Goal: Task Accomplishment & Management: Complete application form

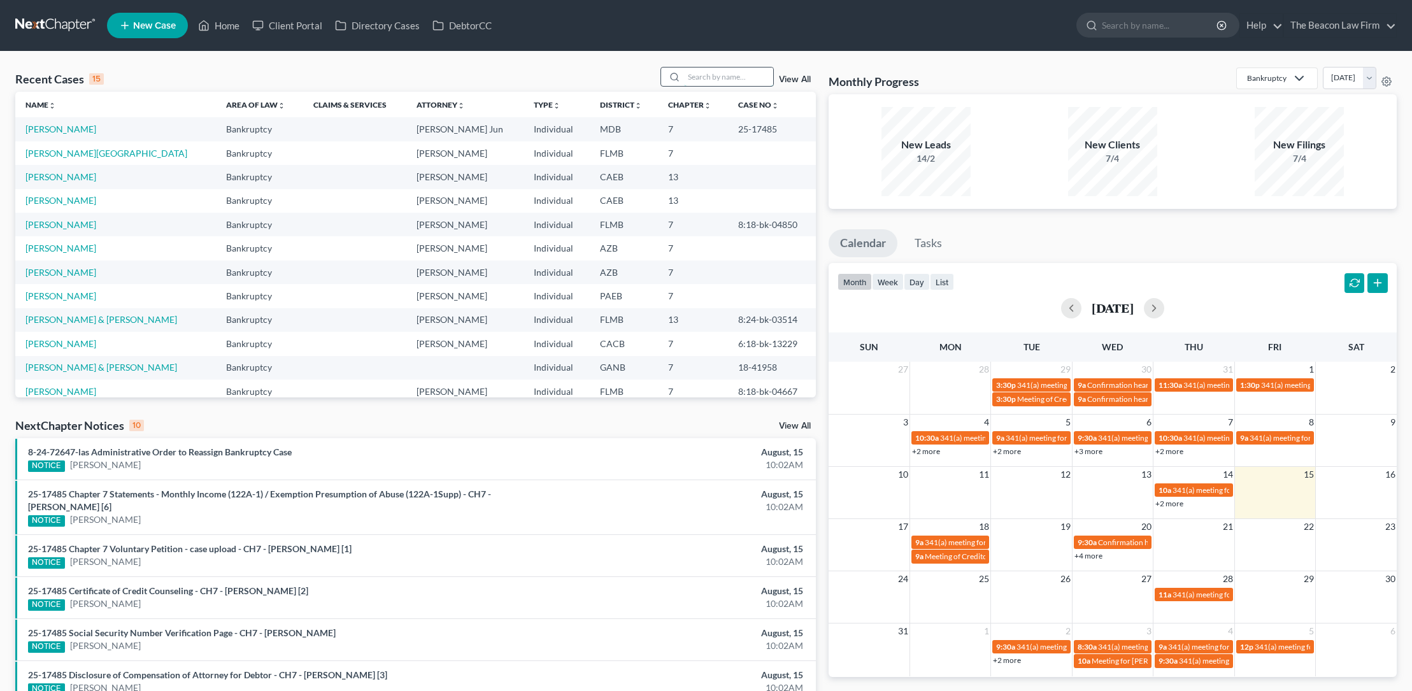
click at [707, 76] on input "search" at bounding box center [728, 77] width 89 height 18
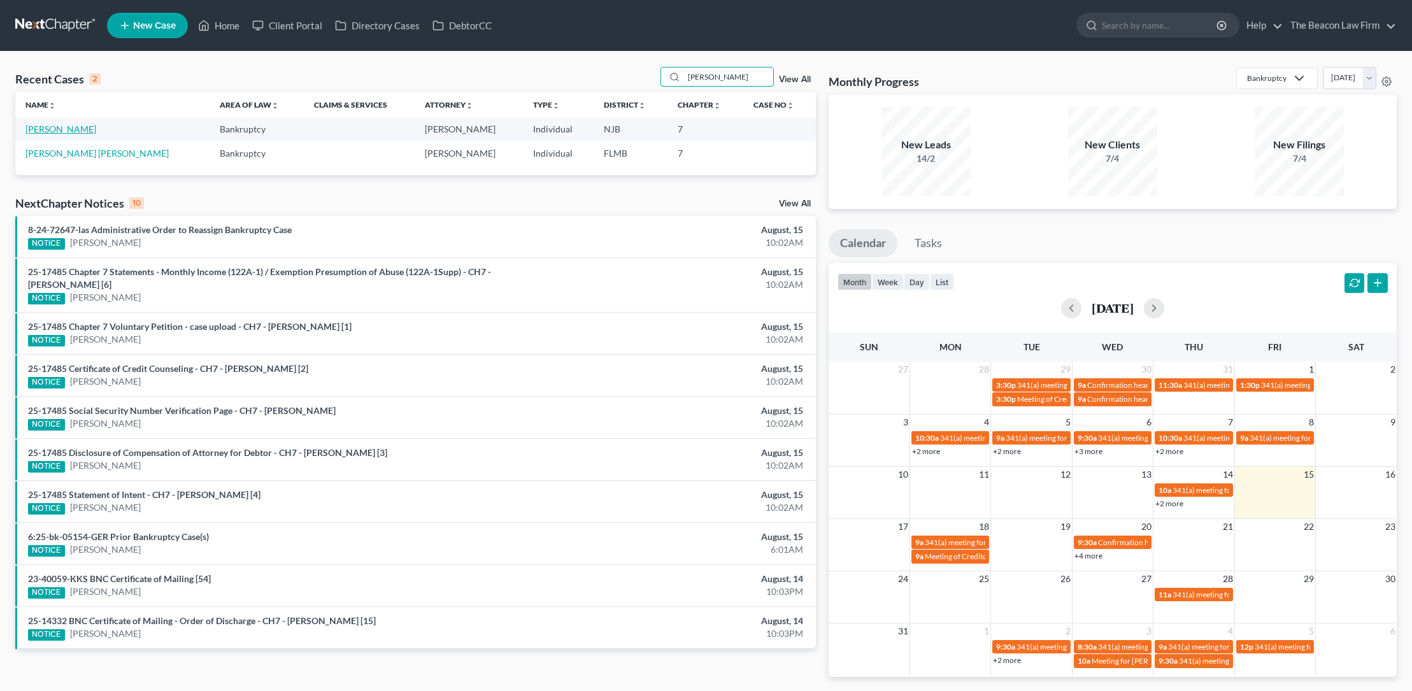
type input "calderon"
click at [55, 129] on link "[PERSON_NAME]" at bounding box center [60, 129] width 71 height 11
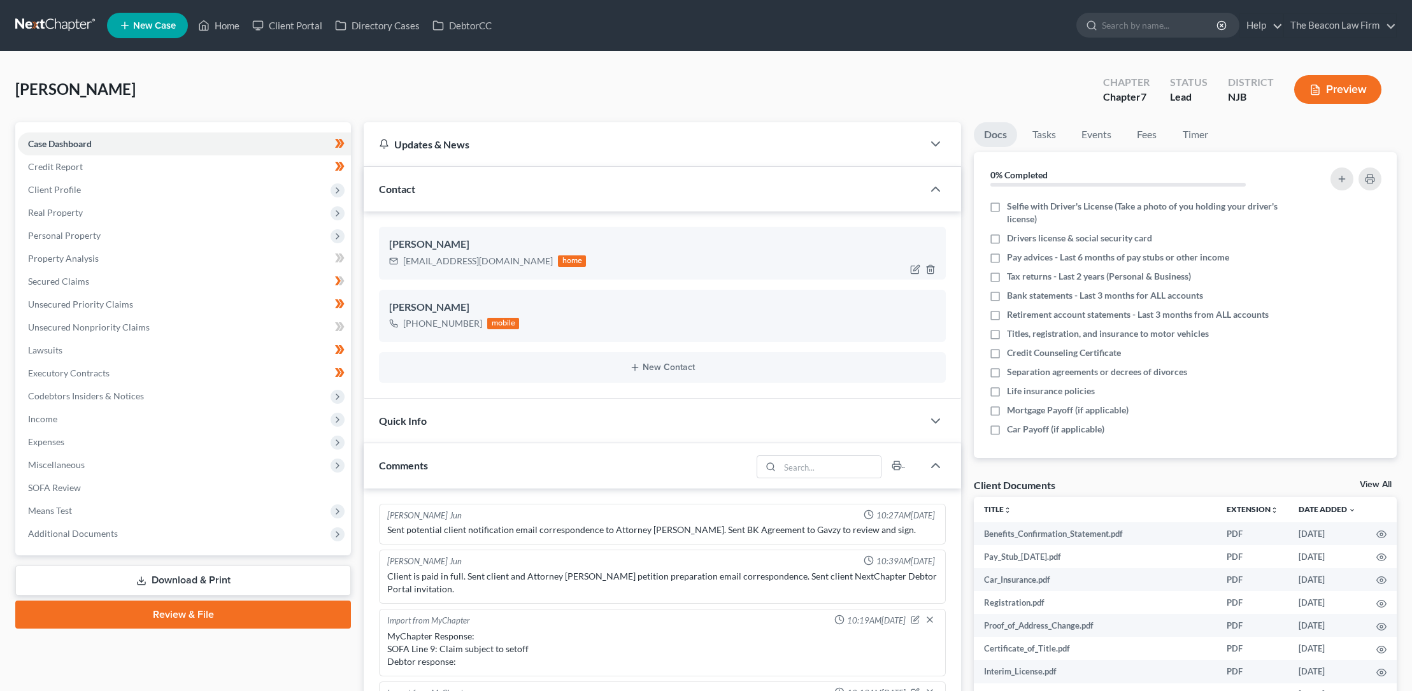
scroll to position [378, 0]
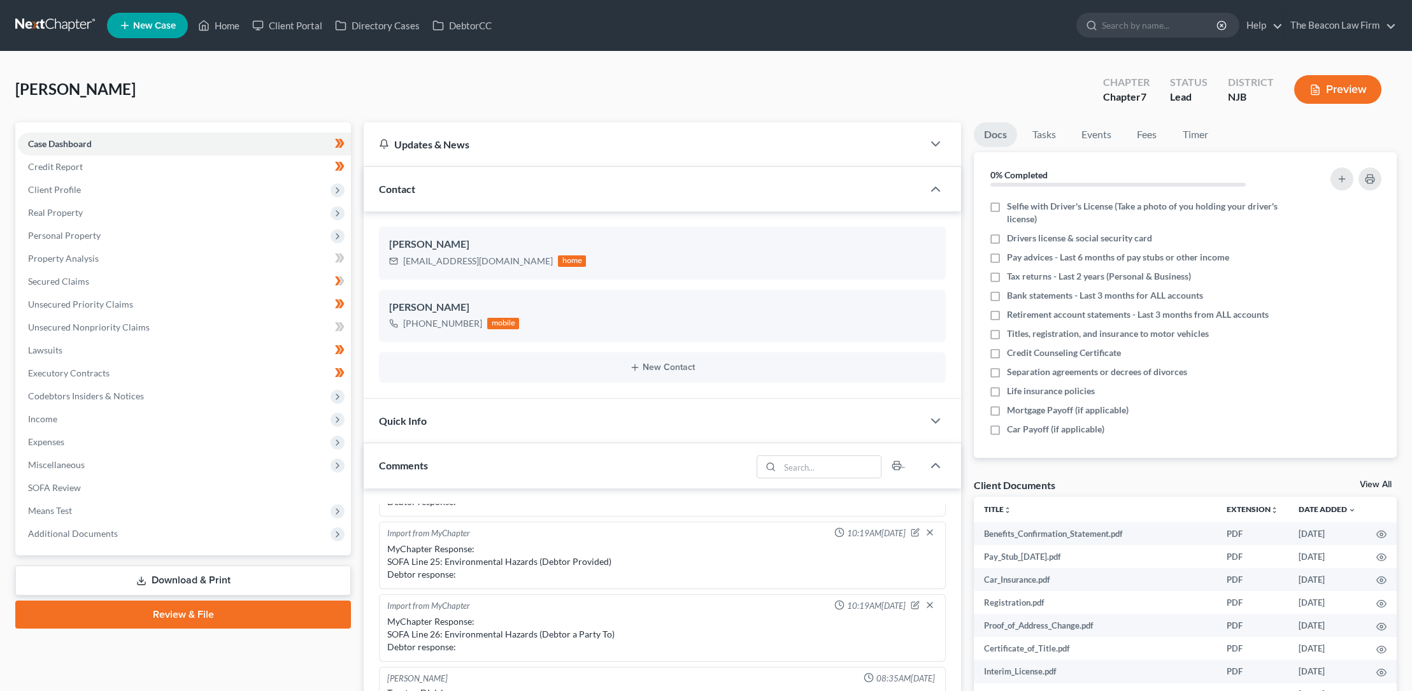
click at [188, 613] on link "Review & File" at bounding box center [183, 615] width 336 height 28
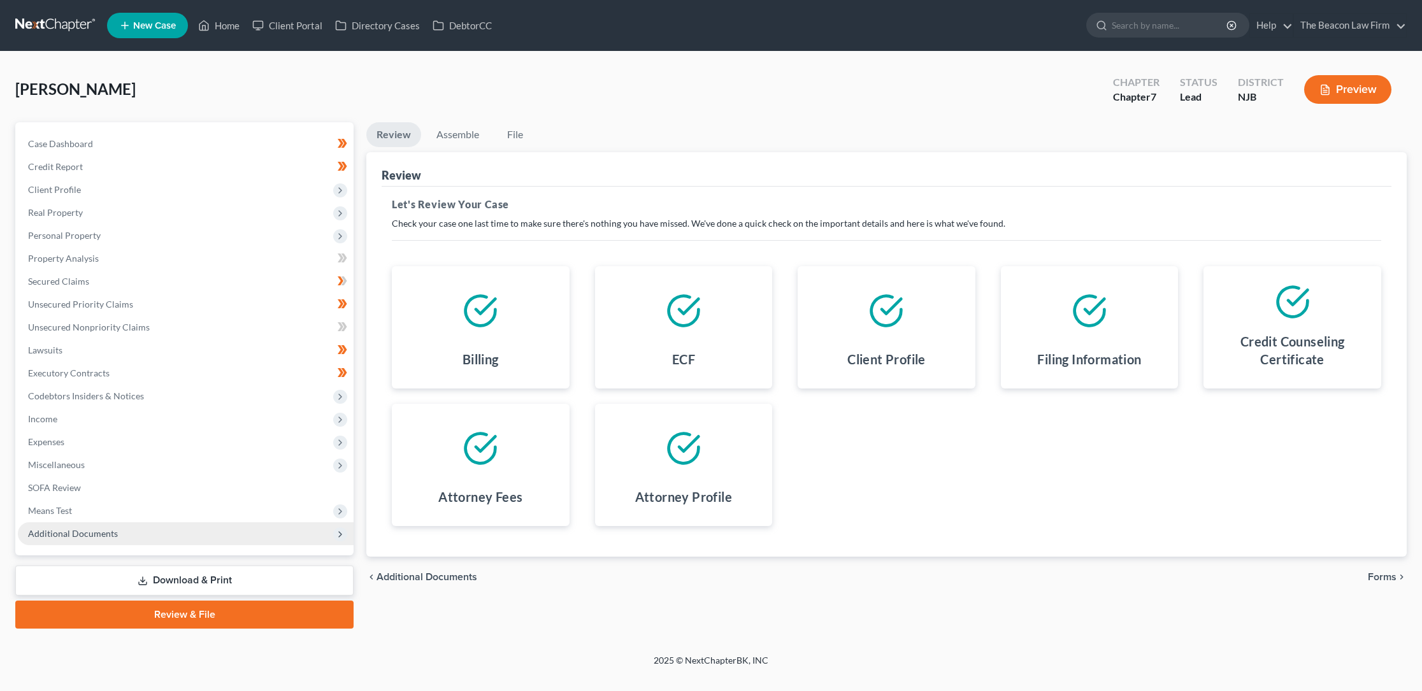
click at [110, 533] on span "Additional Documents" at bounding box center [73, 533] width 90 height 11
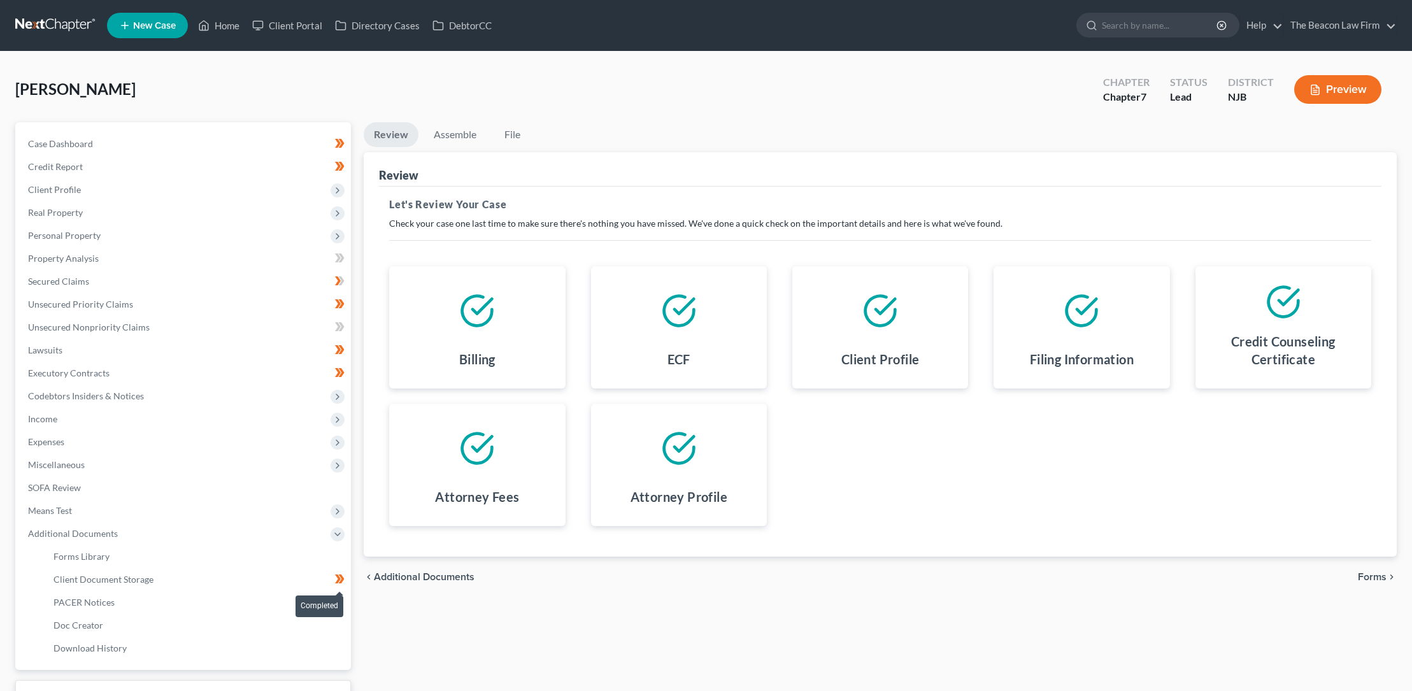
click at [341, 575] on icon at bounding box center [342, 579] width 6 height 9
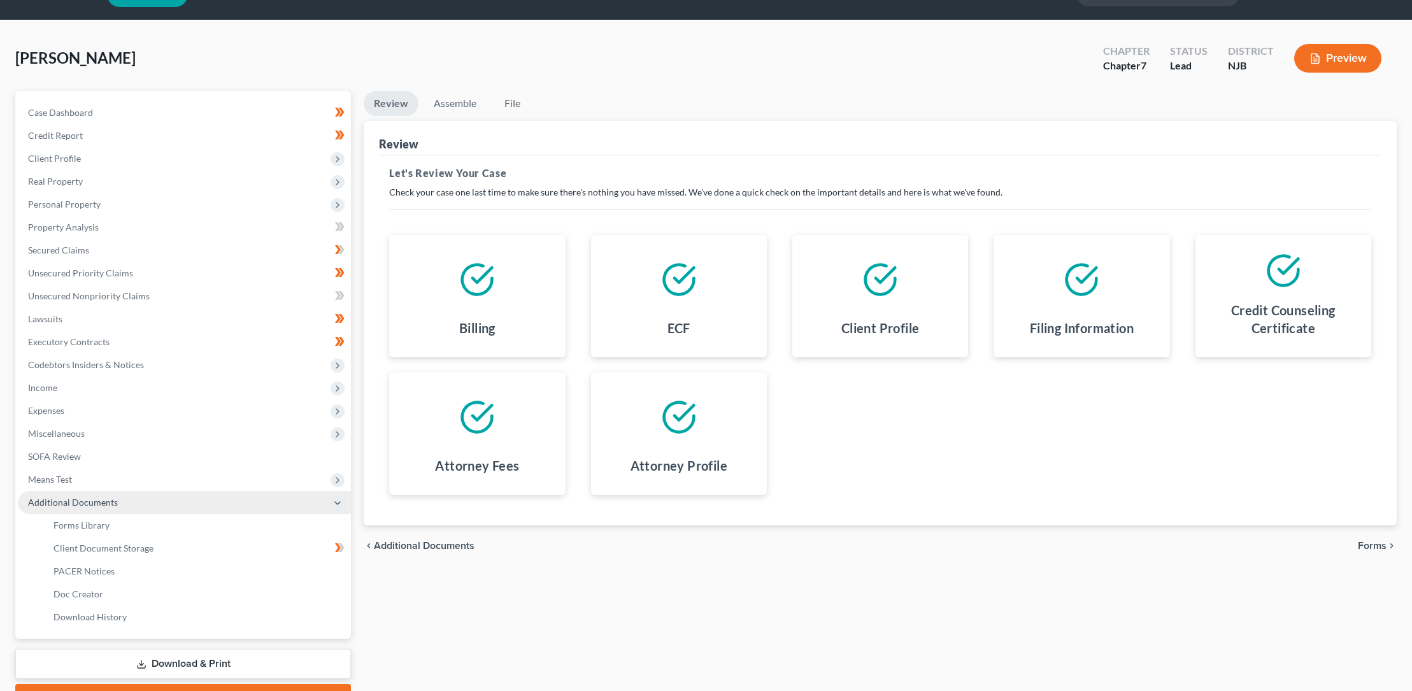
scroll to position [99, 0]
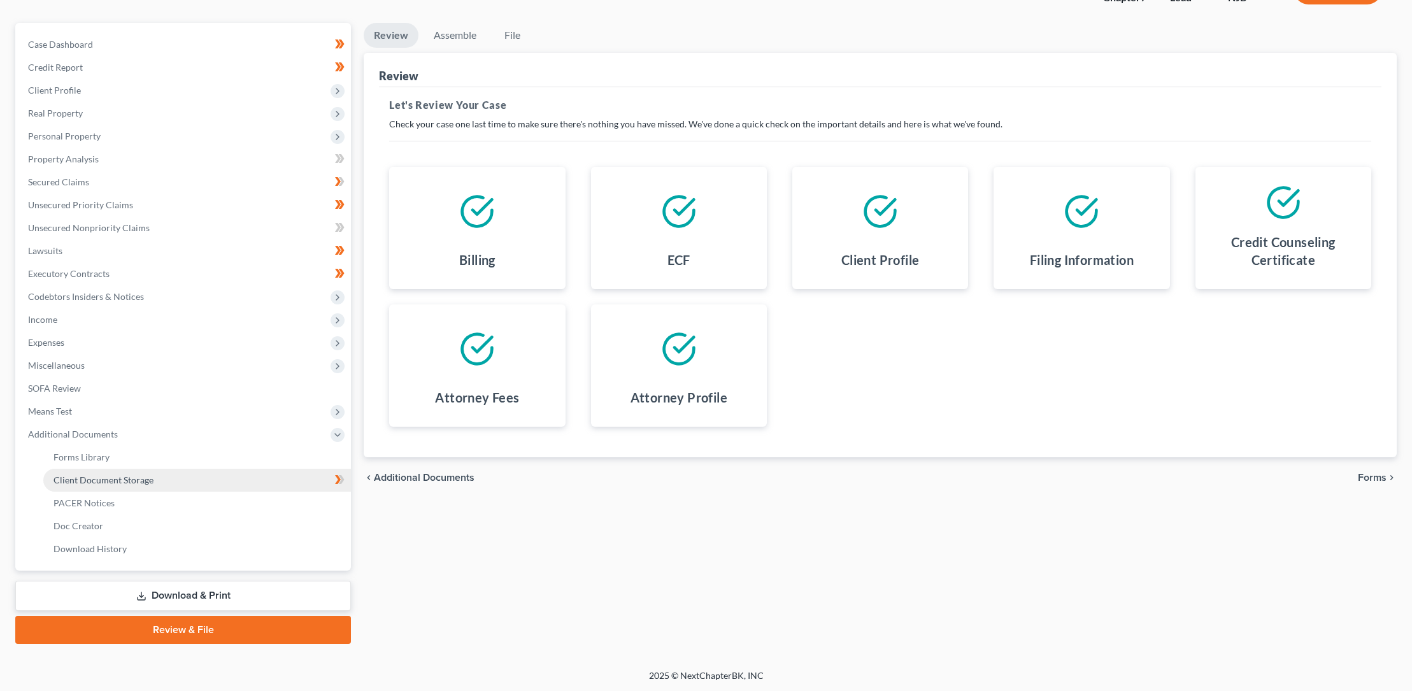
click at [97, 477] on span "Client Document Storage" at bounding box center [104, 480] width 100 height 11
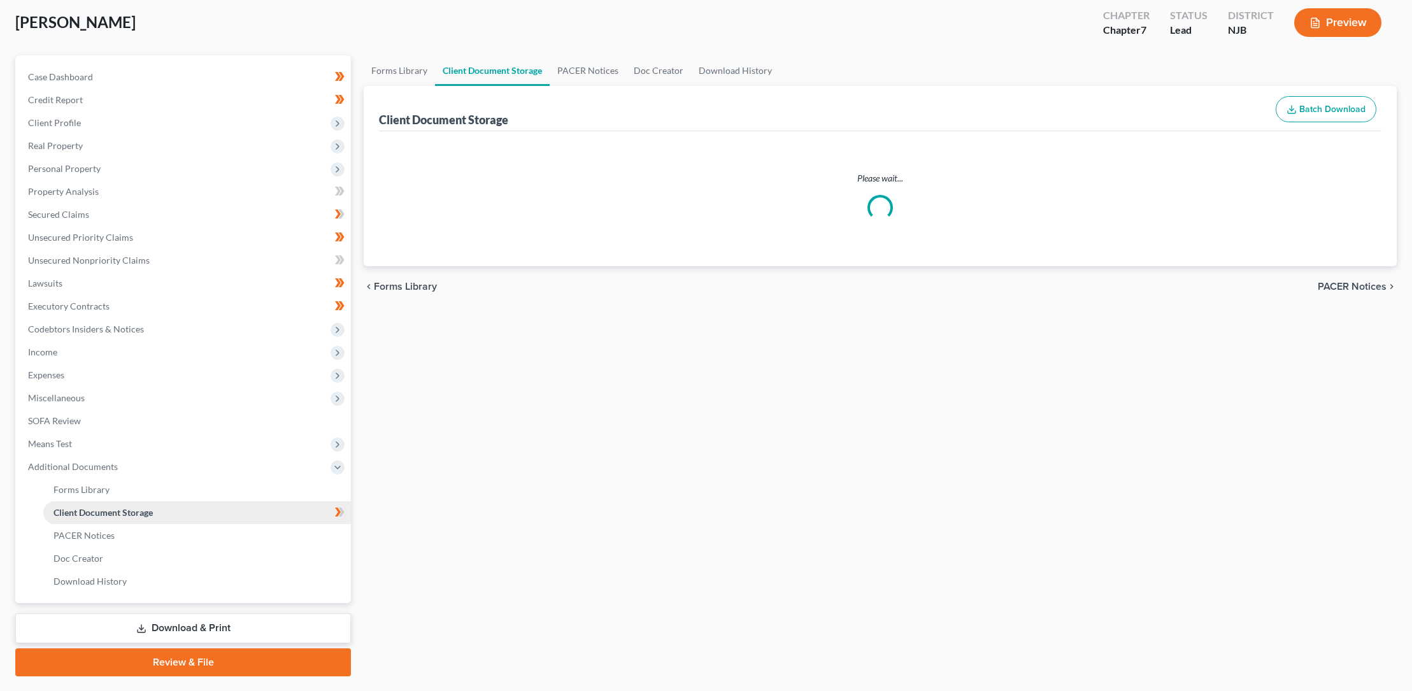
scroll to position [9, 0]
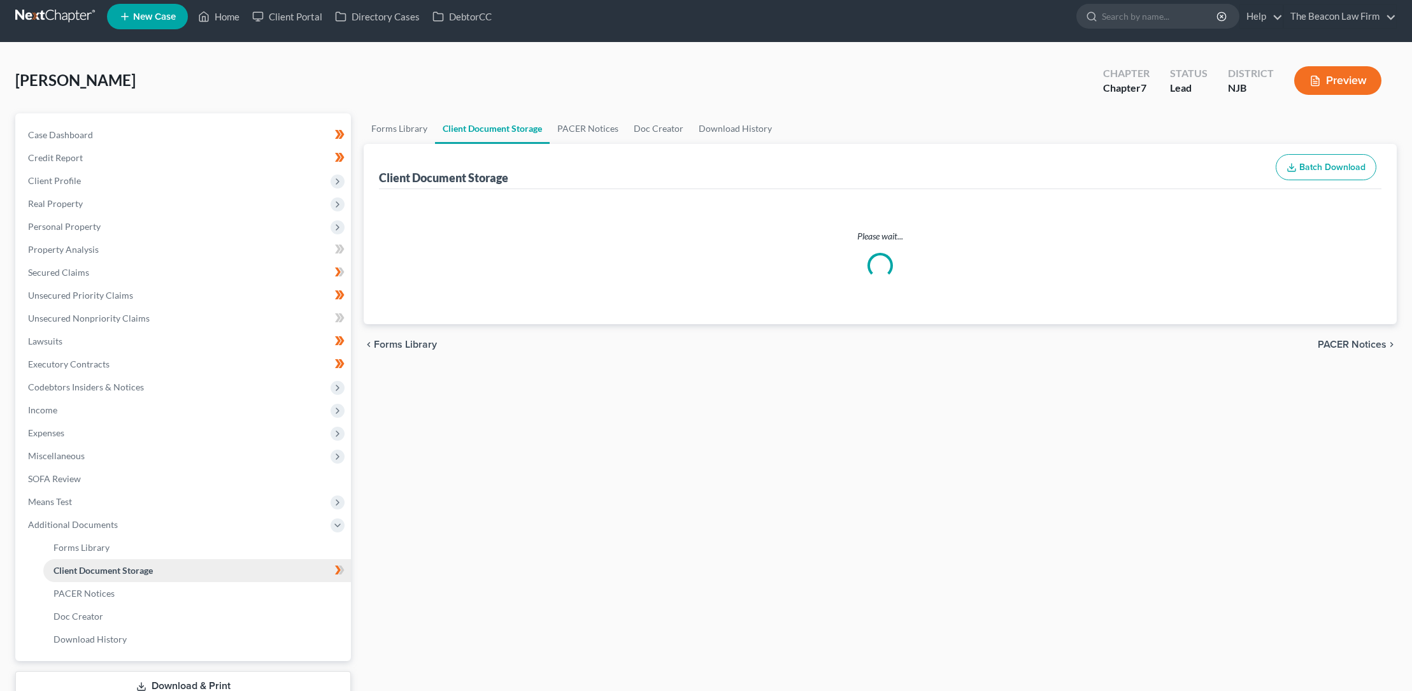
select select "9"
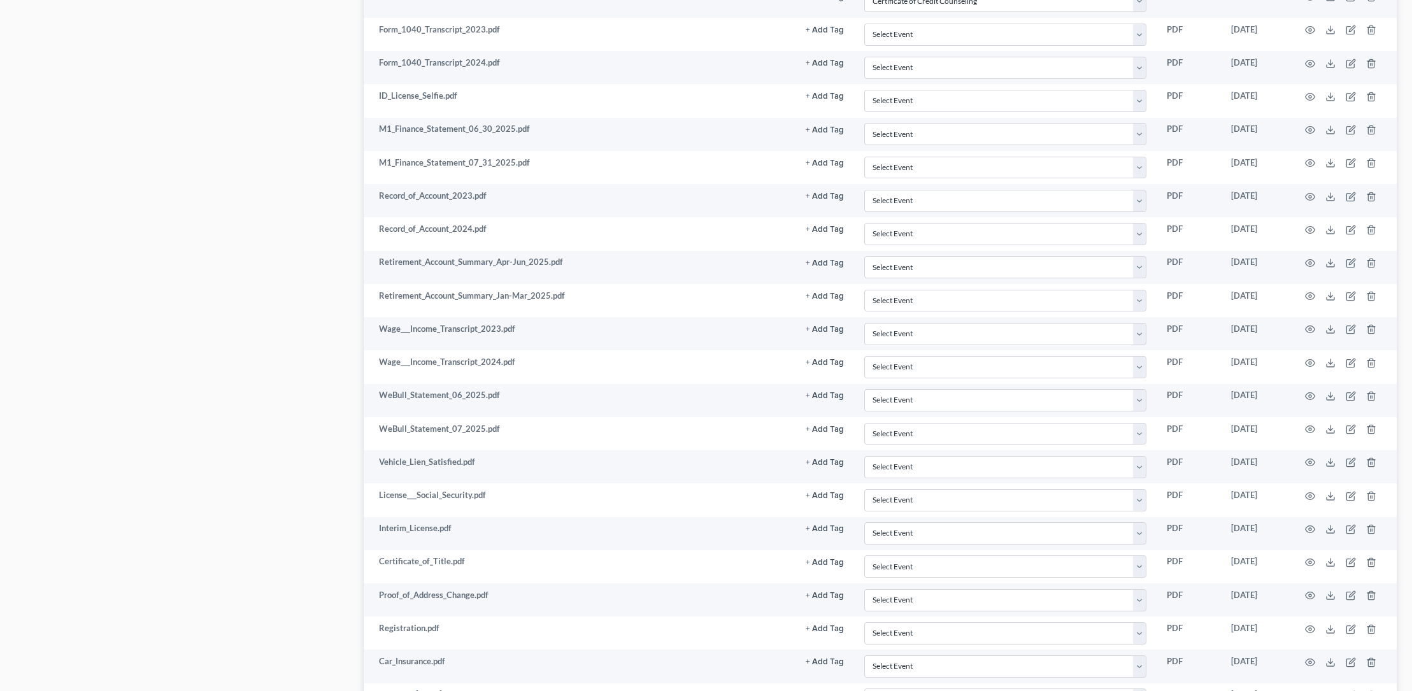
scroll to position [1166, 0]
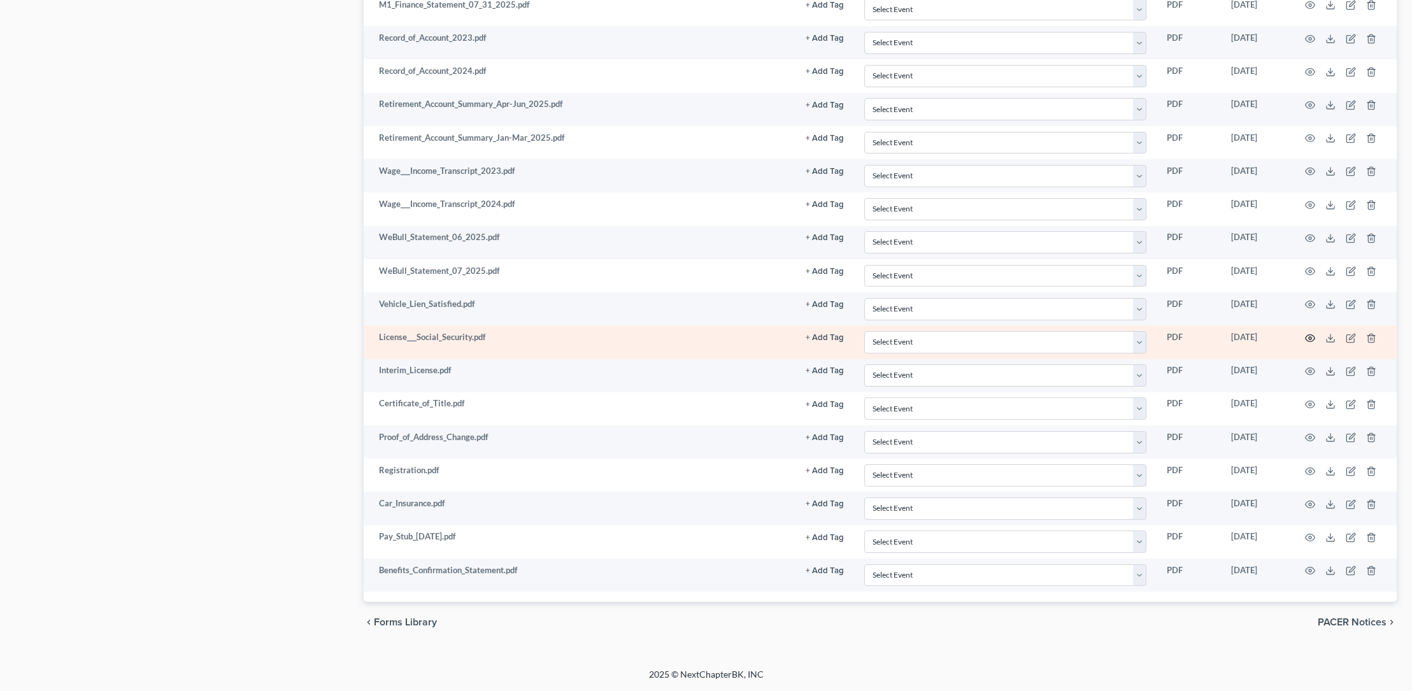
click at [1314, 335] on icon "button" at bounding box center [1311, 337] width 10 height 7
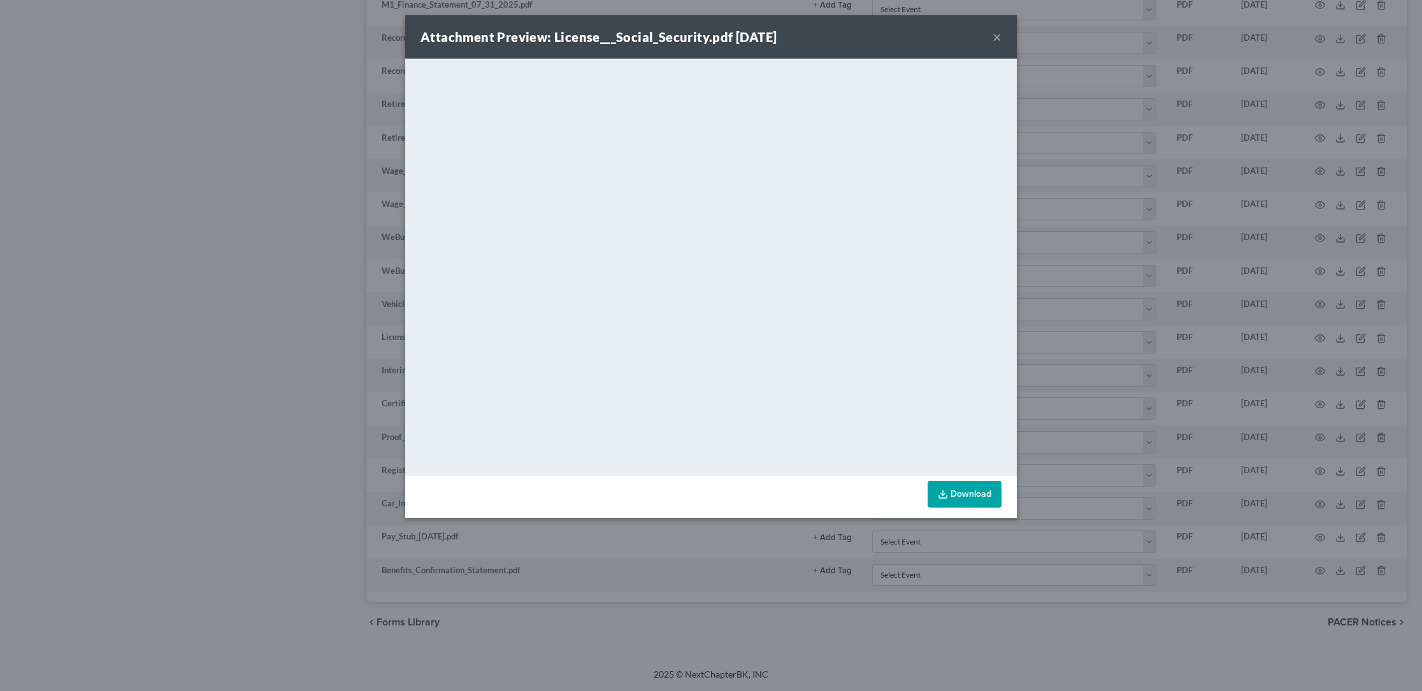
click at [997, 35] on button "×" at bounding box center [996, 36] width 9 height 15
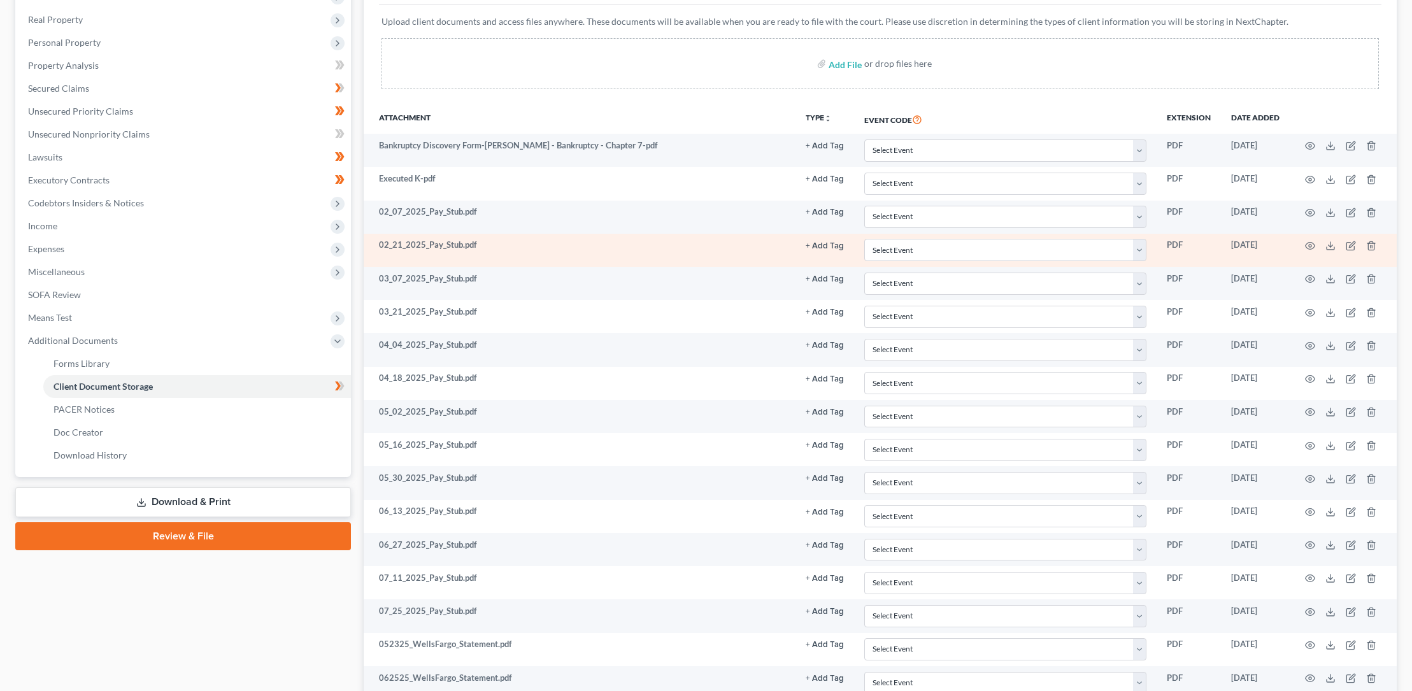
scroll to position [0, 0]
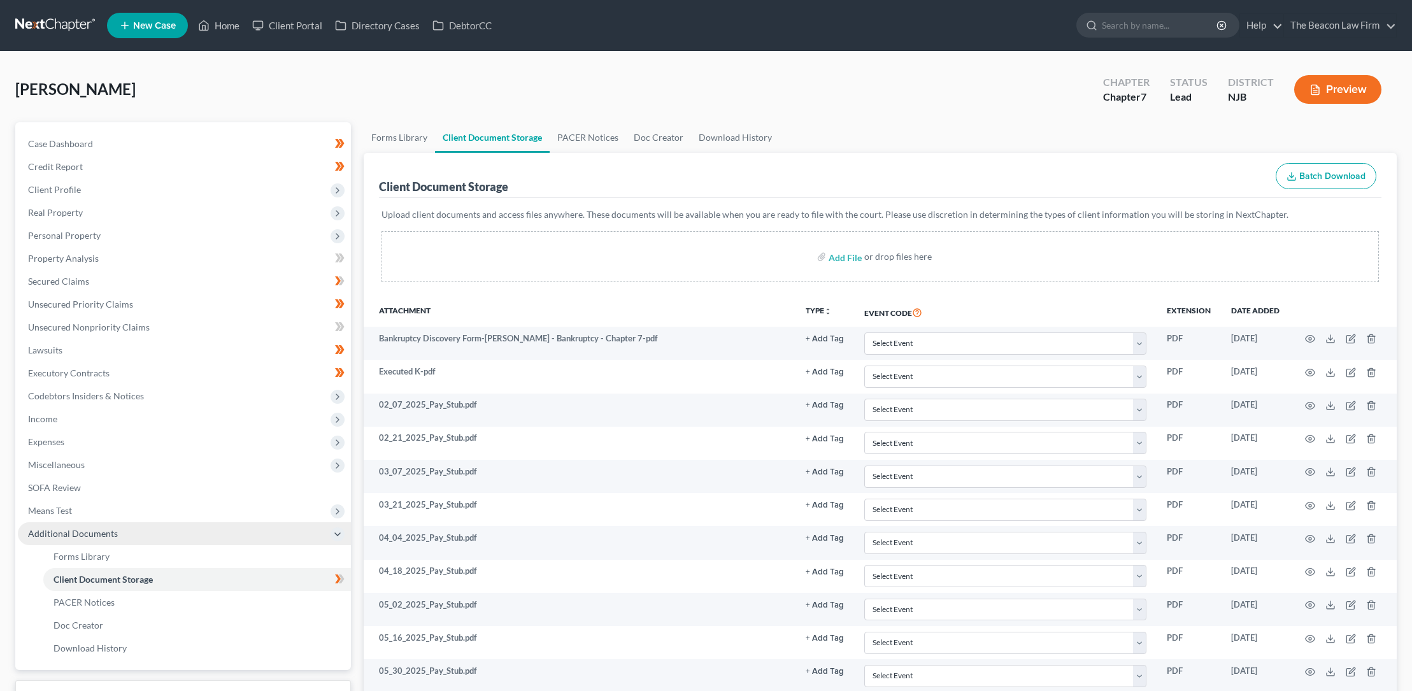
click at [54, 534] on span "Additional Documents" at bounding box center [73, 533] width 90 height 11
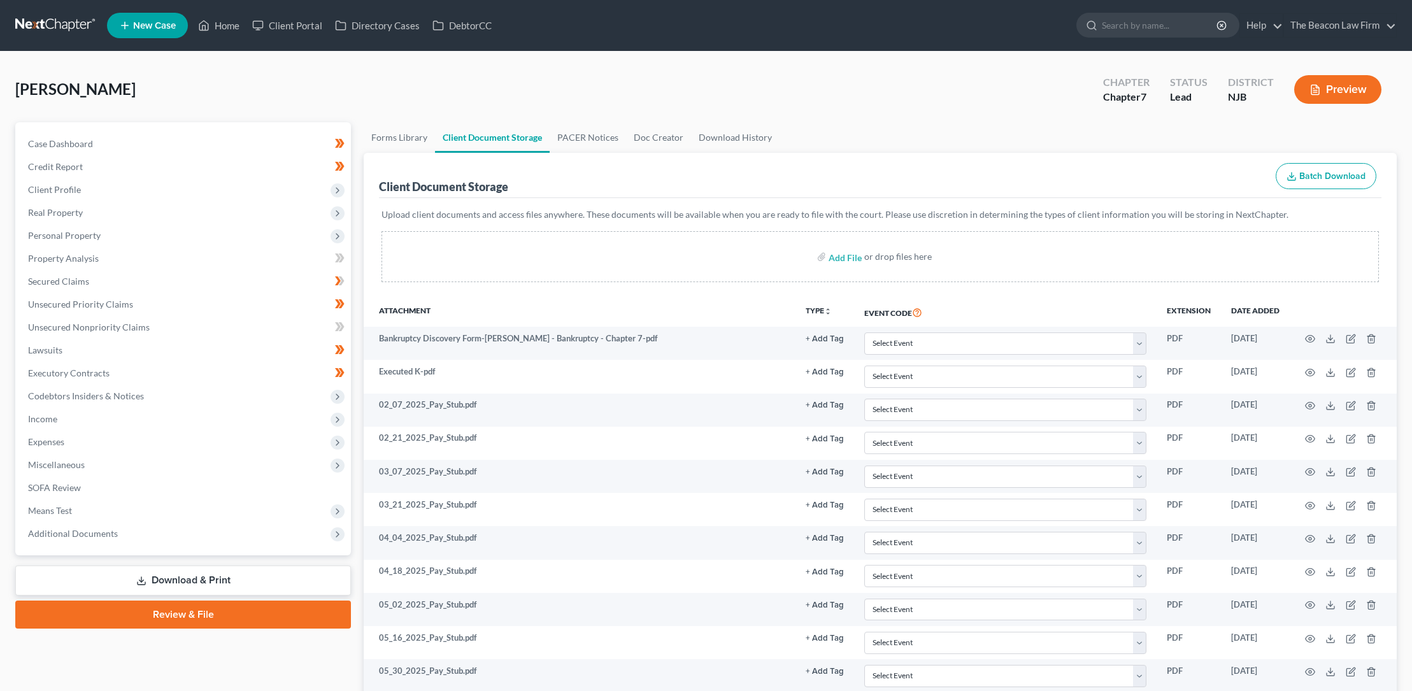
click at [175, 615] on link "Review & File" at bounding box center [183, 615] width 336 height 28
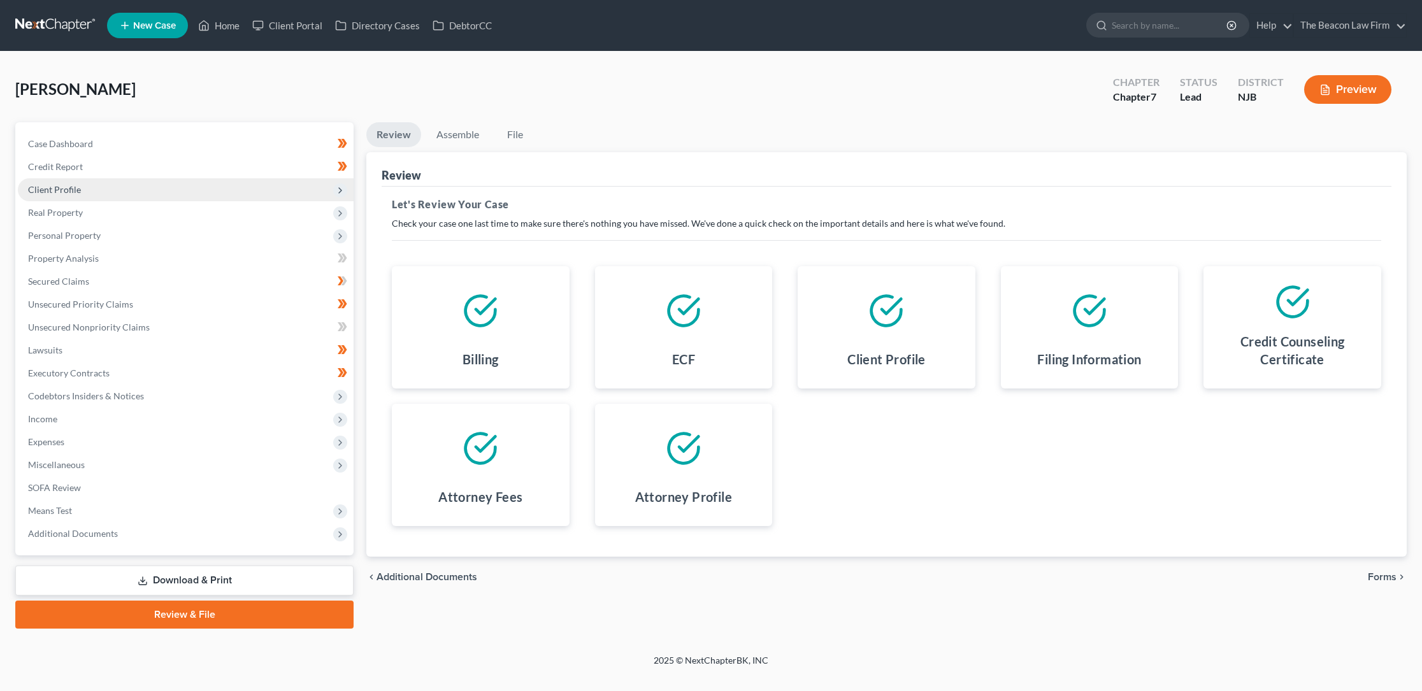
click at [343, 187] on icon at bounding box center [340, 190] width 10 height 10
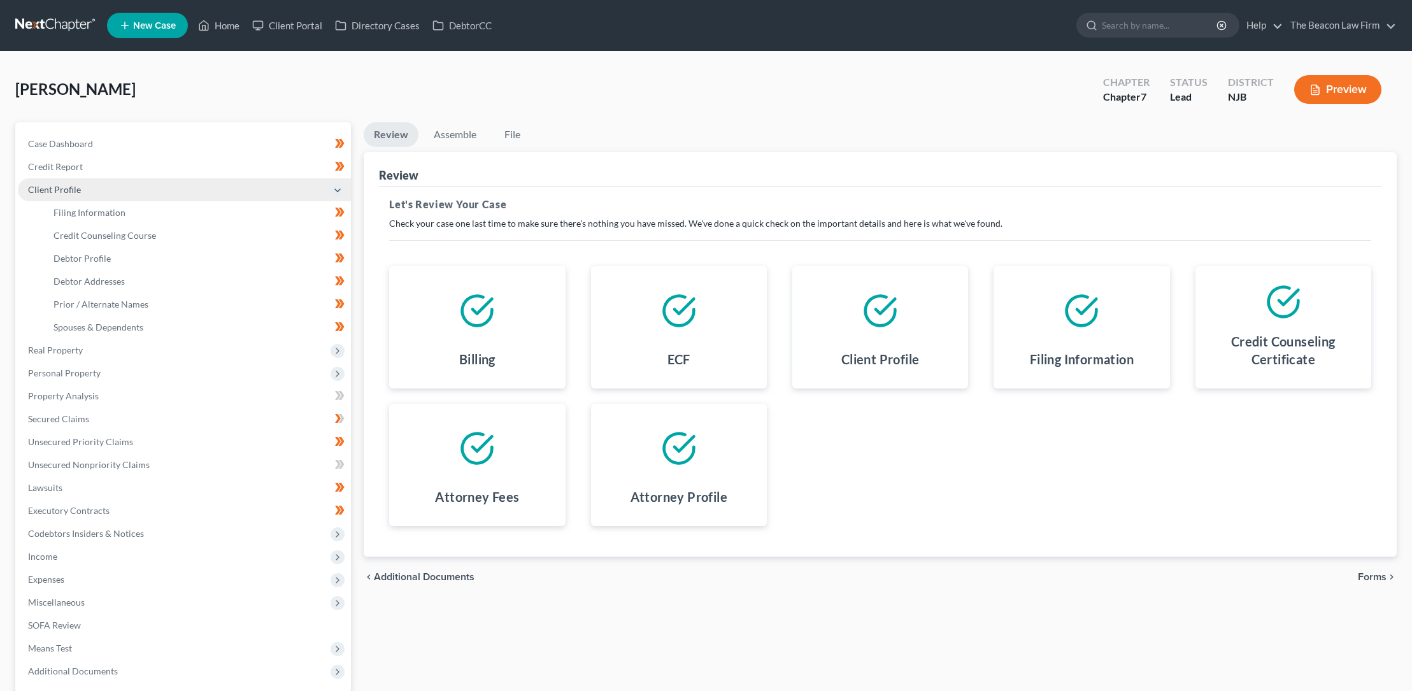
click at [340, 185] on icon at bounding box center [338, 190] width 10 height 10
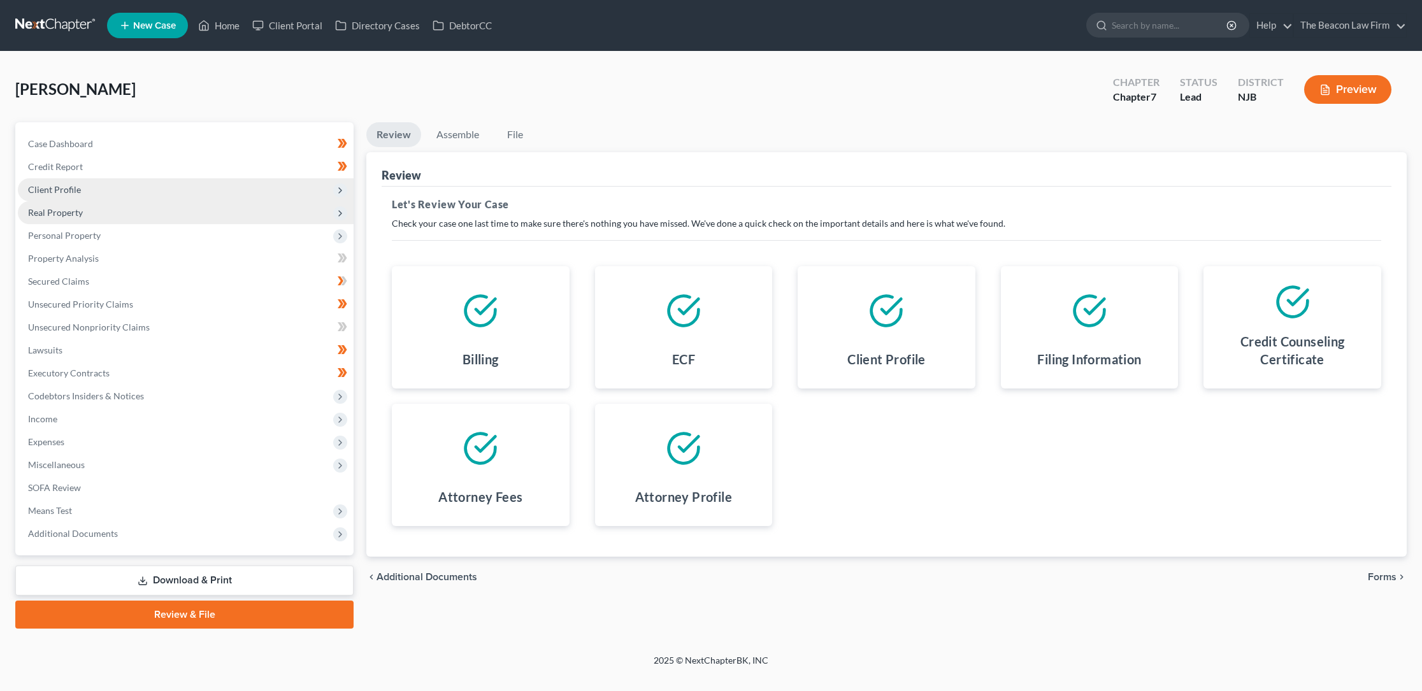
click at [336, 211] on icon at bounding box center [340, 213] width 10 height 10
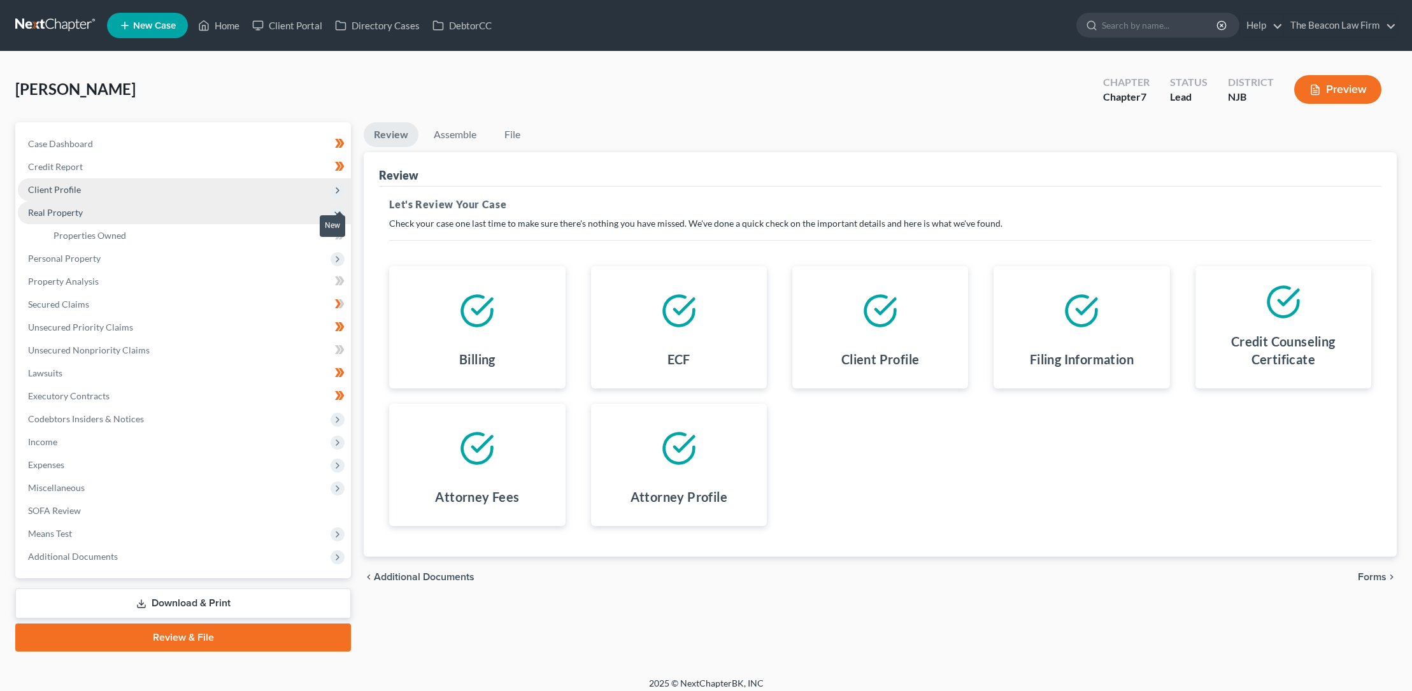
click at [340, 229] on div "New" at bounding box center [332, 225] width 25 height 21
click at [341, 231] on div "New" at bounding box center [332, 225] width 25 height 21
click at [340, 254] on icon at bounding box center [338, 259] width 10 height 10
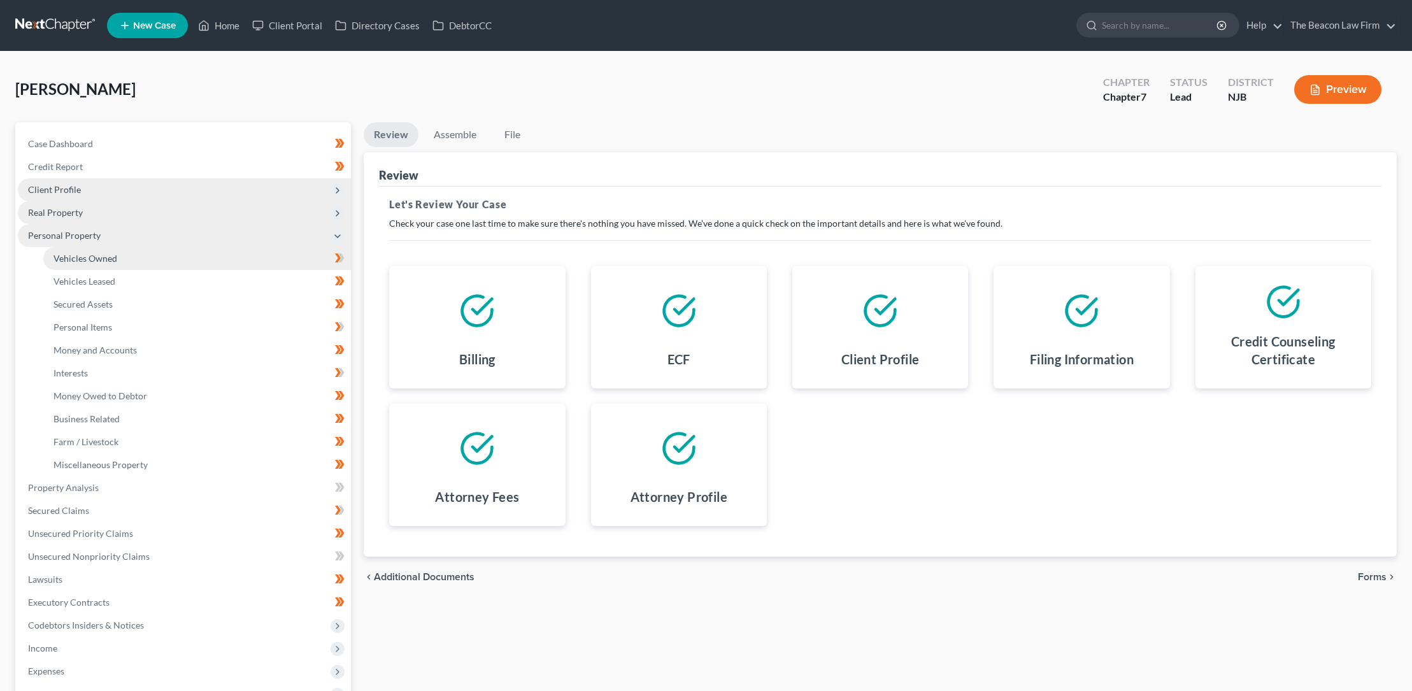
click at [111, 256] on span "Vehicles Owned" at bounding box center [86, 258] width 64 height 11
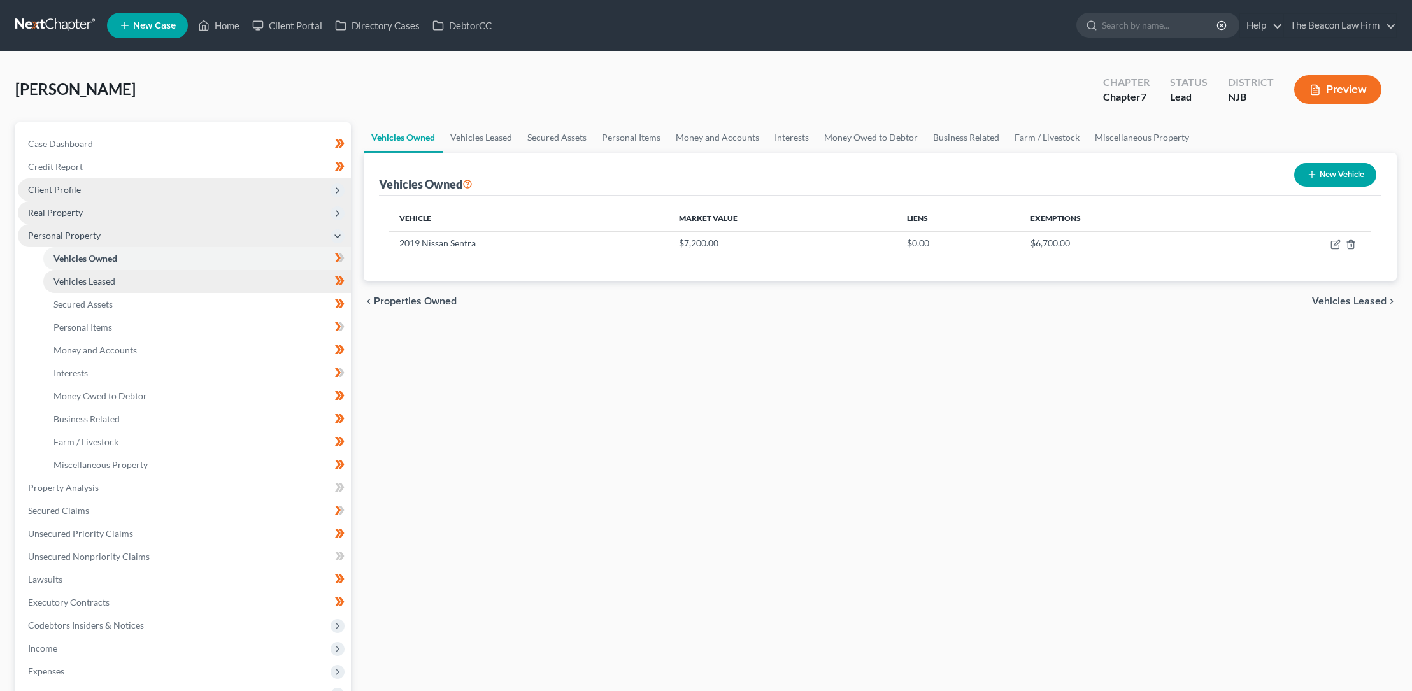
click at [104, 278] on span "Vehicles Leased" at bounding box center [85, 281] width 62 height 11
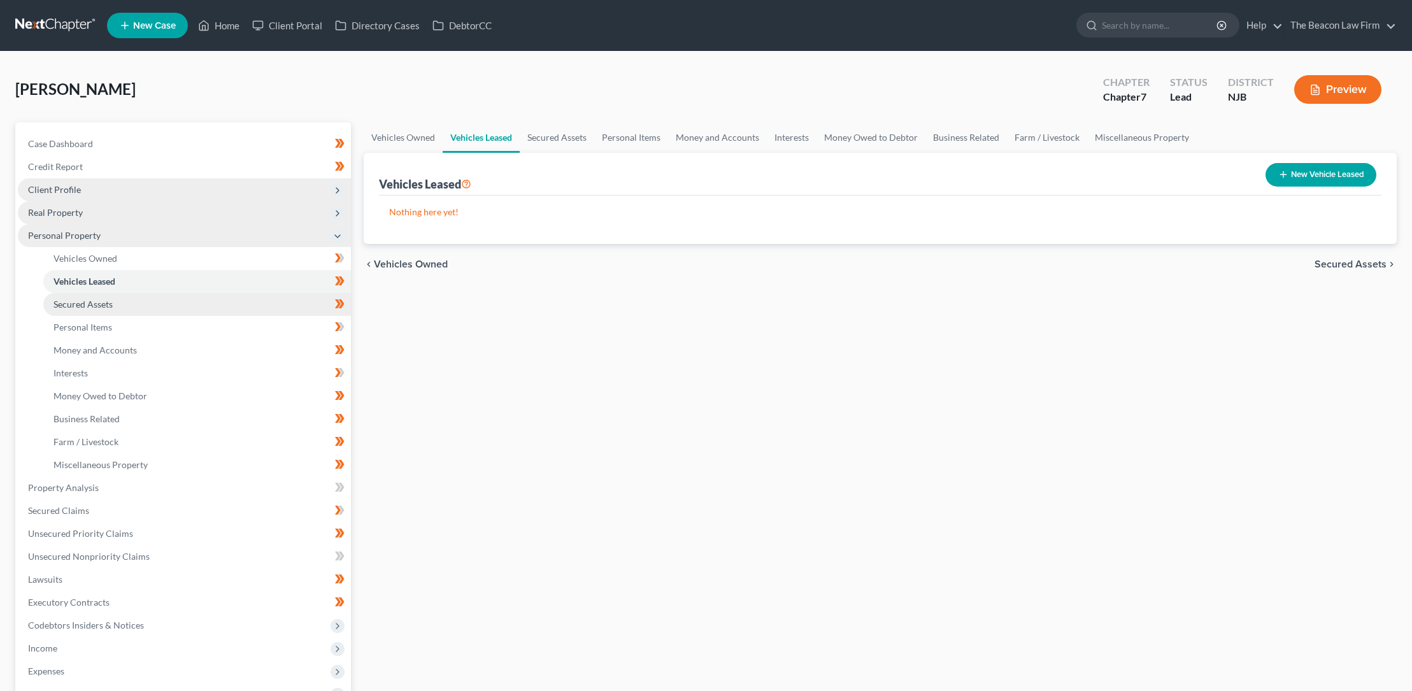
click at [101, 299] on span "Secured Assets" at bounding box center [83, 304] width 59 height 11
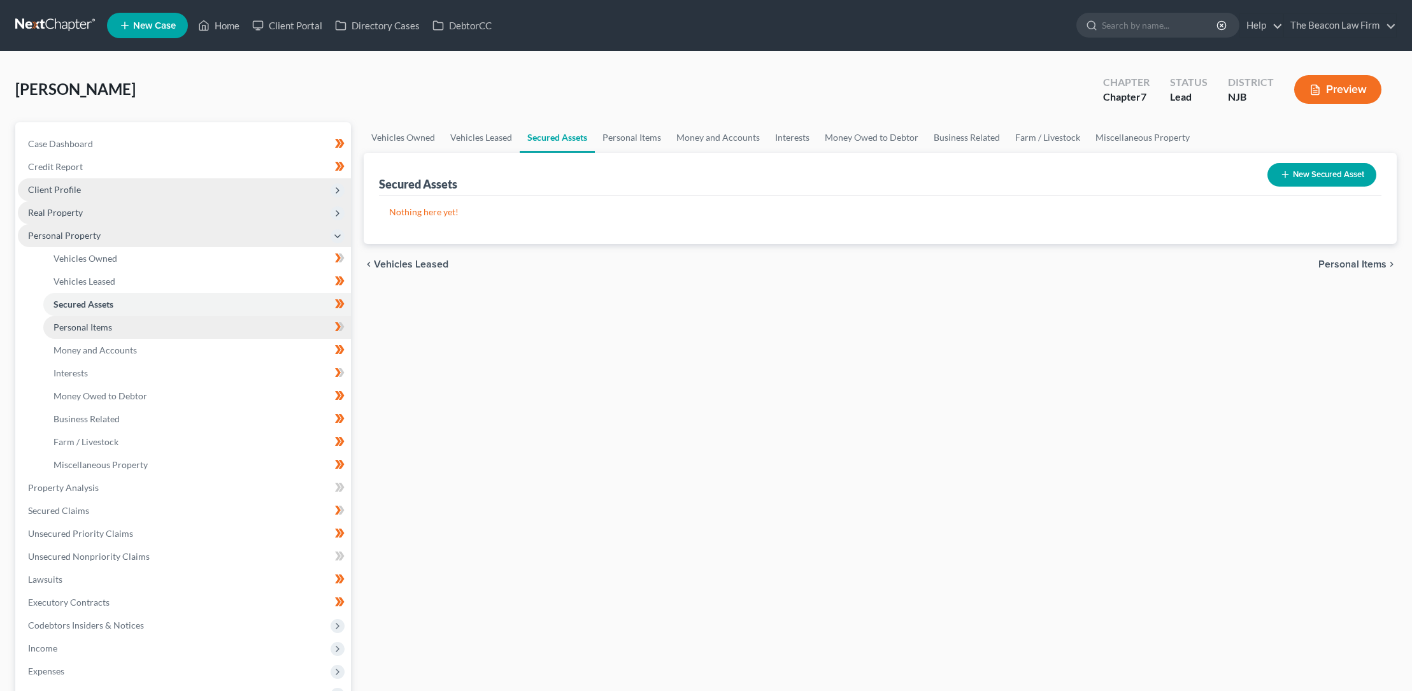
click at [92, 324] on span "Personal Items" at bounding box center [83, 327] width 59 height 11
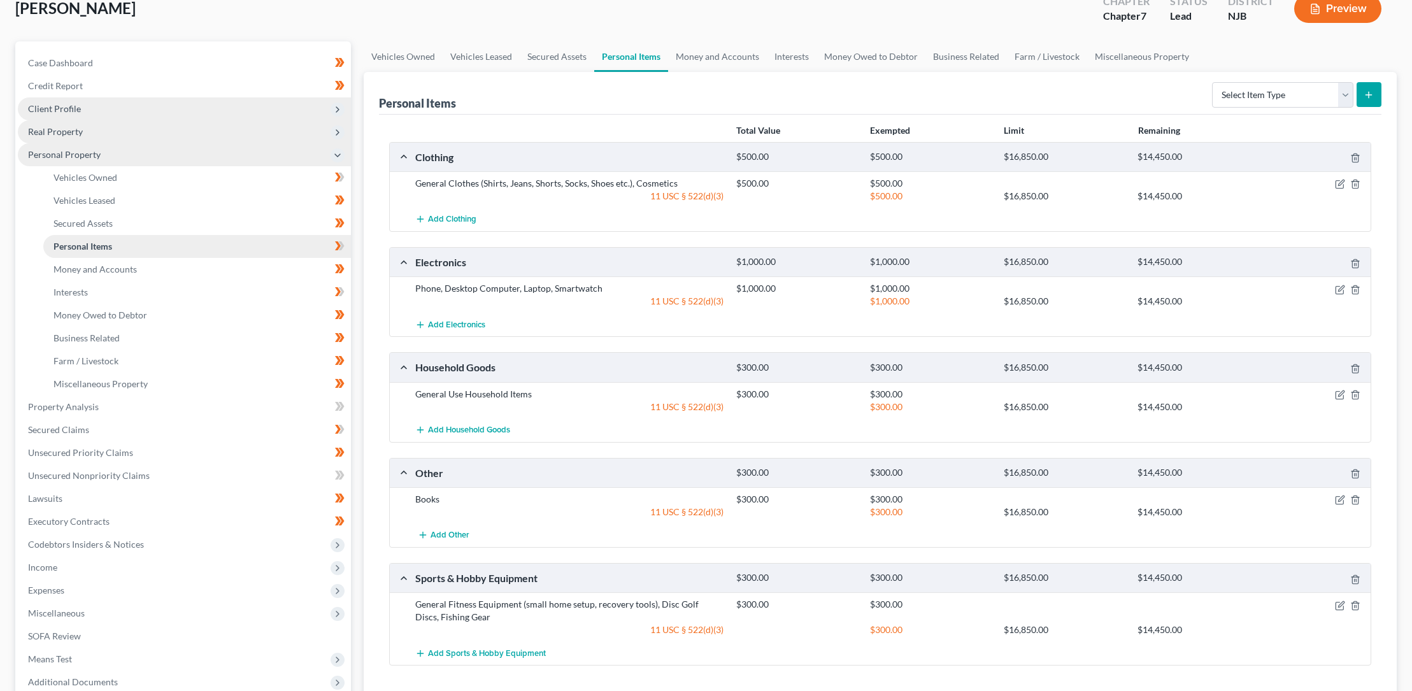
scroll to position [85, 0]
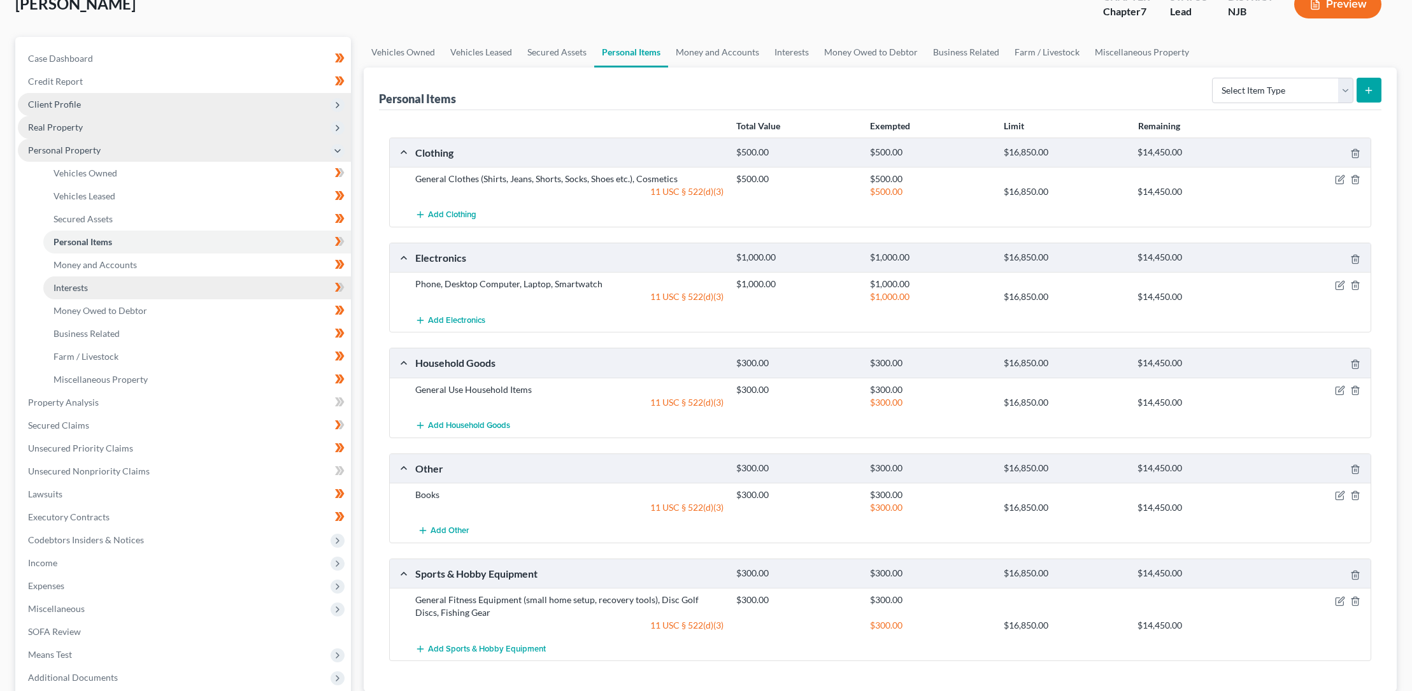
click at [88, 289] on span "Interests" at bounding box center [71, 287] width 34 height 11
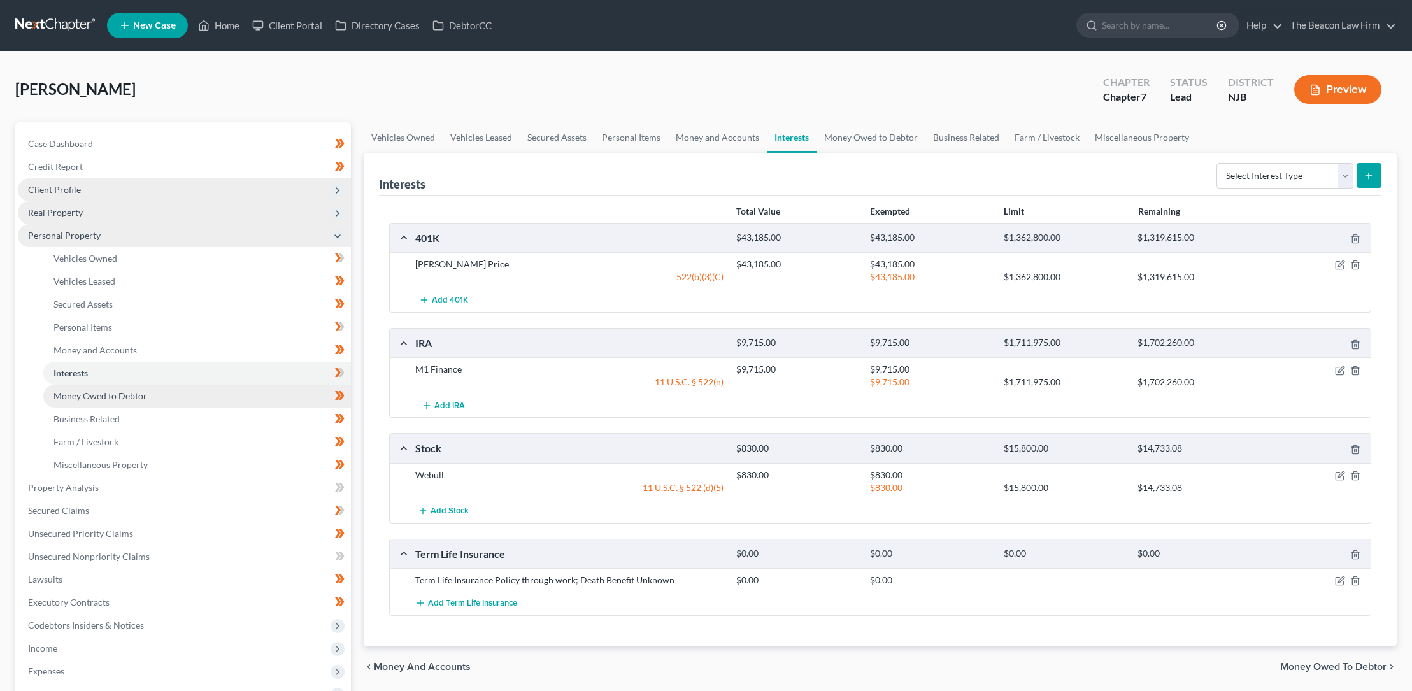
click at [122, 395] on span "Money Owed to Debtor" at bounding box center [101, 395] width 94 height 11
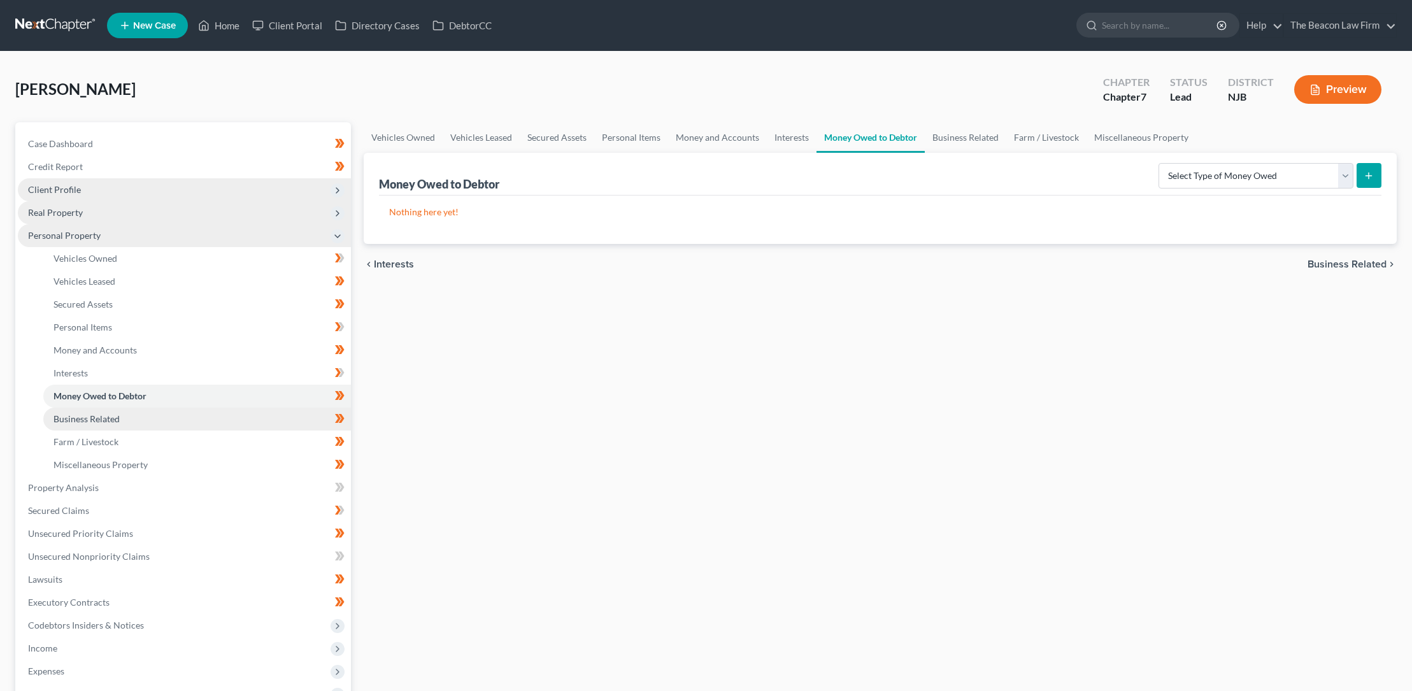
click at [106, 415] on span "Business Related" at bounding box center [87, 418] width 66 height 11
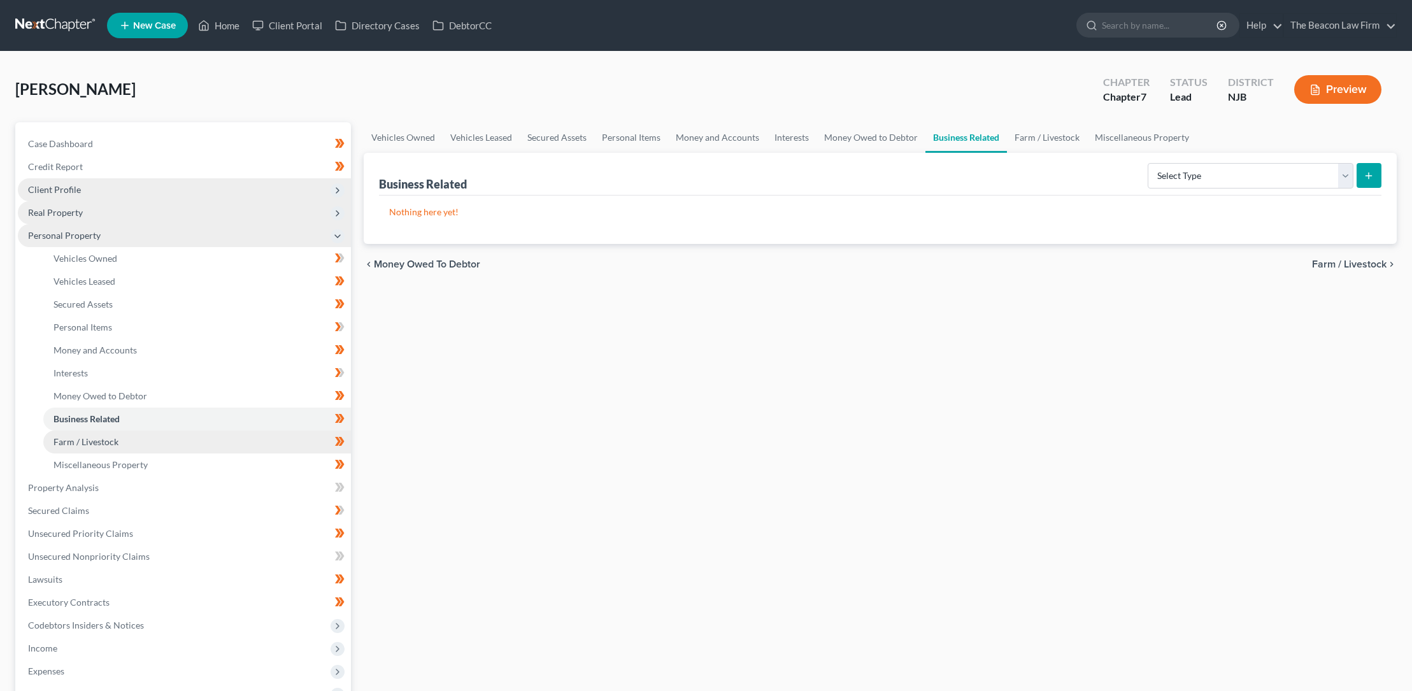
click at [101, 439] on span "Farm / Livestock" at bounding box center [86, 441] width 65 height 11
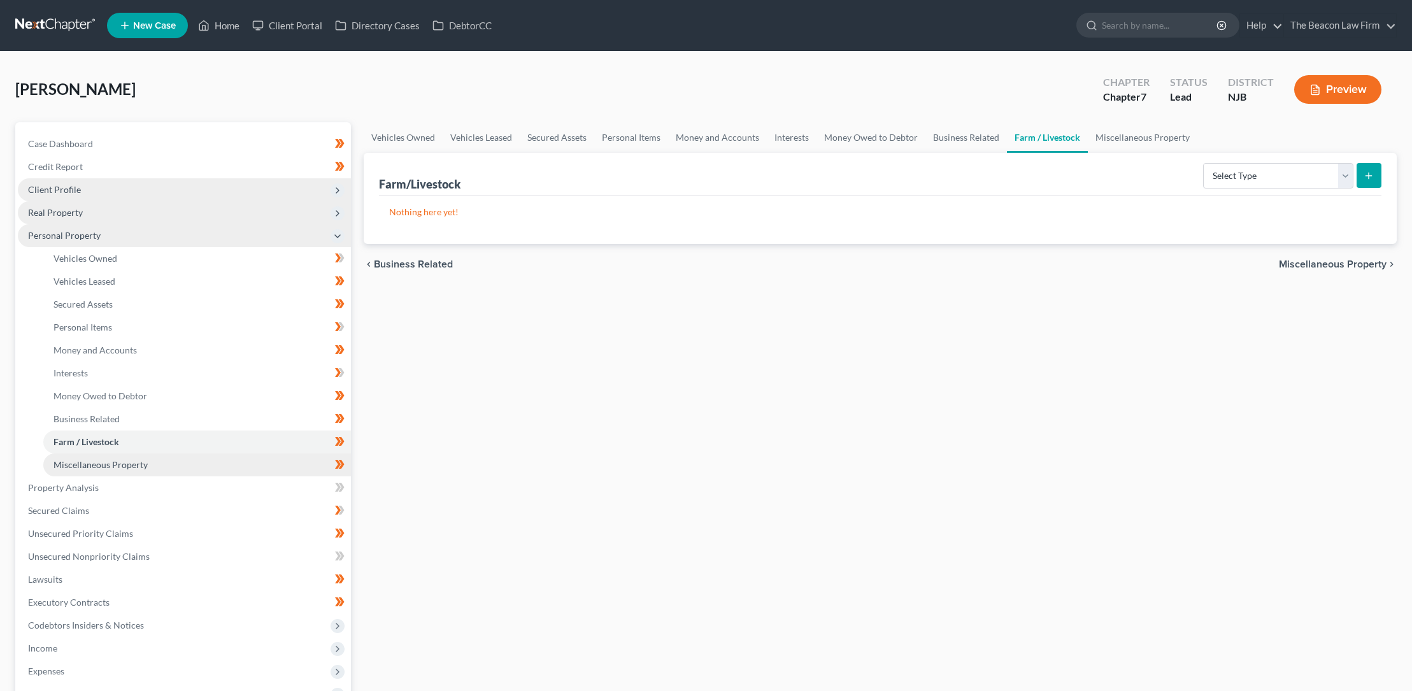
click at [98, 462] on span "Miscellaneous Property" at bounding box center [101, 464] width 94 height 11
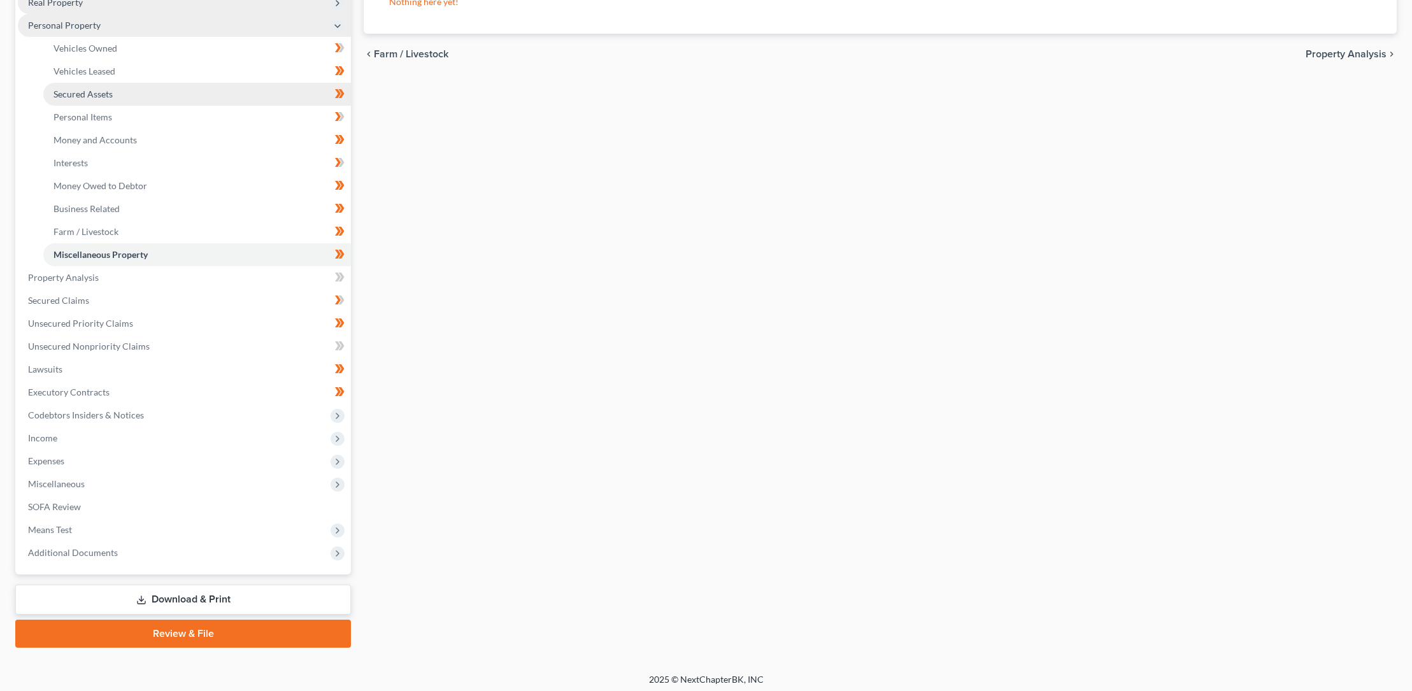
scroll to position [214, 0]
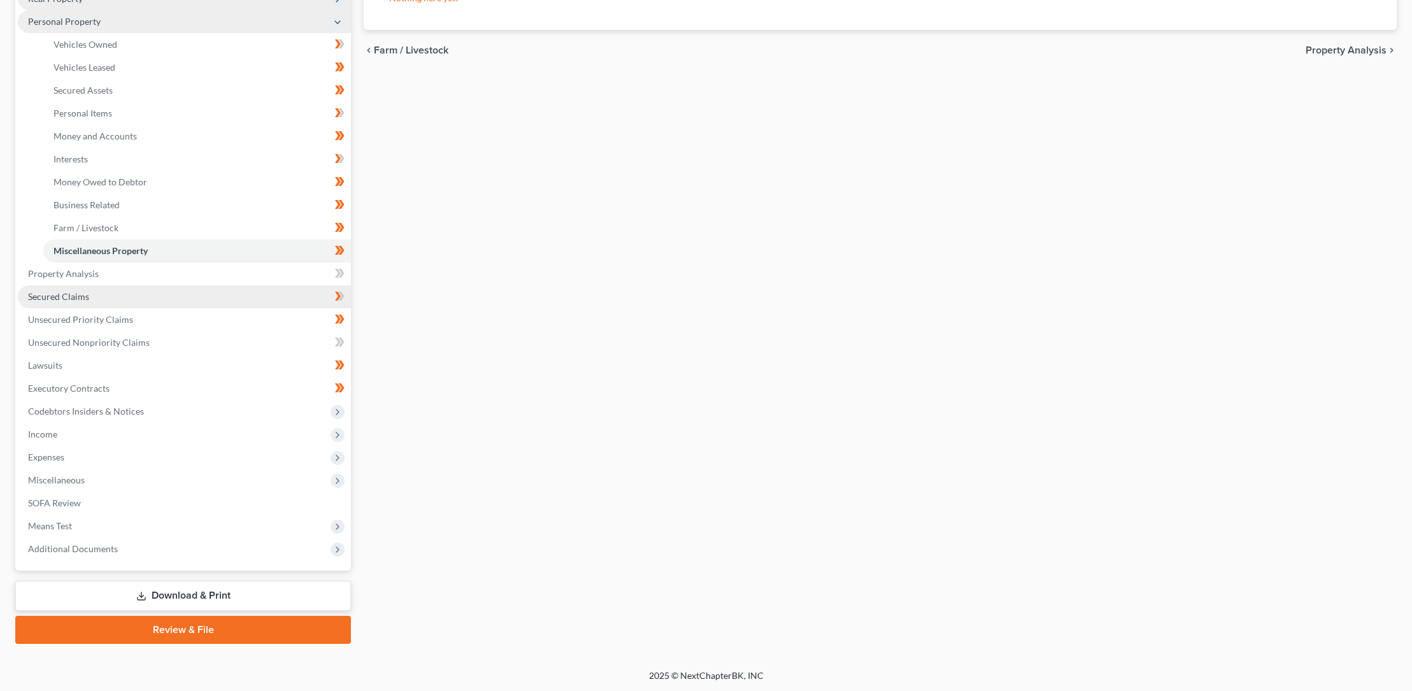
click at [78, 294] on span "Secured Claims" at bounding box center [58, 296] width 61 height 11
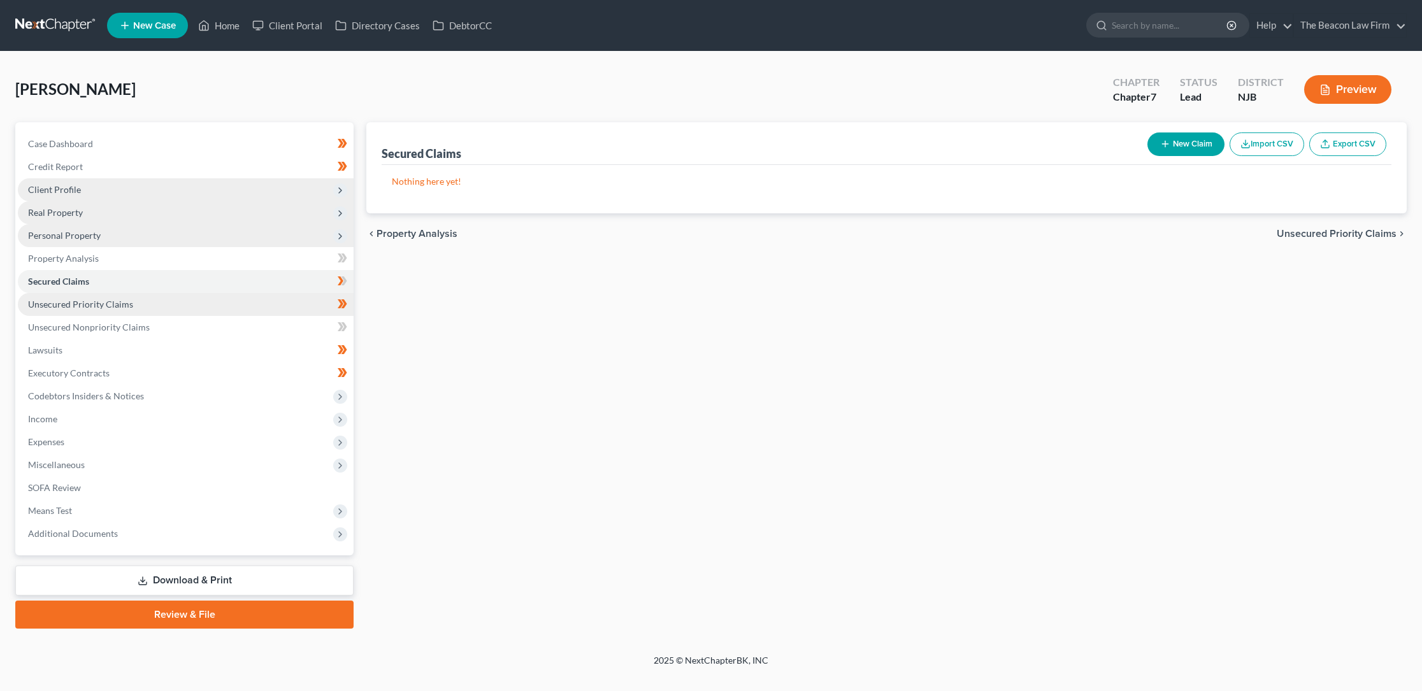
click at [84, 304] on span "Unsecured Priority Claims" at bounding box center [80, 304] width 105 height 11
click at [94, 327] on span "Unsecured Nonpriority Claims" at bounding box center [89, 327] width 122 height 11
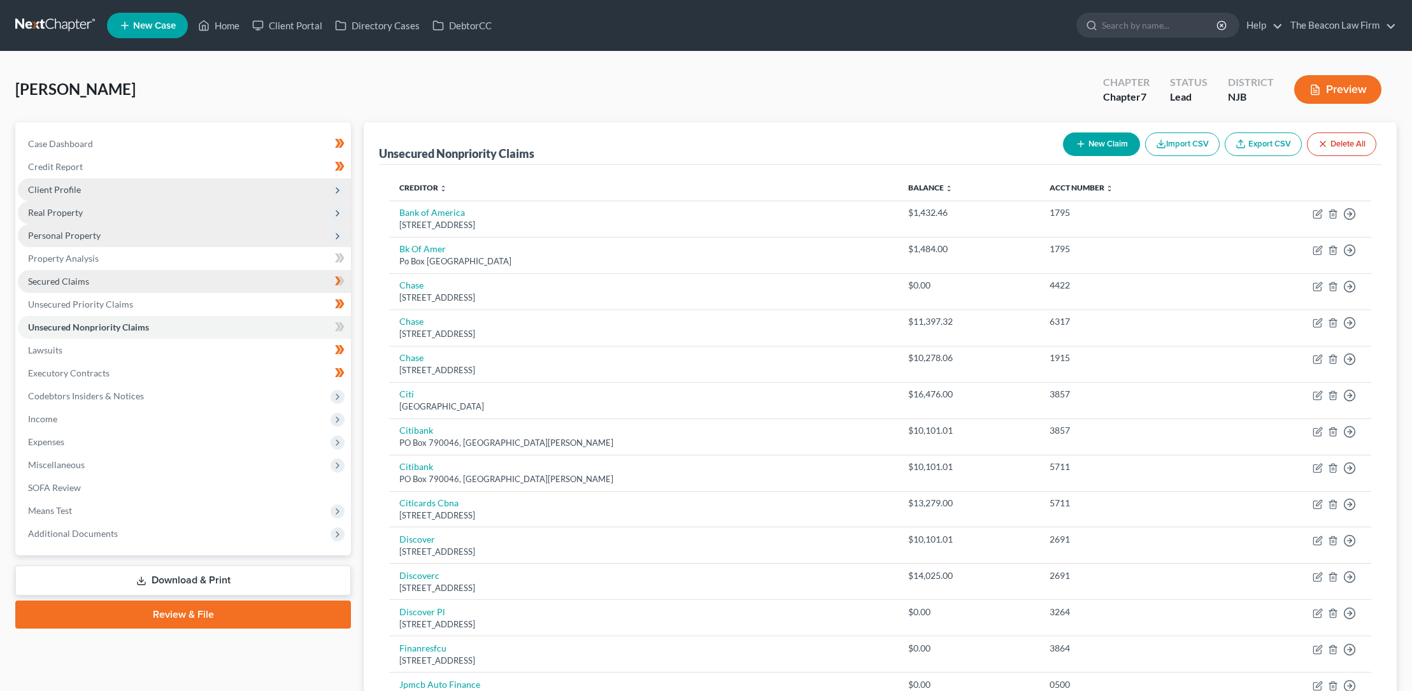
click at [73, 280] on span "Secured Claims" at bounding box center [58, 281] width 61 height 11
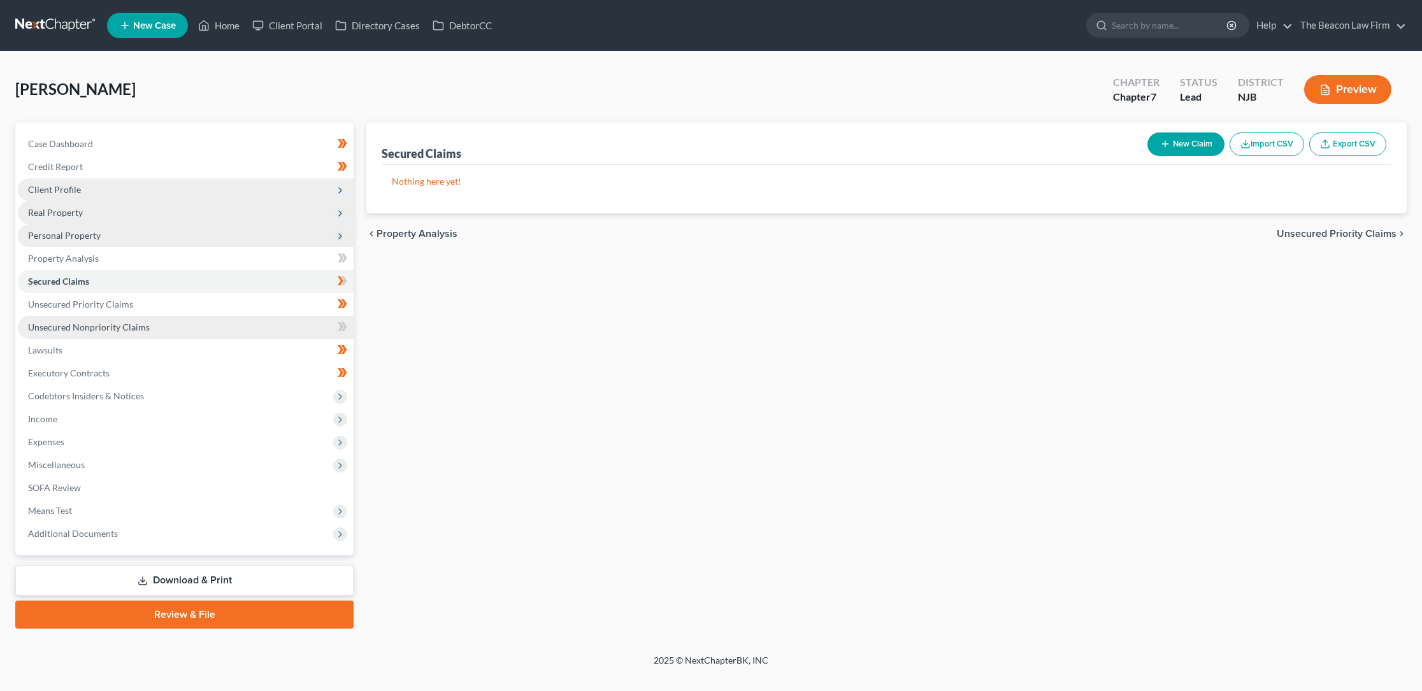
click at [73, 326] on span "Unsecured Nonpriority Claims" at bounding box center [89, 327] width 122 height 11
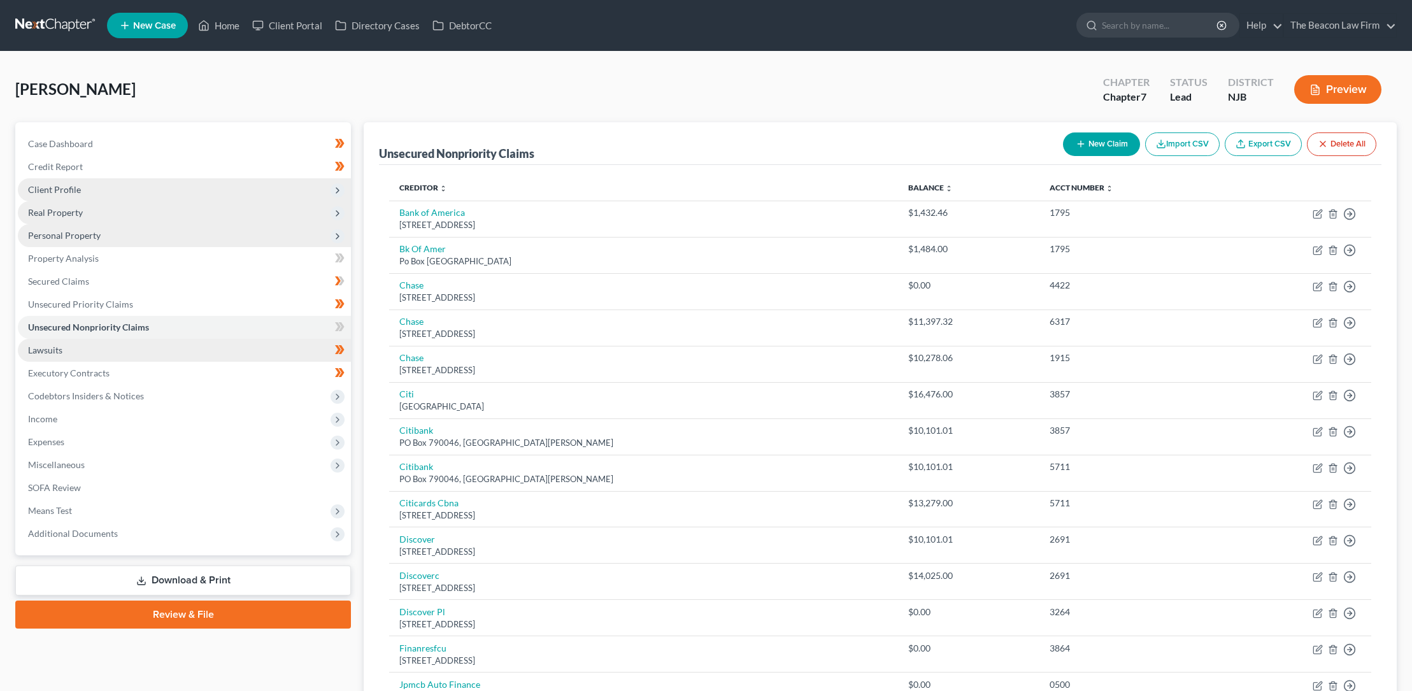
click at [54, 350] on span "Lawsuits" at bounding box center [45, 350] width 34 height 11
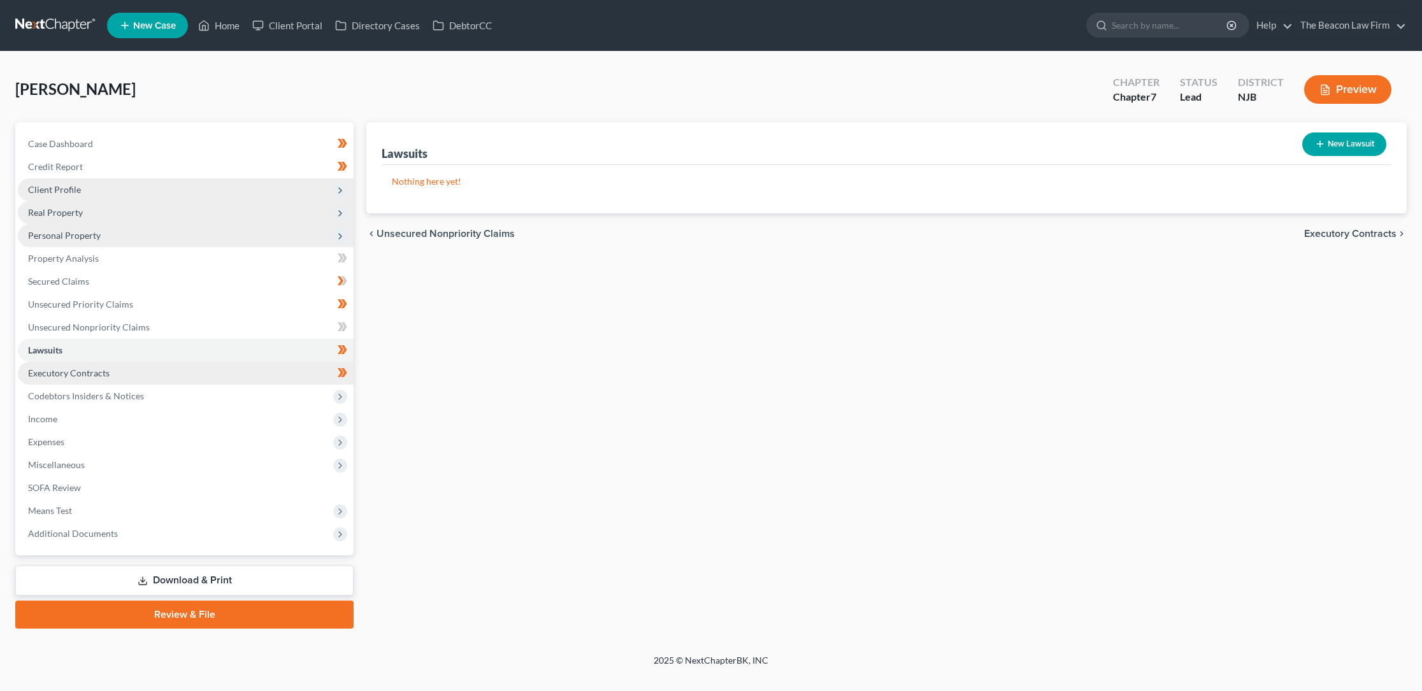
click at [63, 371] on span "Executory Contracts" at bounding box center [69, 373] width 82 height 11
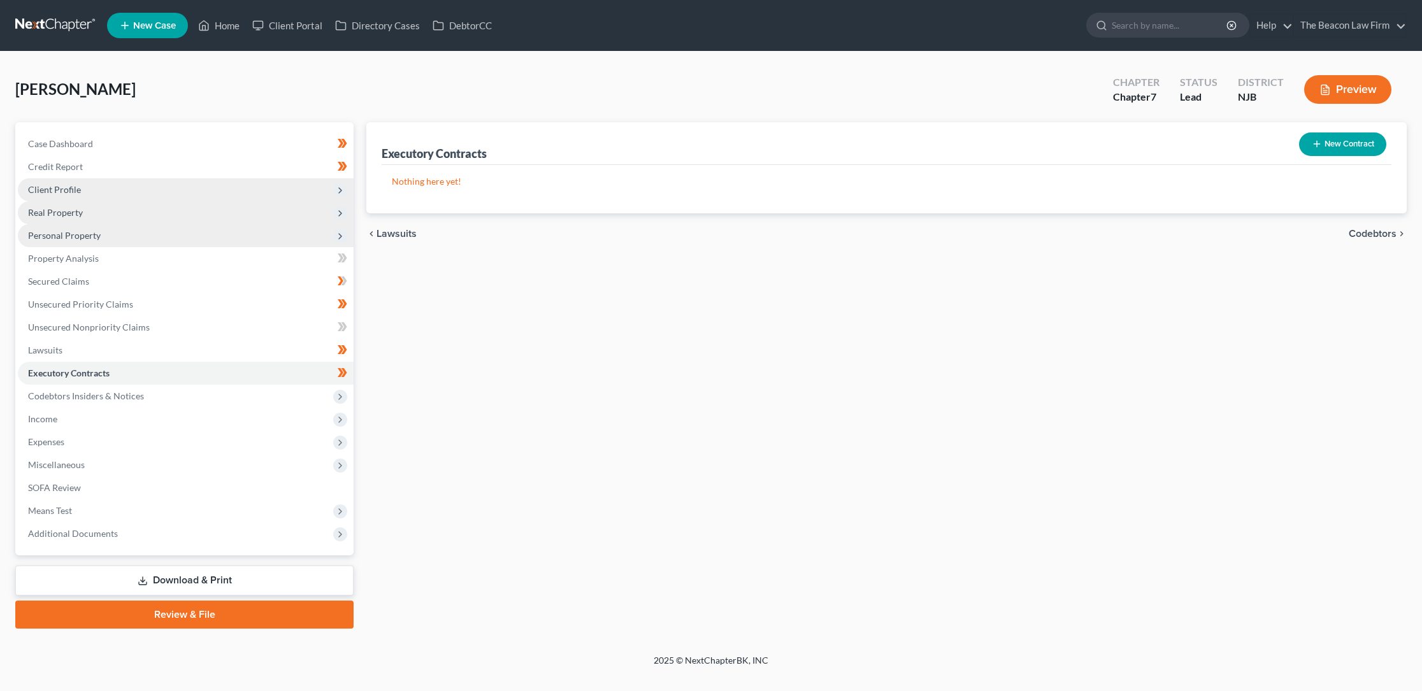
click at [180, 611] on link "Review & File" at bounding box center [184, 615] width 338 height 28
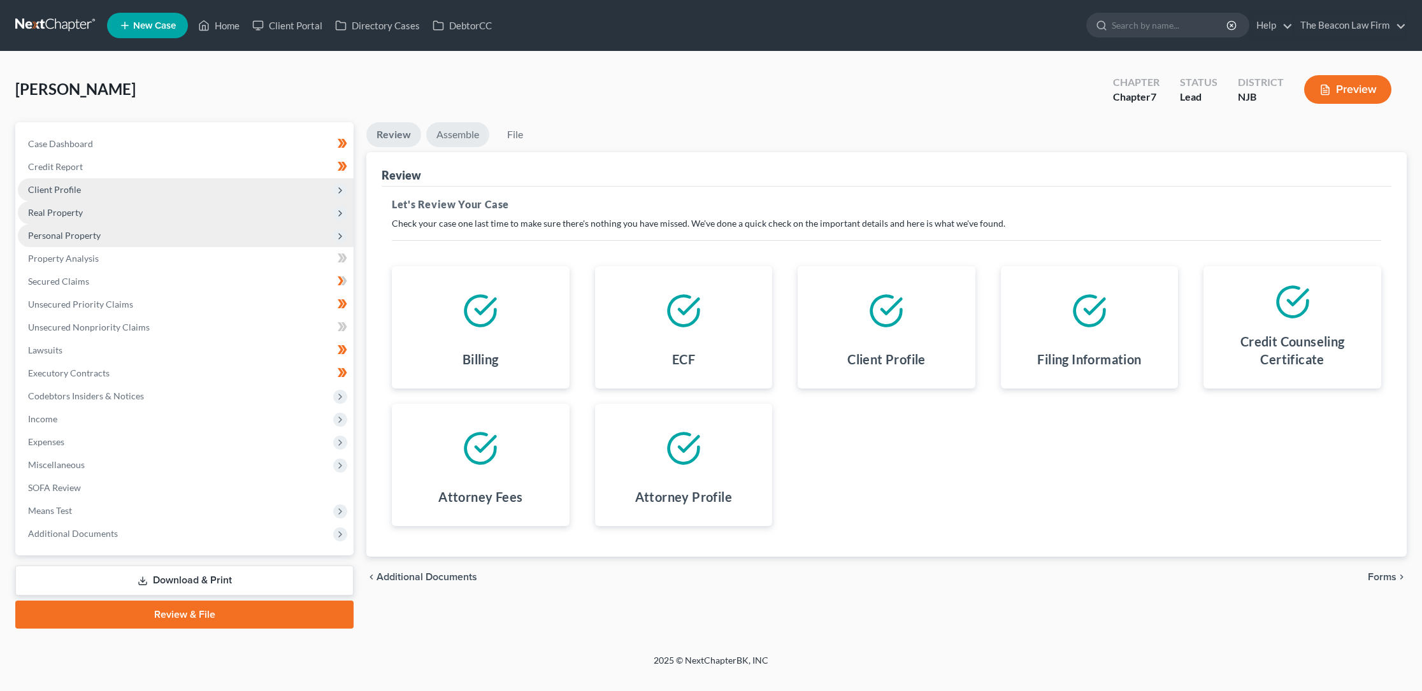
click at [460, 134] on link "Assemble" at bounding box center [457, 134] width 63 height 25
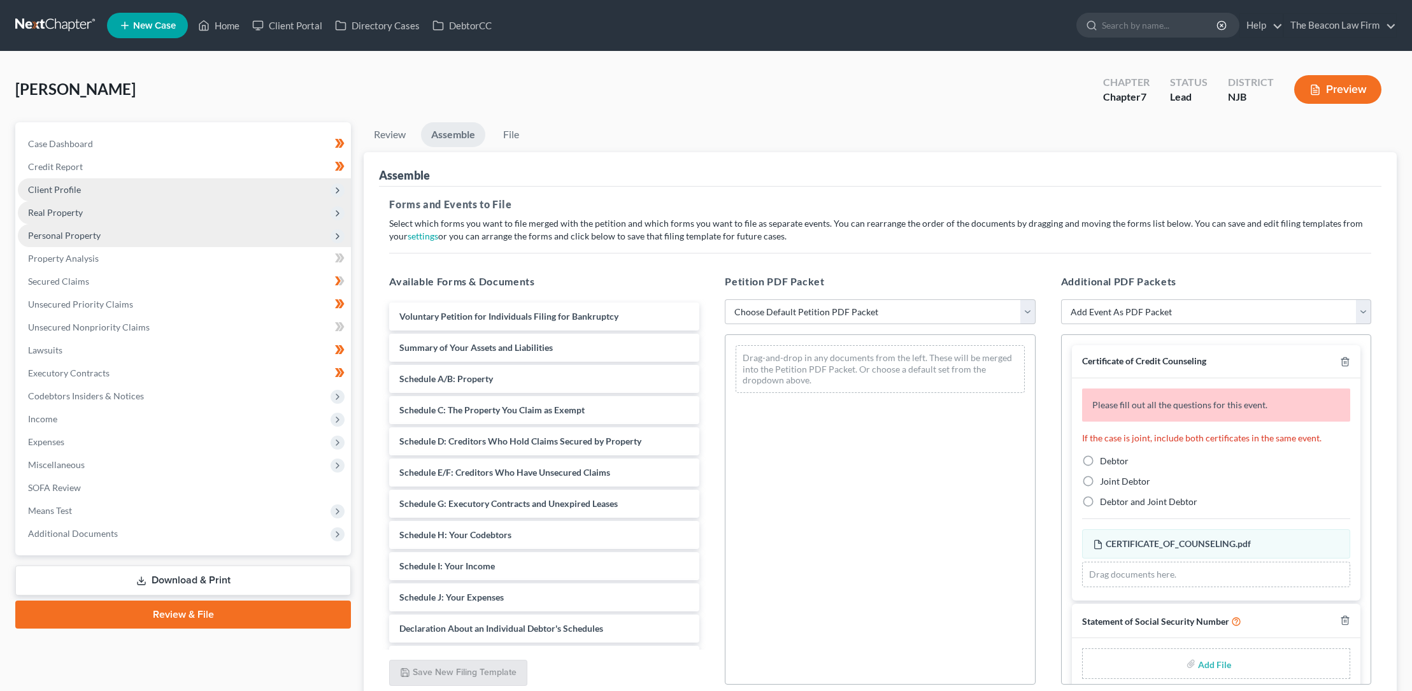
click at [1100, 459] on label "Debtor" at bounding box center [1114, 461] width 29 height 13
click at [1105, 459] on input "Debtor" at bounding box center [1109, 459] width 8 height 8
radio input "true"
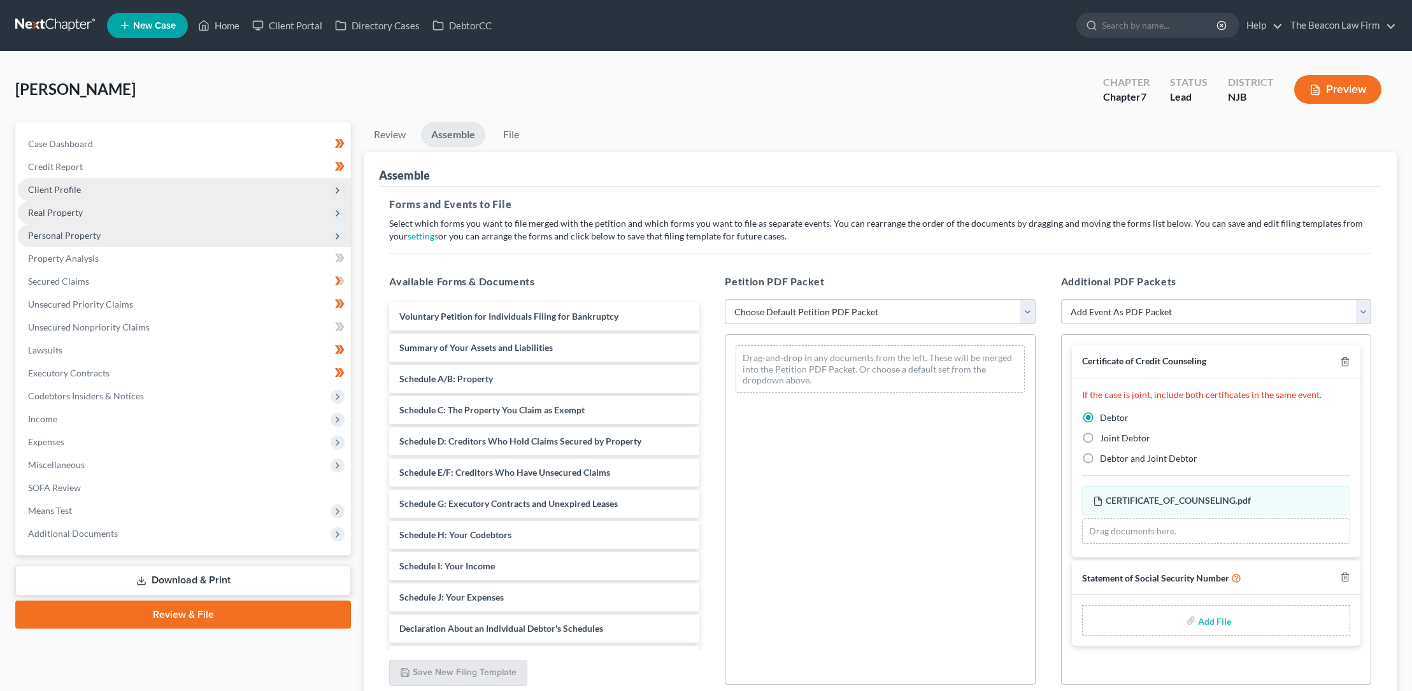
click at [1215, 620] on input "file" at bounding box center [1213, 620] width 31 height 23
click at [1346, 577] on line "button" at bounding box center [1346, 578] width 0 height 3
click at [787, 310] on select "Choose Default Petition PDF Packet Complete Bankruptcy Petition (all forms and …" at bounding box center [880, 311] width 310 height 25
select select "0"
click at [725, 299] on select "Choose Default Petition PDF Packet Complete Bankruptcy Petition (all forms and …" at bounding box center [880, 311] width 310 height 25
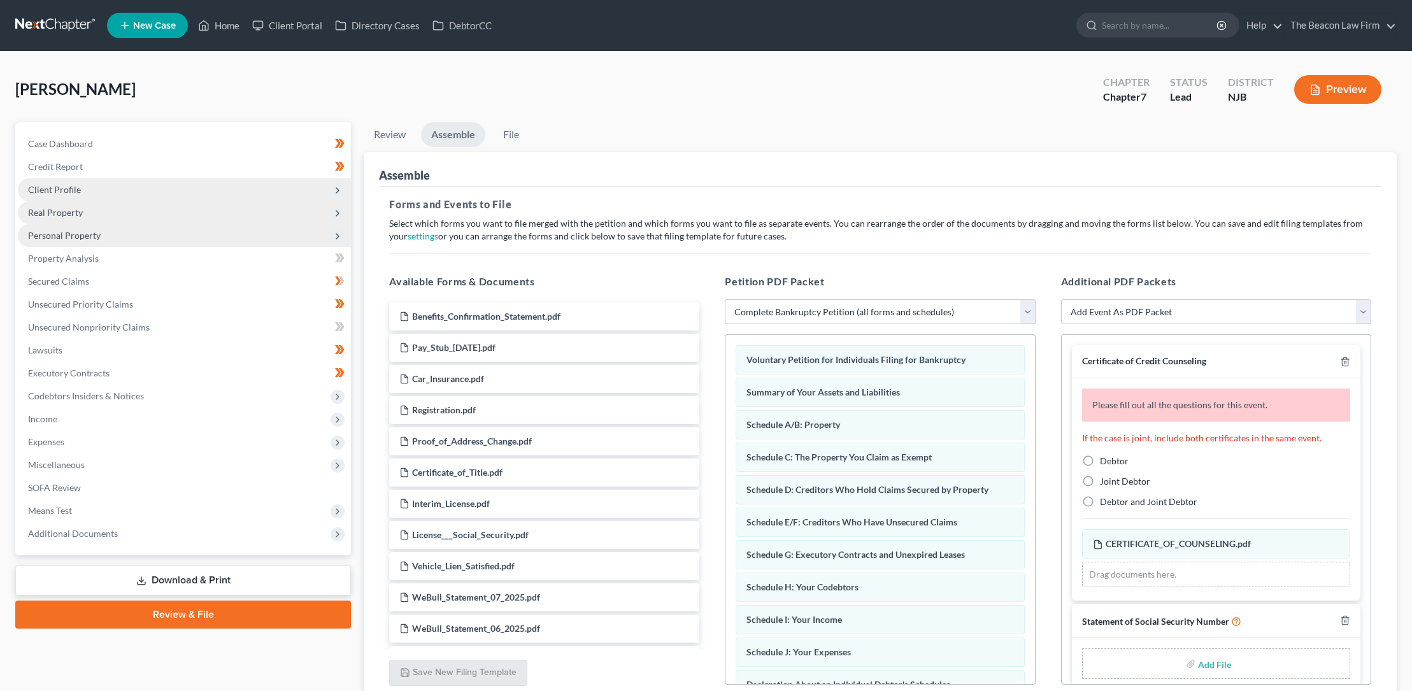
click at [1100, 458] on label "Debtor" at bounding box center [1114, 461] width 29 height 13
click at [1105, 458] on input "Debtor" at bounding box center [1109, 459] width 8 height 8
radio input "true"
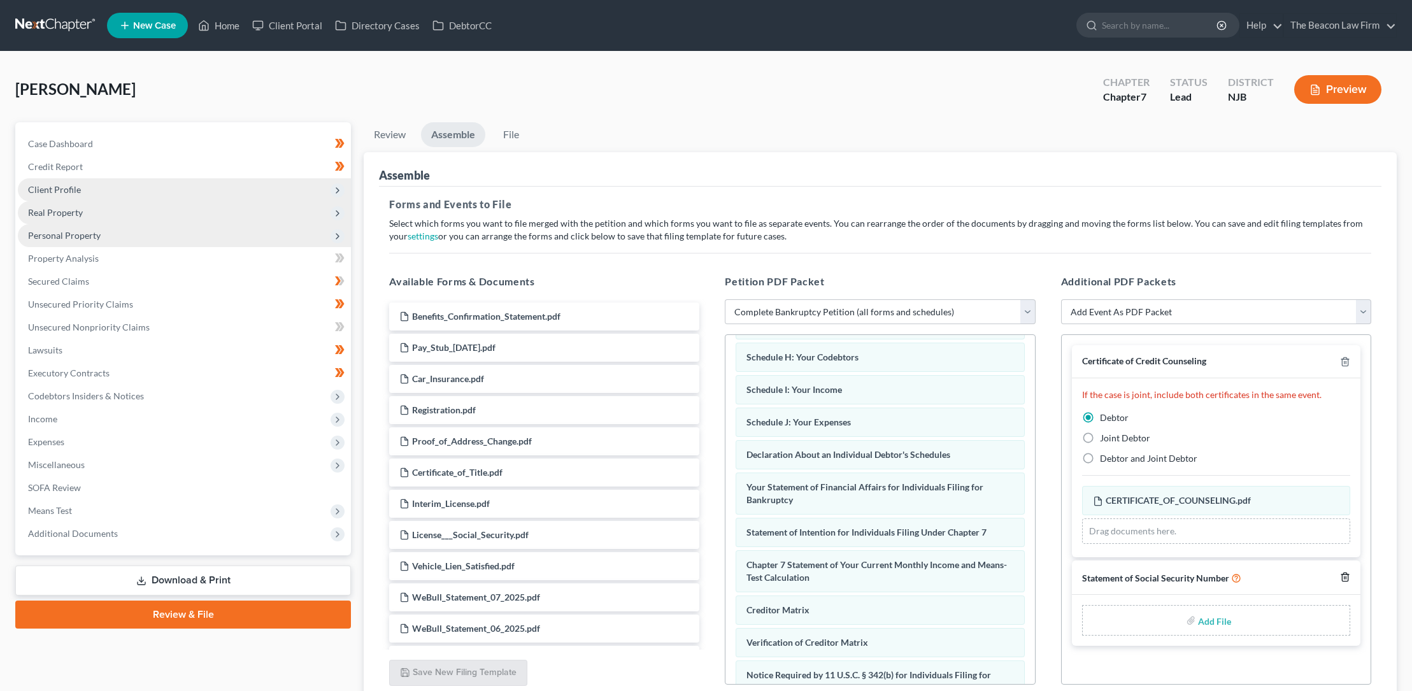
click at [1347, 575] on icon "button" at bounding box center [1345, 577] width 10 height 10
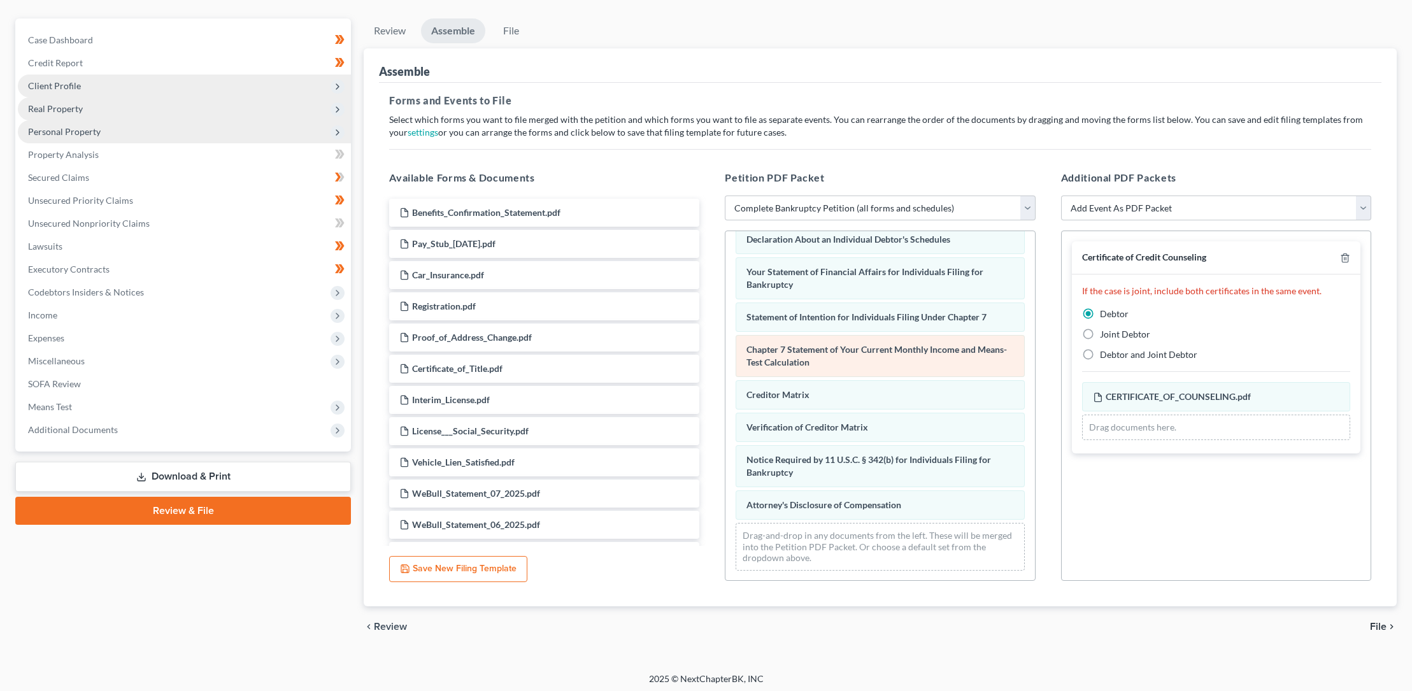
scroll to position [108, 0]
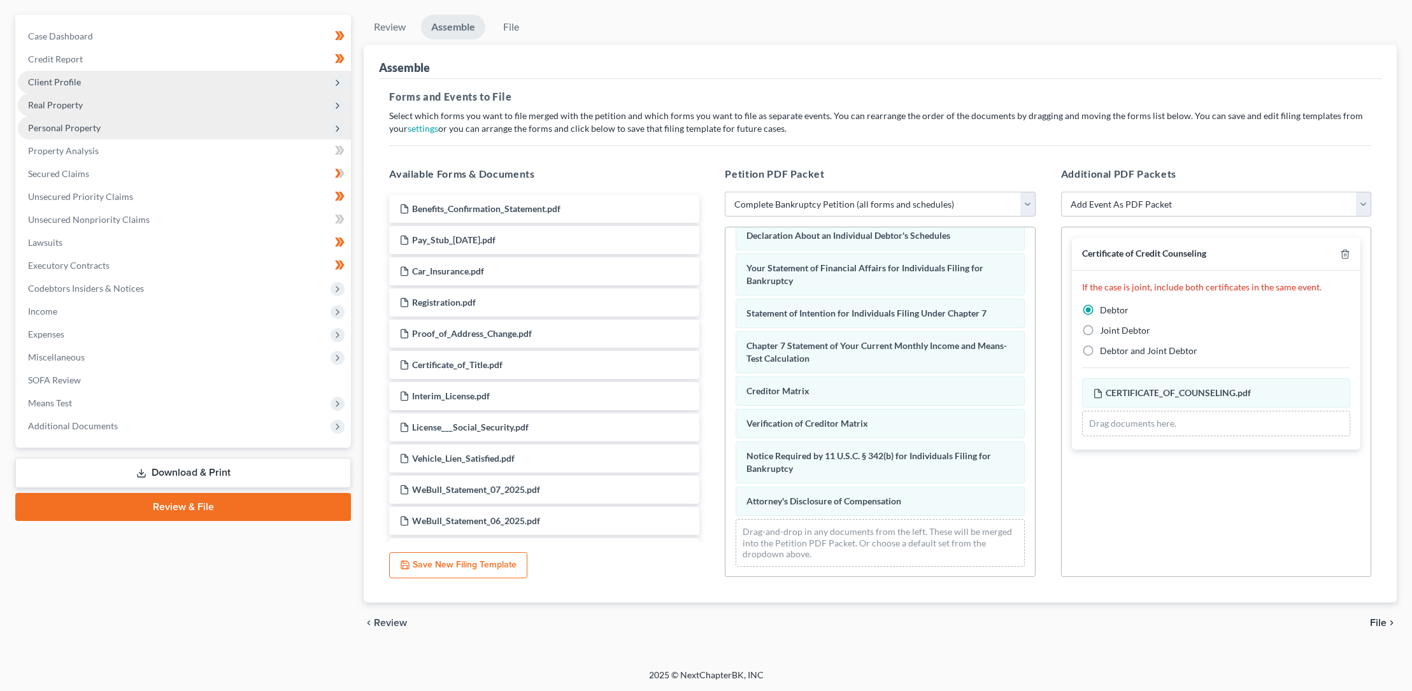
click at [1379, 620] on span "File" at bounding box center [1378, 623] width 17 height 10
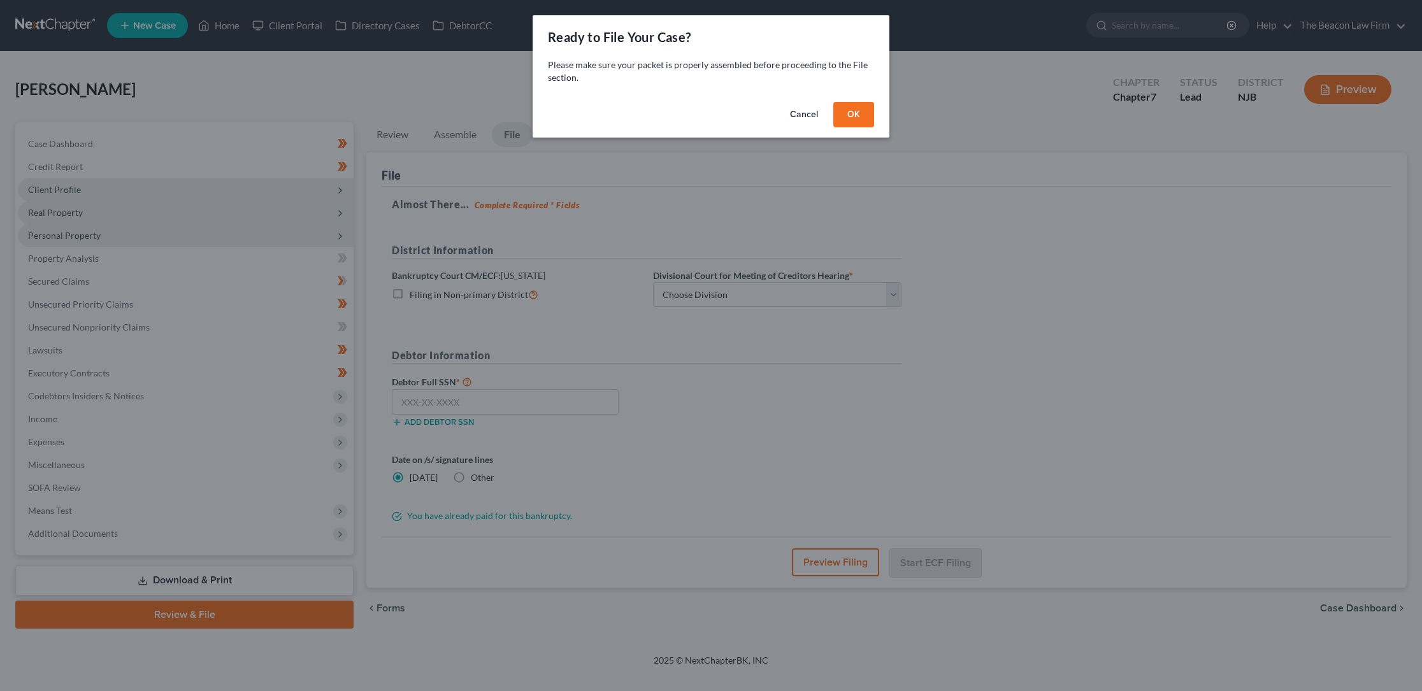
click at [853, 113] on button "OK" at bounding box center [853, 114] width 41 height 25
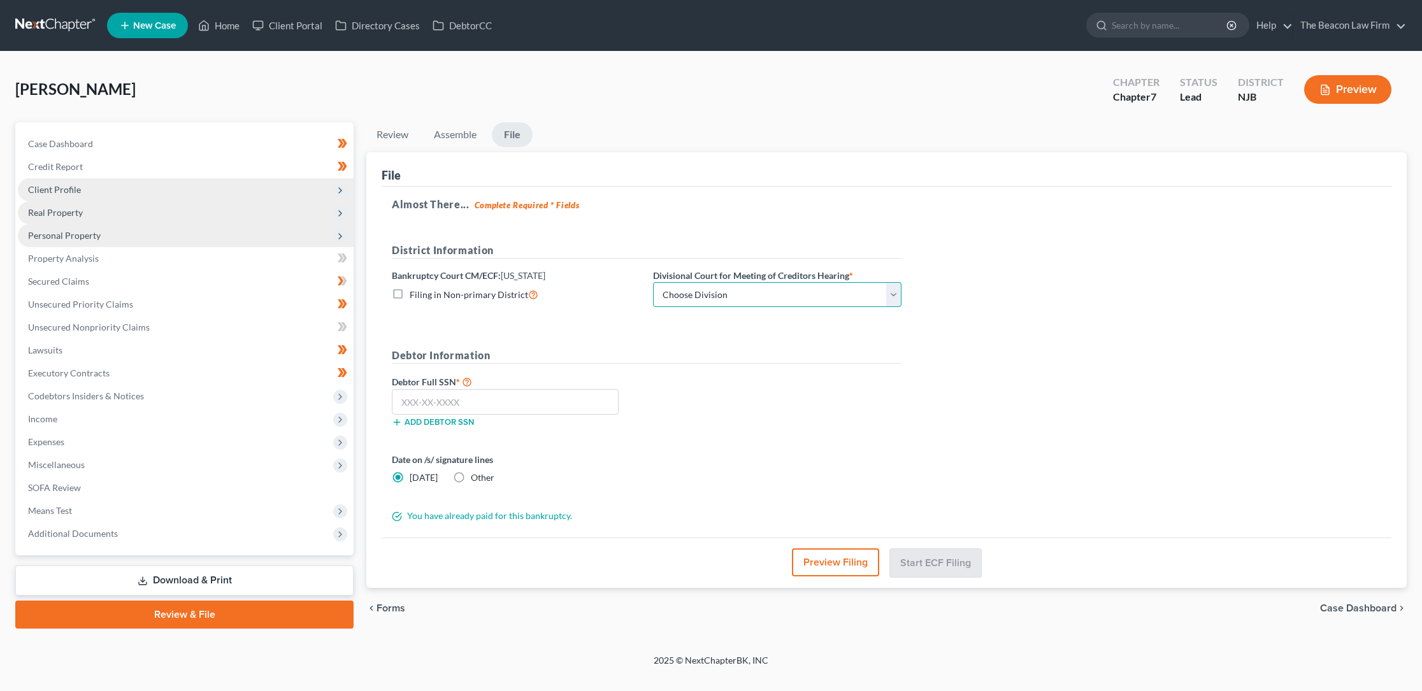
click at [894, 292] on select "Choose Division [GEOGRAPHIC_DATA] [GEOGRAPHIC_DATA]/[GEOGRAPHIC_DATA] [GEOGRAPH…" at bounding box center [777, 294] width 248 height 25
select select "3"
click at [653, 282] on select "Choose Division [GEOGRAPHIC_DATA] [GEOGRAPHIC_DATA]/[GEOGRAPHIC_DATA] [GEOGRAPH…" at bounding box center [777, 294] width 248 height 25
click at [404, 398] on input "text" at bounding box center [505, 401] width 227 height 25
type input "592-45-7452"
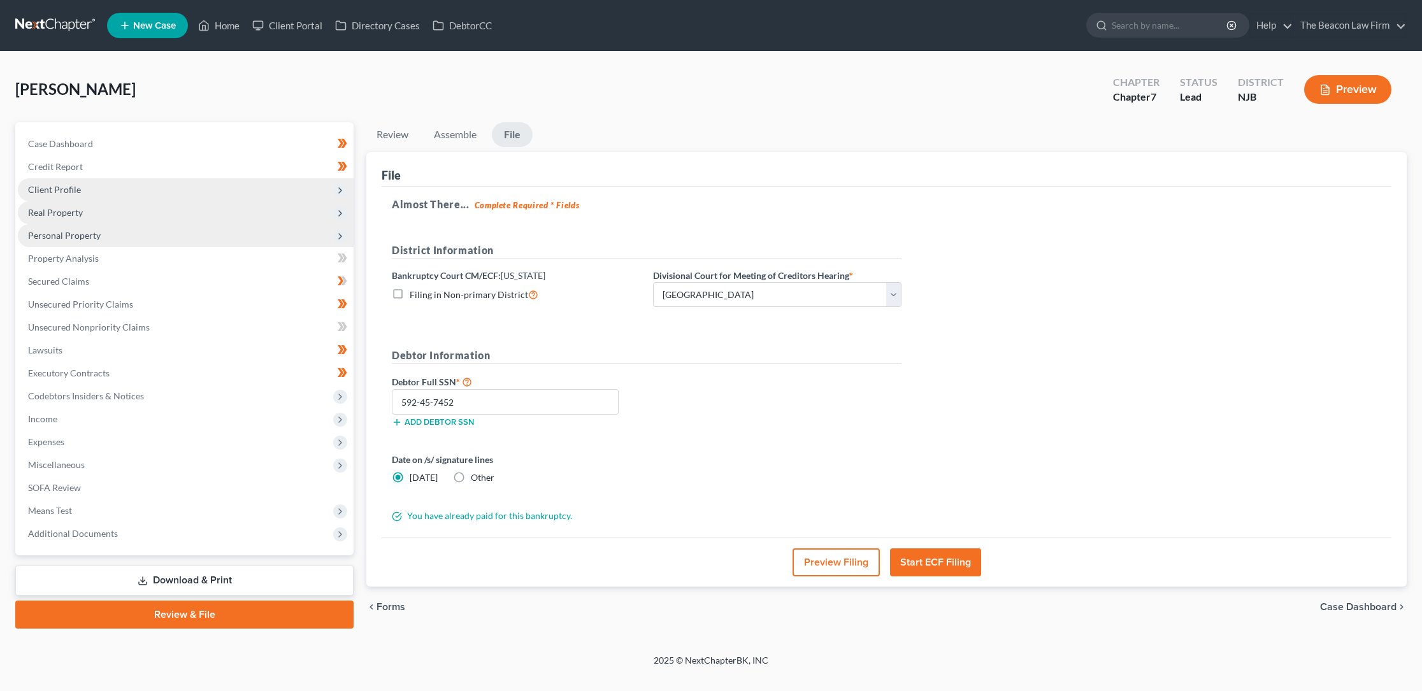
click at [936, 557] on button "Start ECF Filing" at bounding box center [935, 562] width 91 height 28
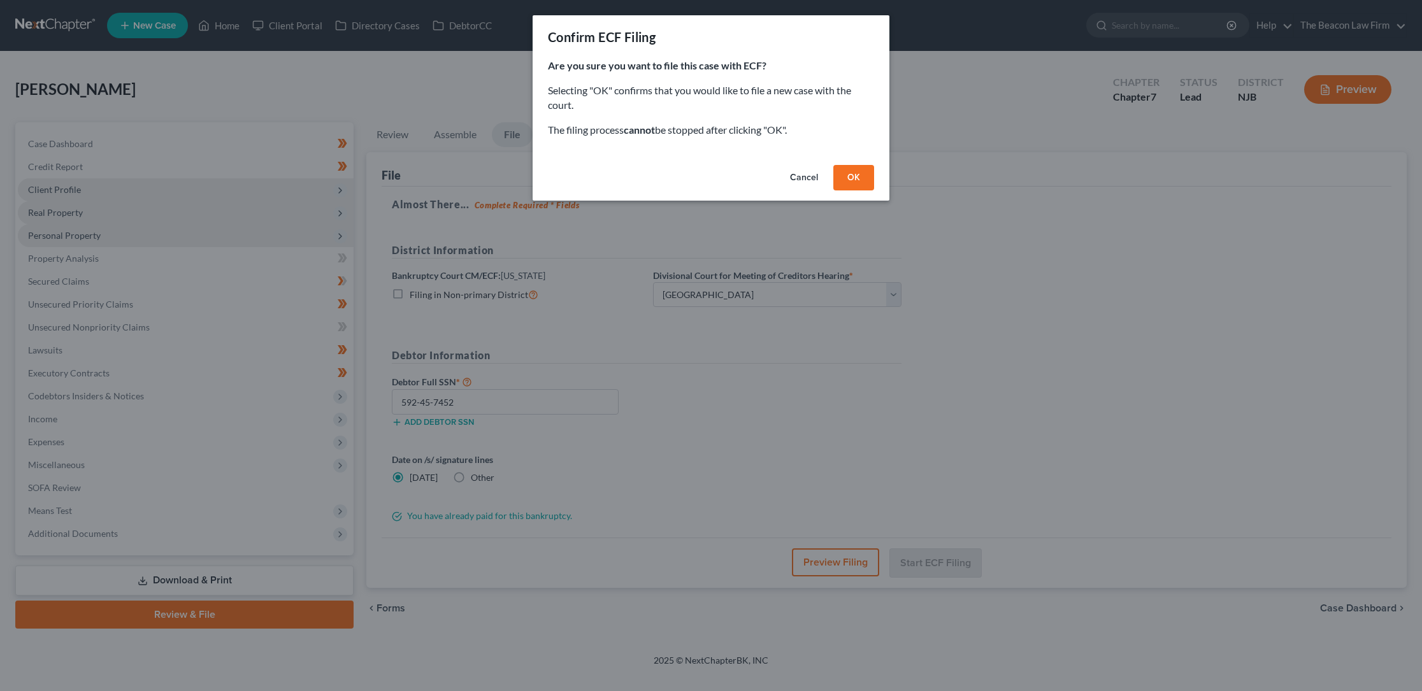
click at [852, 175] on button "OK" at bounding box center [853, 177] width 41 height 25
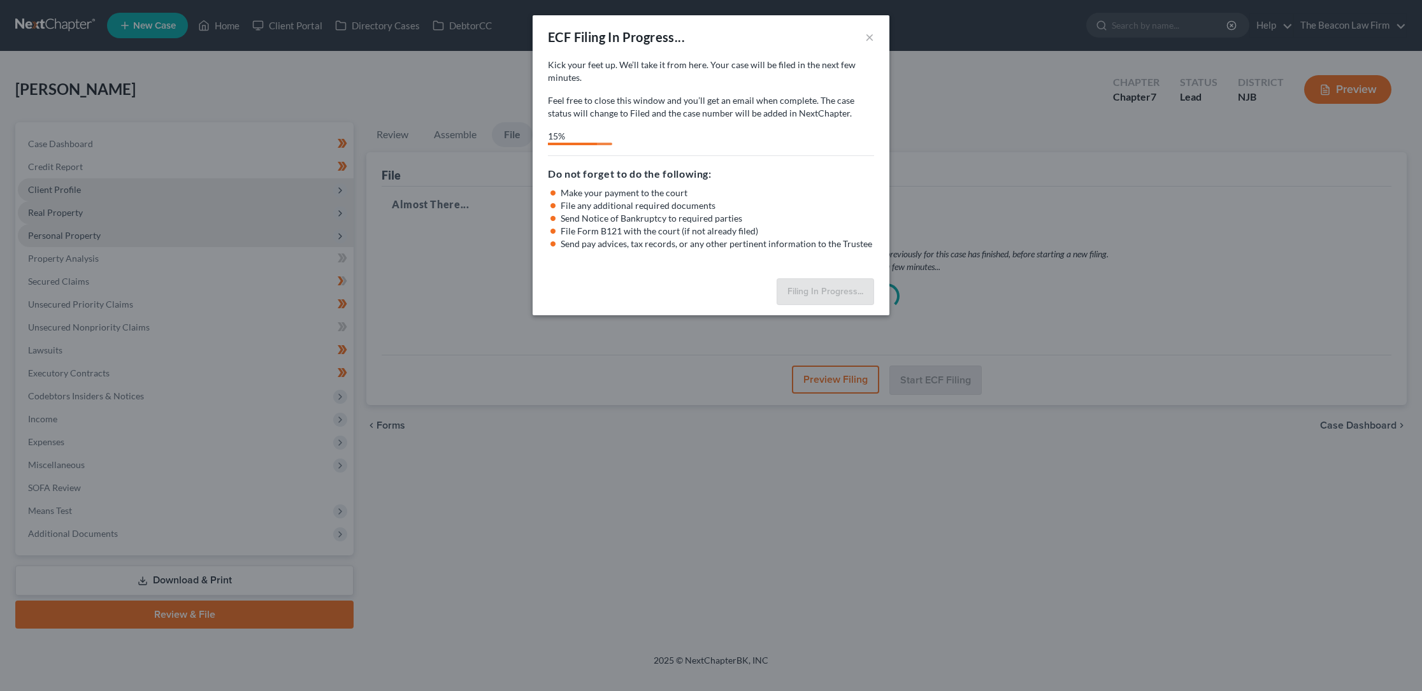
select select "3"
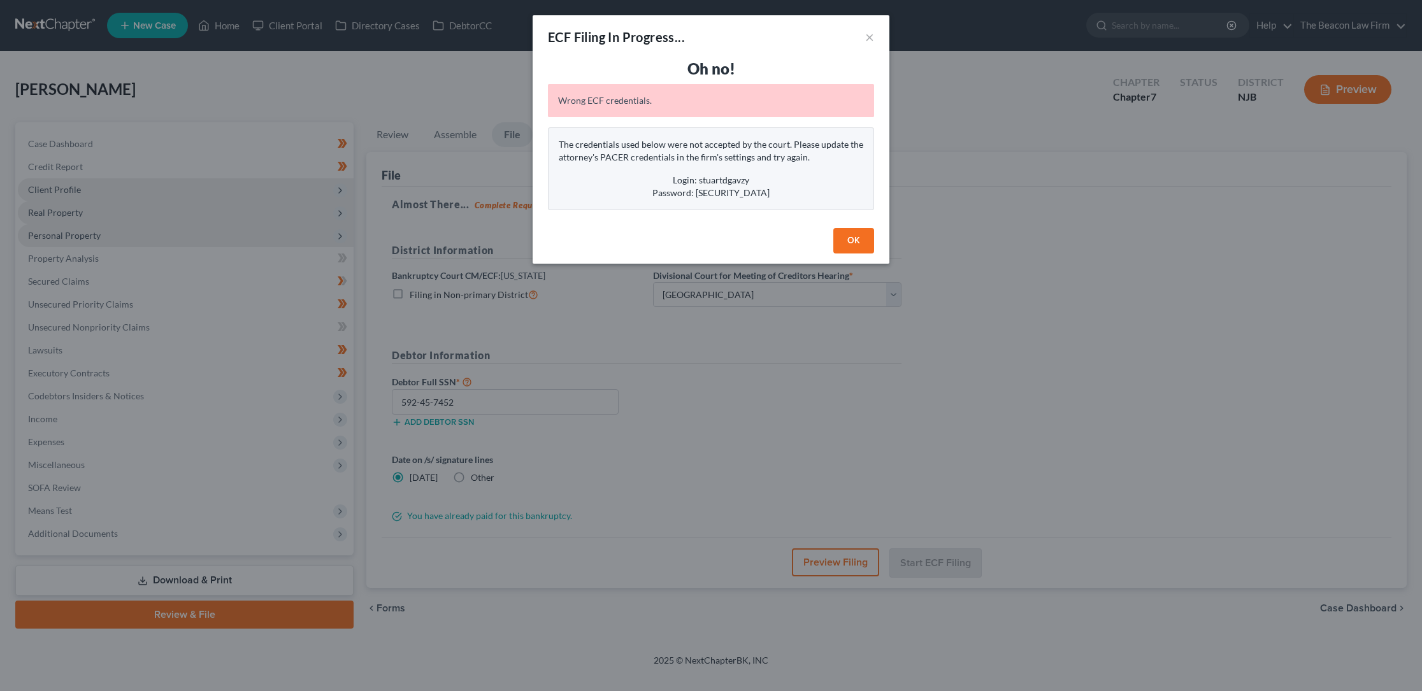
click at [856, 240] on button "OK" at bounding box center [853, 240] width 41 height 25
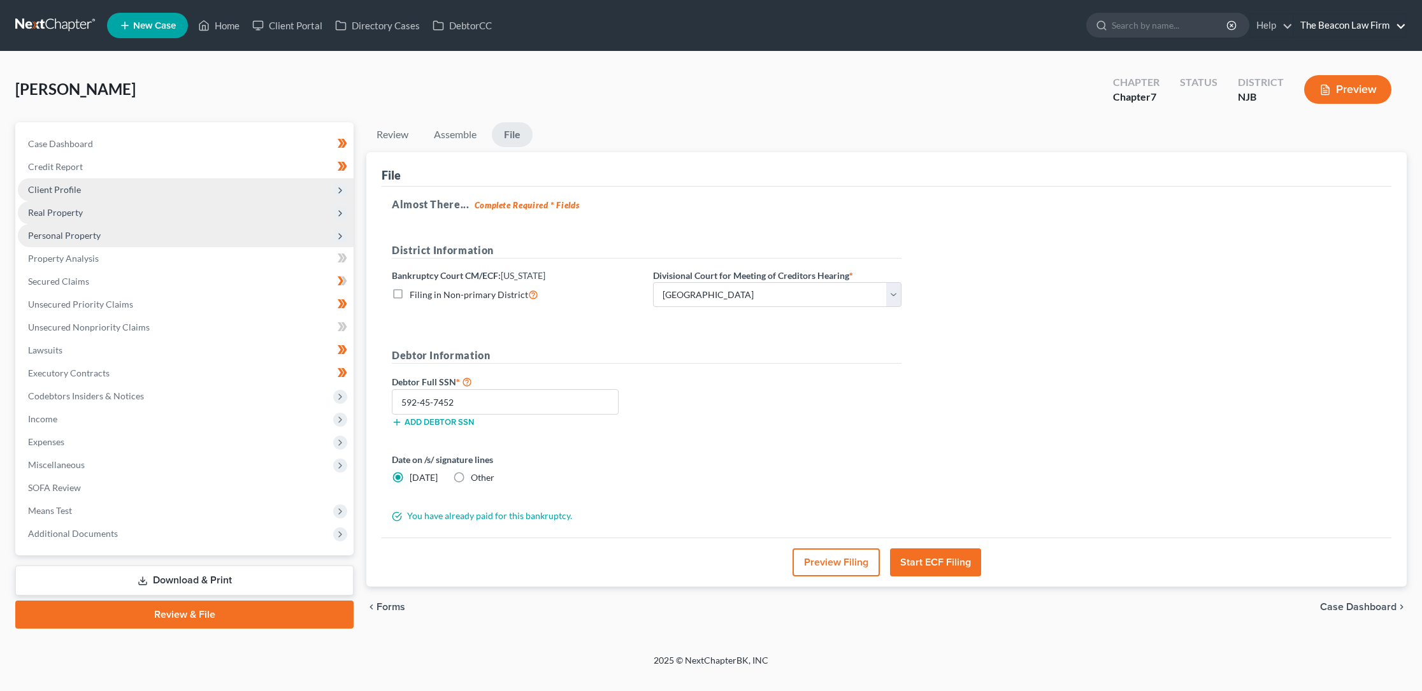
click at [1401, 25] on link "The Beacon Law Firm" at bounding box center [1350, 25] width 112 height 23
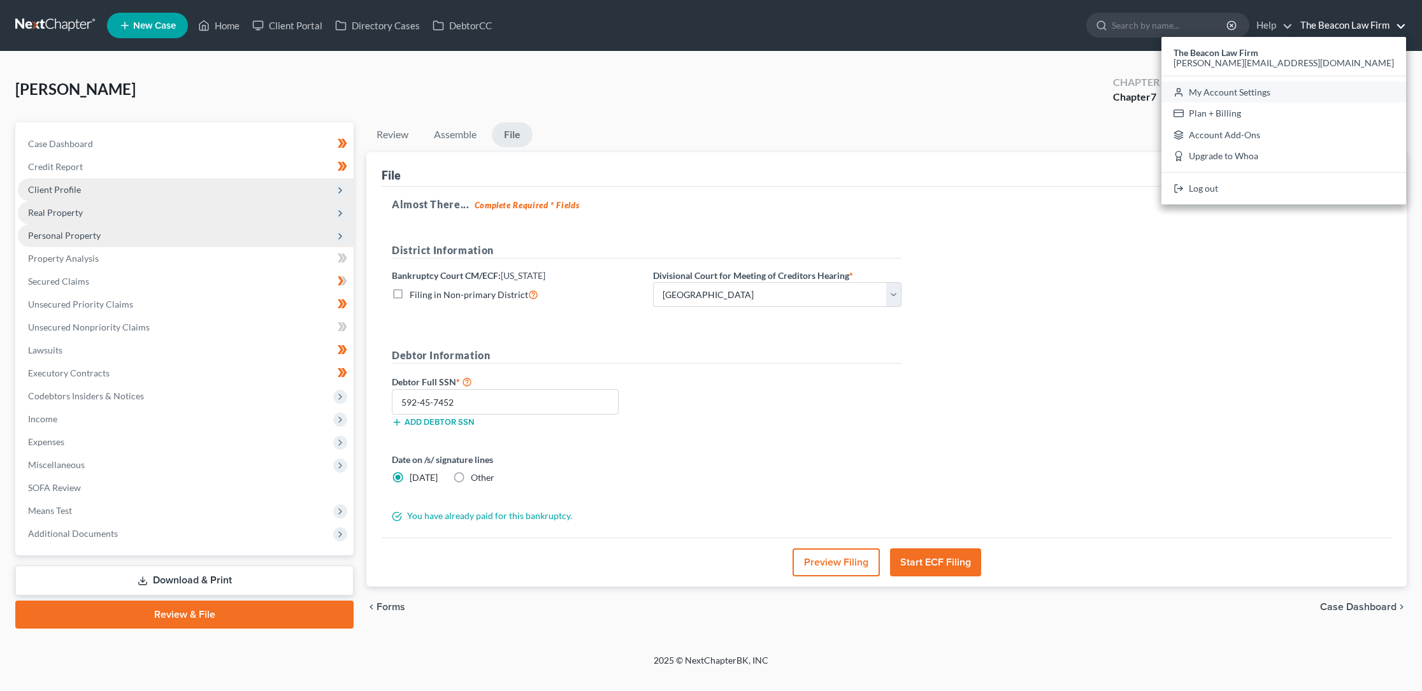
click at [1352, 91] on link "My Account Settings" at bounding box center [1283, 93] width 245 height 22
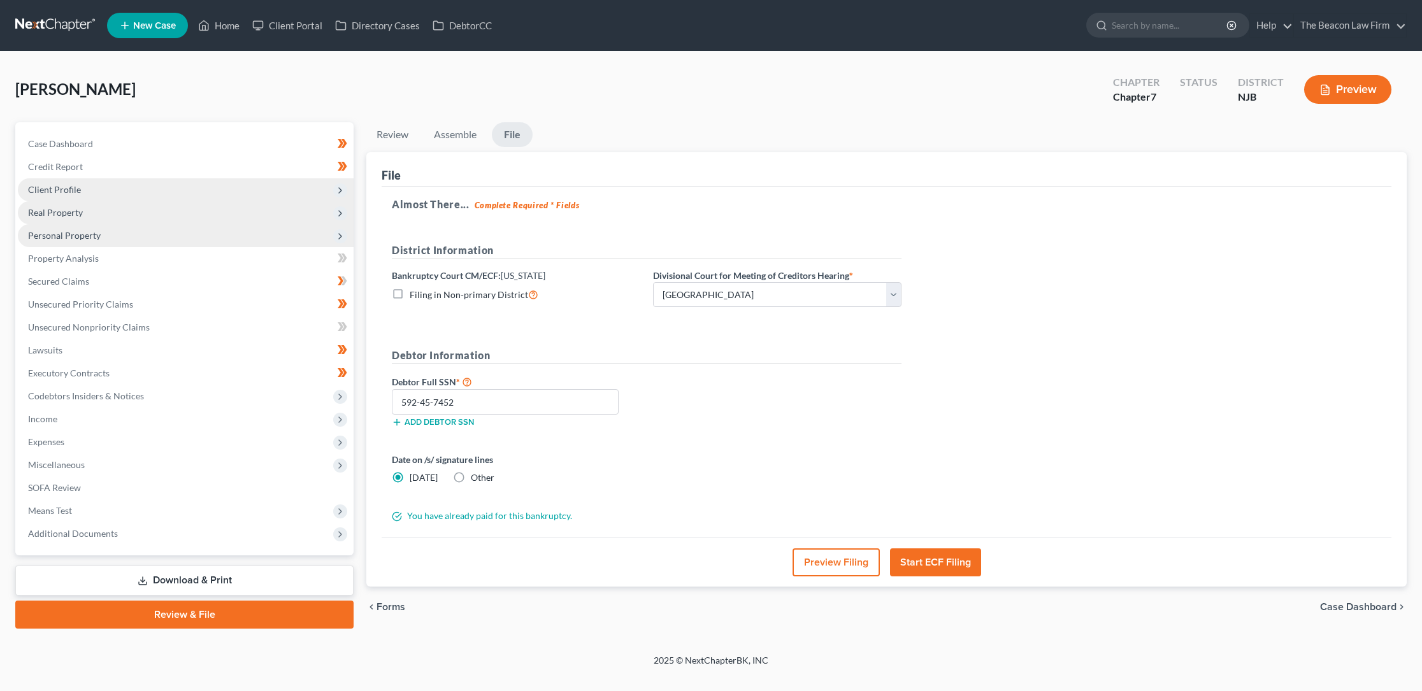
select select "24"
select select "9"
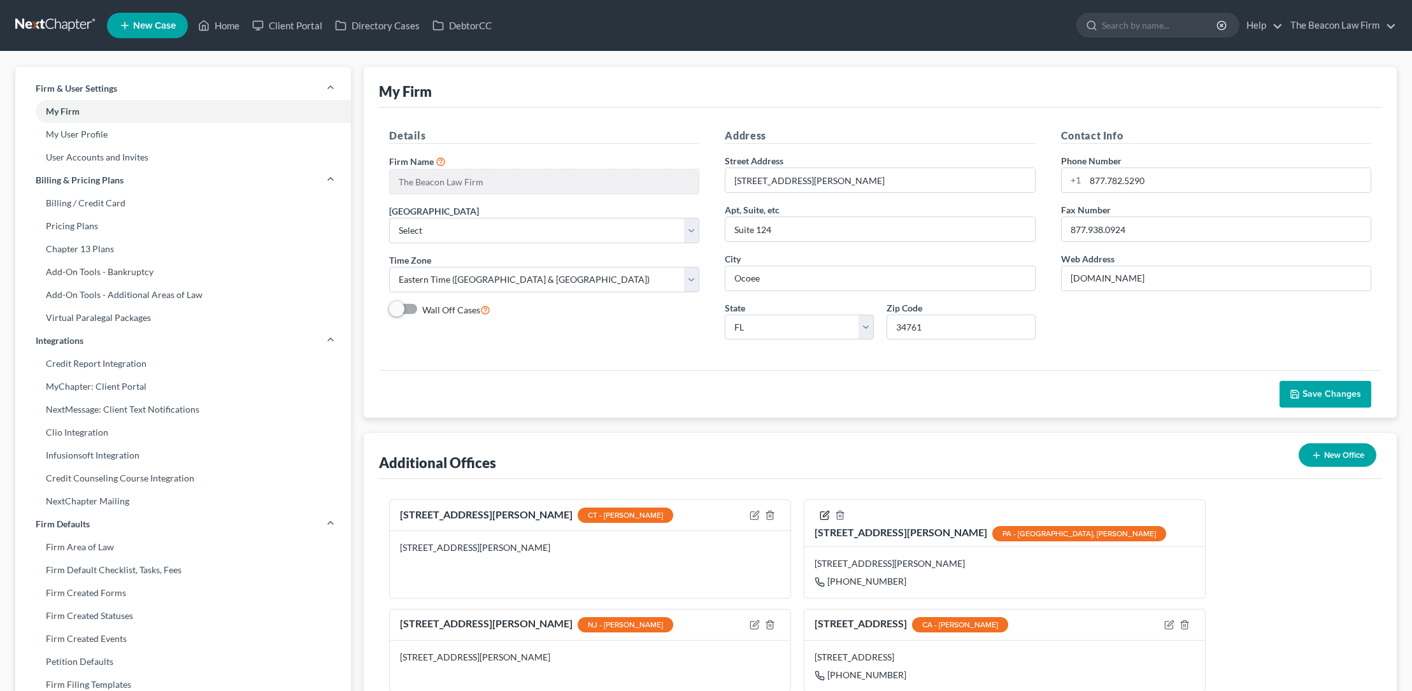
click at [829, 516] on icon "button" at bounding box center [826, 514] width 6 height 6
select select "3"
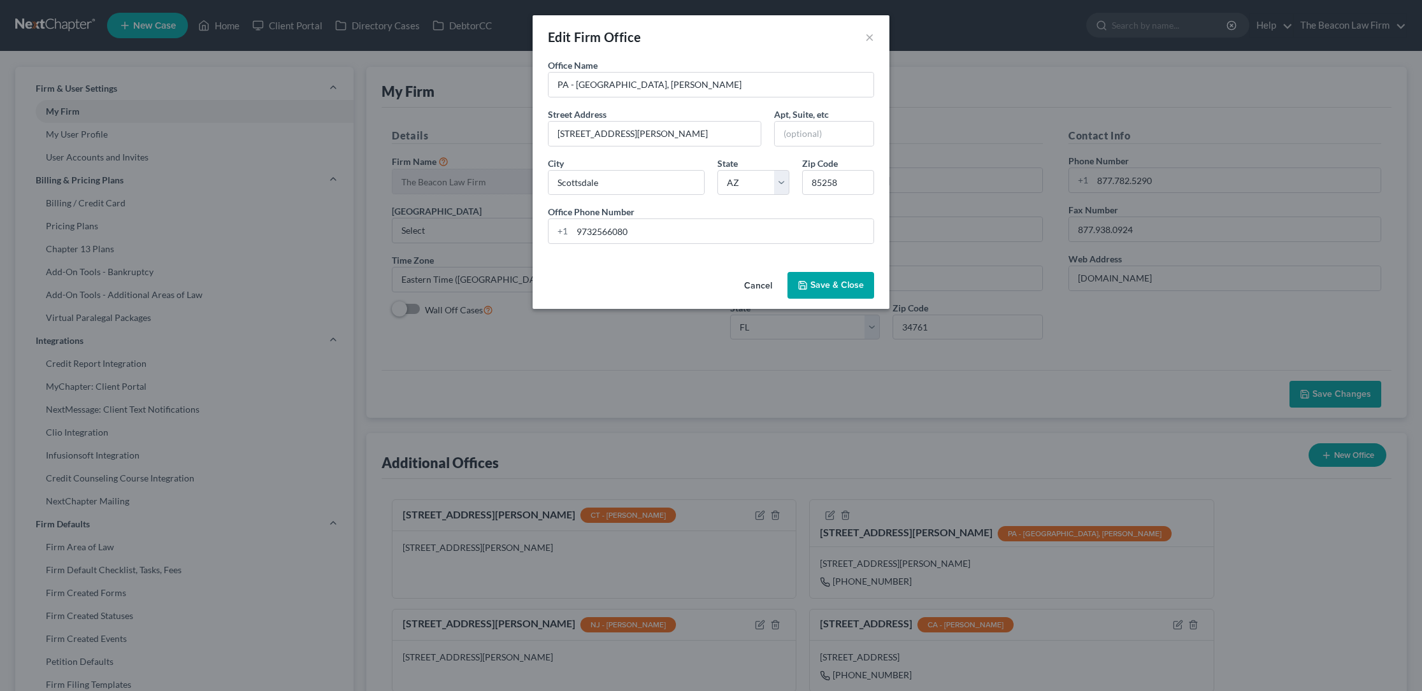
click at [764, 285] on button "Cancel" at bounding box center [758, 285] width 48 height 25
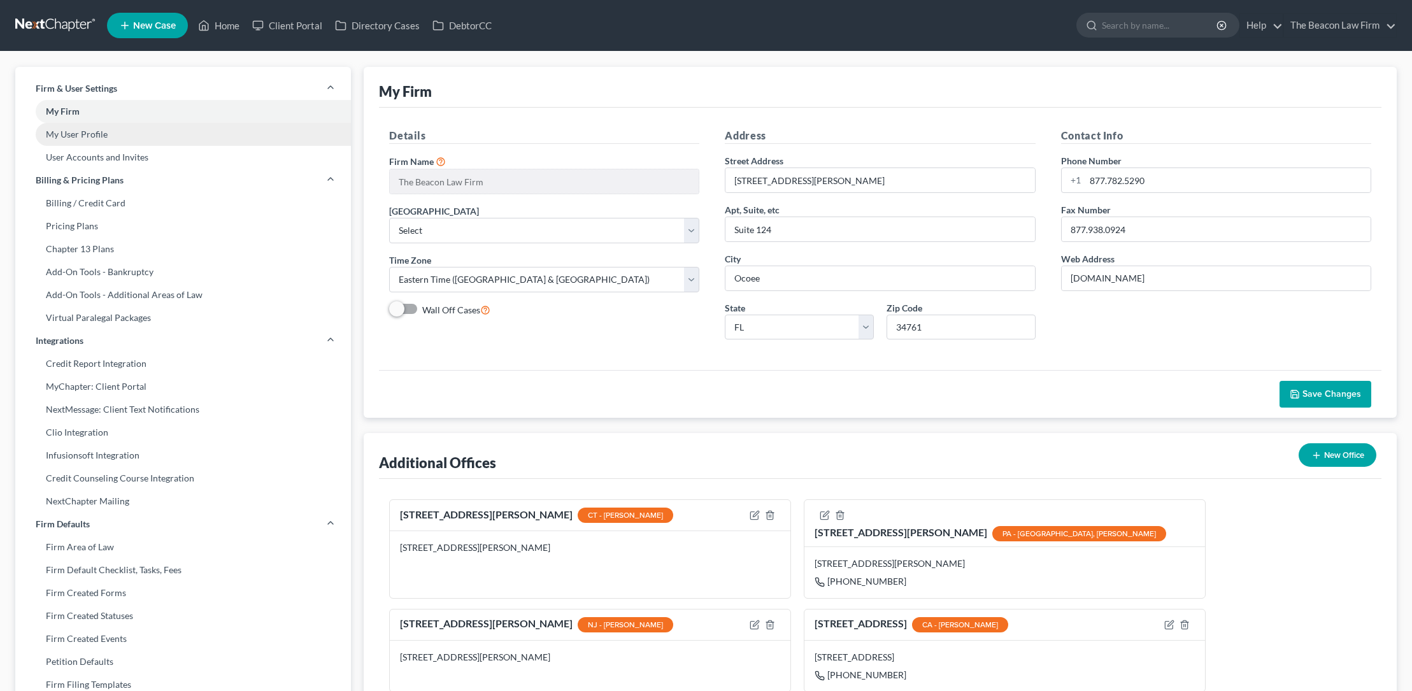
click at [98, 131] on link "My User Profile" at bounding box center [183, 134] width 336 height 23
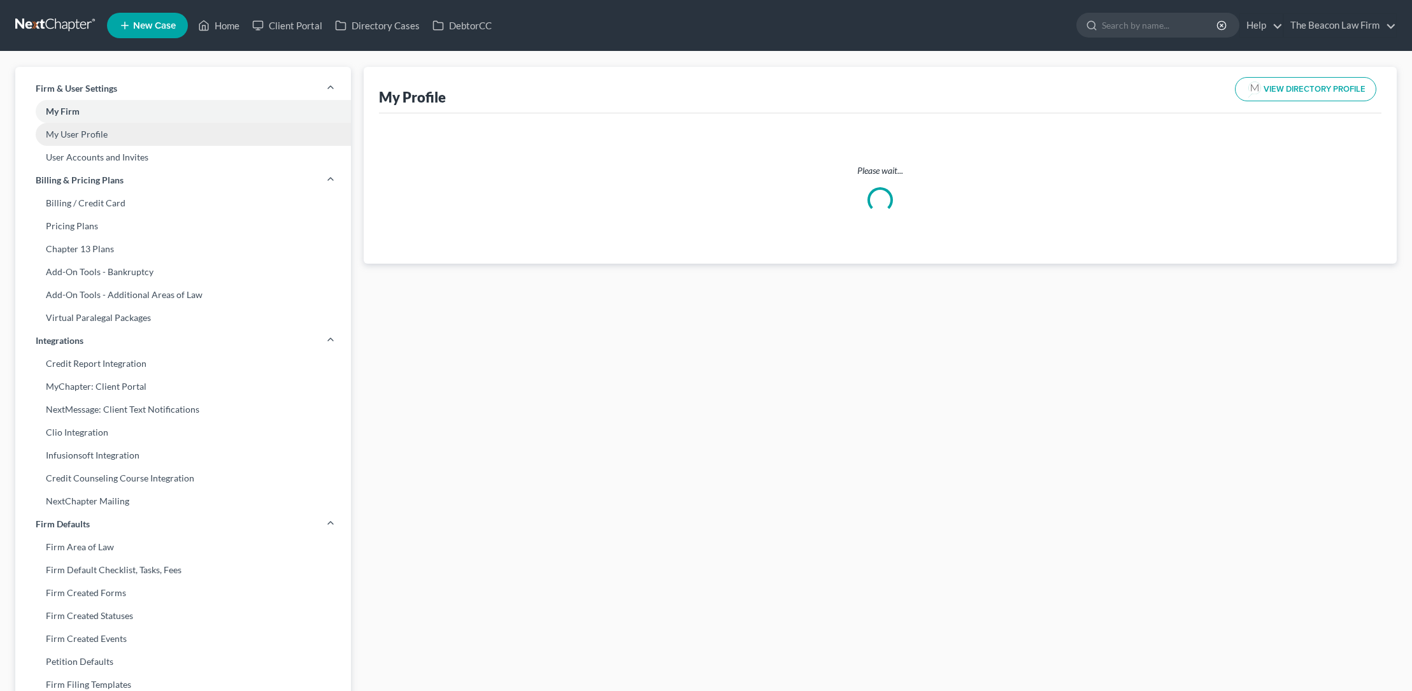
select select "3"
select select "4"
select select "attorney"
select select "1"
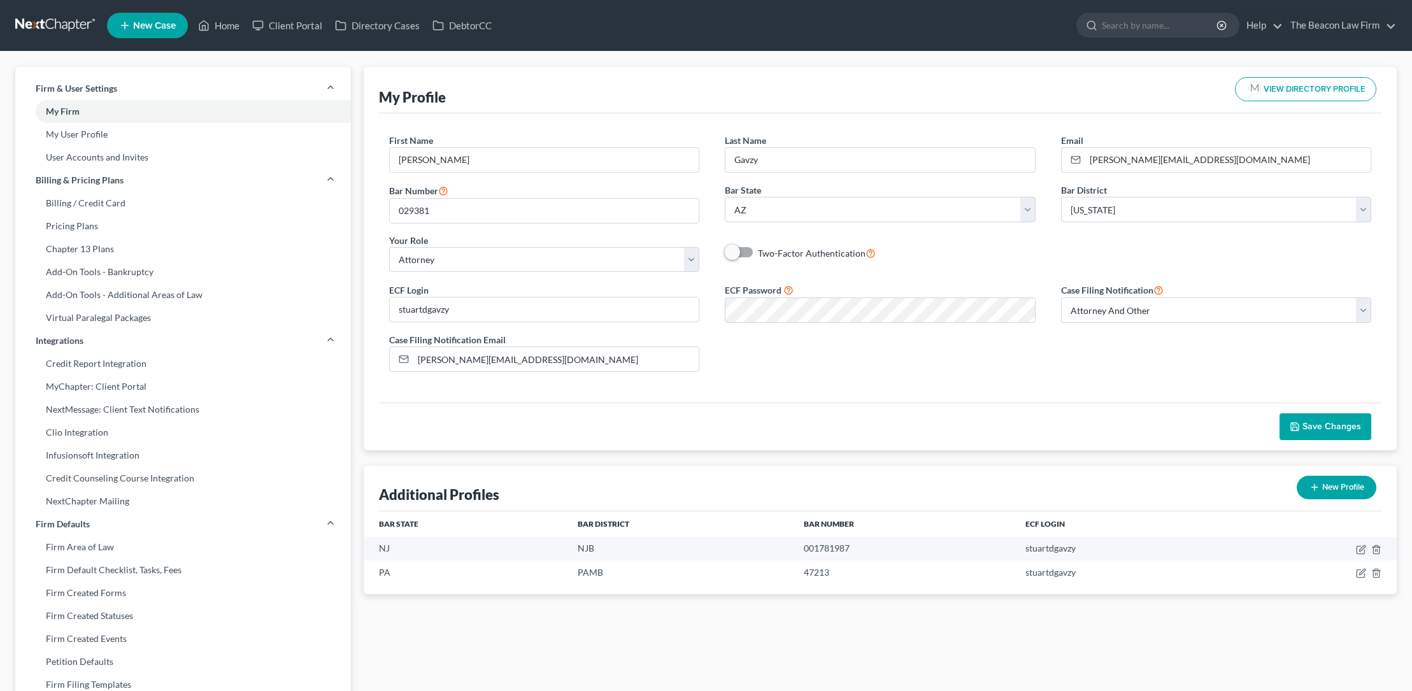
click at [1313, 424] on span "Save Changes" at bounding box center [1332, 426] width 59 height 11
click at [227, 25] on link "Home" at bounding box center [219, 25] width 54 height 23
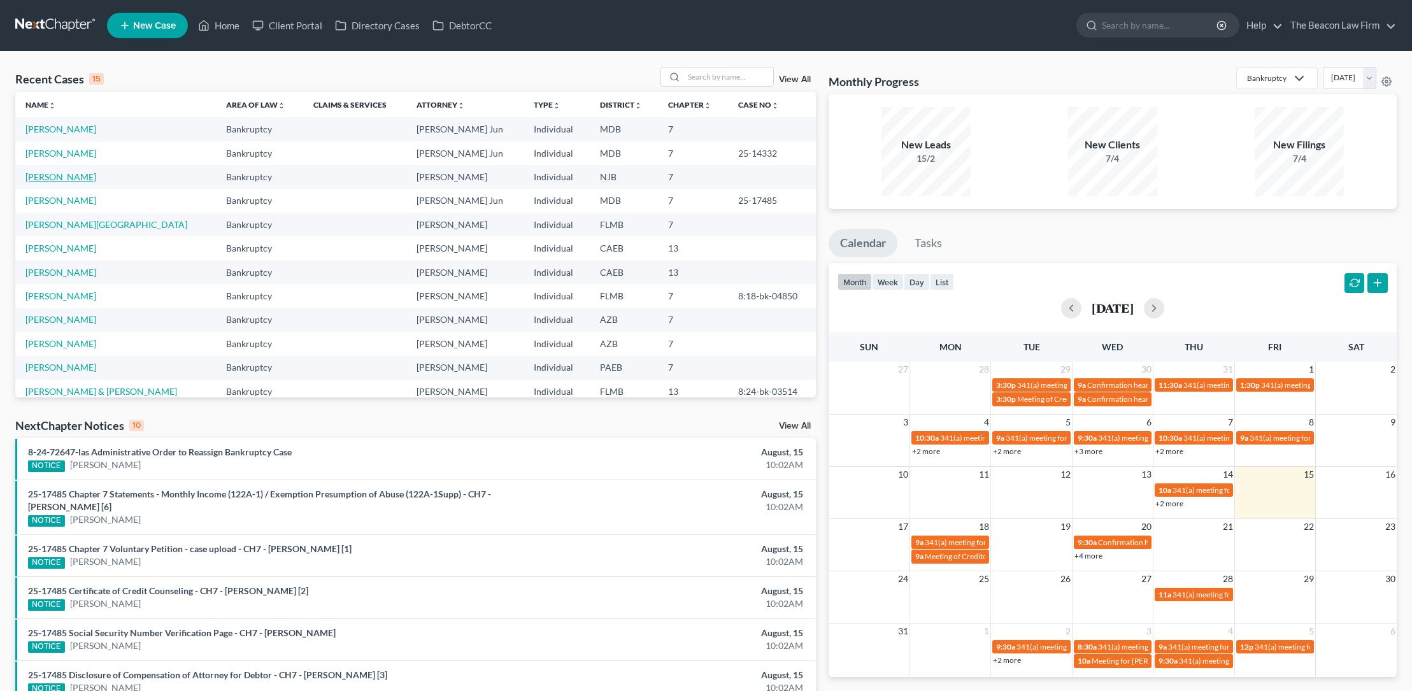
click at [47, 177] on link "[PERSON_NAME]" at bounding box center [60, 176] width 71 height 11
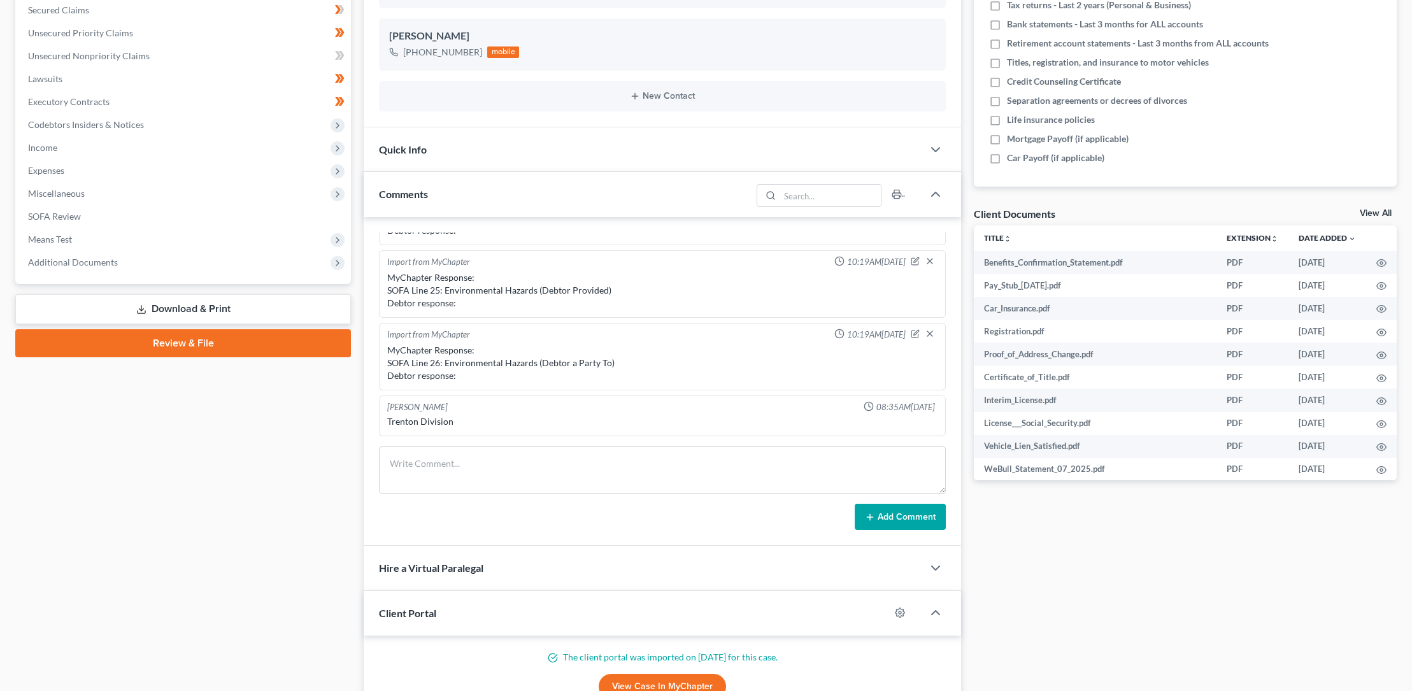
scroll to position [433, 0]
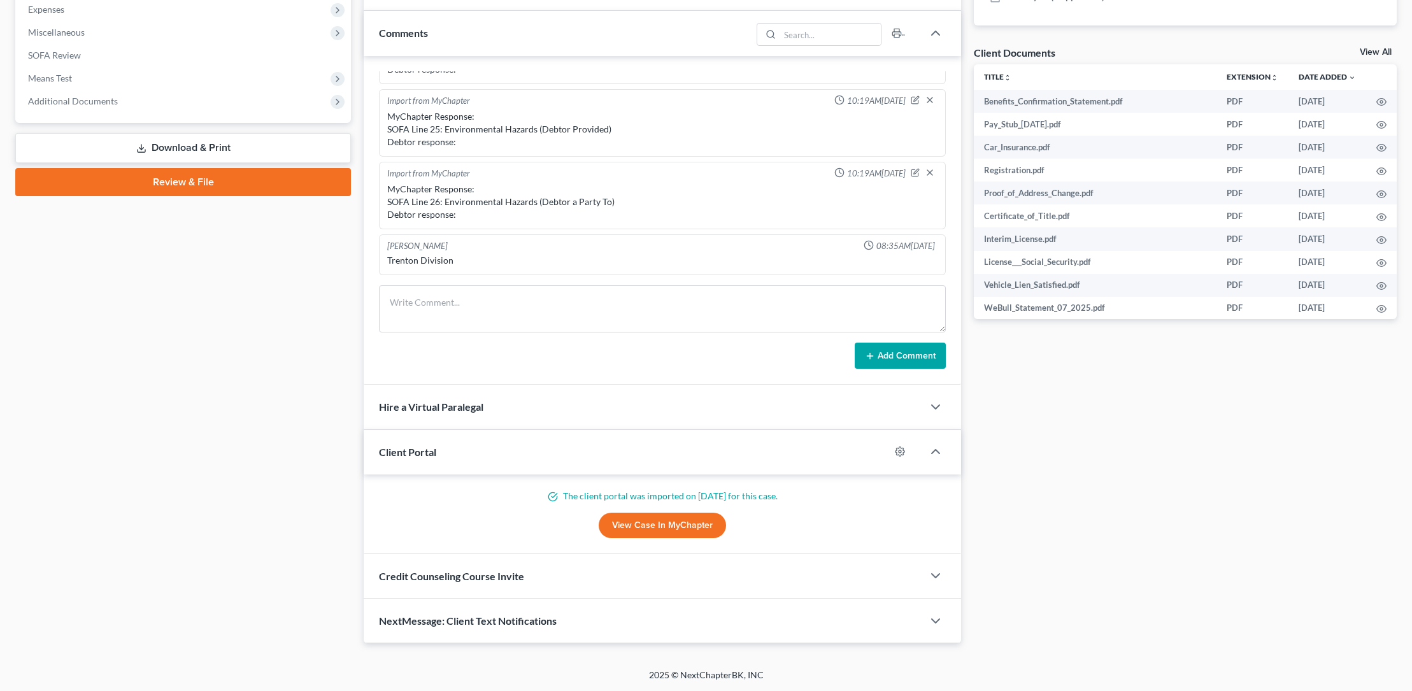
click at [180, 178] on link "Review & File" at bounding box center [183, 182] width 336 height 28
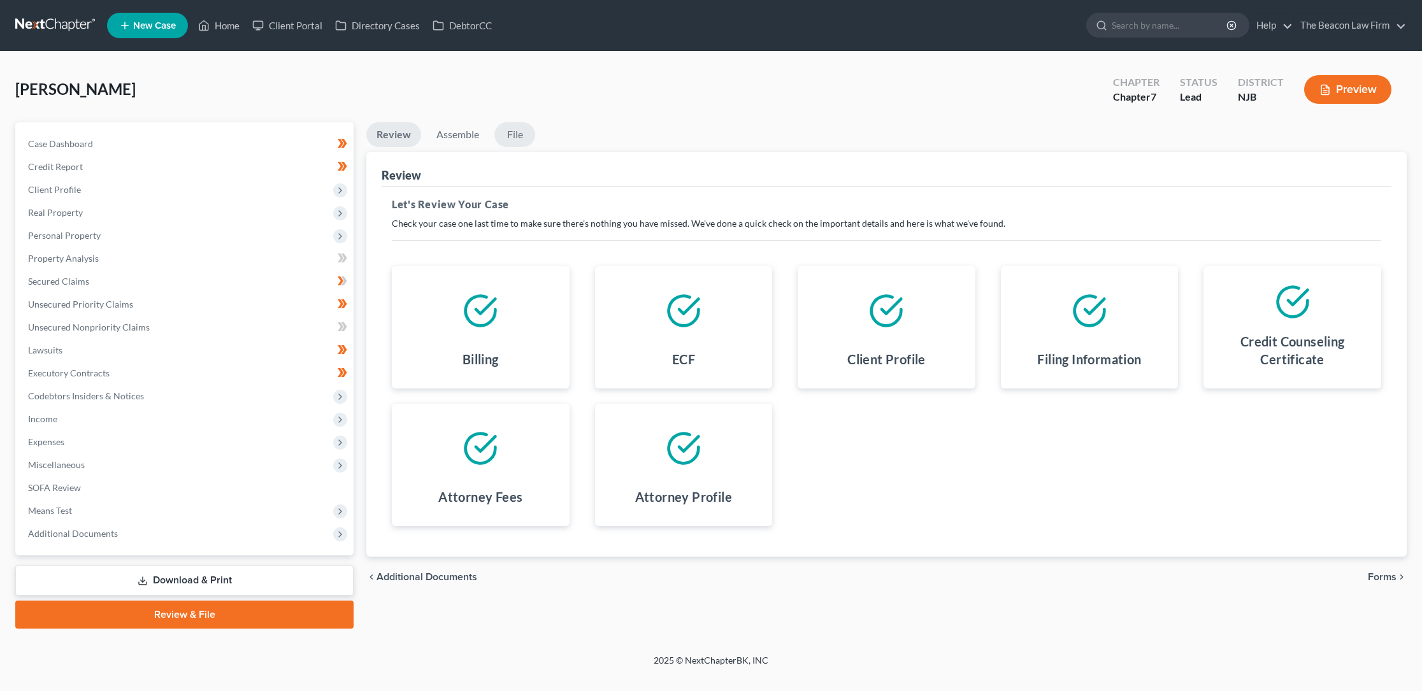
click at [519, 134] on link "File" at bounding box center [514, 134] width 41 height 25
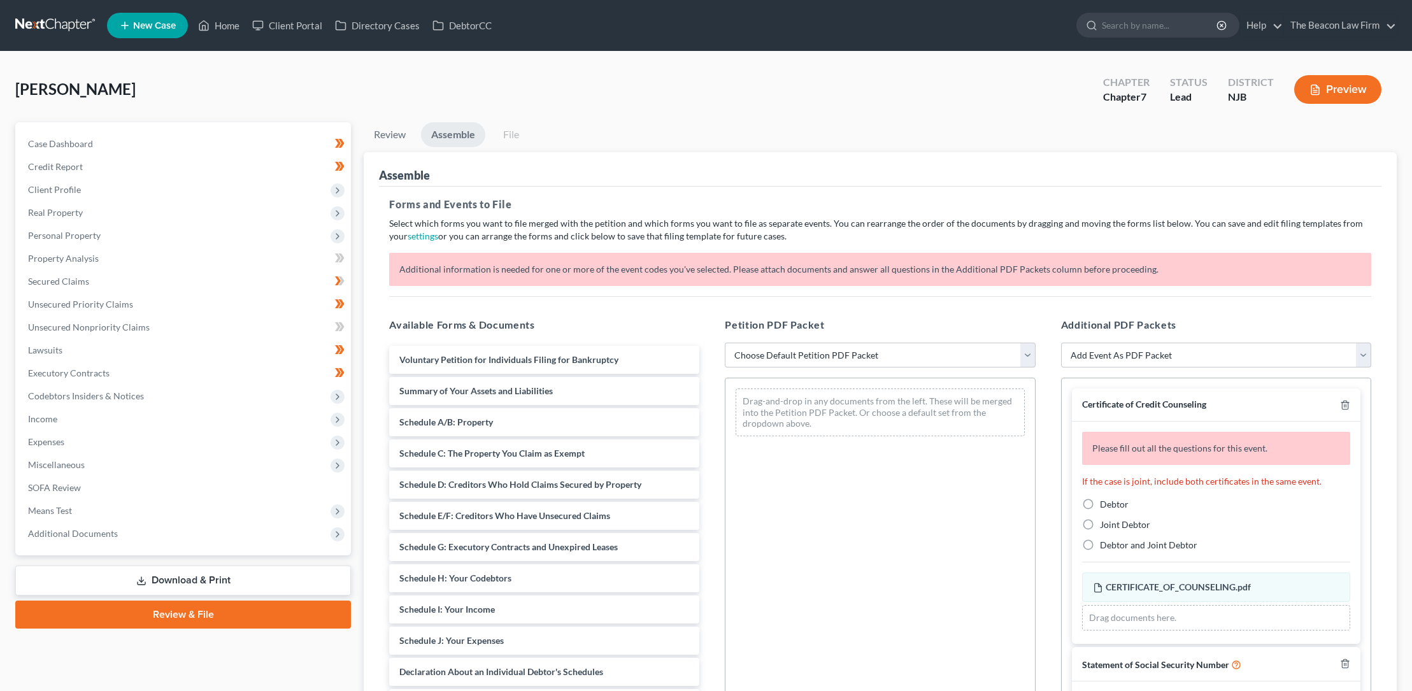
click at [1100, 503] on label "Debtor" at bounding box center [1114, 504] width 29 height 13
click at [1105, 503] on input "Debtor" at bounding box center [1109, 502] width 8 height 8
radio input "true"
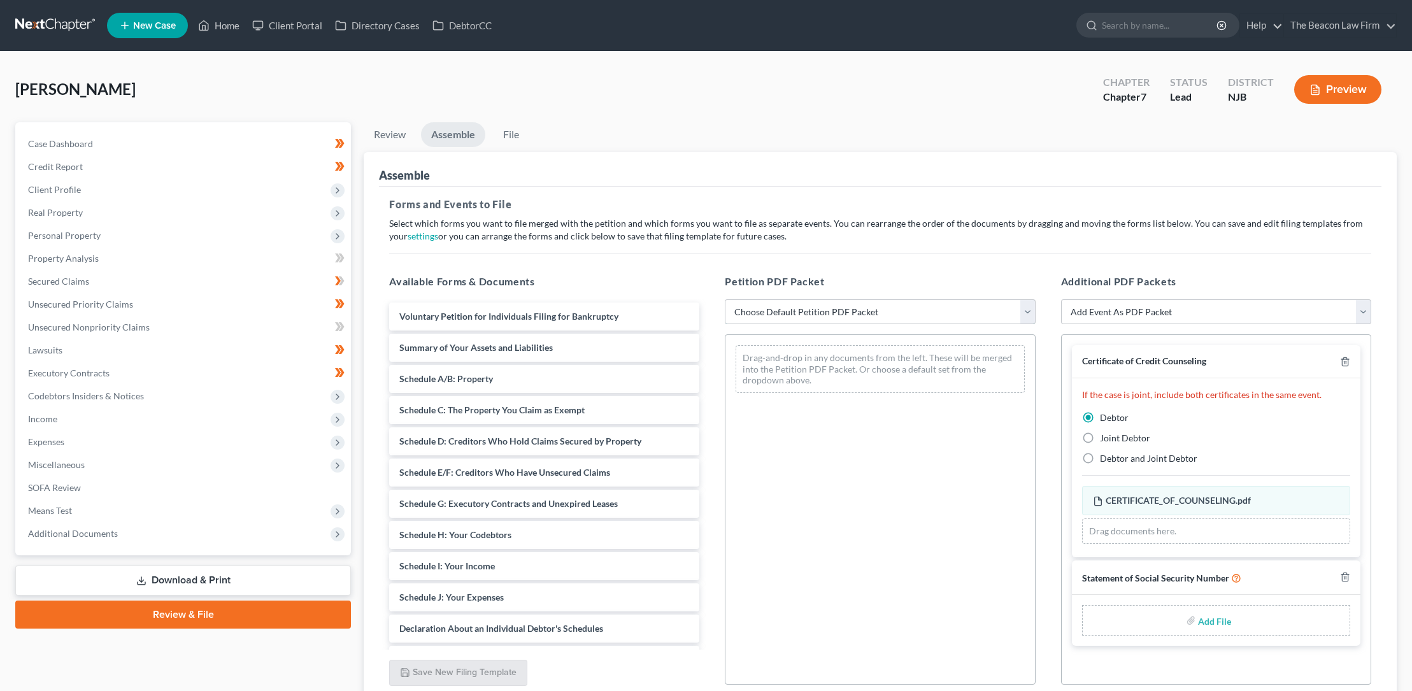
click at [781, 306] on select "Choose Default Petition PDF Packet Complete Bankruptcy Petition (all forms and …" at bounding box center [880, 311] width 310 height 25
select select "0"
click at [725, 299] on select "Choose Default Petition PDF Packet Complete Bankruptcy Petition (all forms and …" at bounding box center [880, 311] width 310 height 25
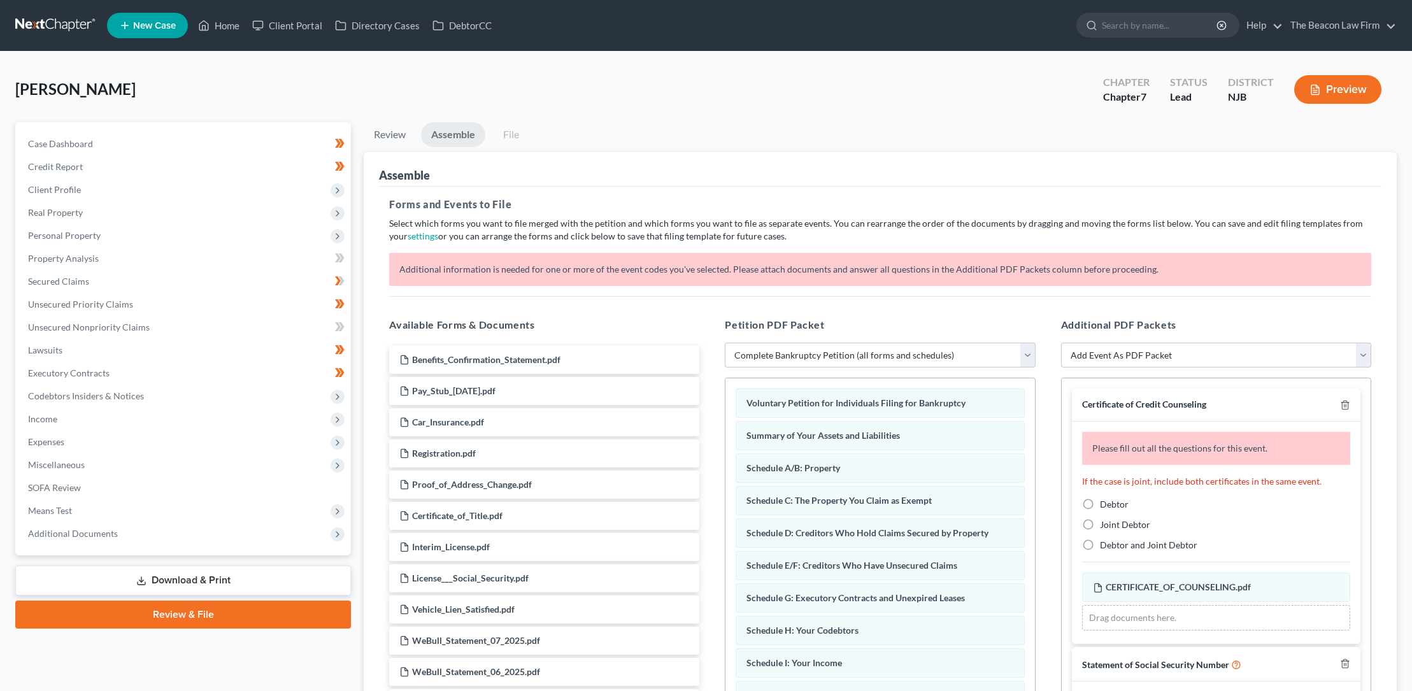
click at [1100, 503] on label "Debtor" at bounding box center [1114, 504] width 29 height 13
click at [1105, 503] on input "Debtor" at bounding box center [1109, 502] width 8 height 8
radio input "true"
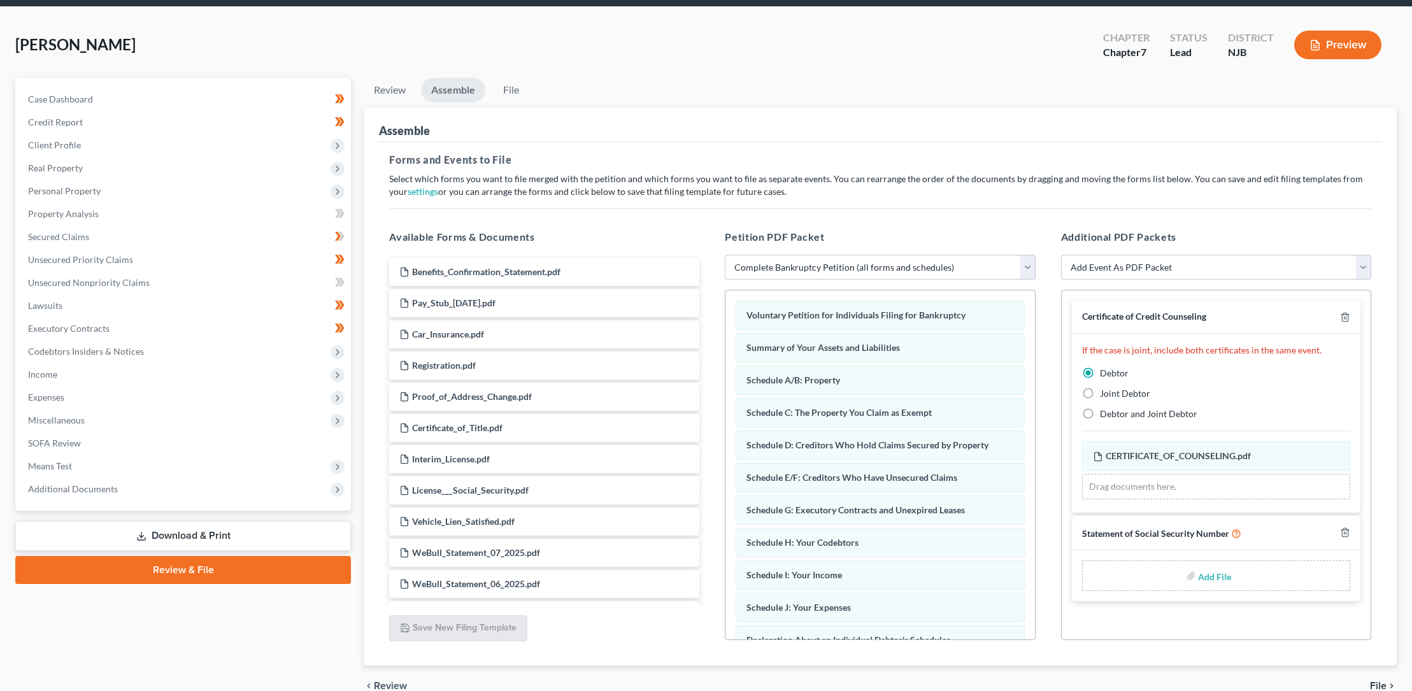
scroll to position [108, 0]
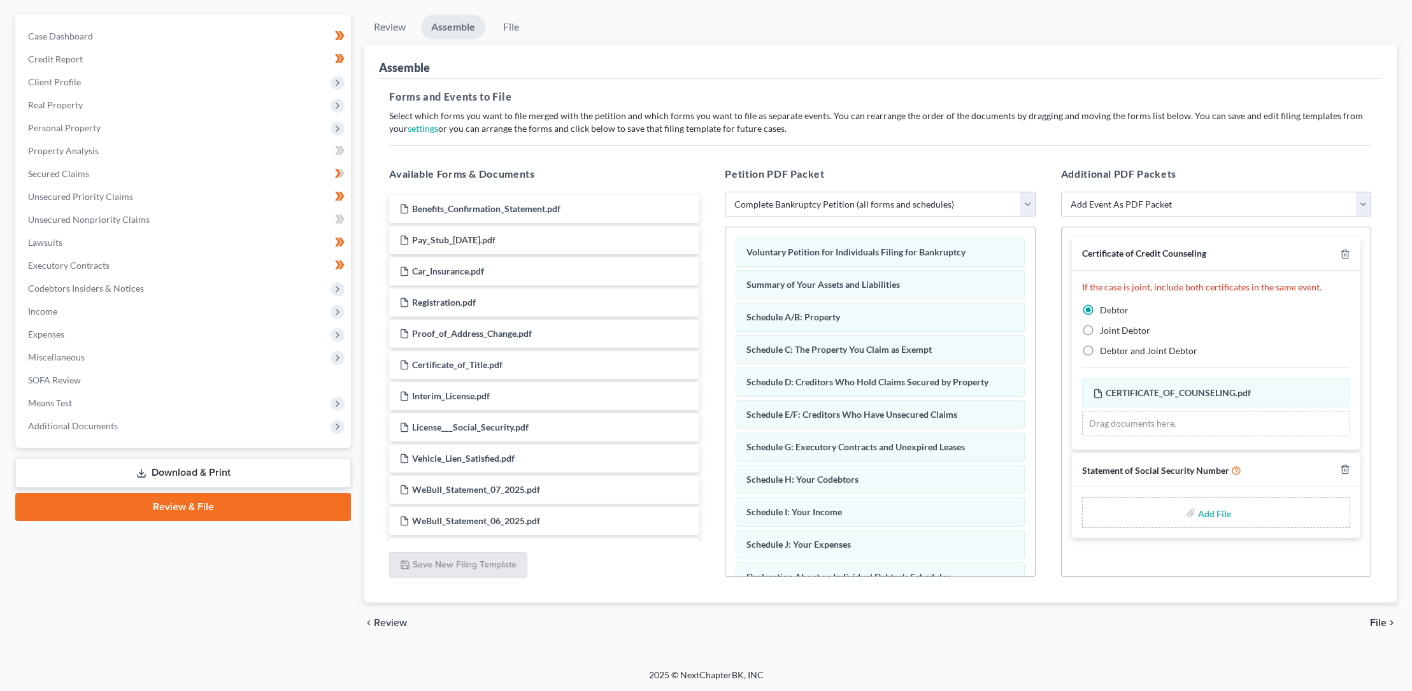
click at [1380, 620] on span "File" at bounding box center [1378, 623] width 17 height 10
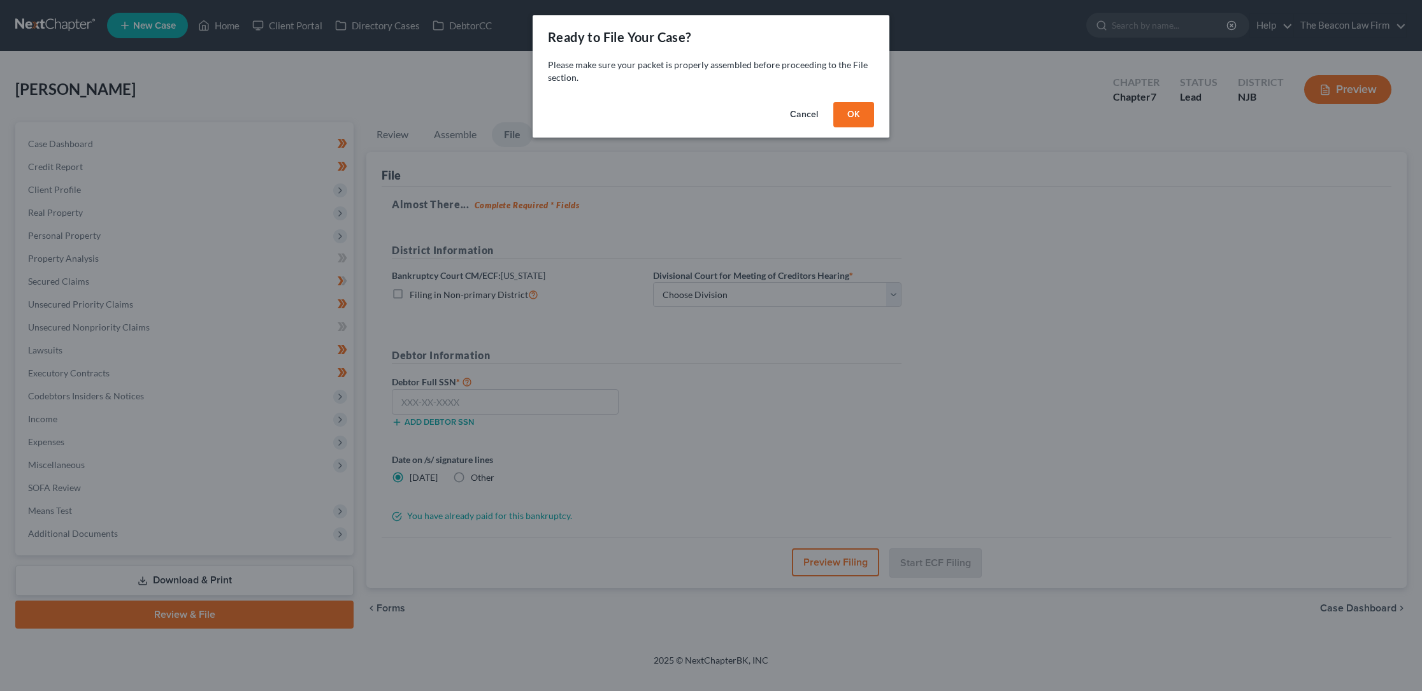
click at [852, 112] on button "OK" at bounding box center [853, 114] width 41 height 25
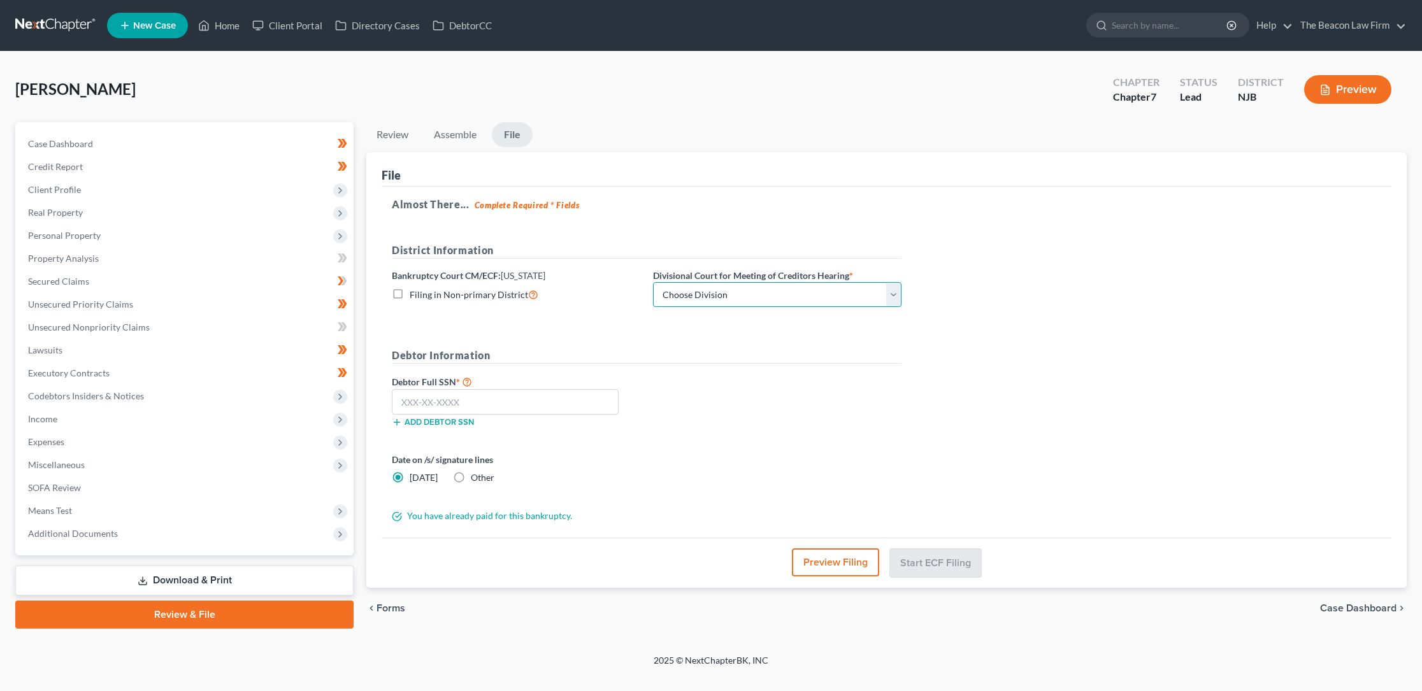
click at [896, 289] on select "Choose Division [GEOGRAPHIC_DATA] [GEOGRAPHIC_DATA]/[GEOGRAPHIC_DATA] [GEOGRAPH…" at bounding box center [777, 294] width 248 height 25
select select "3"
click at [653, 282] on select "Choose Division [GEOGRAPHIC_DATA] [GEOGRAPHIC_DATA]/[GEOGRAPHIC_DATA] [GEOGRAPH…" at bounding box center [777, 294] width 248 height 25
click at [401, 401] on input "text" at bounding box center [505, 401] width 227 height 25
type input "592-45-7452"
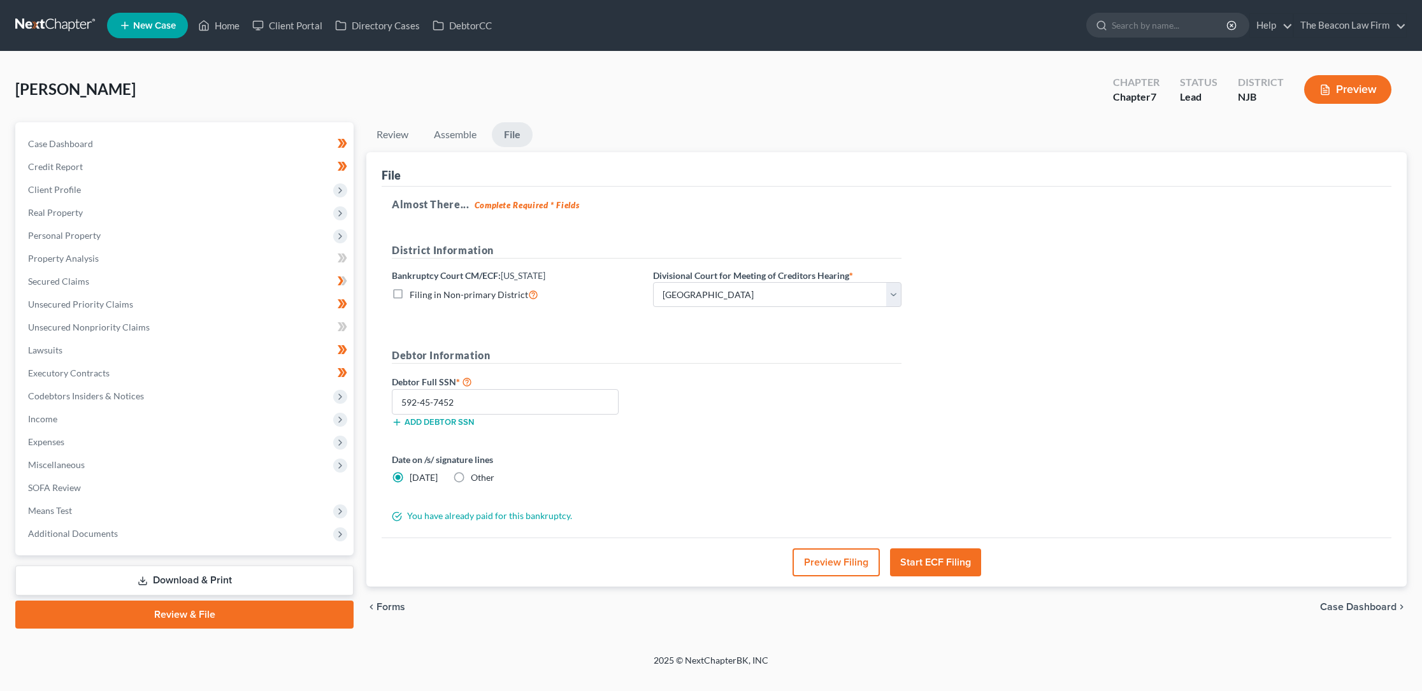
click at [928, 560] on button "Start ECF Filing" at bounding box center [935, 562] width 91 height 28
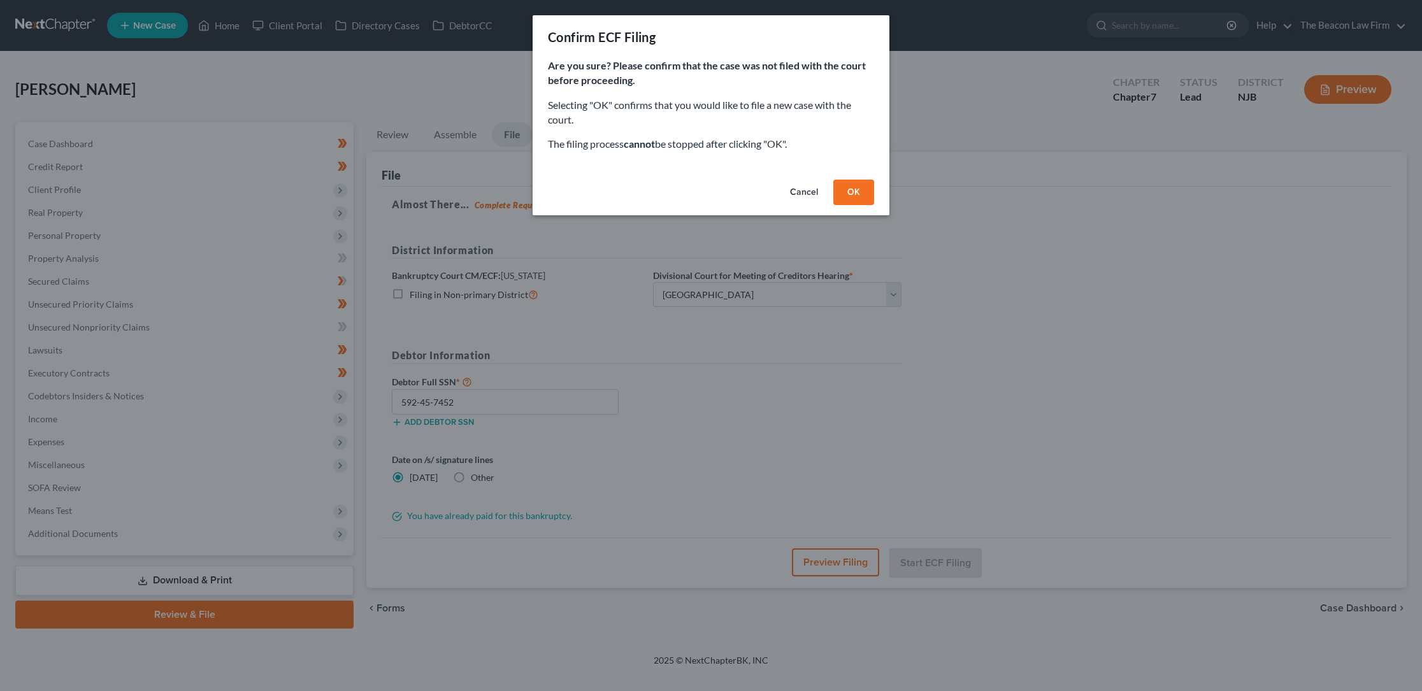
click at [852, 190] on button "OK" at bounding box center [853, 192] width 41 height 25
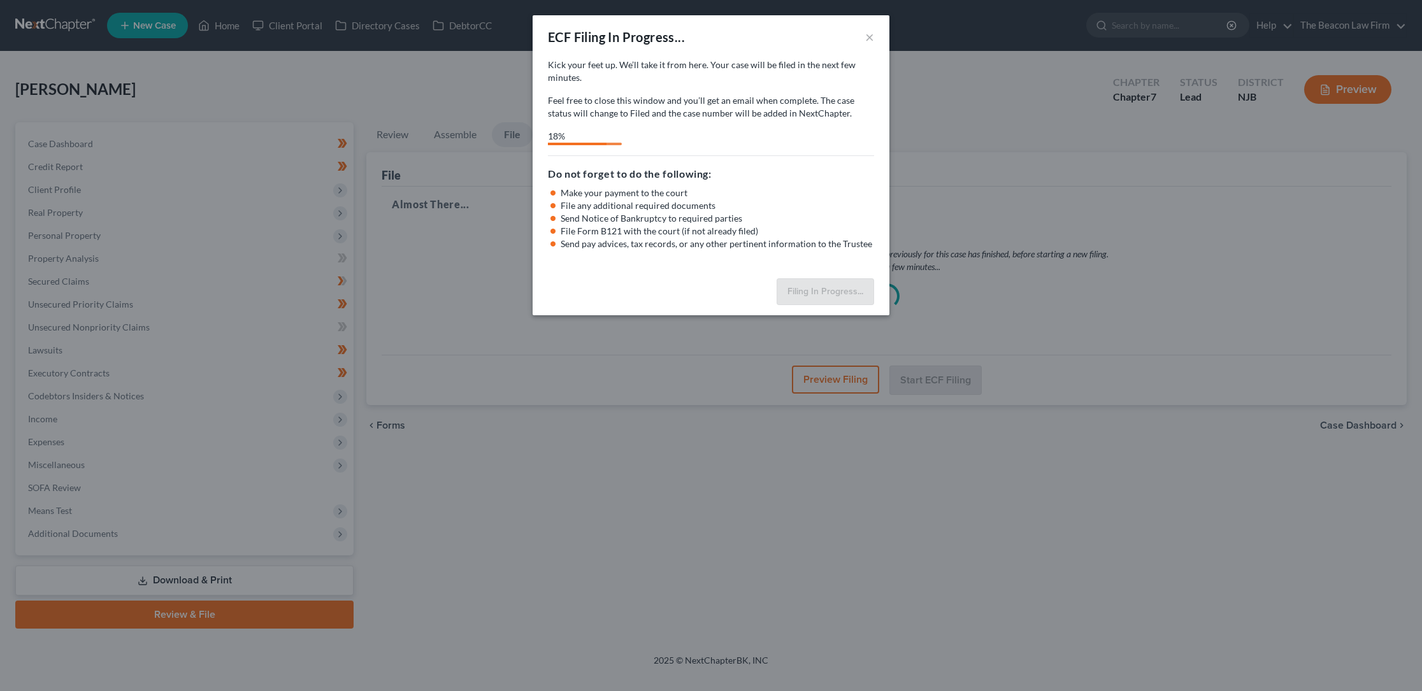
select select "3"
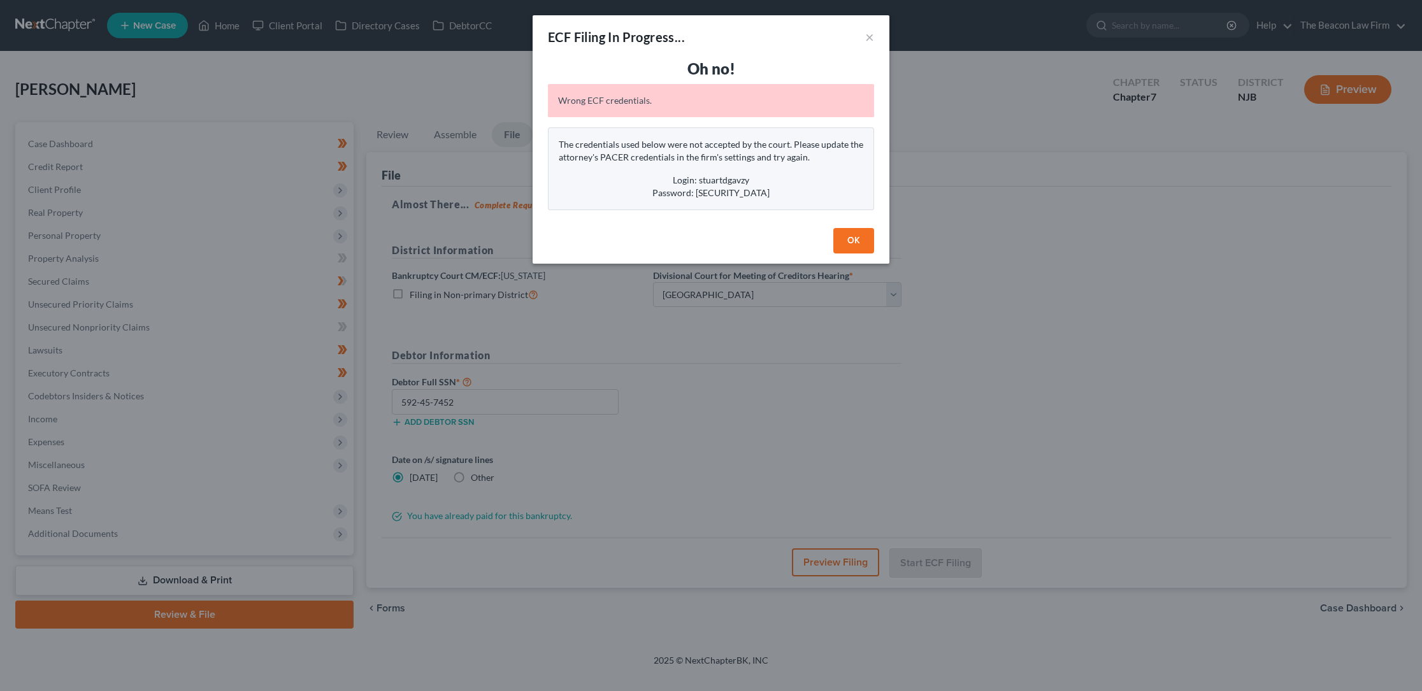
click at [854, 240] on button "OK" at bounding box center [853, 240] width 41 height 25
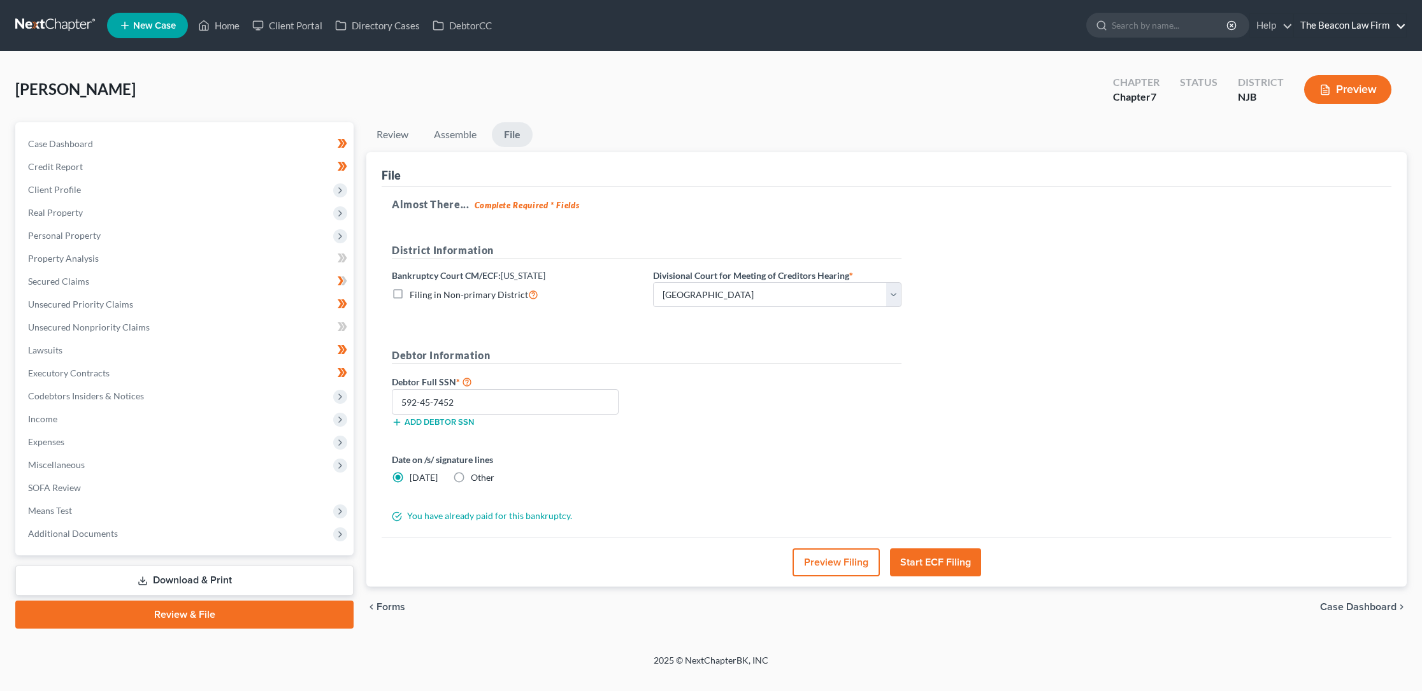
click at [1401, 26] on link "The Beacon Law Firm" at bounding box center [1350, 25] width 112 height 23
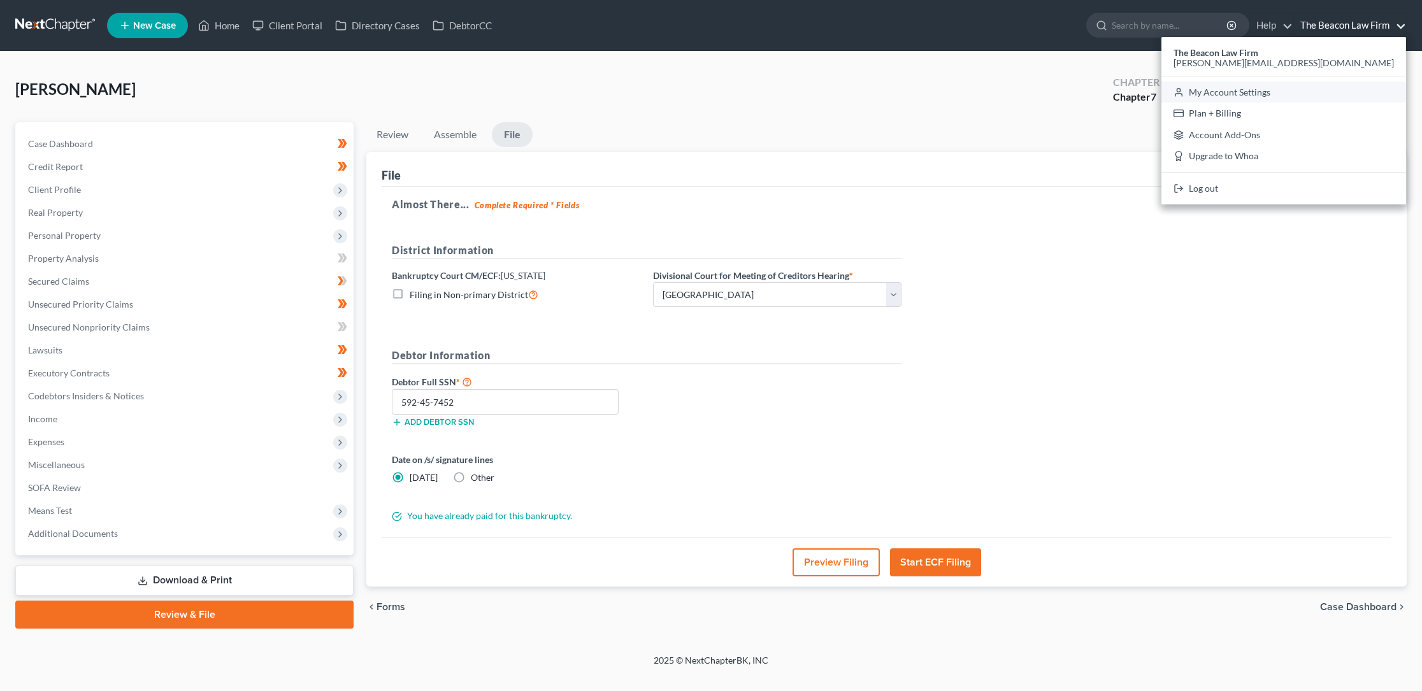
click at [1346, 89] on link "My Account Settings" at bounding box center [1283, 93] width 245 height 22
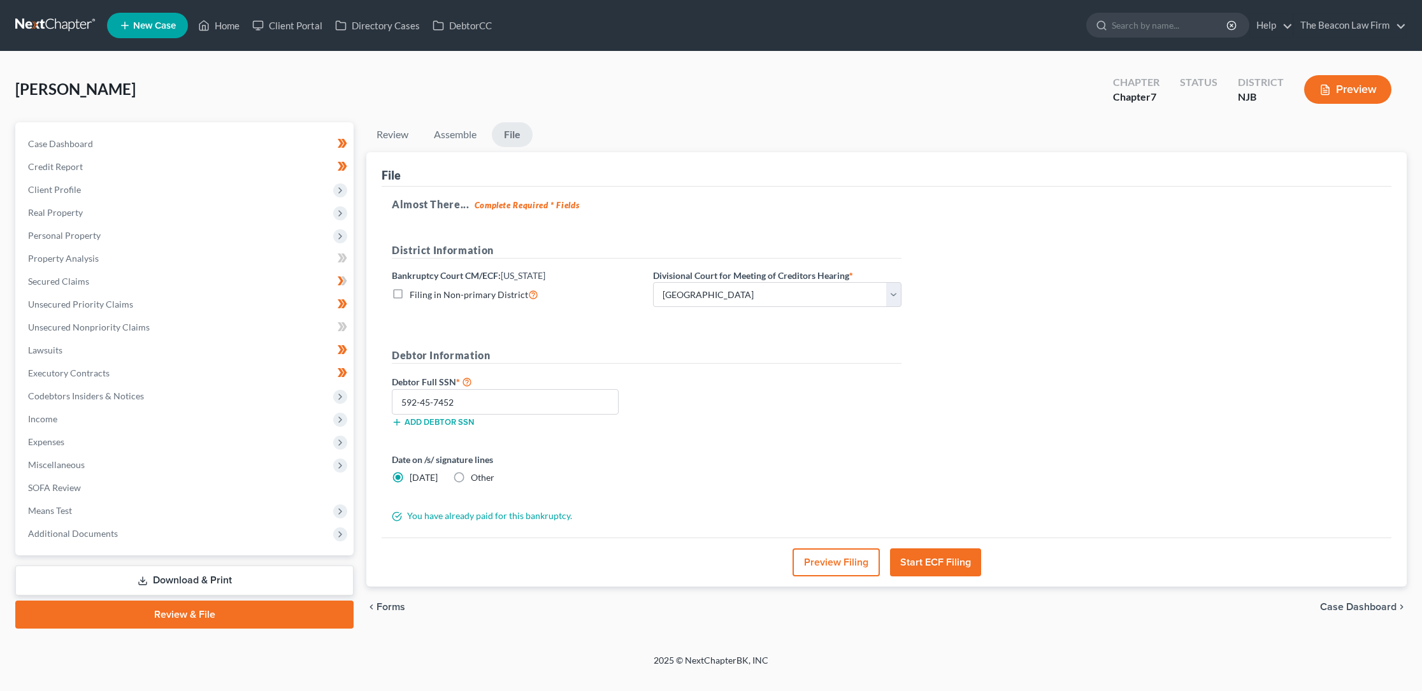
select select "15"
select select "24"
select select "9"
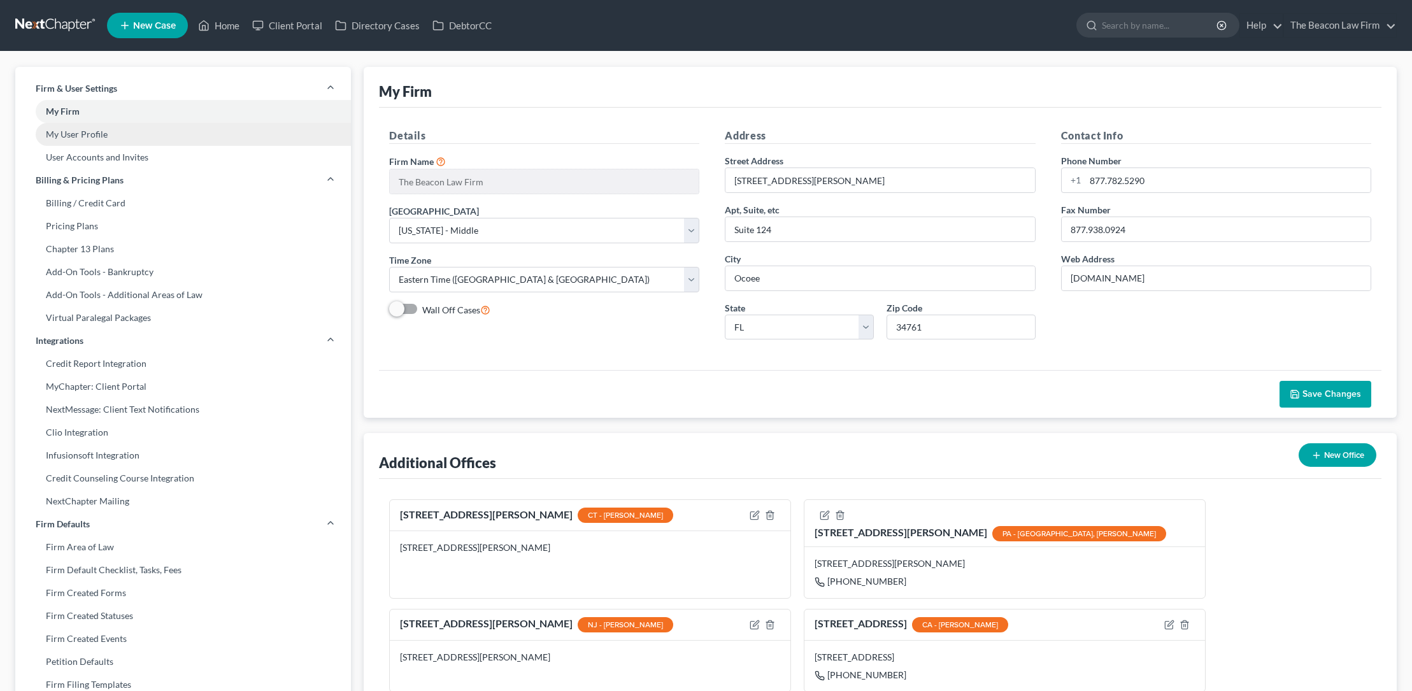
click at [102, 135] on link "My User Profile" at bounding box center [183, 134] width 336 height 23
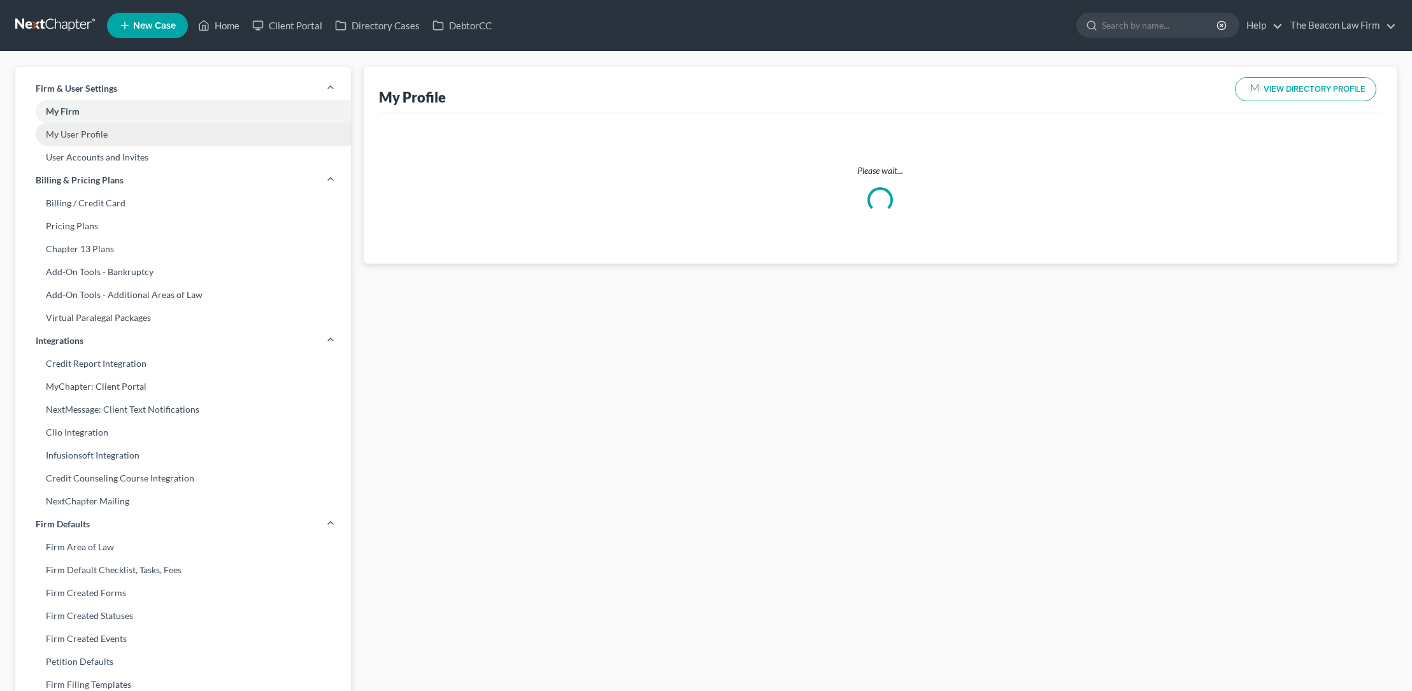
select select "3"
select select "4"
select select "attorney"
select select "1"
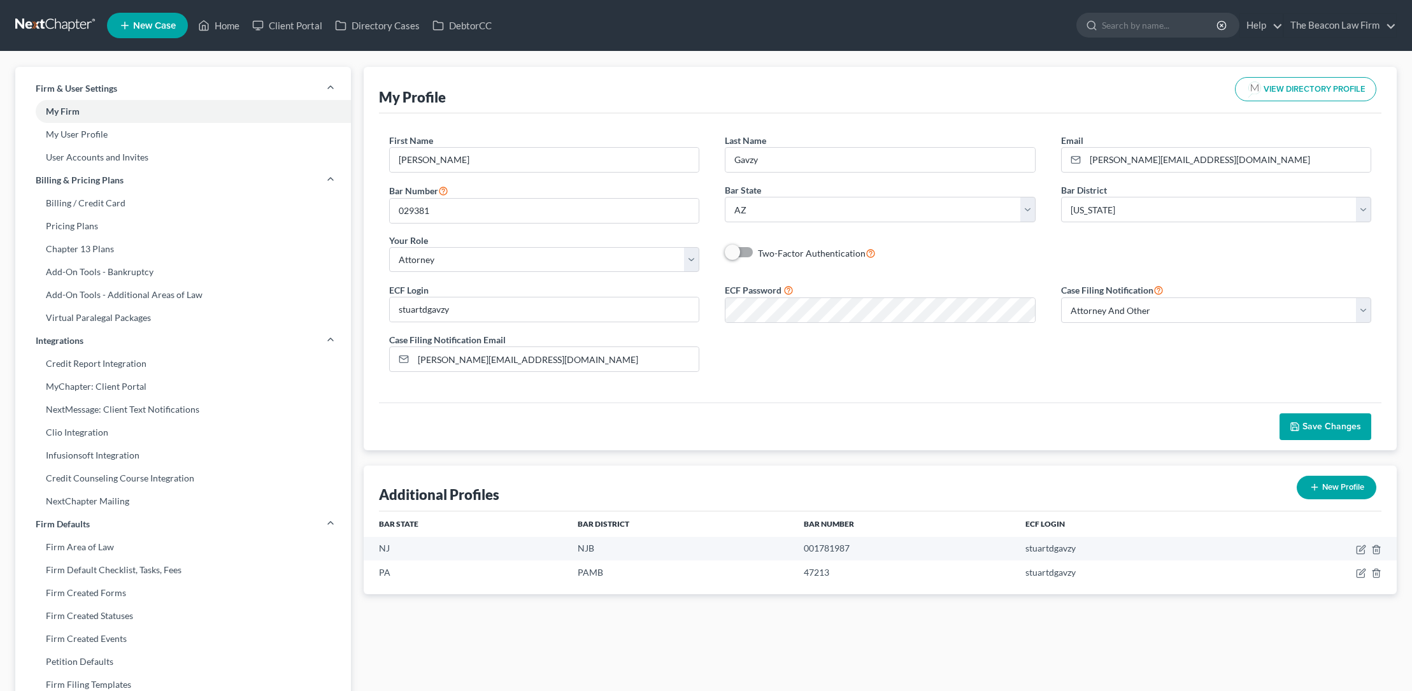
click at [1315, 427] on span "Save Changes" at bounding box center [1332, 426] width 59 height 11
click at [1390, 26] on link "The Beacon Law Firm" at bounding box center [1340, 25] width 112 height 23
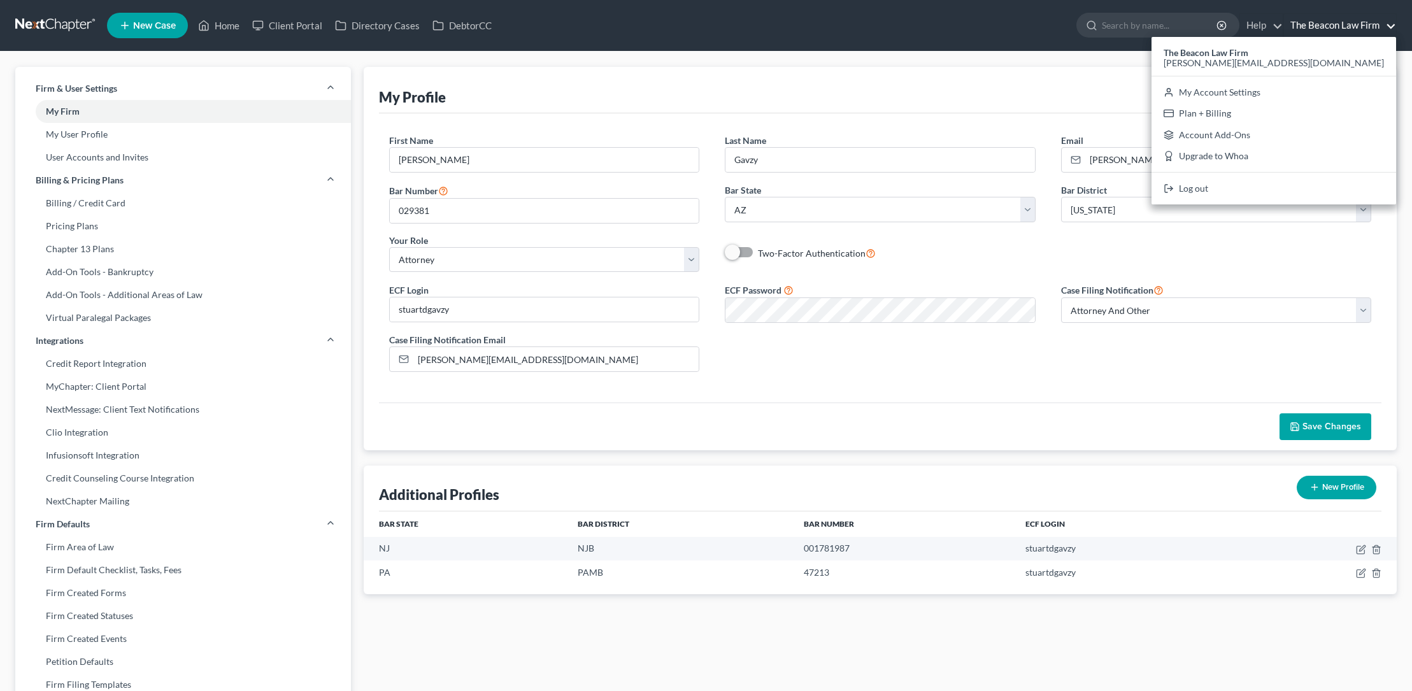
click at [992, 31] on ul "New Case Home Client Portal Directory Cases DebtorCC - No Result - See all resu…" at bounding box center [752, 25] width 1290 height 33
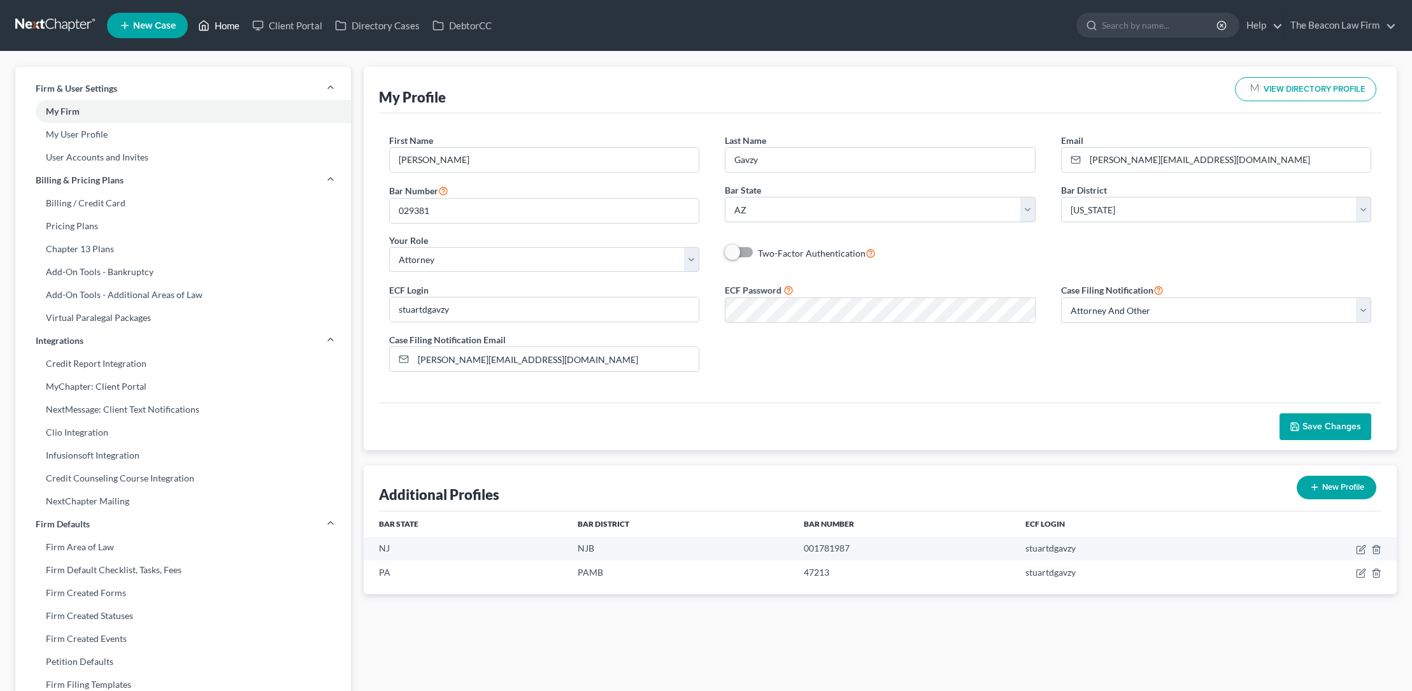
click at [225, 25] on link "Home" at bounding box center [219, 25] width 54 height 23
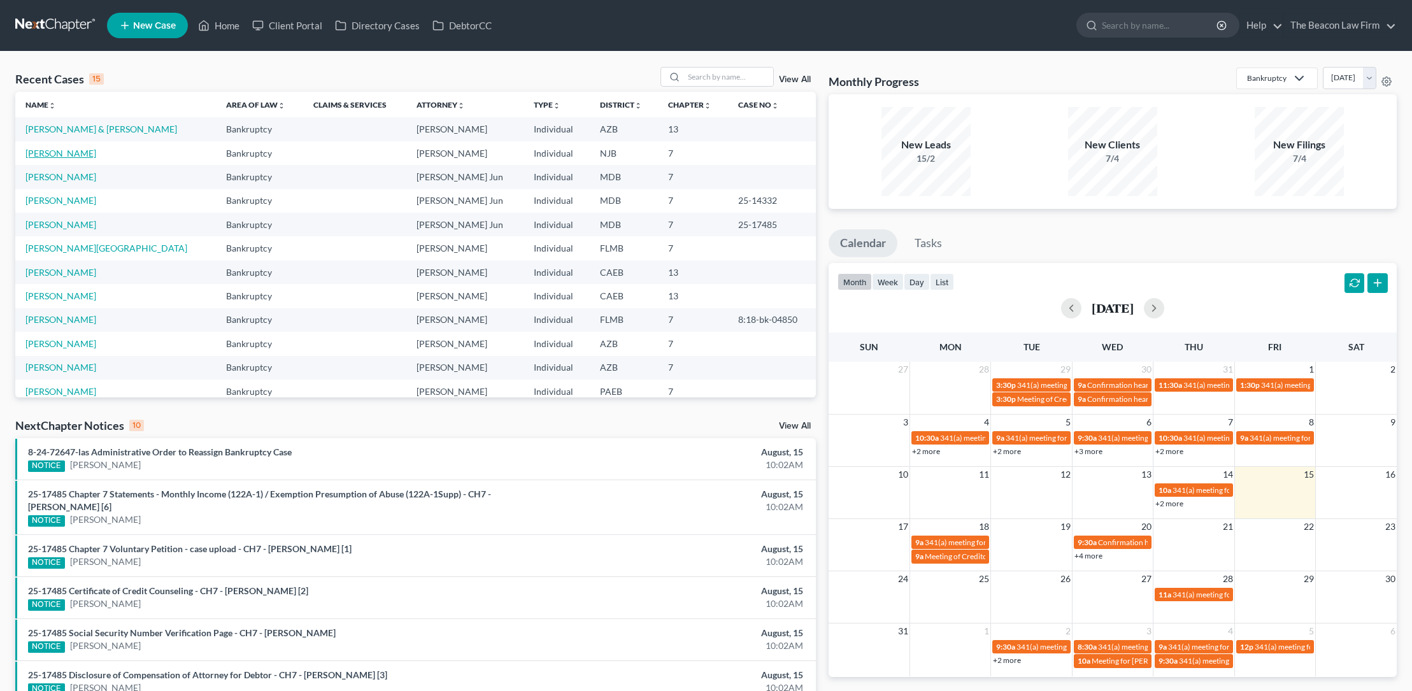
click at [82, 152] on link "[PERSON_NAME]" at bounding box center [60, 153] width 71 height 11
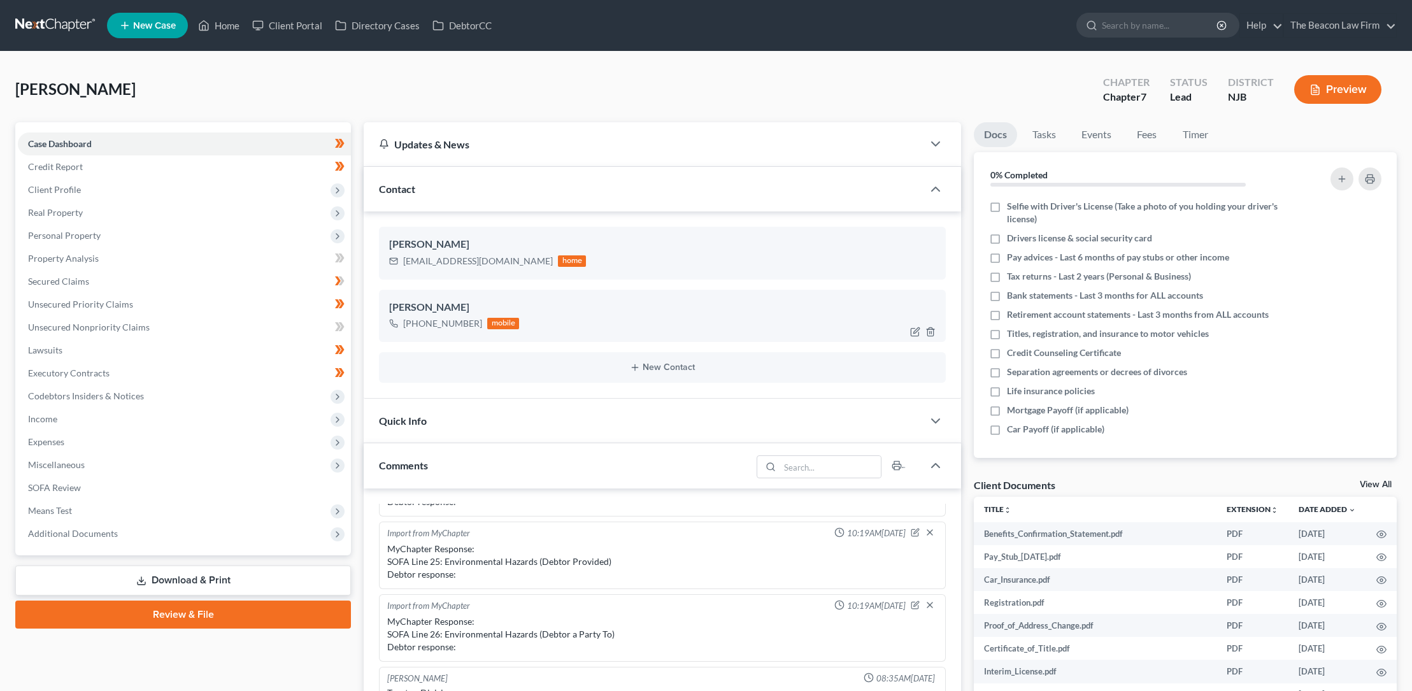
scroll to position [433, 0]
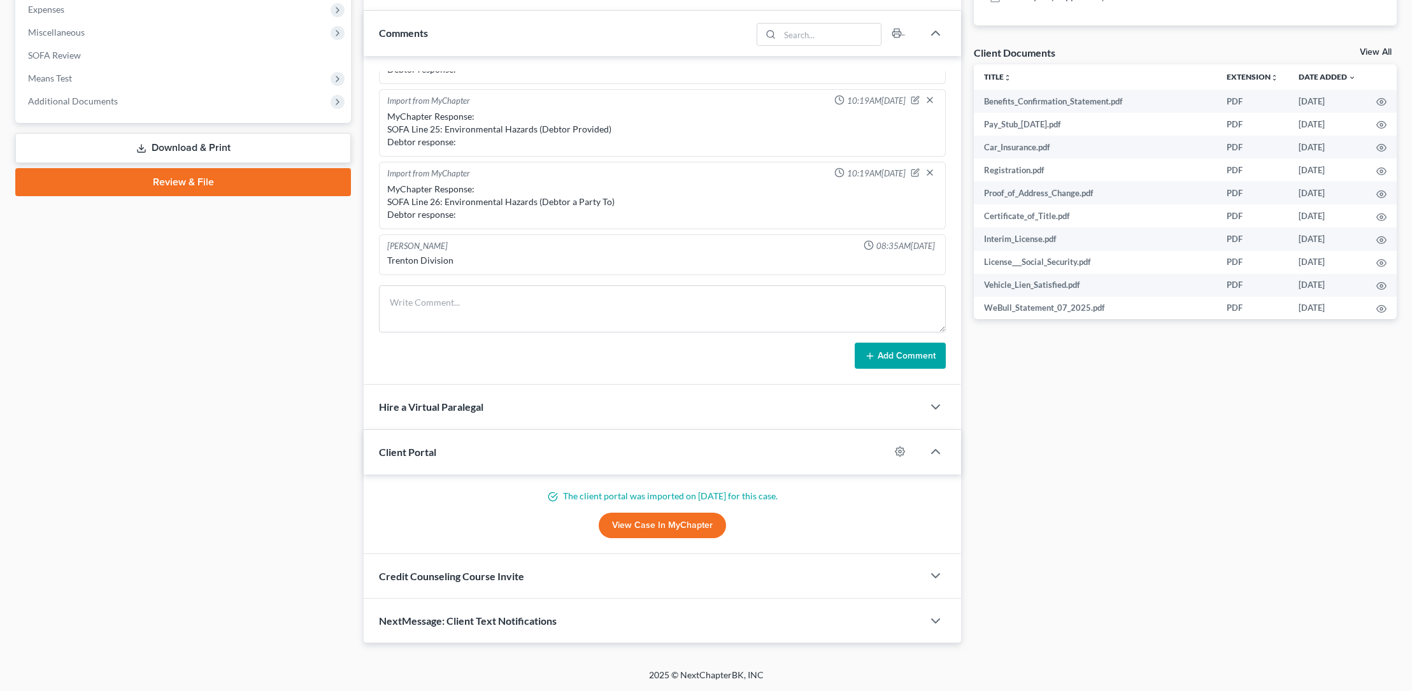
click at [183, 180] on link "Review & File" at bounding box center [183, 182] width 336 height 28
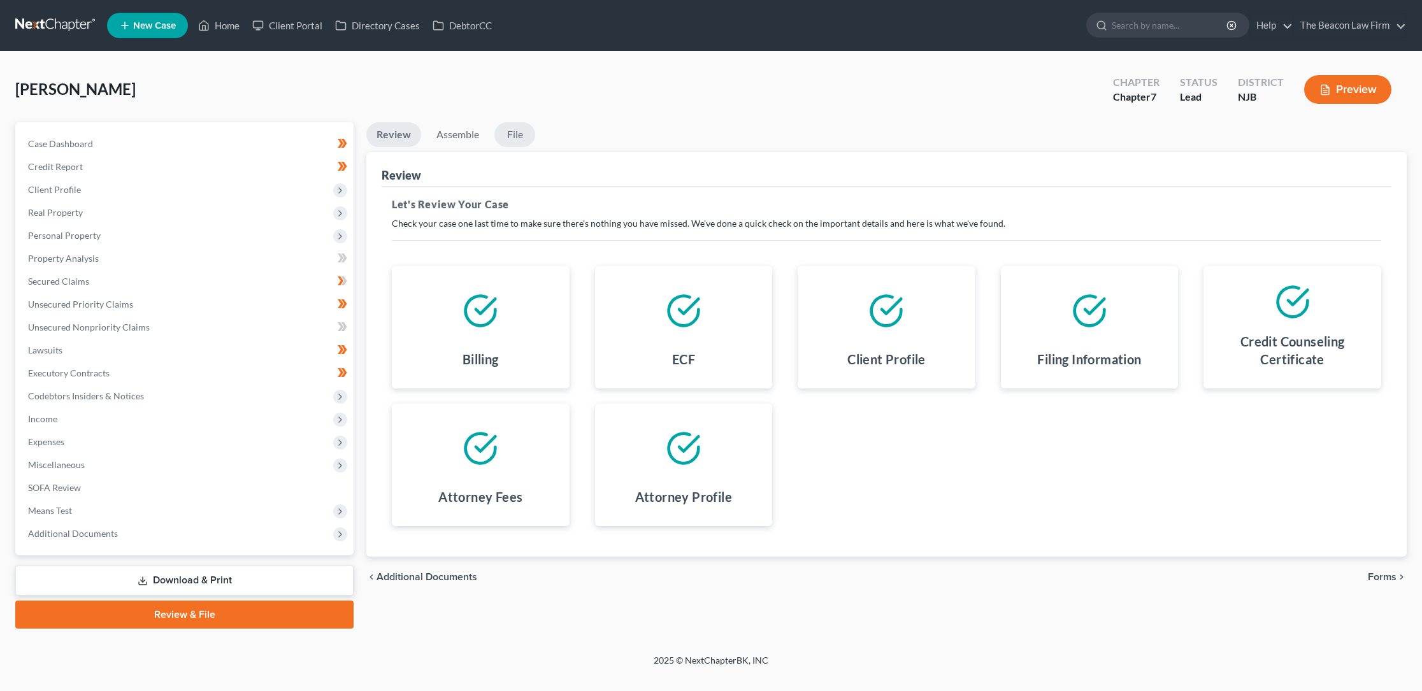
click at [515, 133] on link "File" at bounding box center [514, 134] width 41 height 25
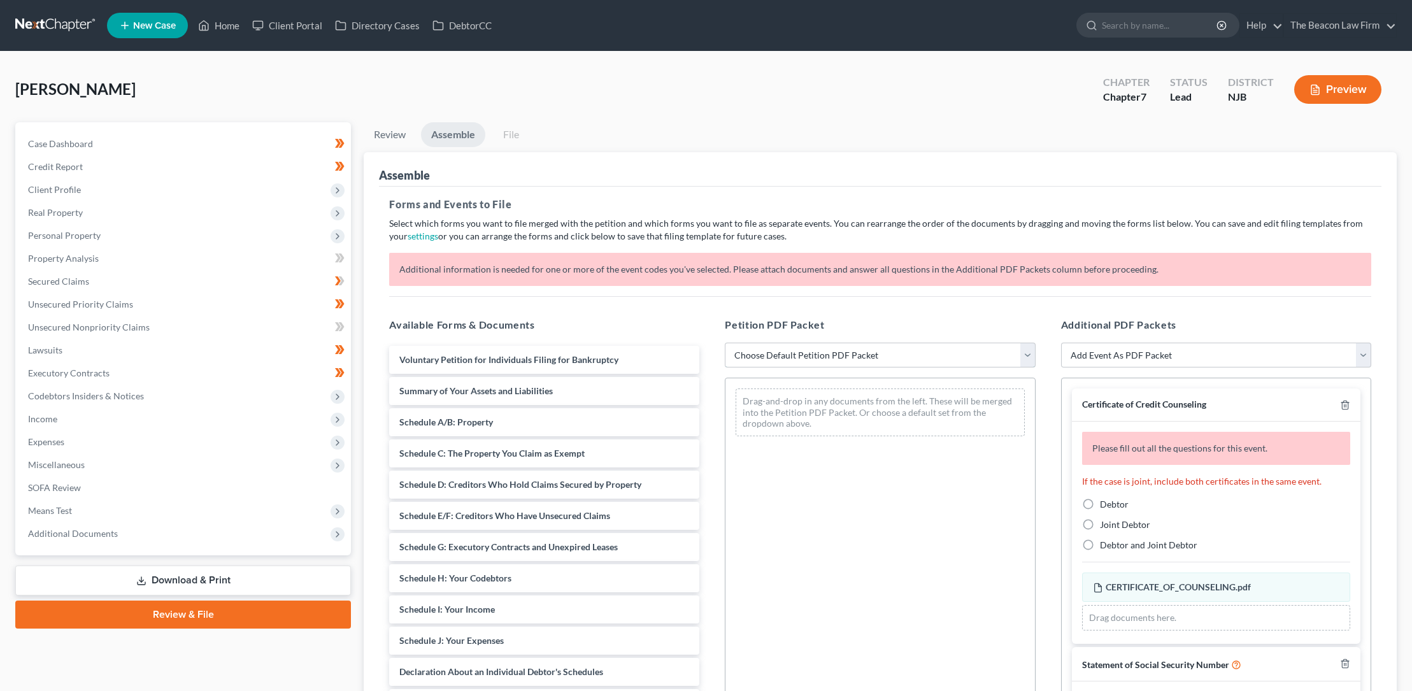
click at [819, 347] on select "Choose Default Petition PDF Packet Complete Bankruptcy Petition (all forms and …" at bounding box center [880, 355] width 310 height 25
select select "0"
click at [725, 343] on select "Choose Default Petition PDF Packet Complete Bankruptcy Petition (all forms and …" at bounding box center [880, 355] width 310 height 25
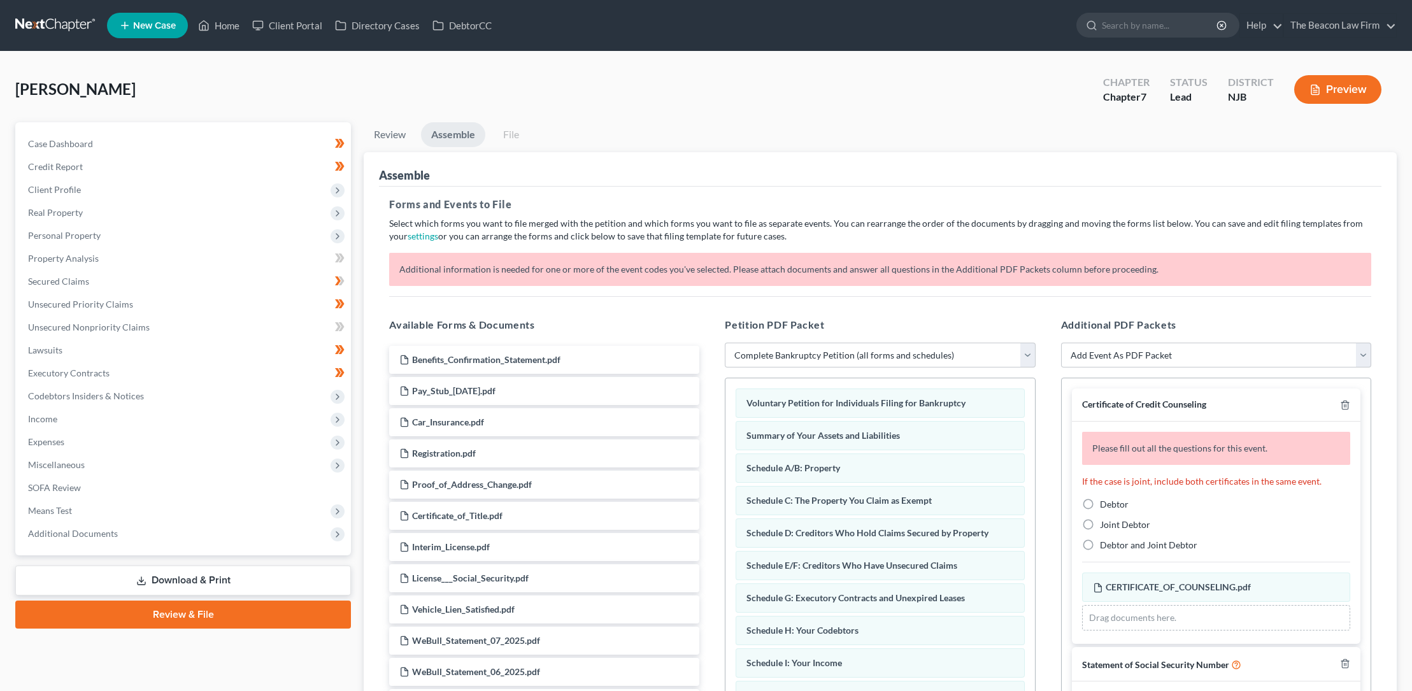
click at [1100, 504] on label "Debtor" at bounding box center [1114, 504] width 29 height 13
click at [1105, 504] on input "Debtor" at bounding box center [1109, 502] width 8 height 8
radio input "true"
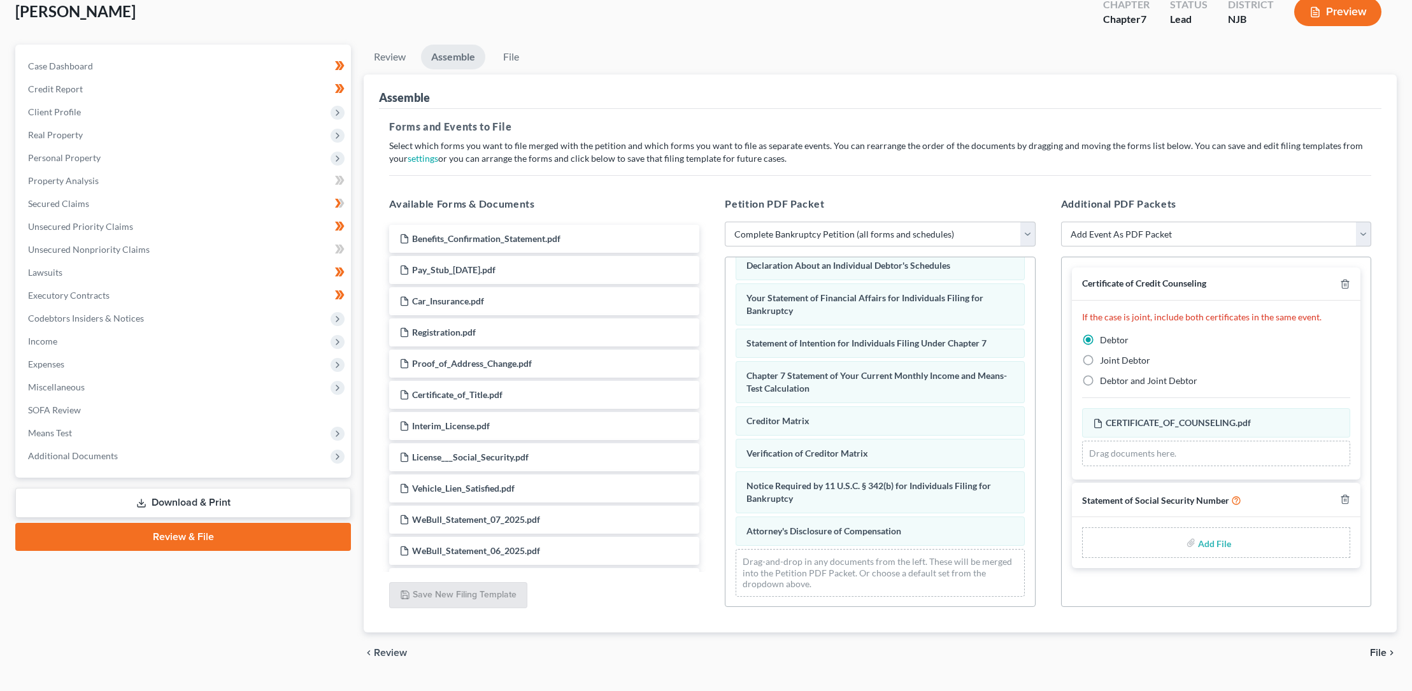
scroll to position [108, 0]
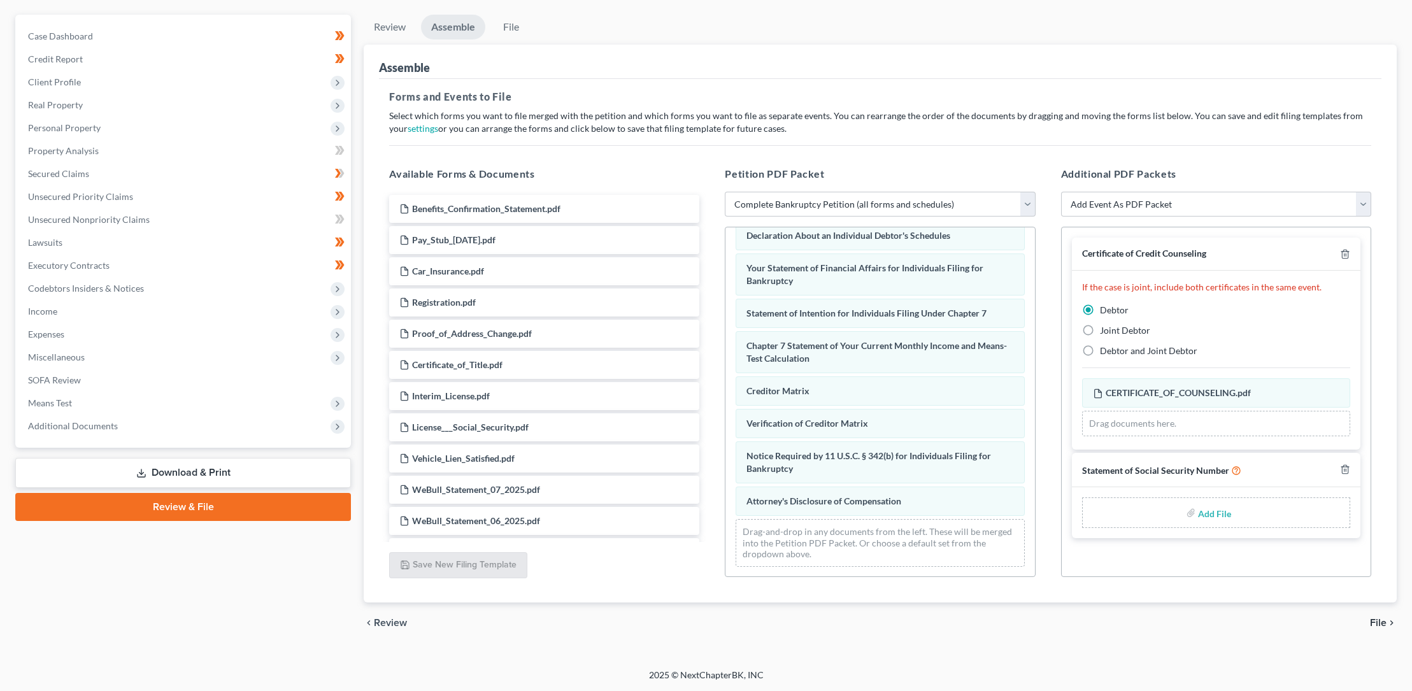
click at [1382, 621] on span "File" at bounding box center [1378, 623] width 17 height 10
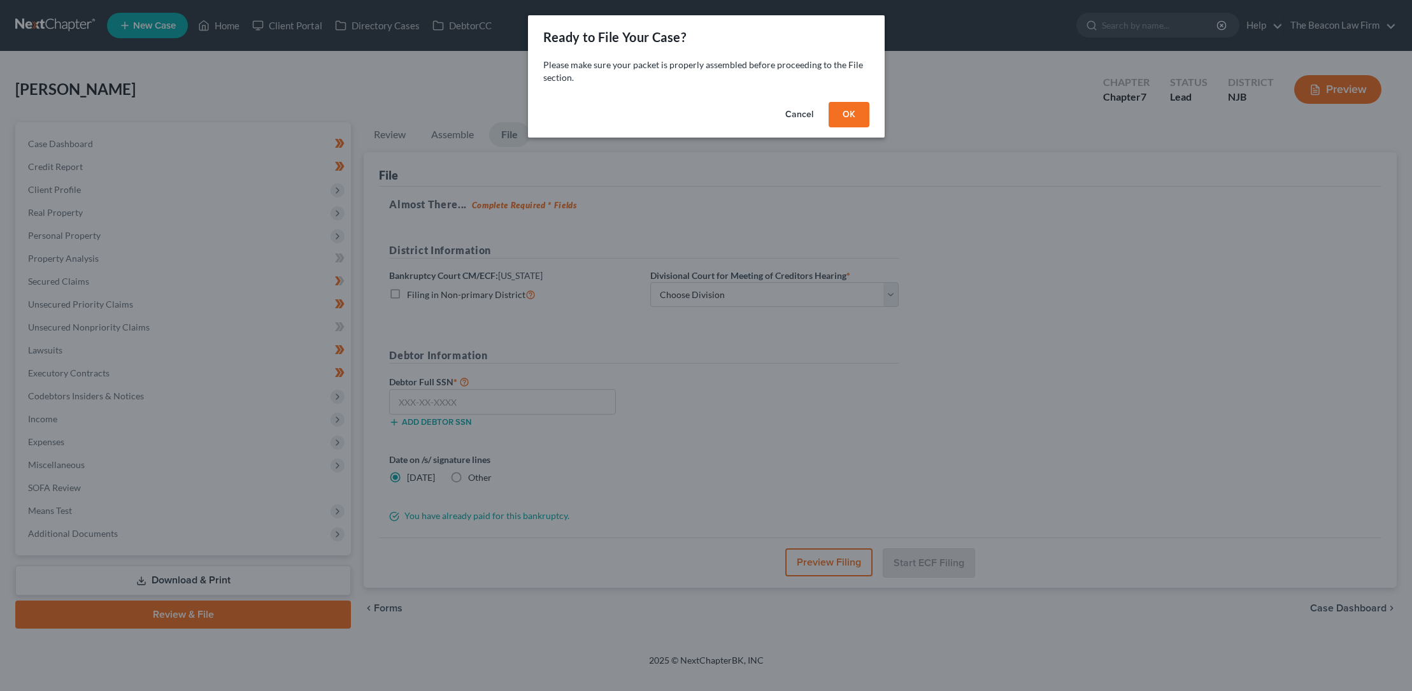
scroll to position [0, 0]
click at [805, 113] on button "Cancel" at bounding box center [804, 114] width 48 height 25
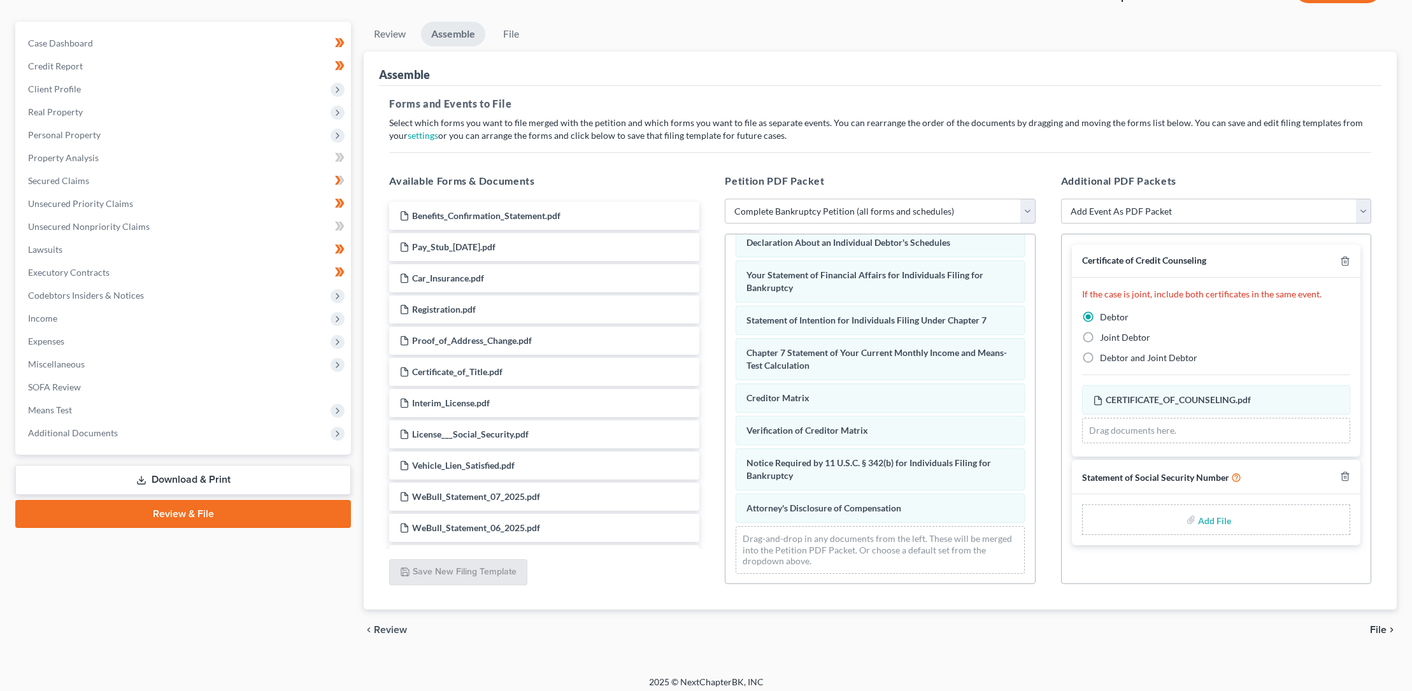
scroll to position [108, 0]
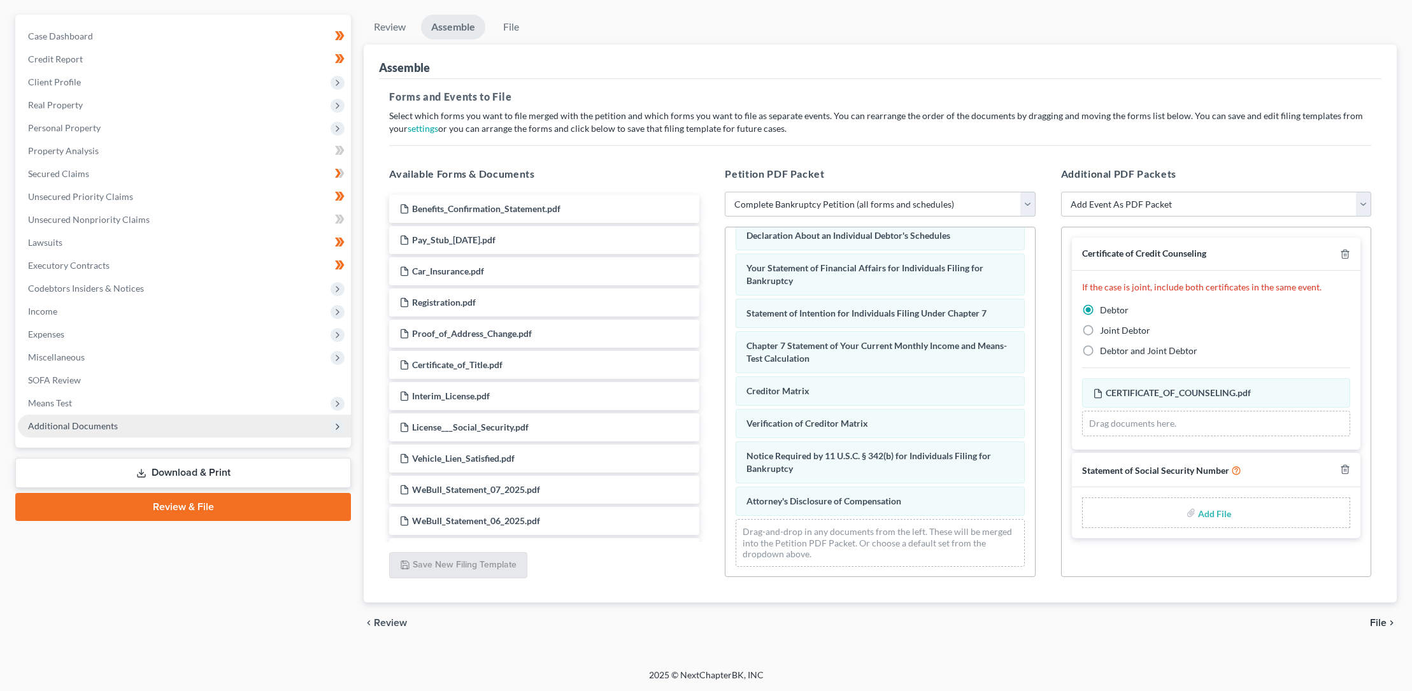
click at [96, 425] on span "Additional Documents" at bounding box center [73, 425] width 90 height 11
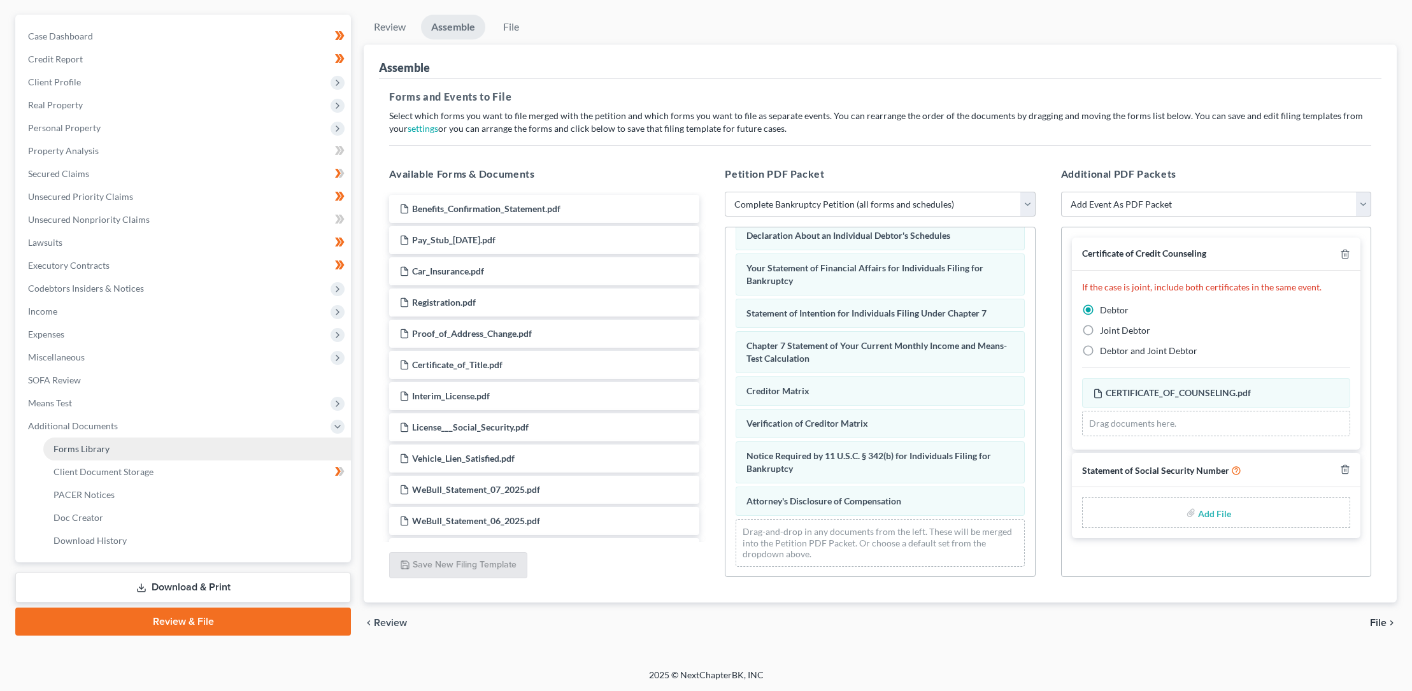
click at [90, 448] on span "Forms Library" at bounding box center [82, 448] width 56 height 11
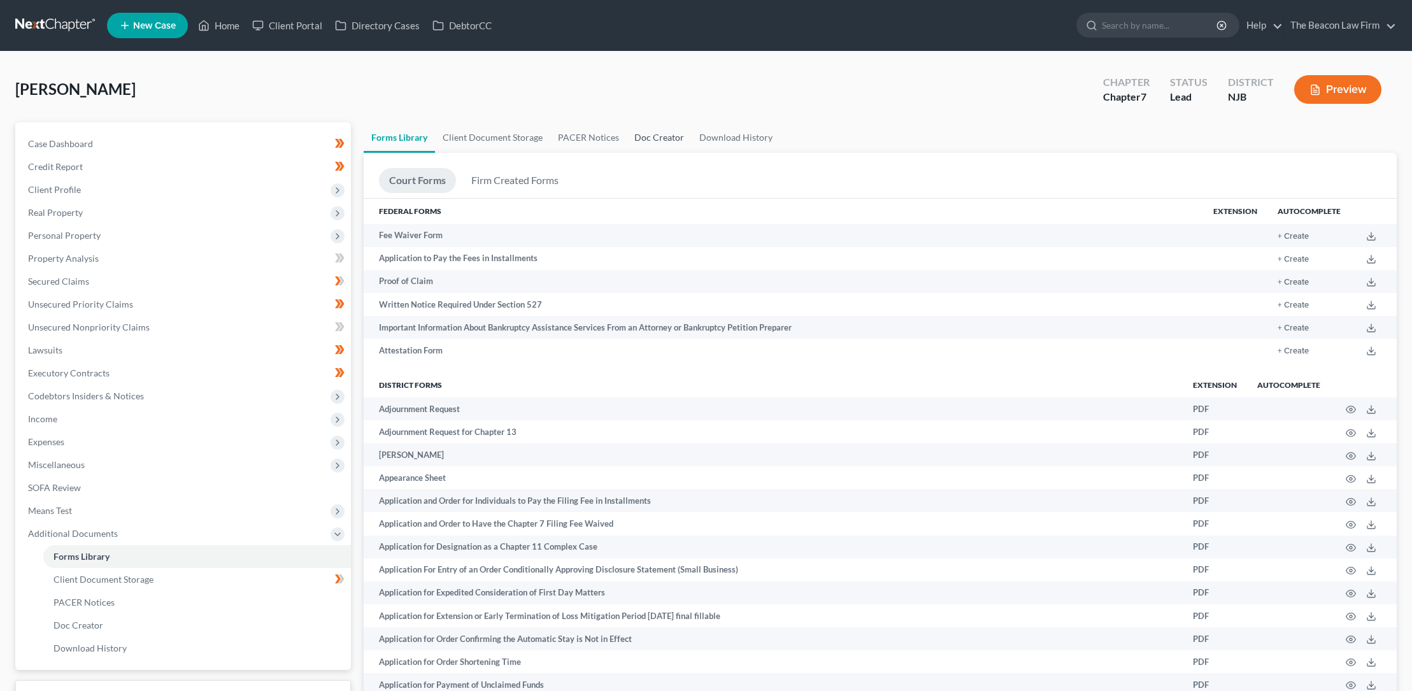
click at [644, 136] on link "Doc Creator" at bounding box center [659, 137] width 65 height 31
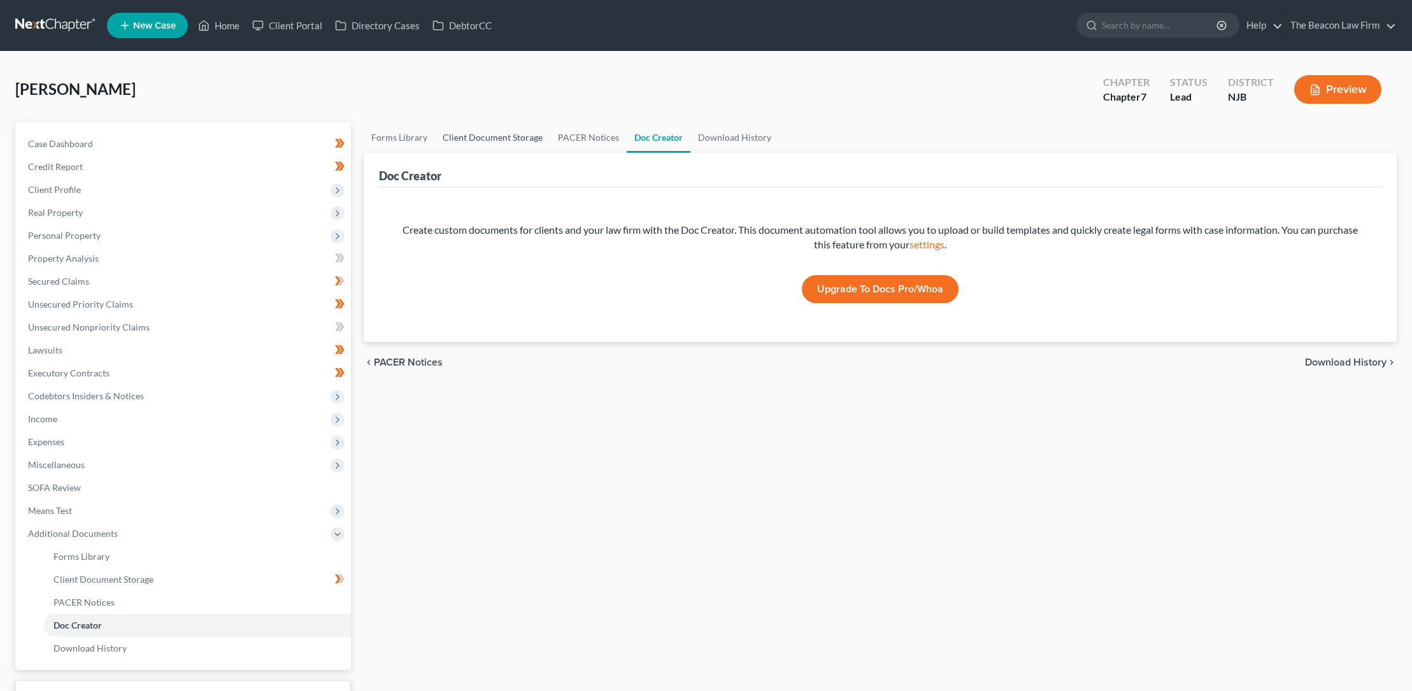
click at [501, 136] on link "Client Document Storage" at bounding box center [492, 137] width 115 height 31
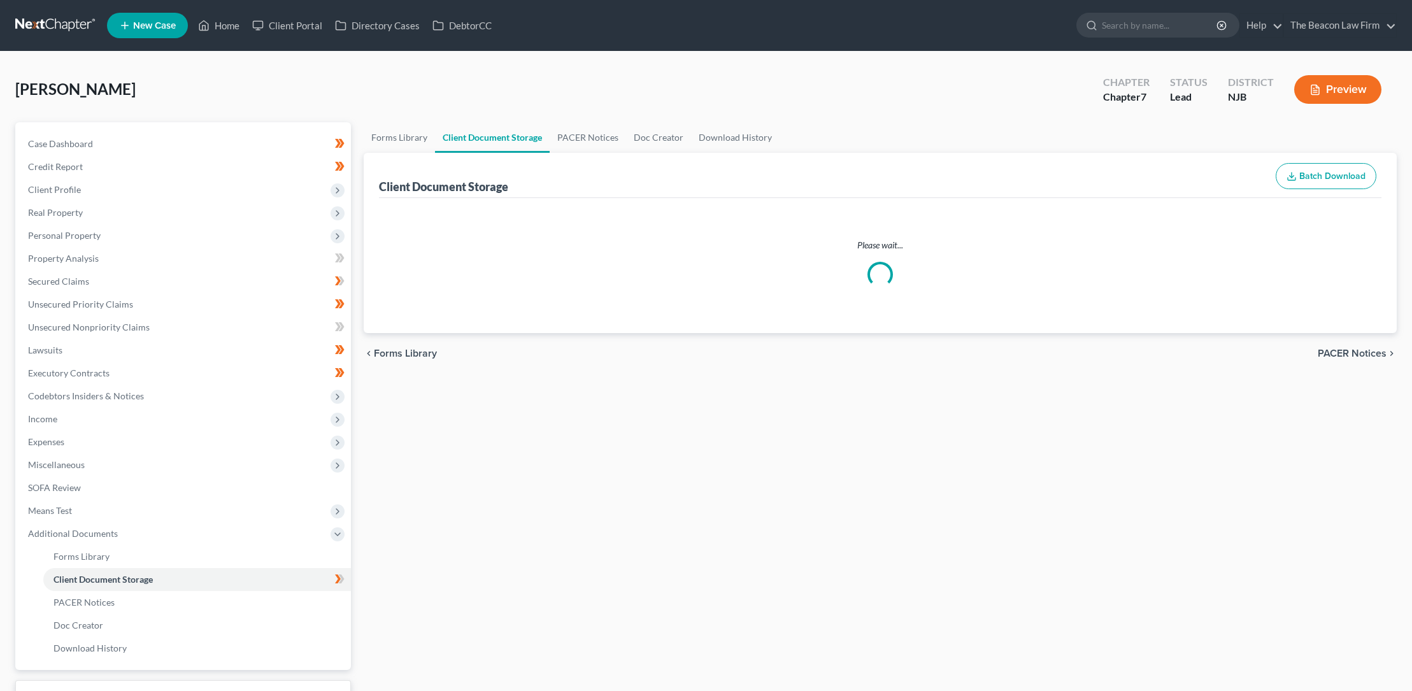
select select "9"
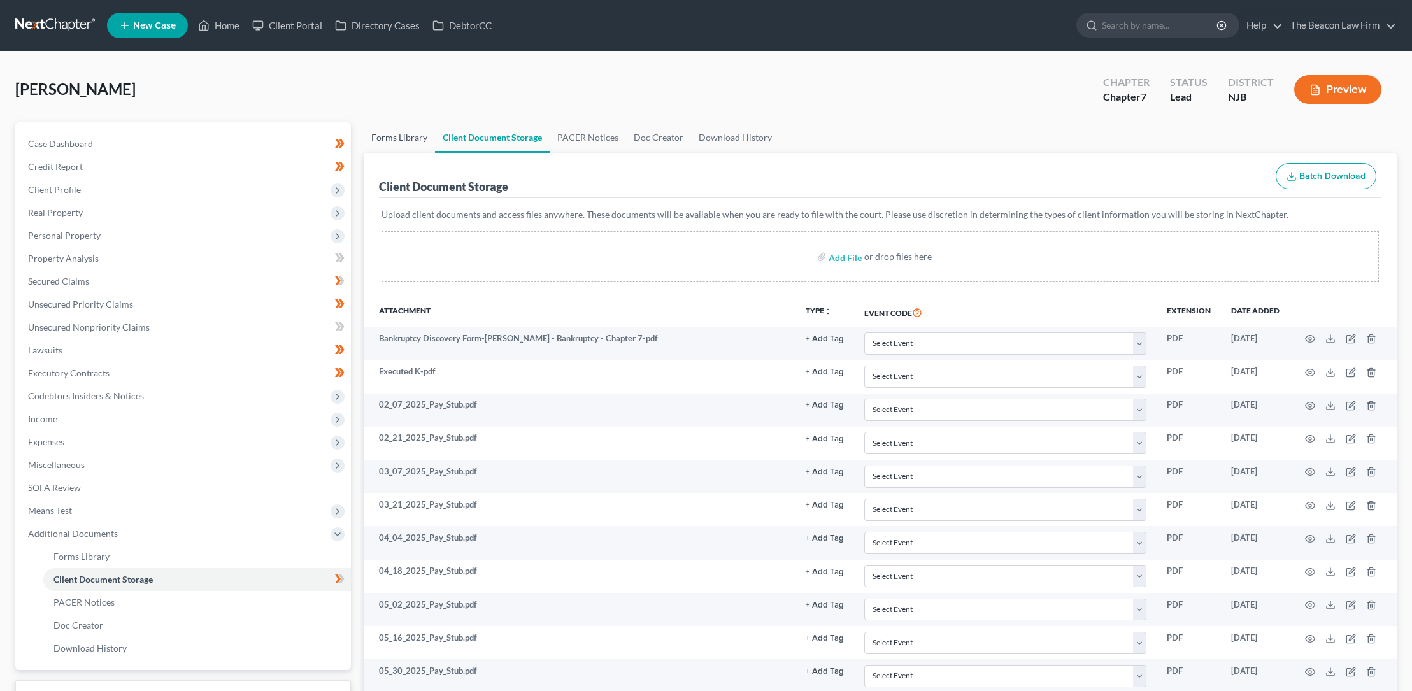
click at [407, 138] on link "Forms Library" at bounding box center [399, 137] width 71 height 31
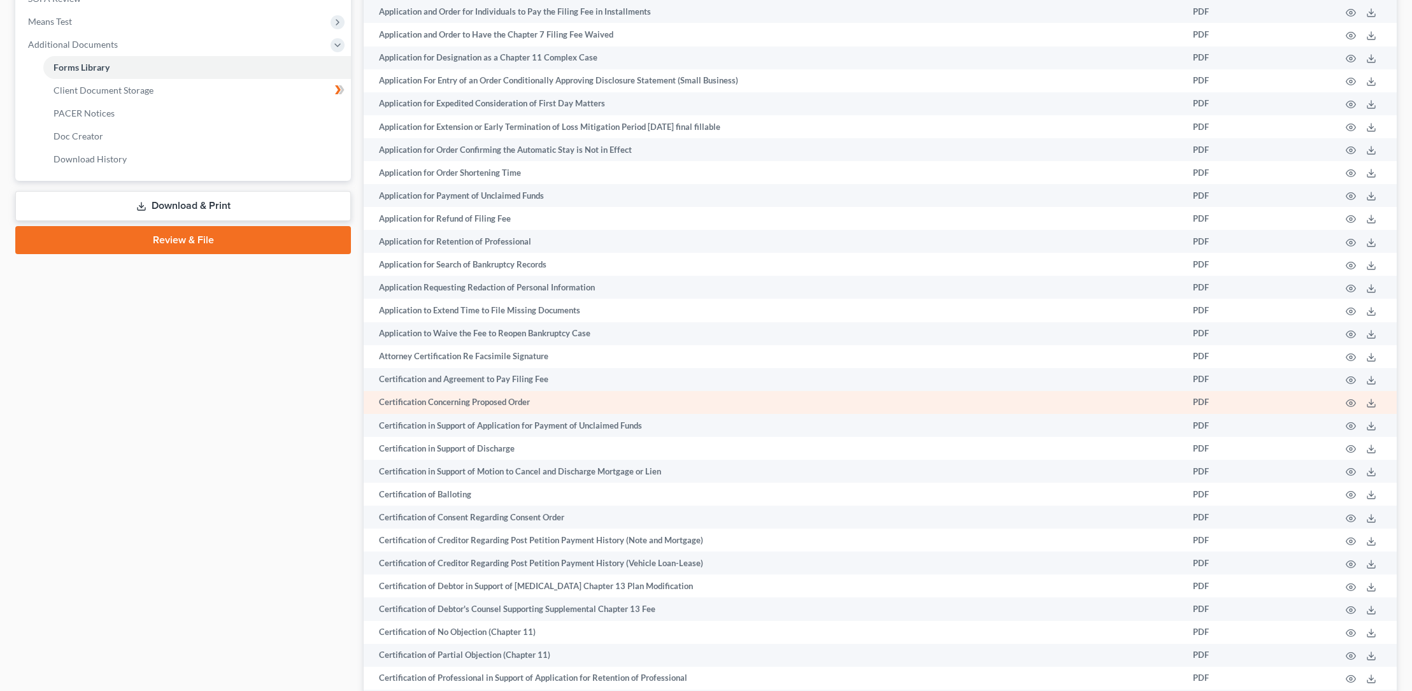
scroll to position [463, 0]
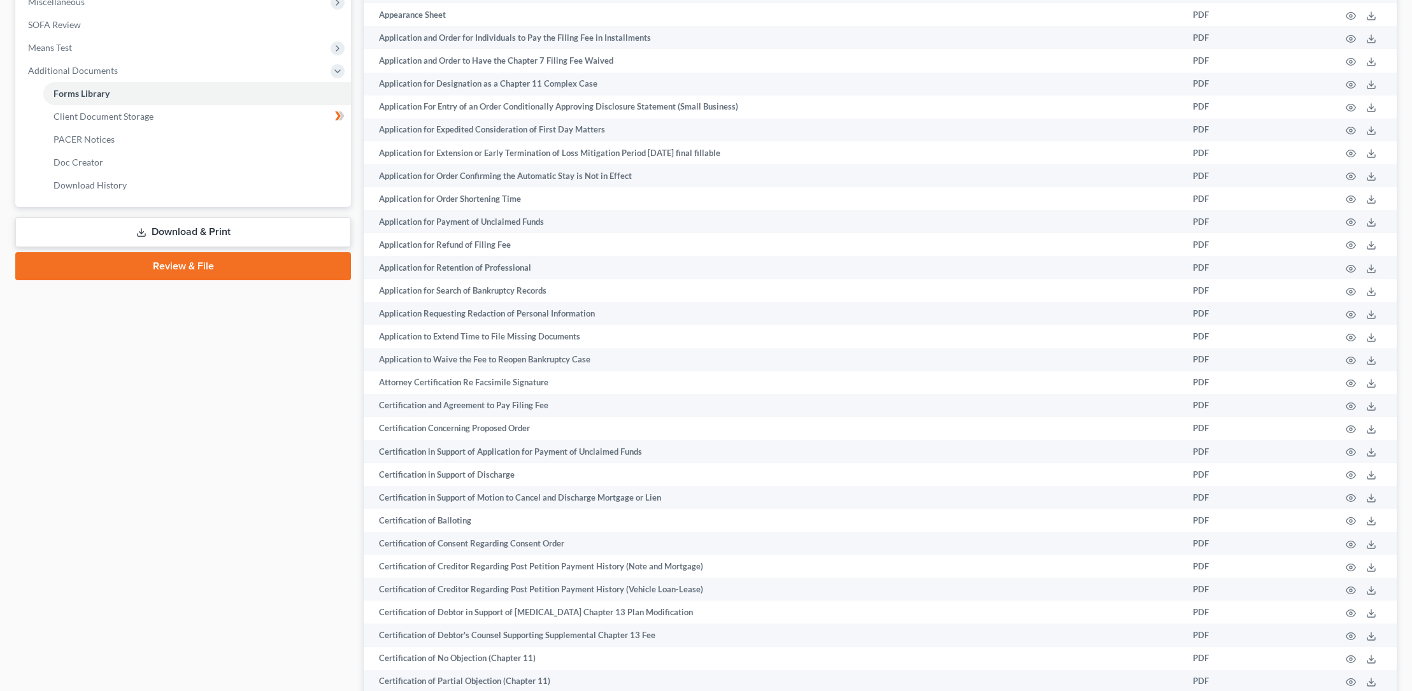
click at [185, 264] on link "Review & File" at bounding box center [183, 266] width 336 height 28
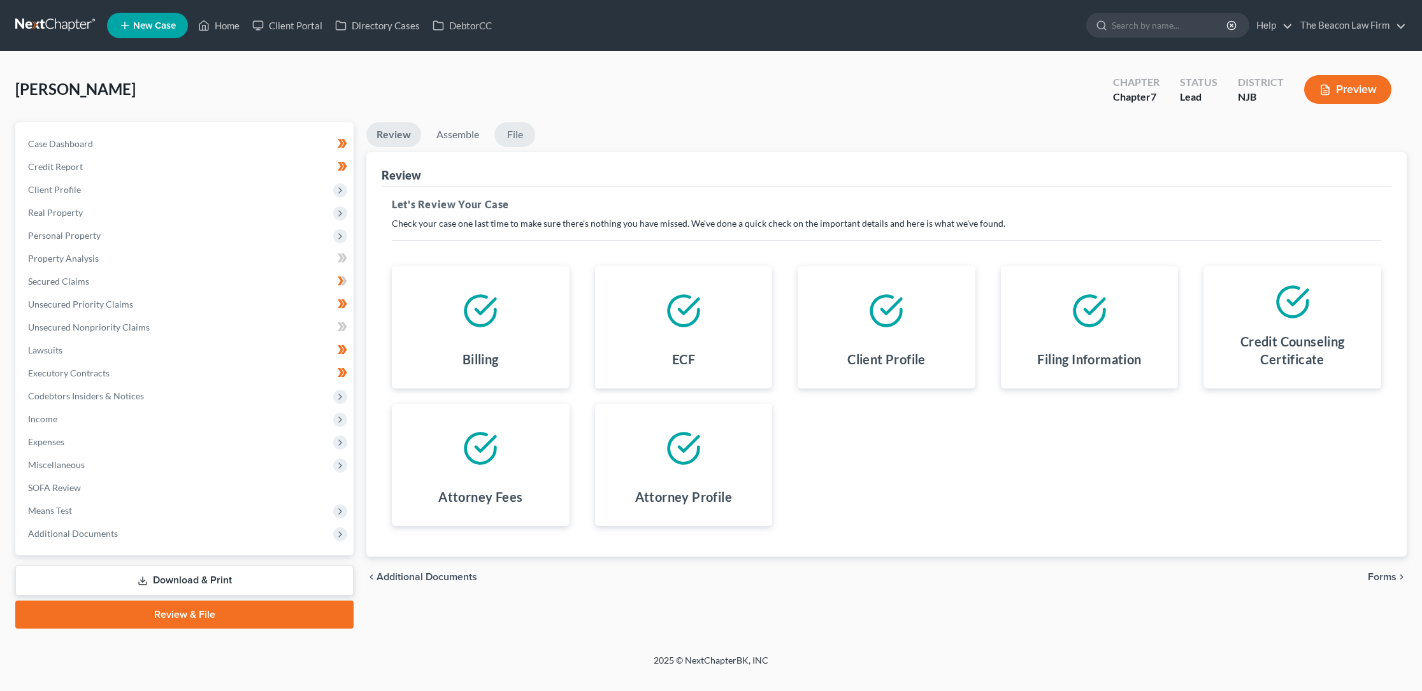
click at [517, 135] on link "File" at bounding box center [514, 134] width 41 height 25
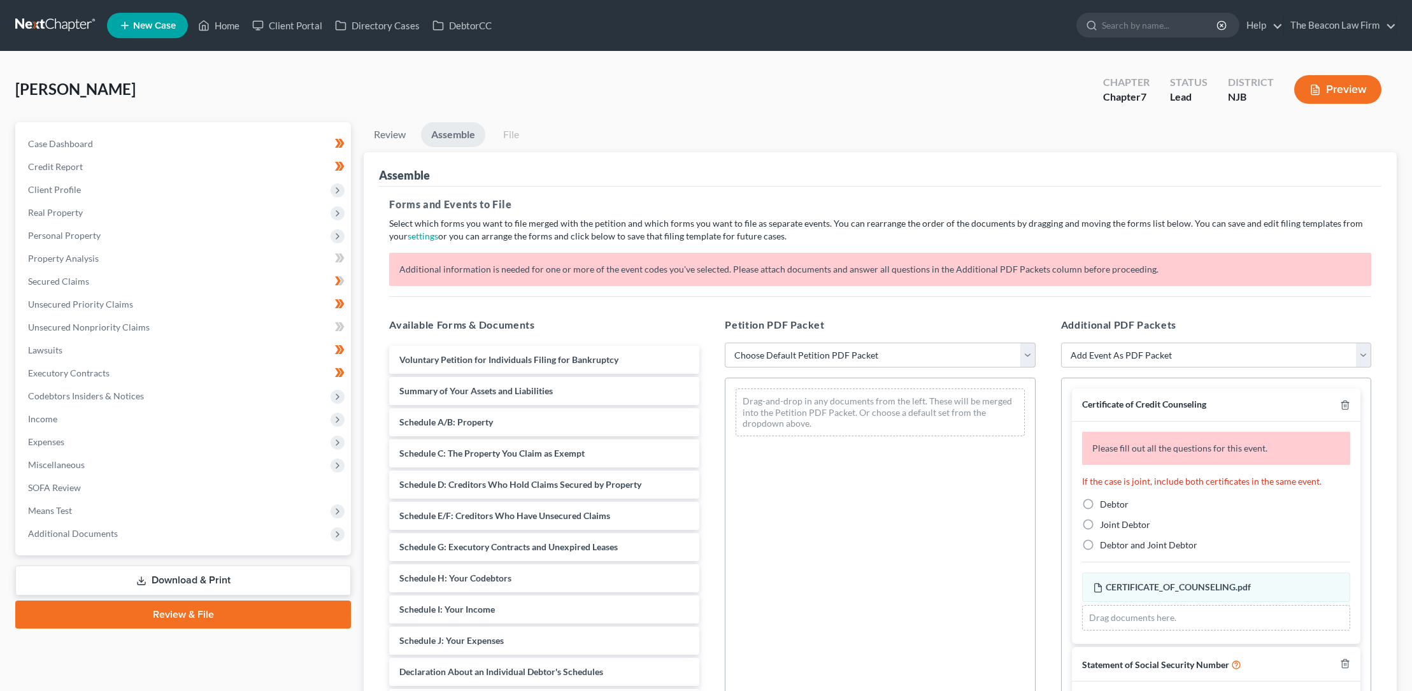
click at [798, 350] on select "Choose Default Petition PDF Packet Complete Bankruptcy Petition (all forms and …" at bounding box center [880, 355] width 310 height 25
select select "0"
click at [725, 343] on select "Choose Default Petition PDF Packet Complete Bankruptcy Petition (all forms and …" at bounding box center [880, 355] width 310 height 25
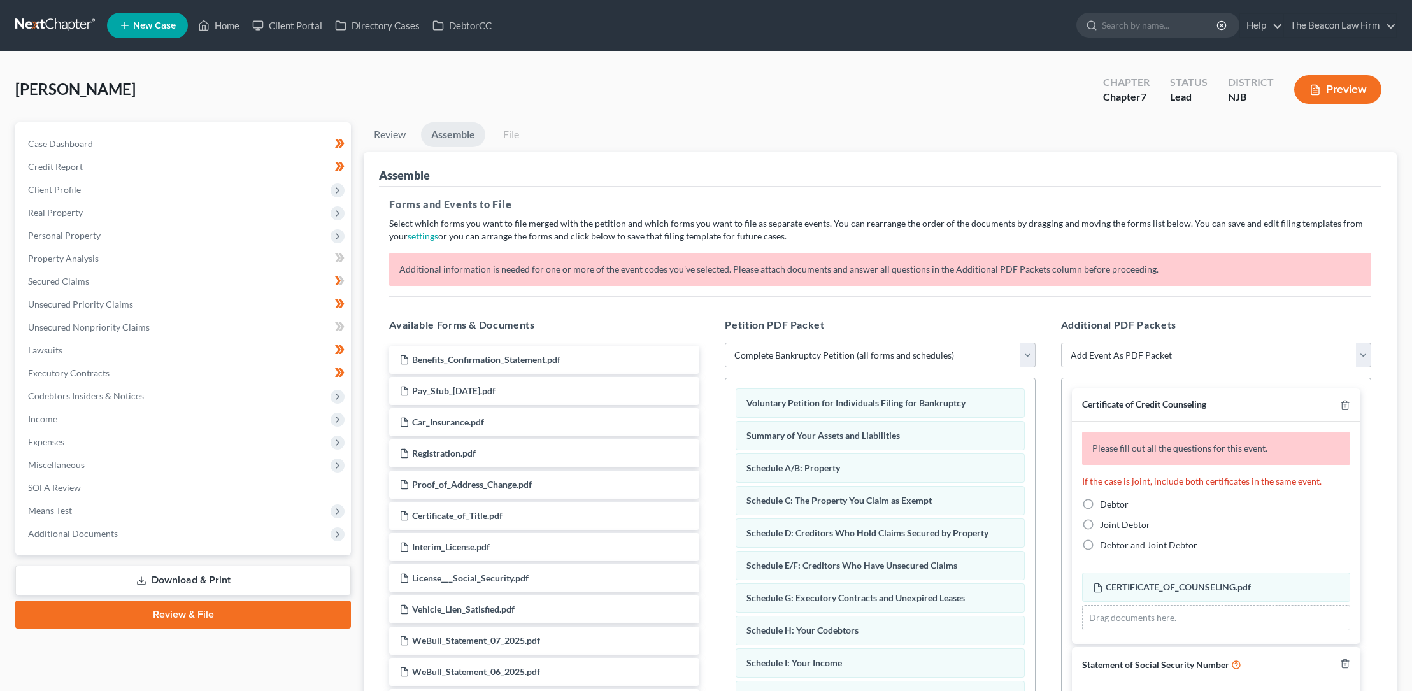
click at [1100, 506] on label "Debtor" at bounding box center [1114, 504] width 29 height 13
click at [1105, 506] on input "Debtor" at bounding box center [1109, 502] width 8 height 8
radio input "true"
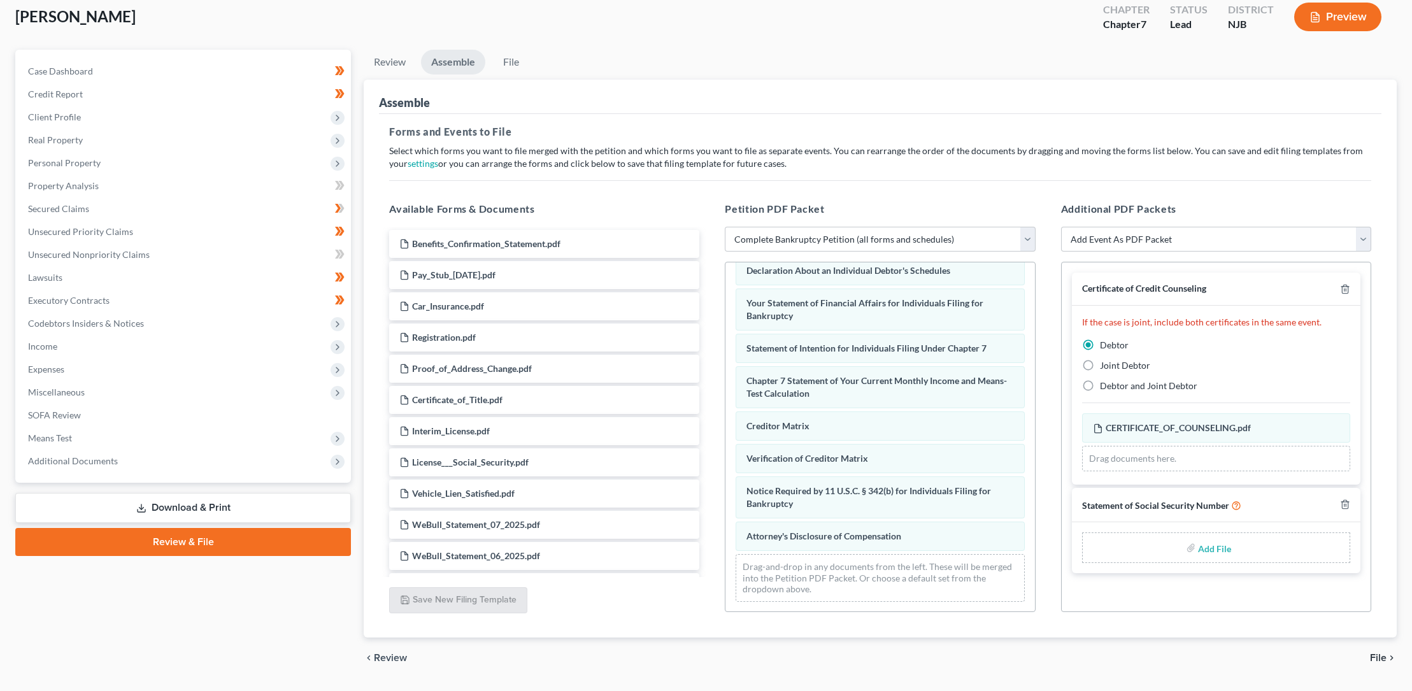
scroll to position [108, 0]
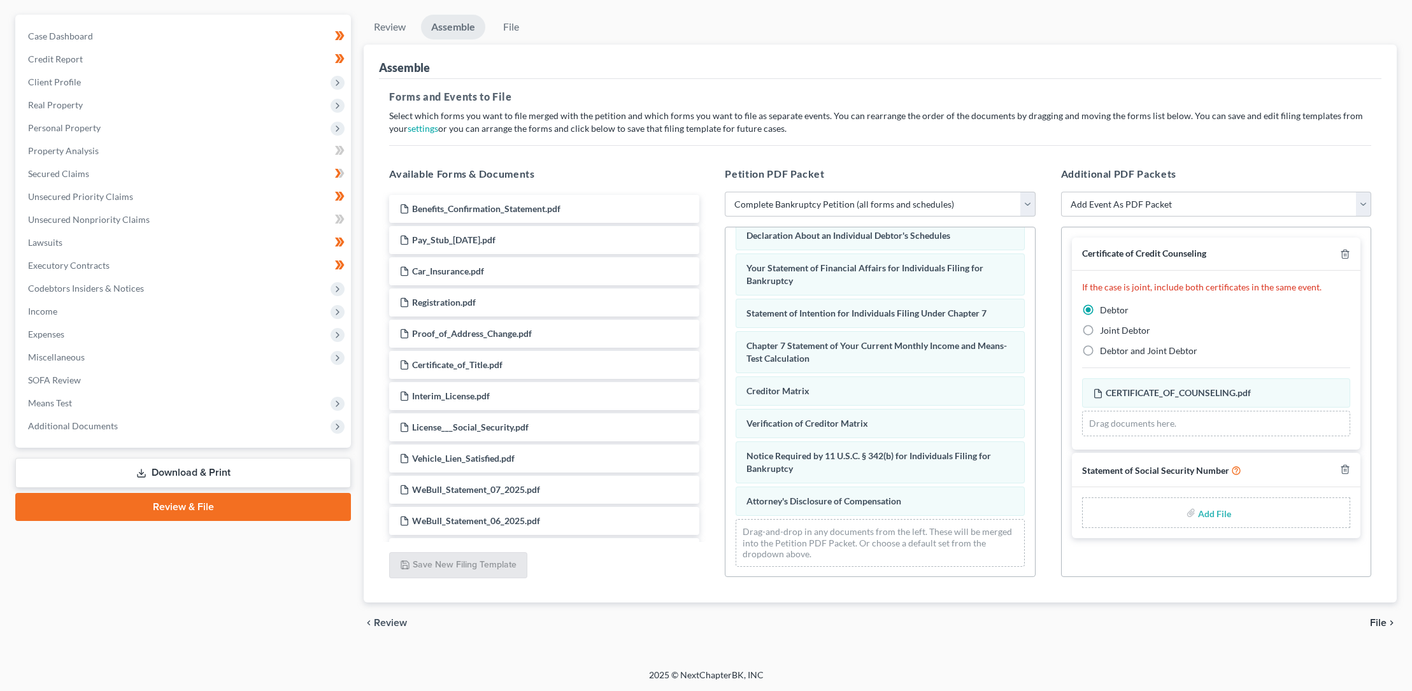
click at [1387, 621] on icon "chevron_right" at bounding box center [1392, 623] width 10 height 10
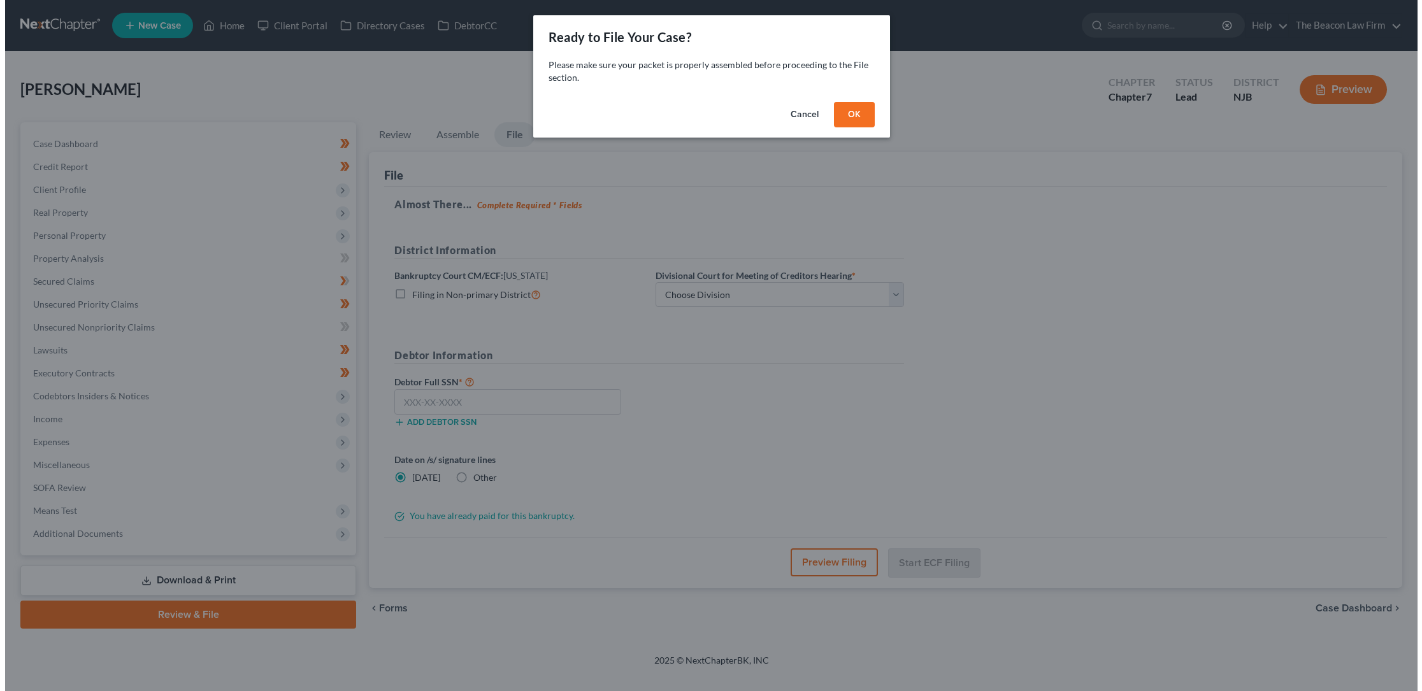
scroll to position [0, 0]
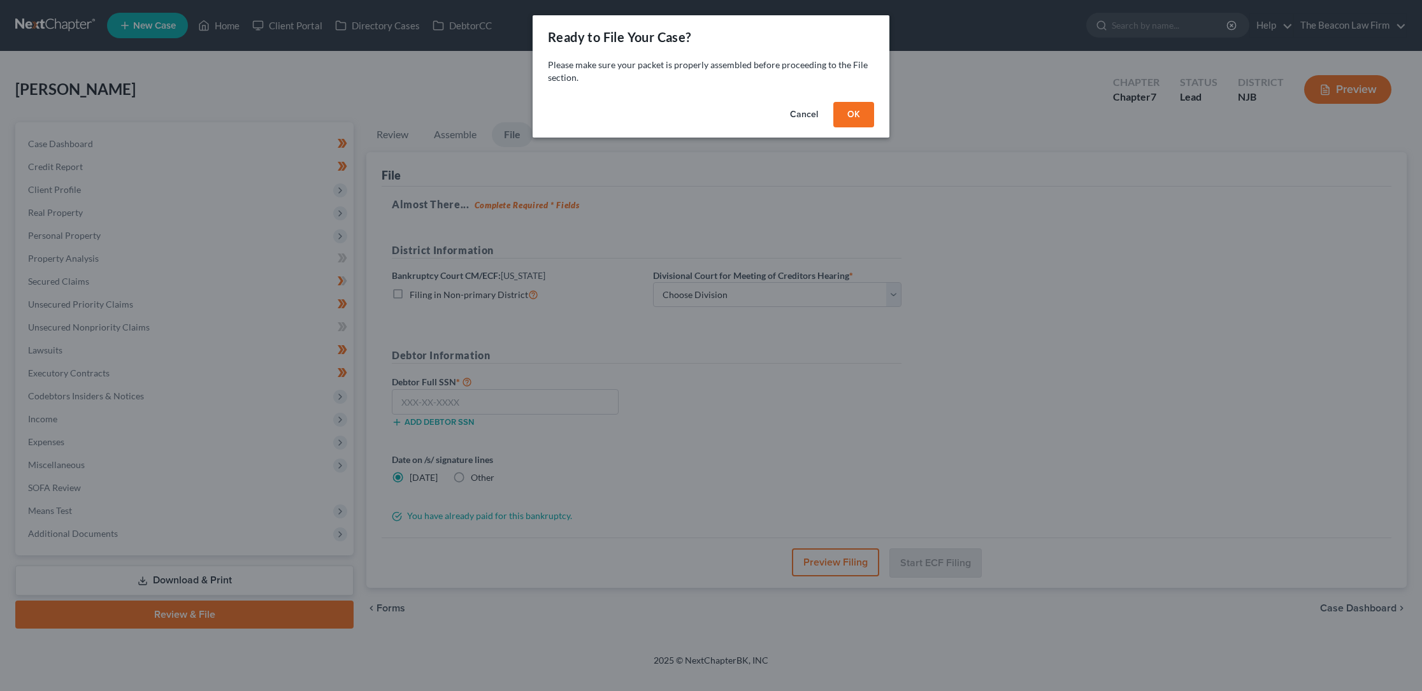
click at [856, 115] on button "OK" at bounding box center [853, 114] width 41 height 25
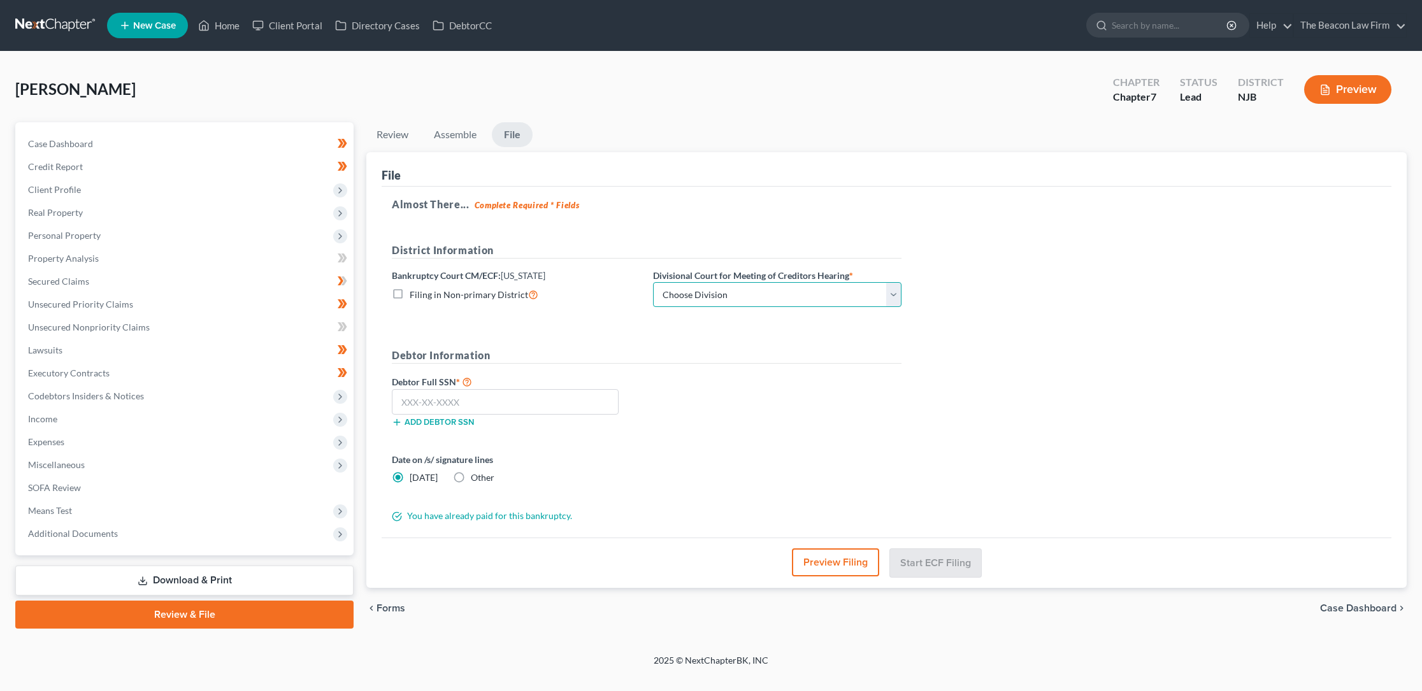
click at [889, 294] on select "Choose Division [GEOGRAPHIC_DATA] [GEOGRAPHIC_DATA]/[GEOGRAPHIC_DATA] [GEOGRAPH…" at bounding box center [777, 294] width 248 height 25
select select "3"
click at [653, 282] on select "Choose Division [GEOGRAPHIC_DATA] [GEOGRAPHIC_DATA]/[GEOGRAPHIC_DATA] [GEOGRAPH…" at bounding box center [777, 294] width 248 height 25
click at [401, 400] on input "text" at bounding box center [505, 401] width 227 height 25
type input "592-45-7452"
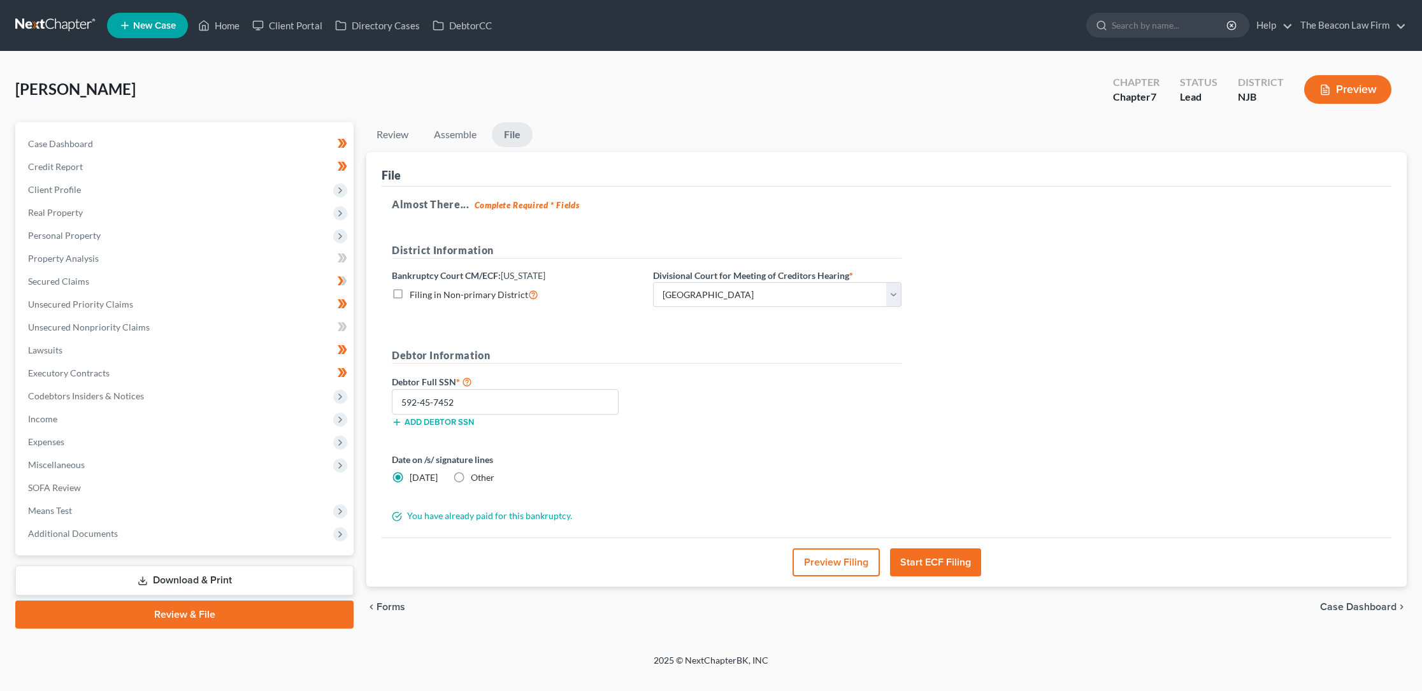
click at [924, 559] on button "Start ECF Filing" at bounding box center [935, 562] width 91 height 28
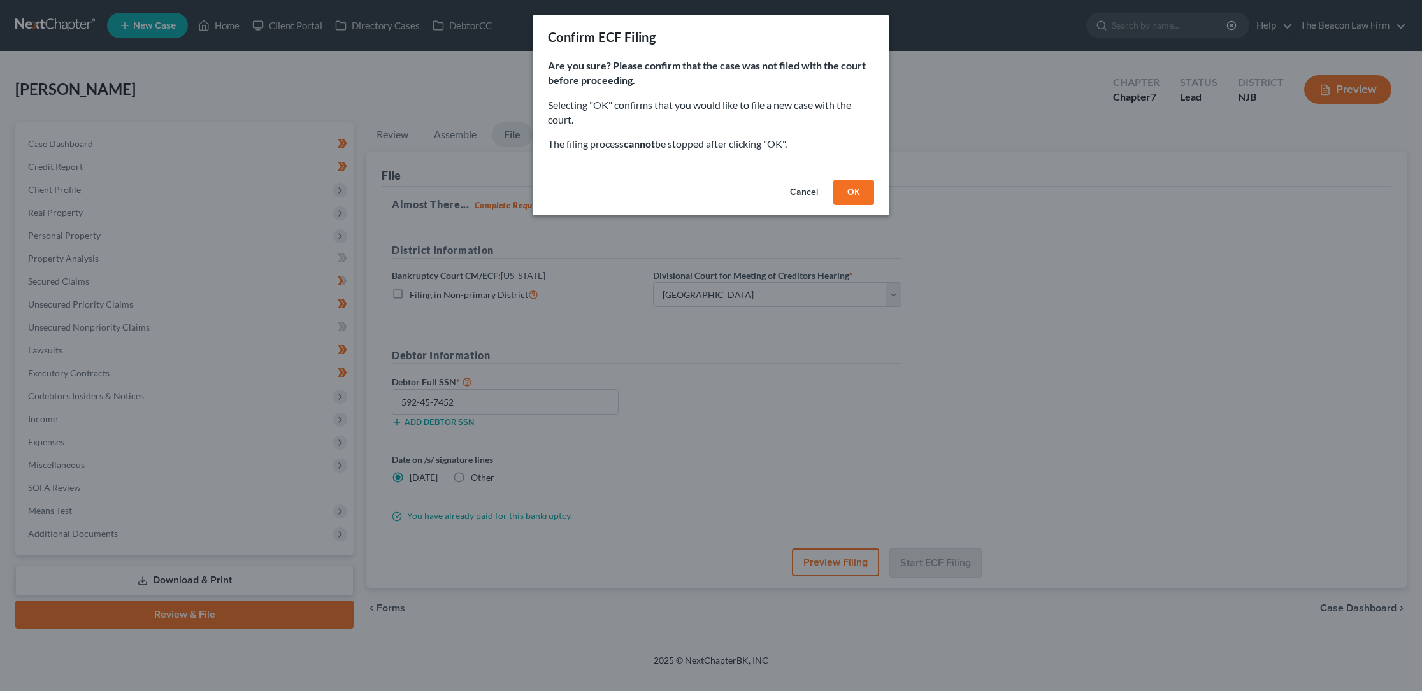
click at [854, 191] on button "OK" at bounding box center [853, 192] width 41 height 25
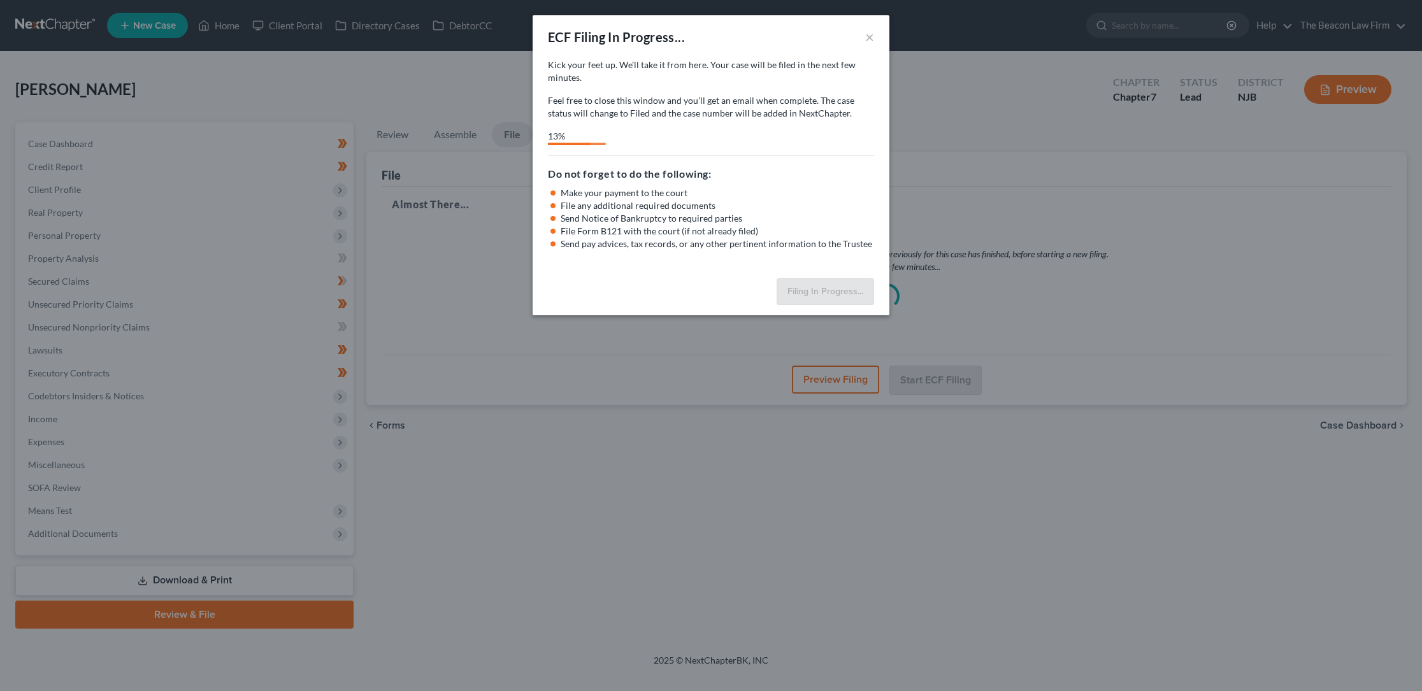
select select "3"
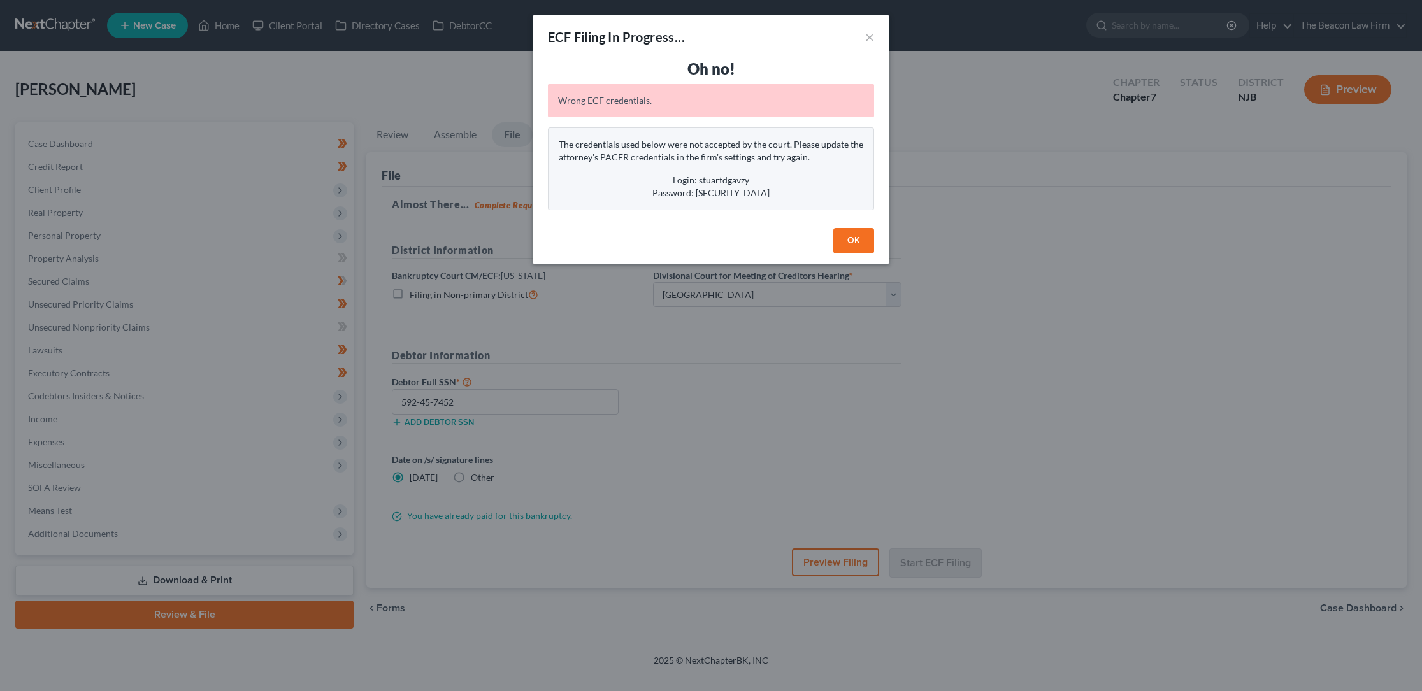
click at [852, 238] on button "OK" at bounding box center [853, 240] width 41 height 25
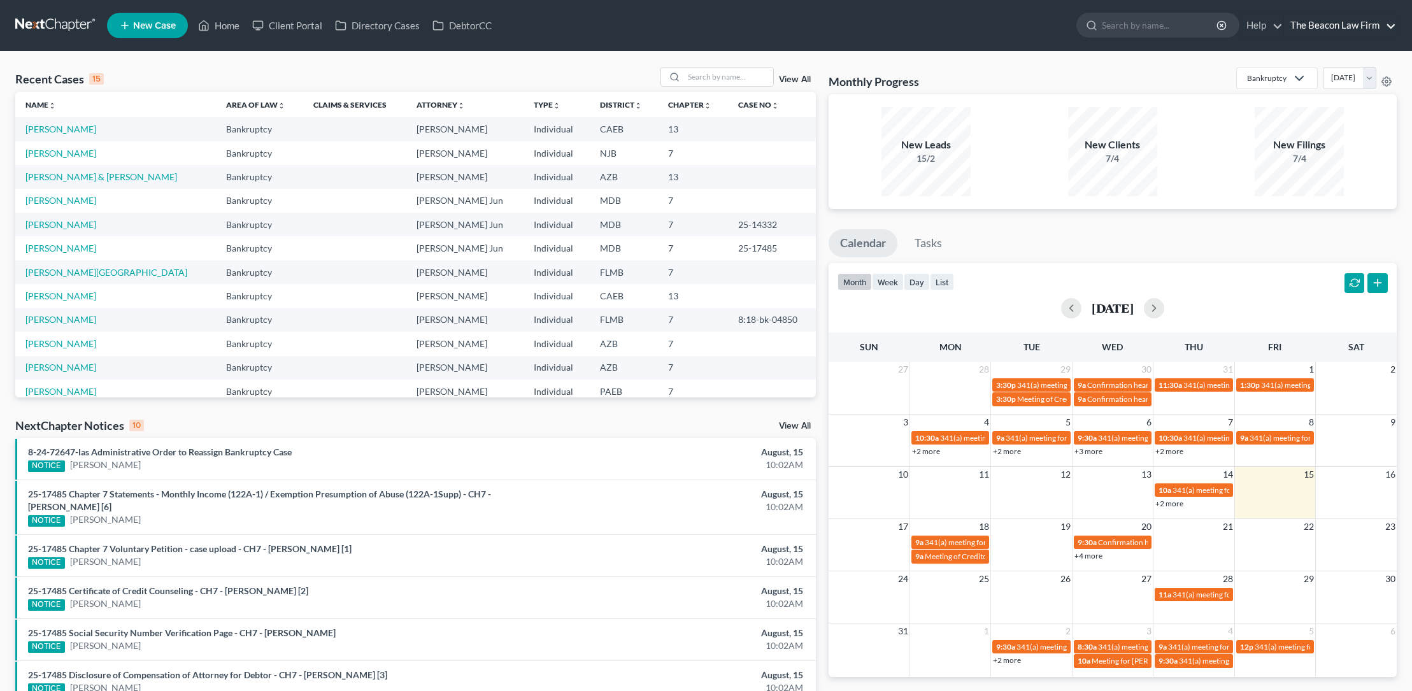
click at [1393, 26] on link "The Beacon Law Firm" at bounding box center [1340, 25] width 112 height 23
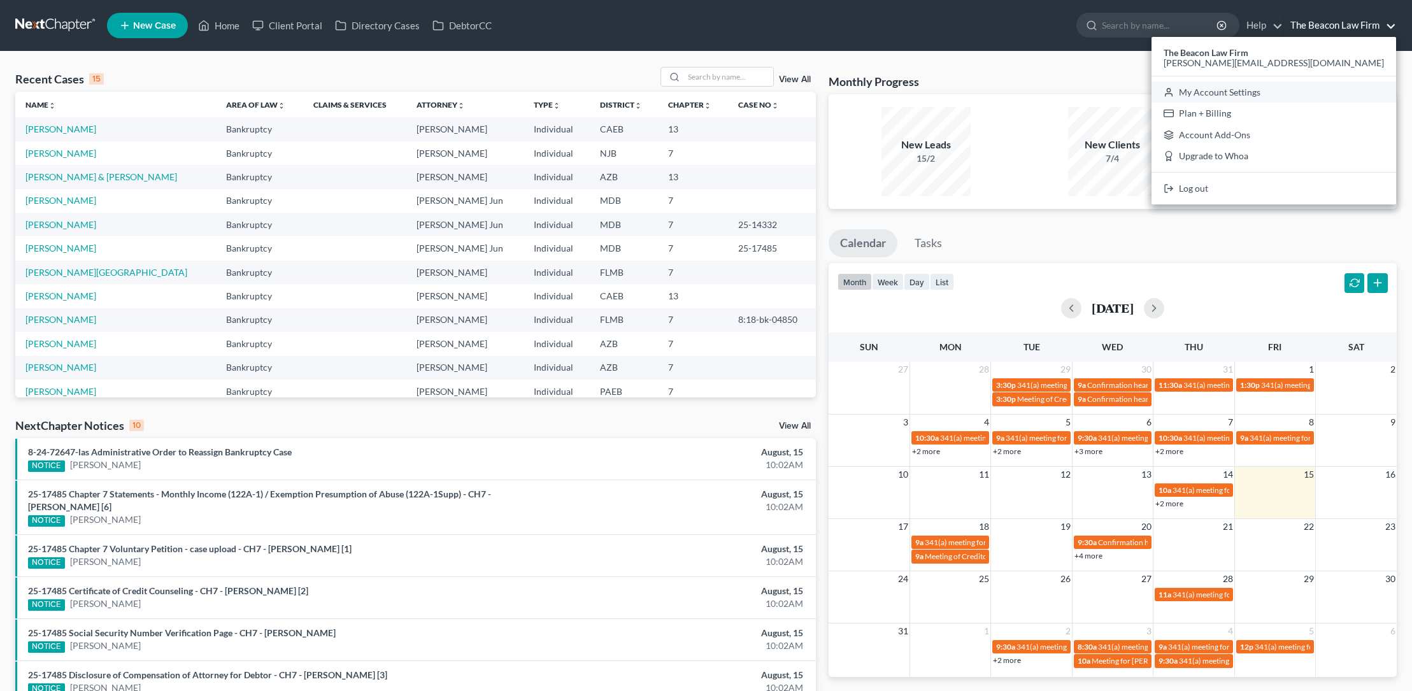
click at [1326, 89] on link "My Account Settings" at bounding box center [1274, 93] width 245 height 22
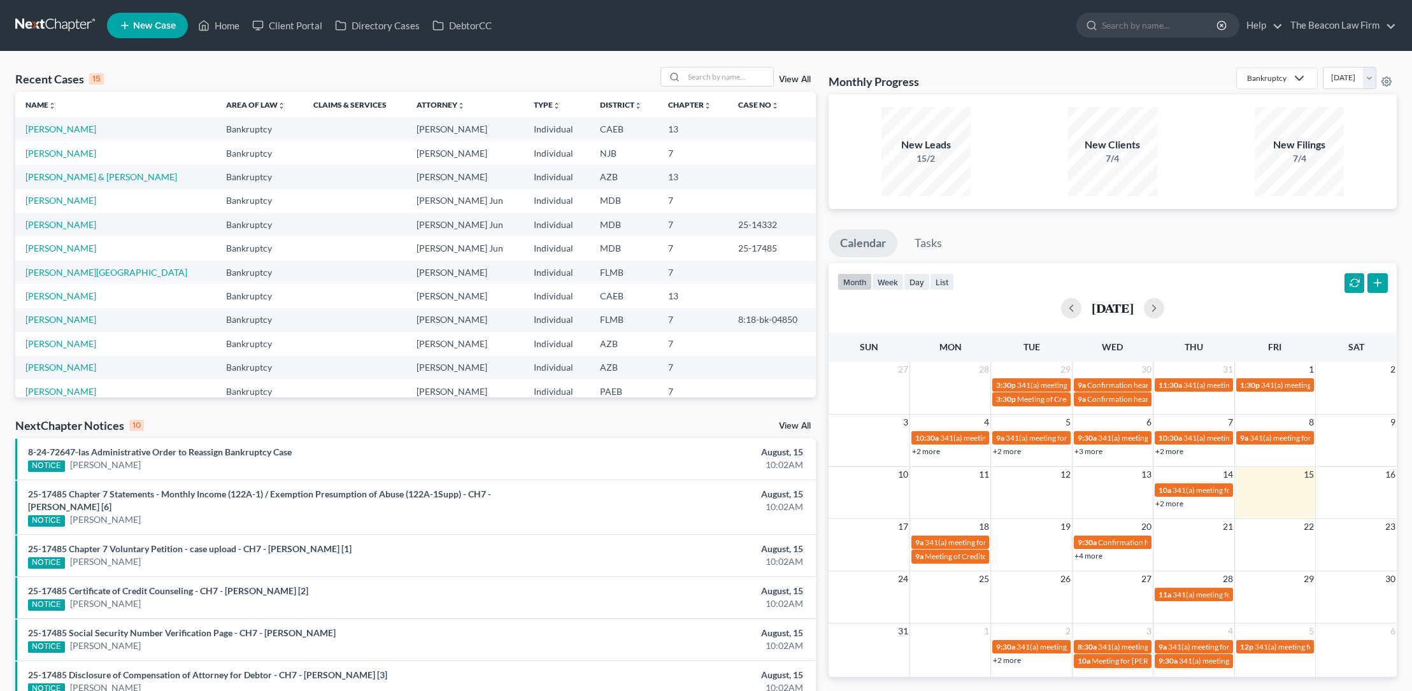
select select "24"
select select "9"
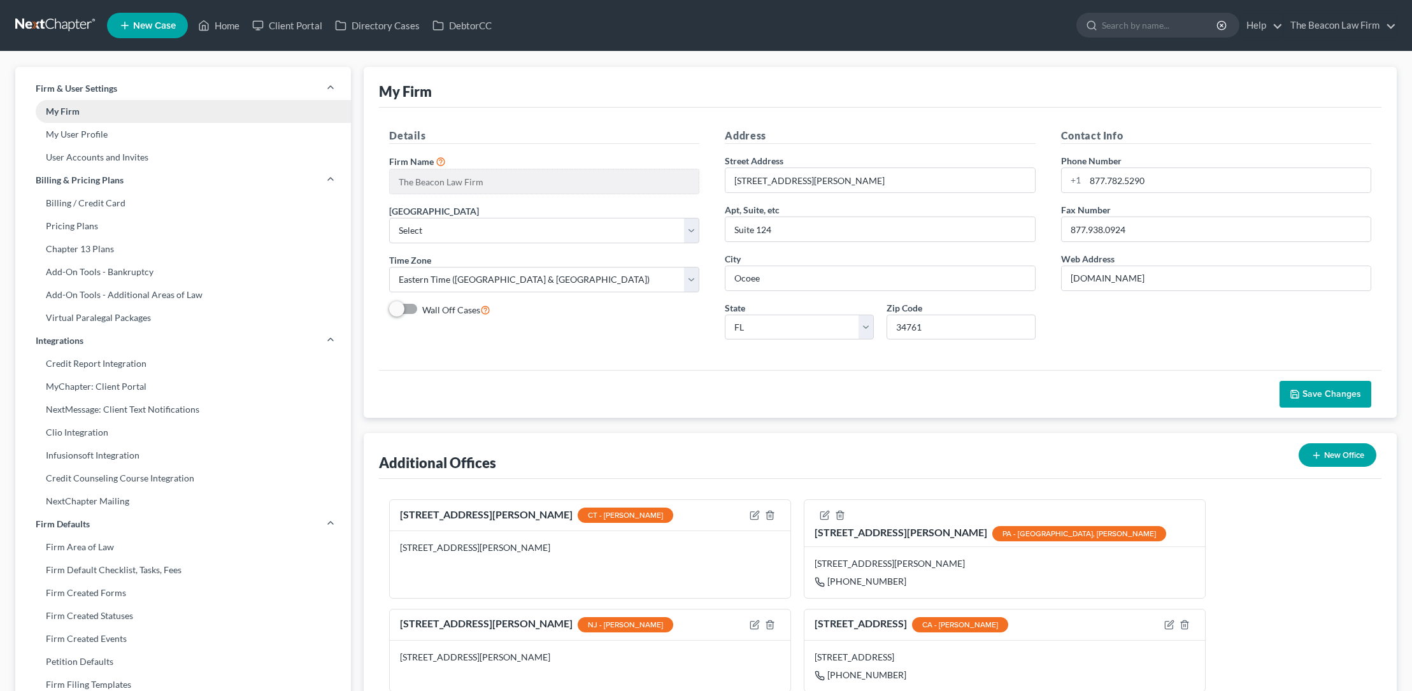
click at [76, 108] on link "My Firm" at bounding box center [183, 111] width 336 height 23
click at [89, 133] on link "My User Profile" at bounding box center [183, 134] width 336 height 23
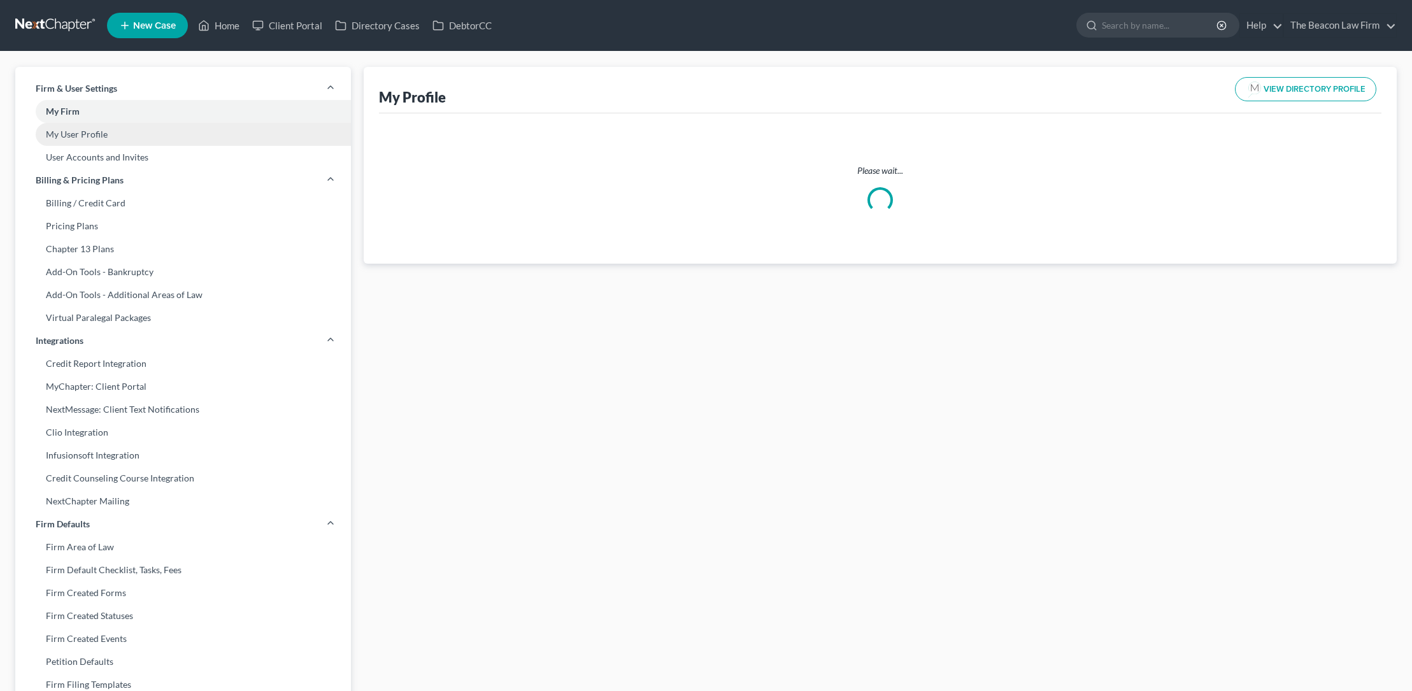
select select "3"
select select "4"
select select "attorney"
select select "1"
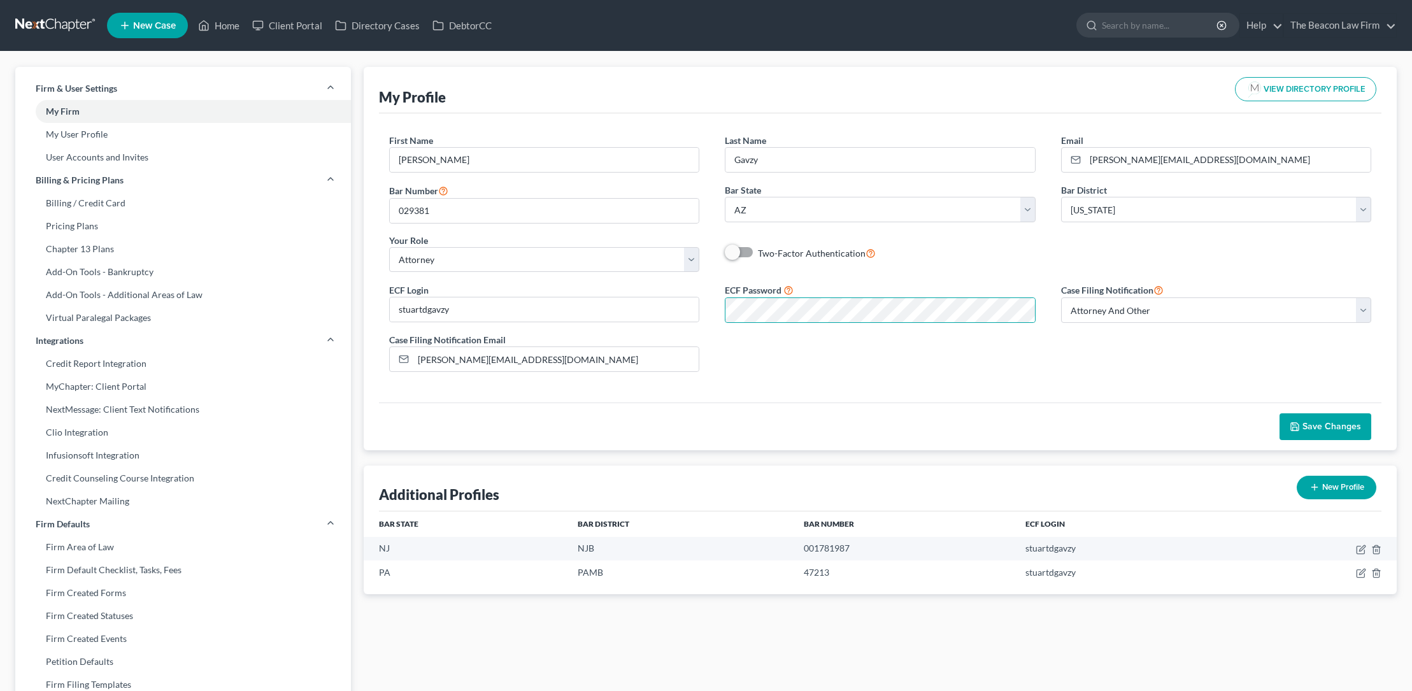
click at [1310, 424] on span "Save Changes" at bounding box center [1332, 426] width 59 height 11
click at [226, 23] on link "Home" at bounding box center [219, 25] width 54 height 23
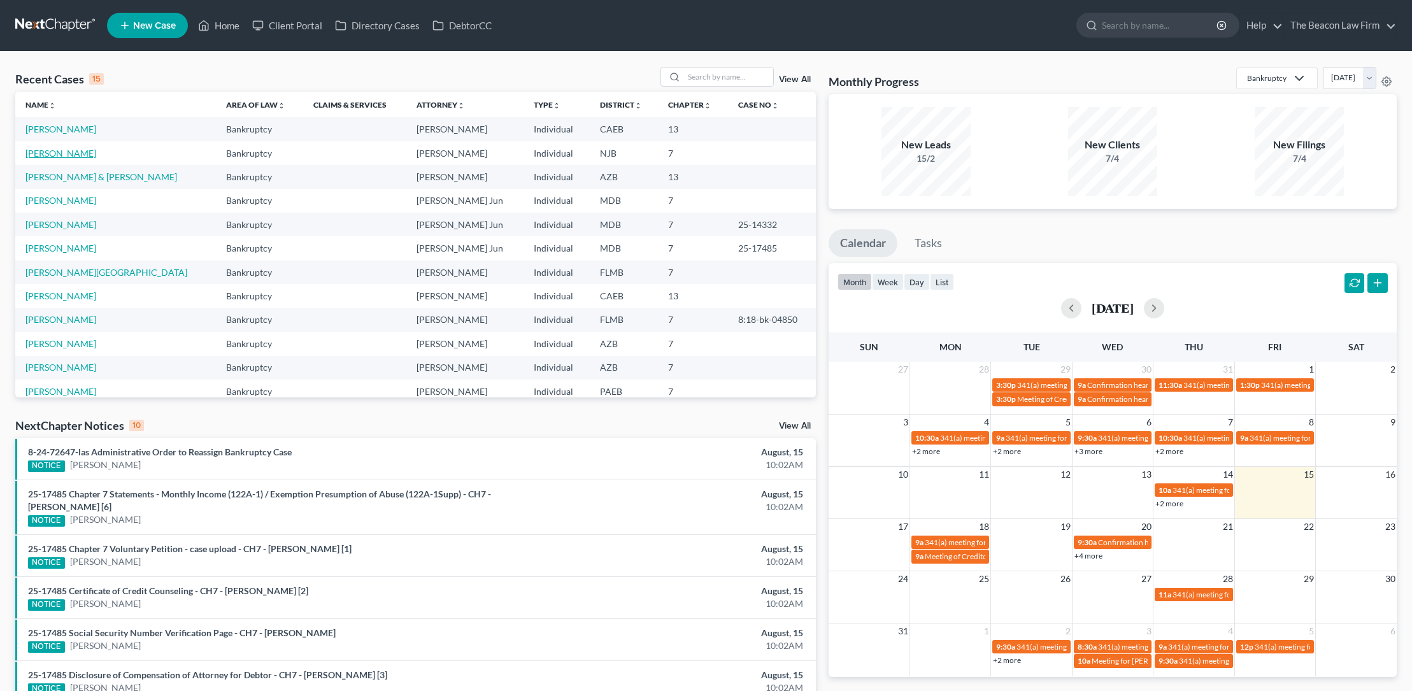
click at [82, 154] on link "[PERSON_NAME]" at bounding box center [60, 153] width 71 height 11
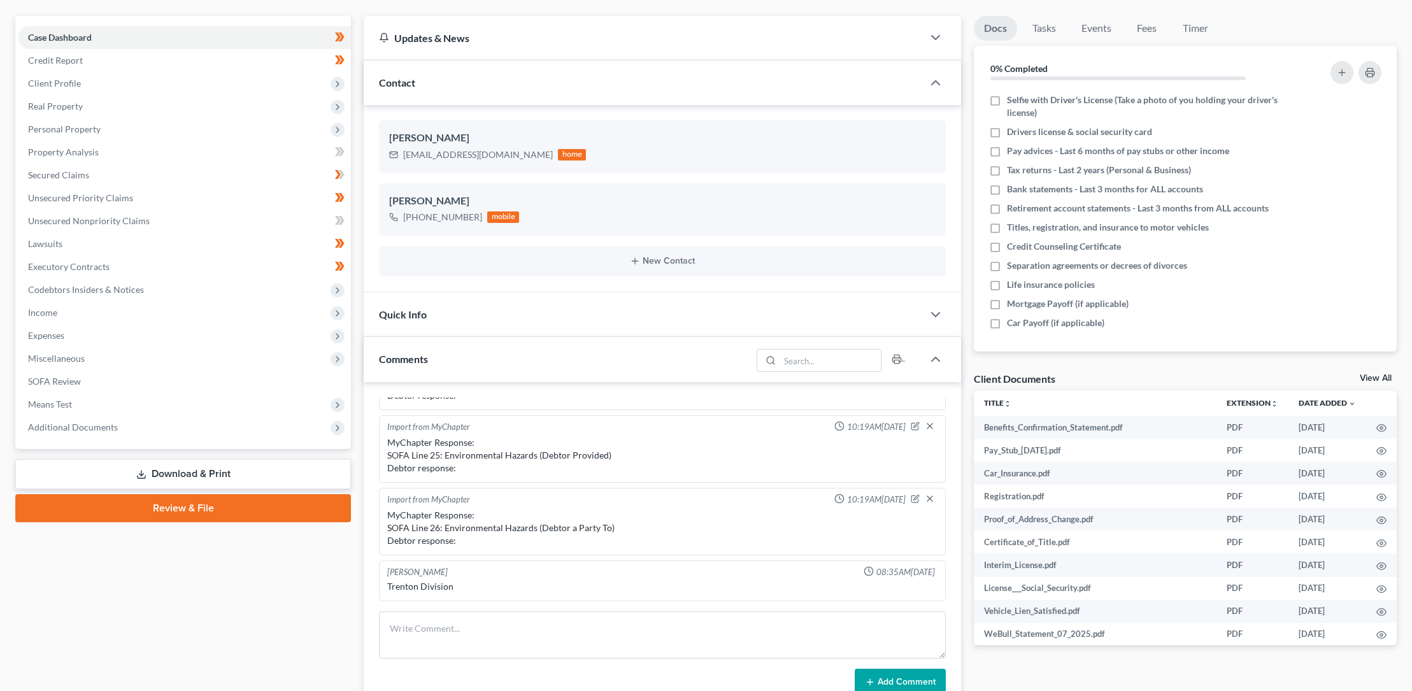
scroll to position [87, 0]
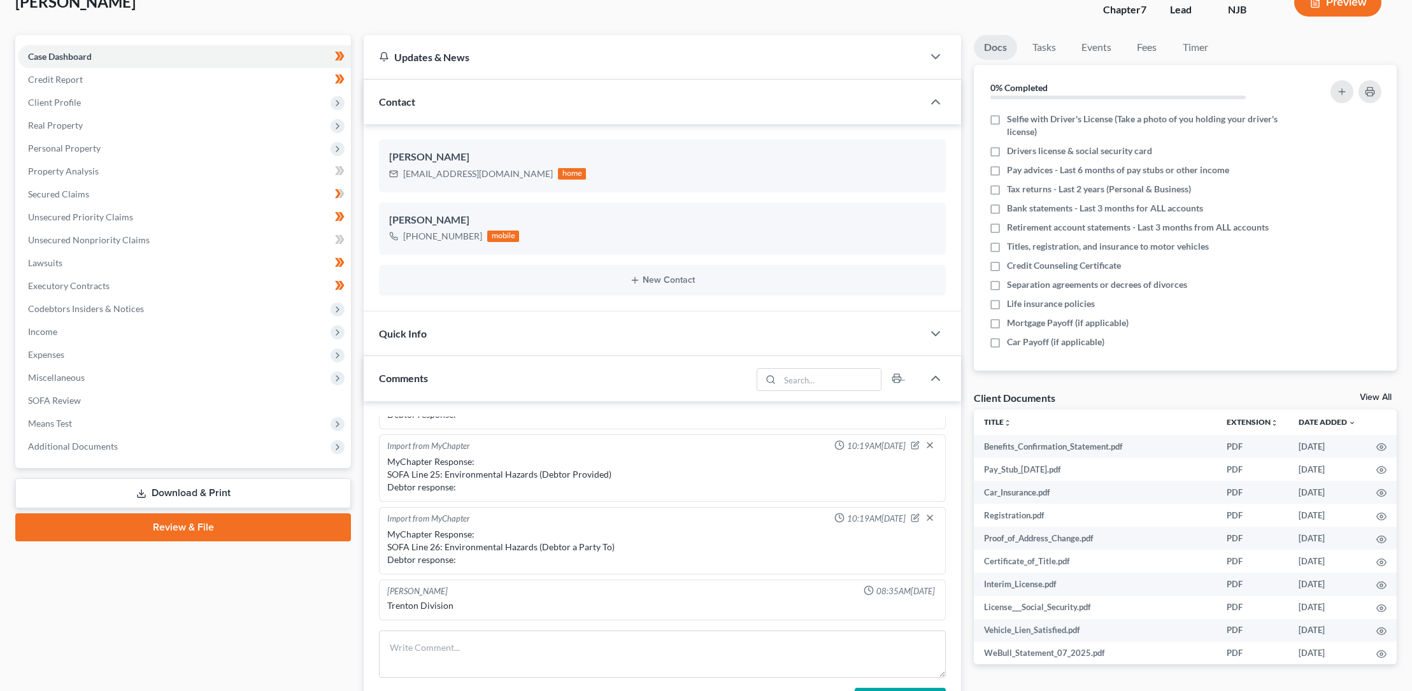
click at [168, 526] on link "Review & File" at bounding box center [183, 527] width 336 height 28
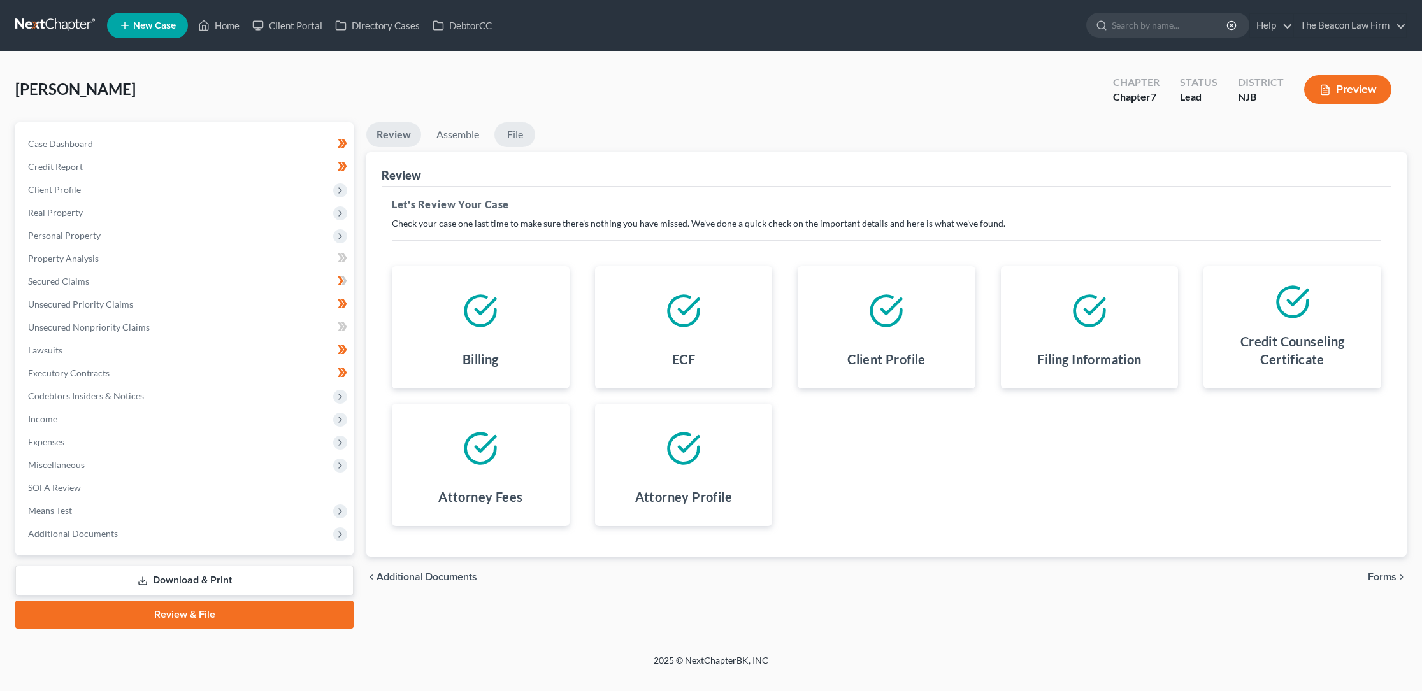
click at [517, 134] on link "File" at bounding box center [514, 134] width 41 height 25
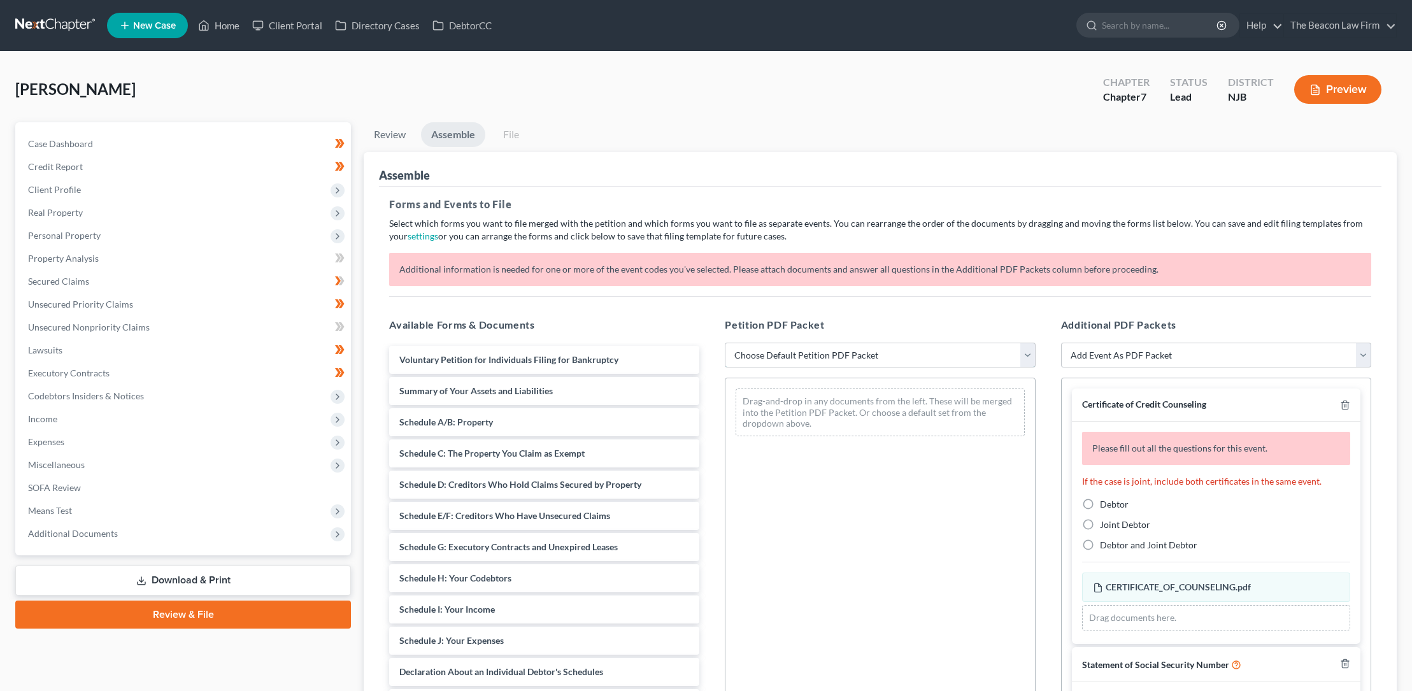
click at [805, 352] on select "Choose Default Petition PDF Packet Complete Bankruptcy Petition (all forms and …" at bounding box center [880, 355] width 310 height 25
select select "0"
click at [725, 343] on select "Choose Default Petition PDF Packet Complete Bankruptcy Petition (all forms and …" at bounding box center [880, 355] width 310 height 25
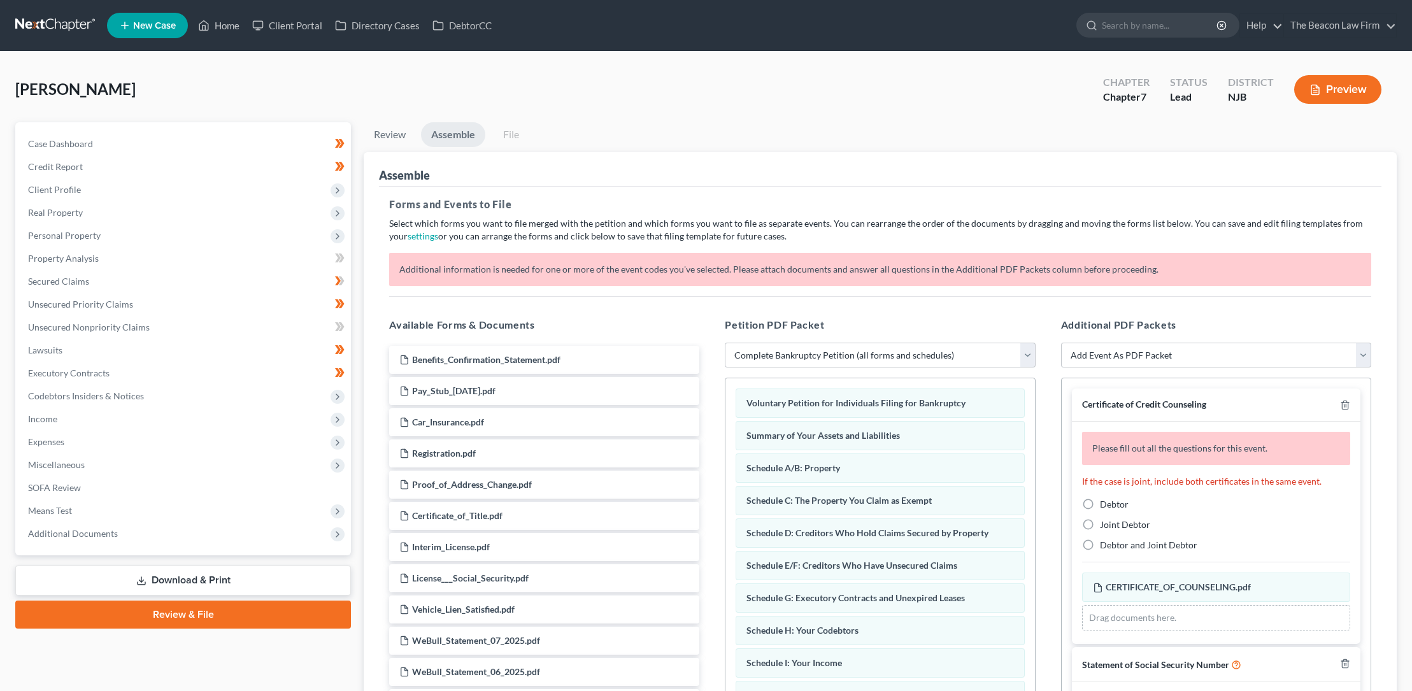
click at [1100, 503] on label "Debtor" at bounding box center [1114, 504] width 29 height 13
click at [1105, 503] on input "Debtor" at bounding box center [1109, 502] width 8 height 8
radio input "true"
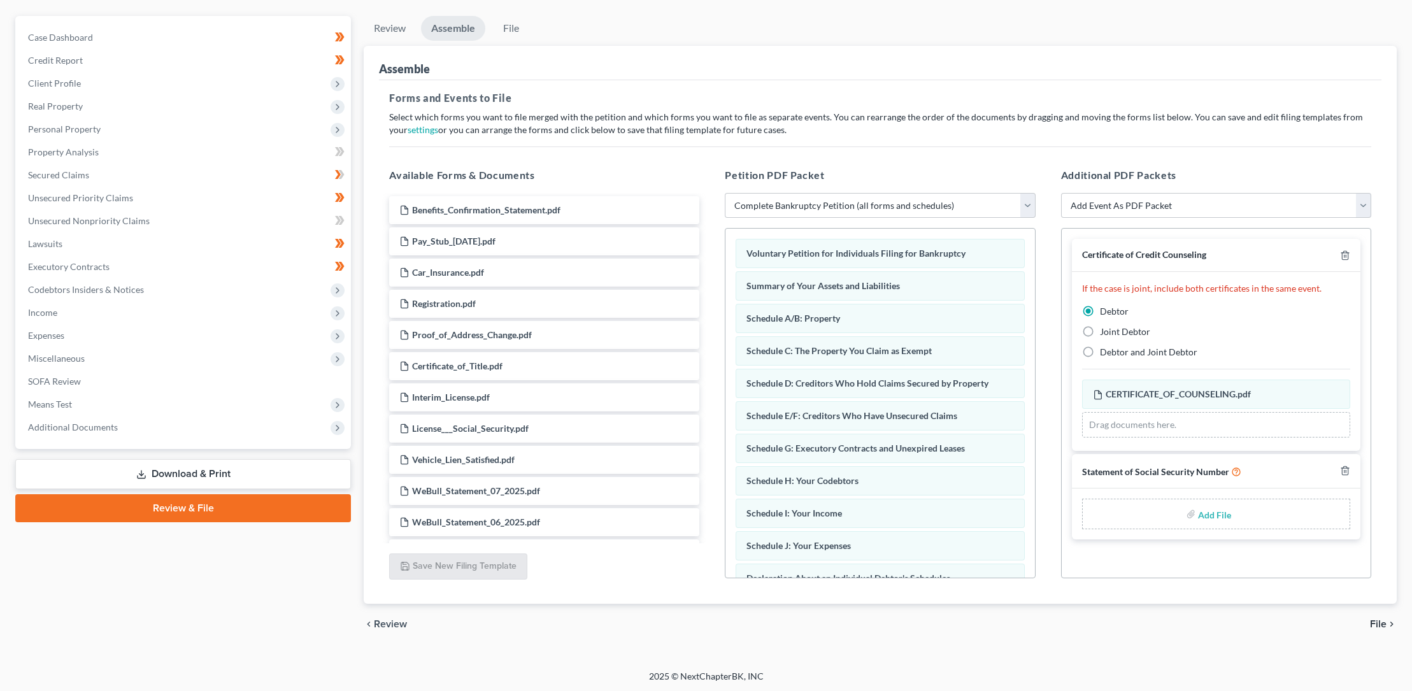
scroll to position [108, 0]
click at [1379, 622] on span "File" at bounding box center [1378, 623] width 17 height 10
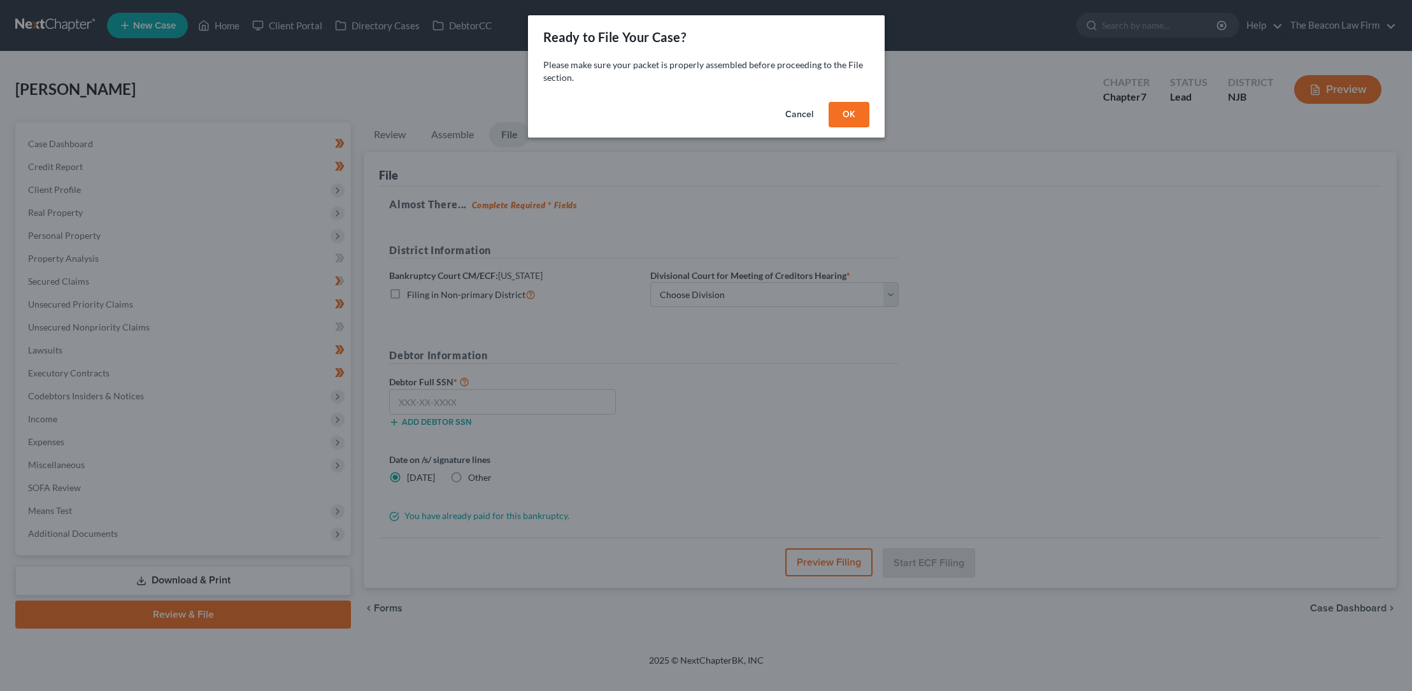
scroll to position [0, 0]
click at [859, 110] on button "OK" at bounding box center [853, 114] width 41 height 25
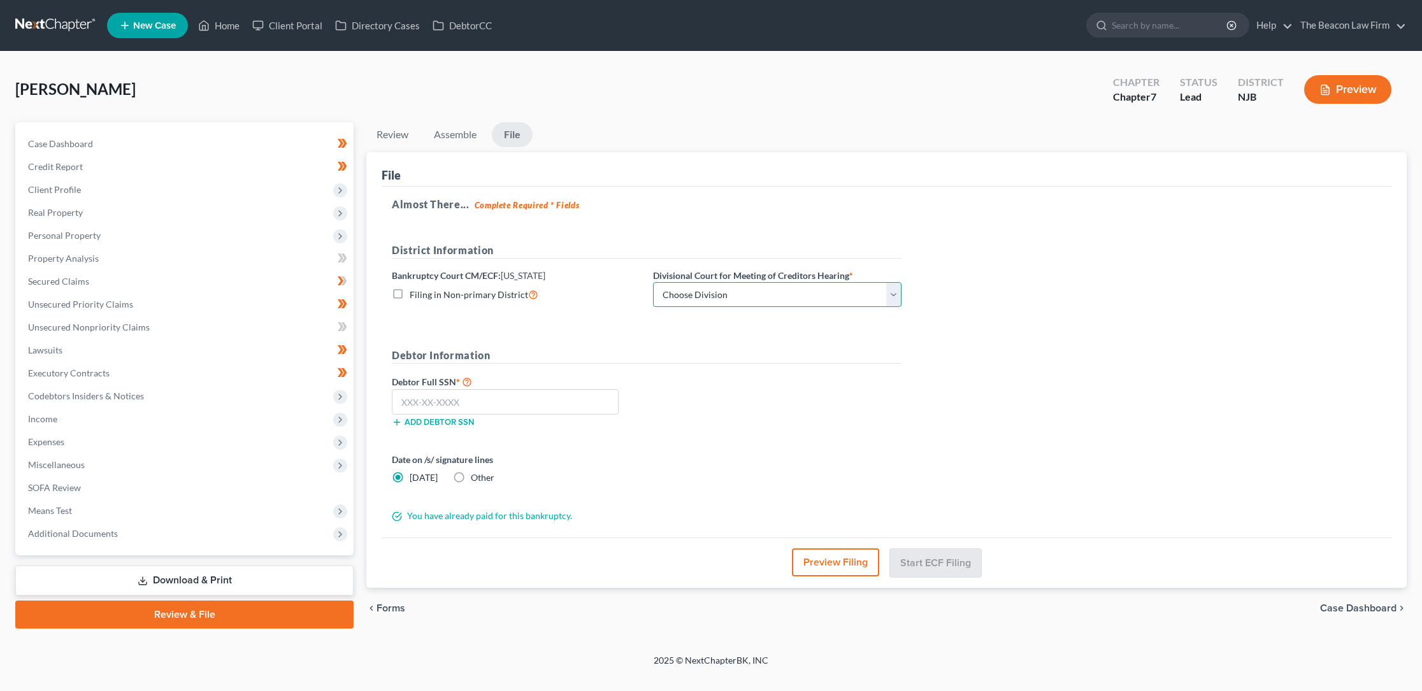
click at [894, 294] on select "Choose Division [GEOGRAPHIC_DATA] [GEOGRAPHIC_DATA]/[GEOGRAPHIC_DATA] [GEOGRAPH…" at bounding box center [777, 294] width 248 height 25
select select "3"
click at [653, 282] on select "Choose Division [GEOGRAPHIC_DATA] [GEOGRAPHIC_DATA]/[GEOGRAPHIC_DATA] [GEOGRAPH…" at bounding box center [777, 294] width 248 height 25
click at [403, 401] on input "text" at bounding box center [505, 401] width 227 height 25
type input "592-45-7452"
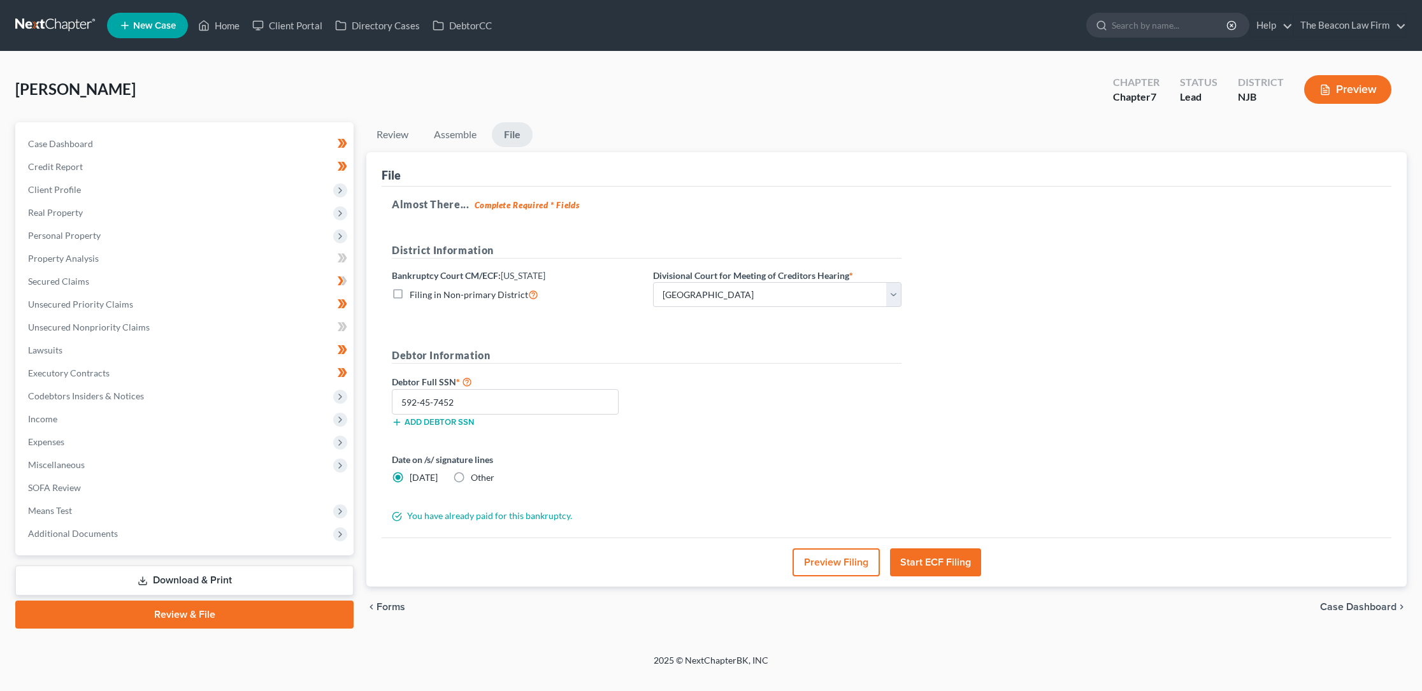
click at [922, 561] on button "Start ECF Filing" at bounding box center [935, 562] width 91 height 28
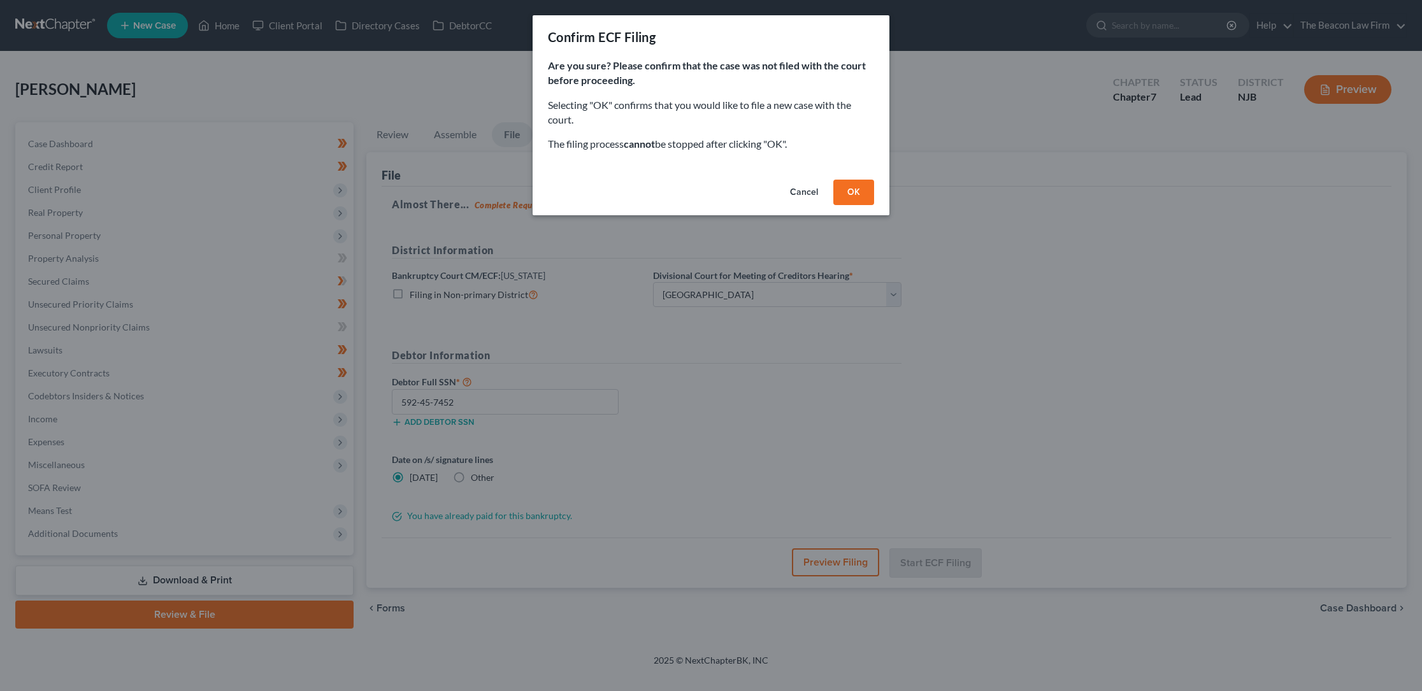
click at [852, 190] on button "OK" at bounding box center [853, 192] width 41 height 25
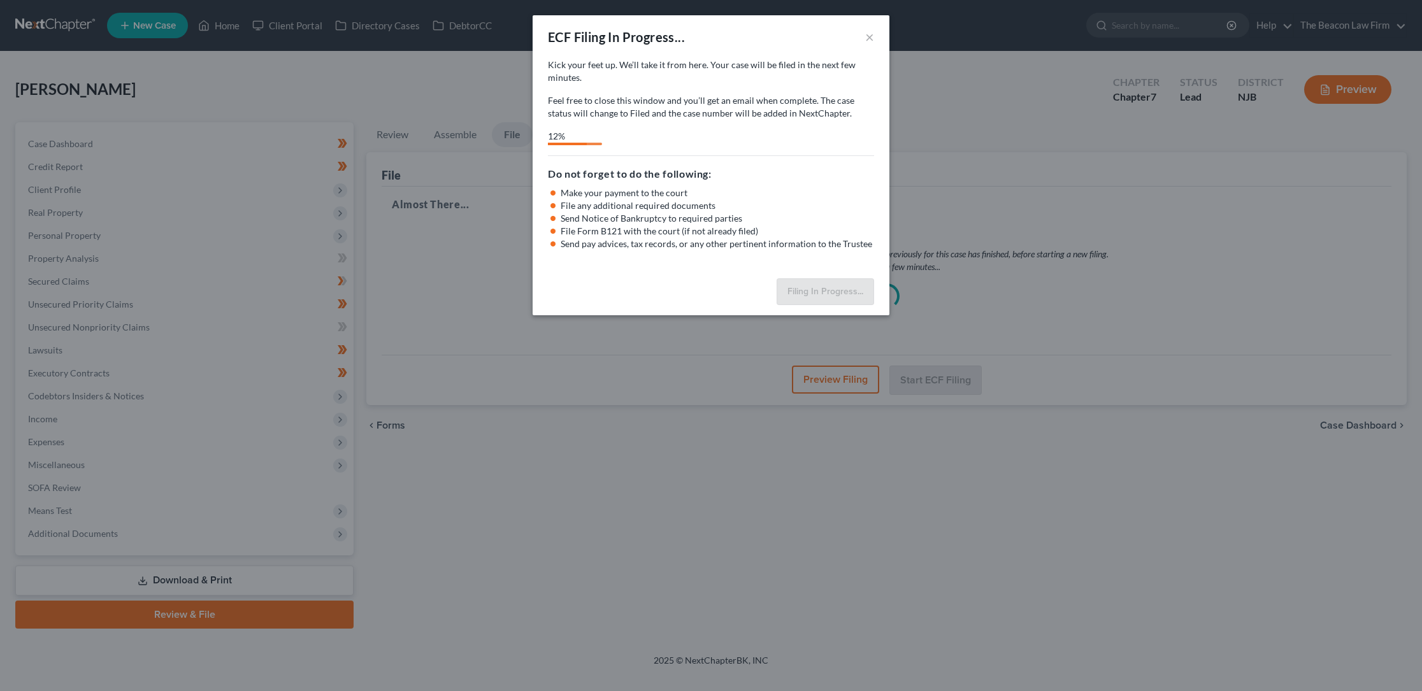
select select "3"
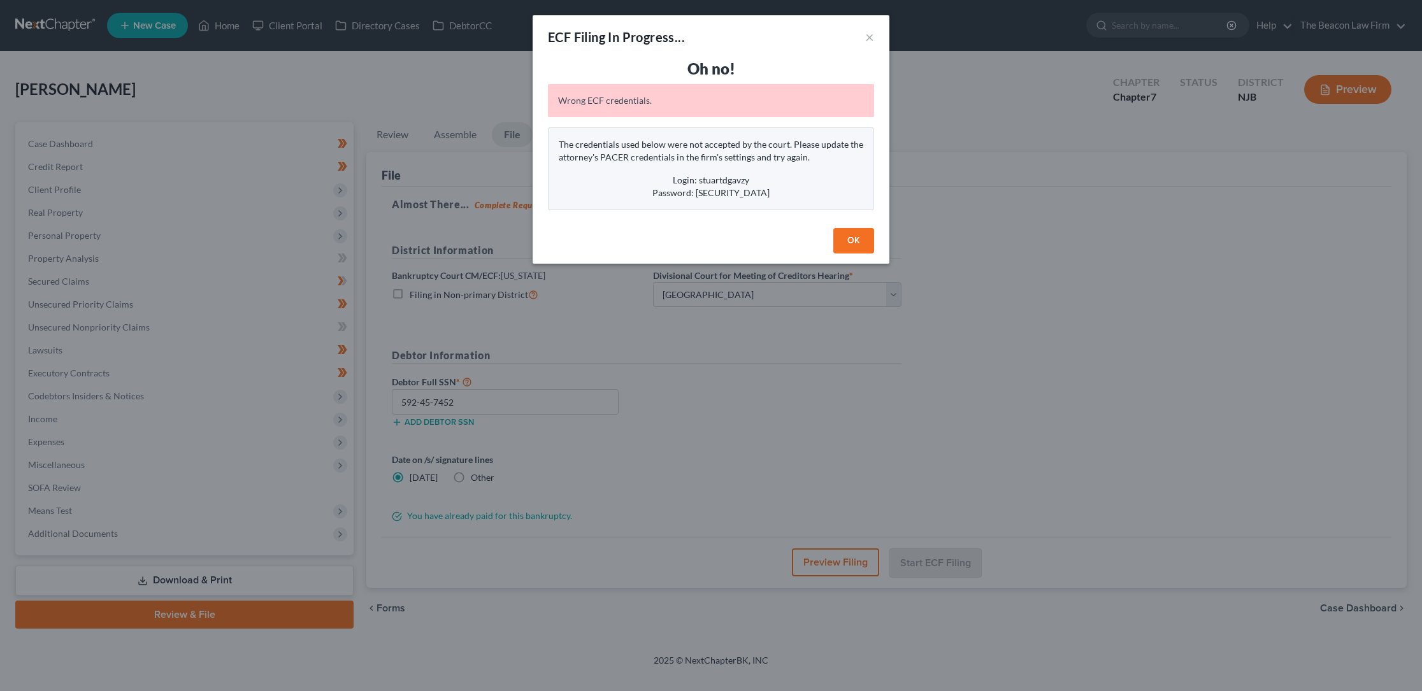
click at [852, 237] on button "OK" at bounding box center [853, 240] width 41 height 25
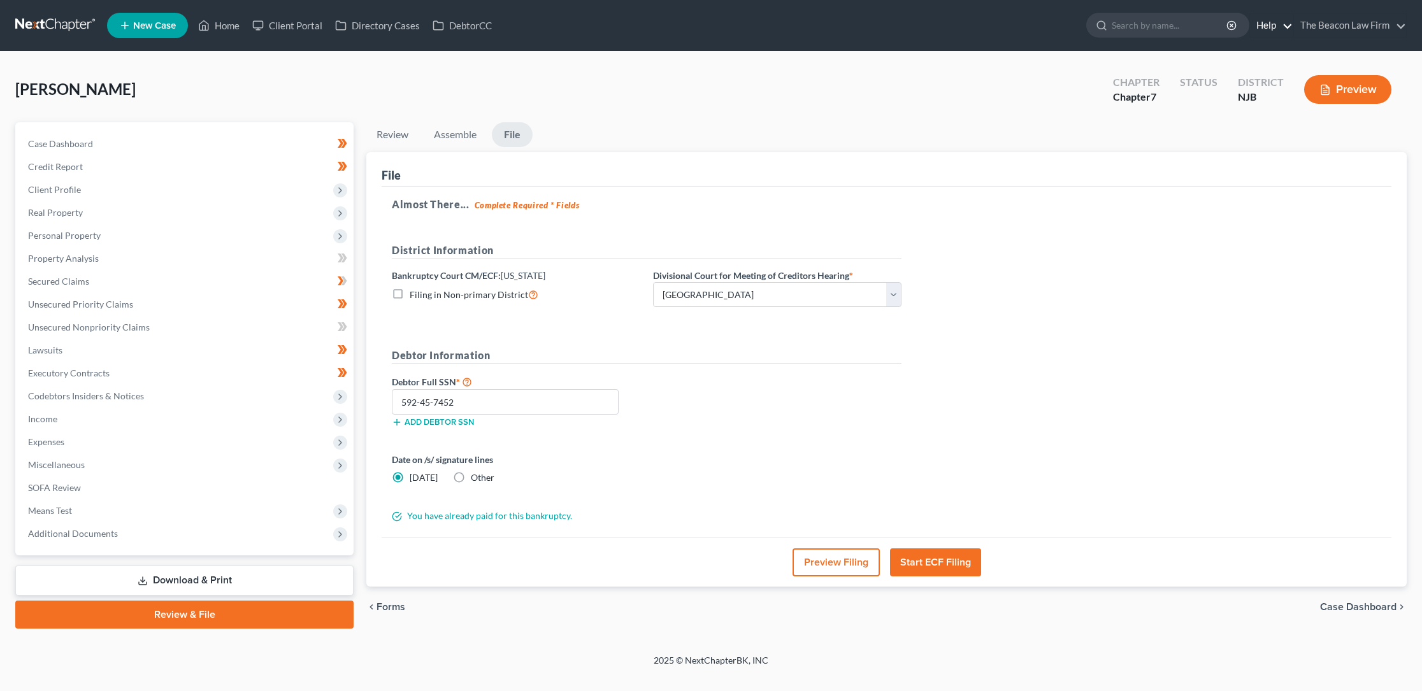
click at [1265, 25] on link "Help" at bounding box center [1271, 25] width 43 height 23
click at [1237, 51] on link "Help Center" at bounding box center [1241, 53] width 101 height 22
click at [222, 25] on link "Home" at bounding box center [219, 25] width 54 height 23
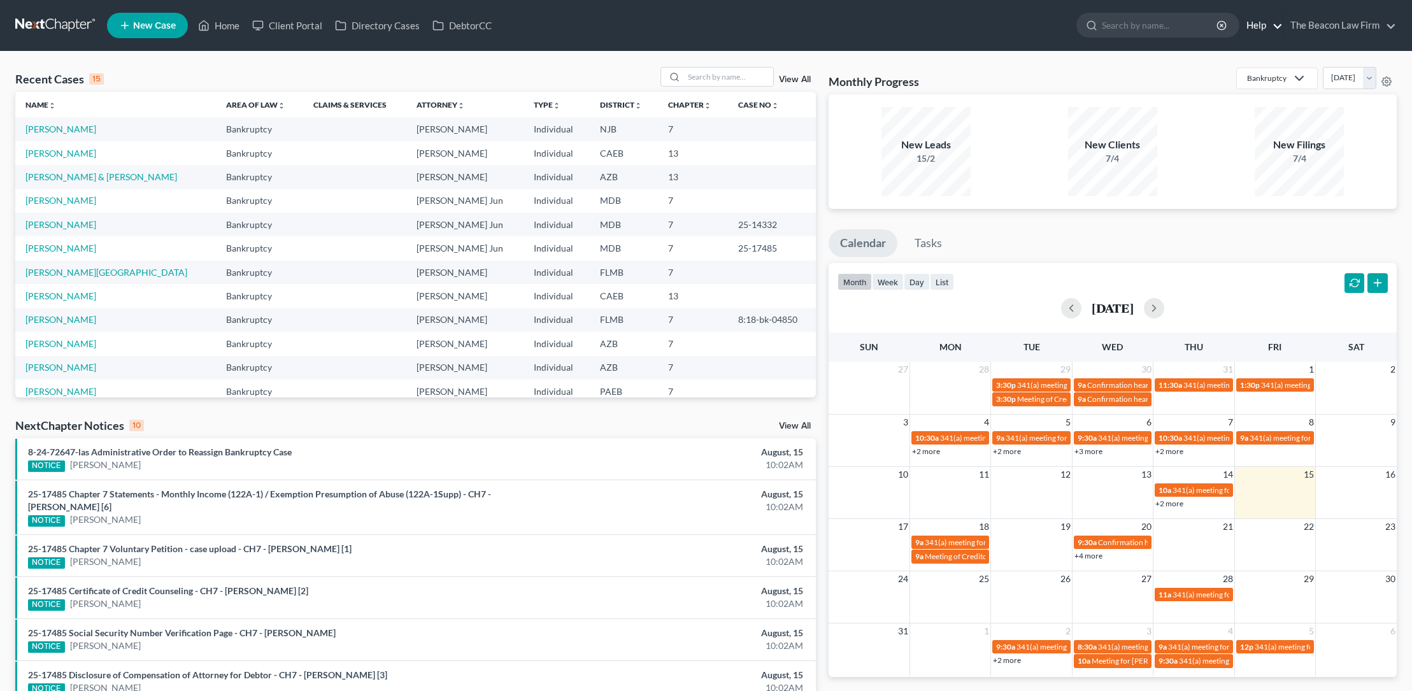
click at [1281, 27] on link "Help" at bounding box center [1261, 25] width 43 height 23
click at [1390, 25] on link "The Beacon Law Firm" at bounding box center [1340, 25] width 112 height 23
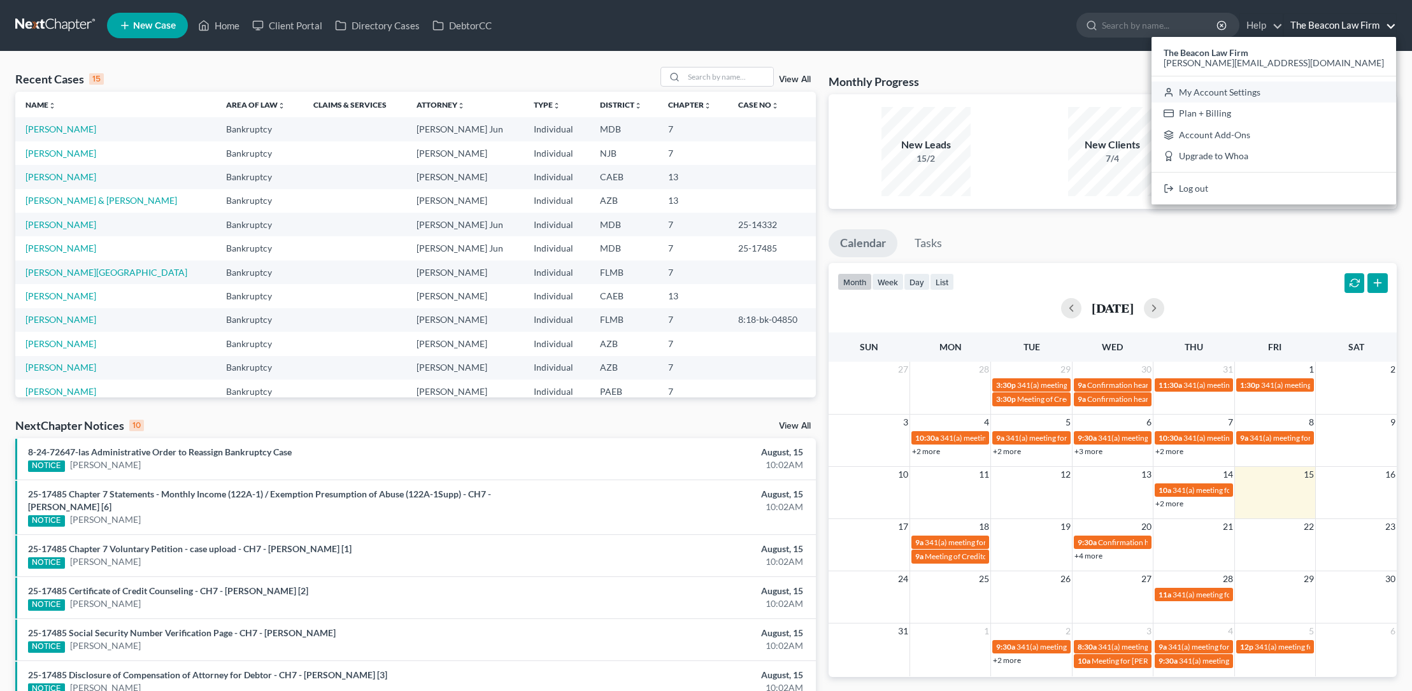
click at [1314, 90] on link "My Account Settings" at bounding box center [1274, 93] width 245 height 22
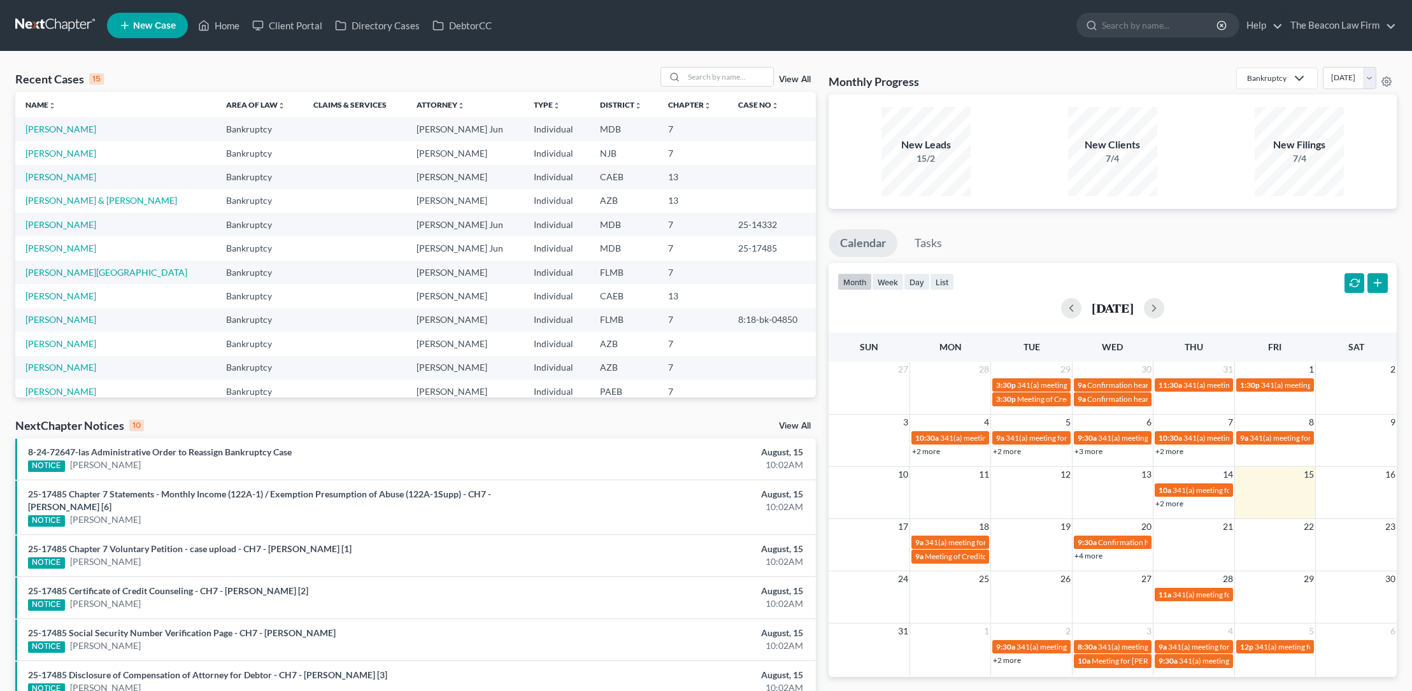
select select "24"
select select "9"
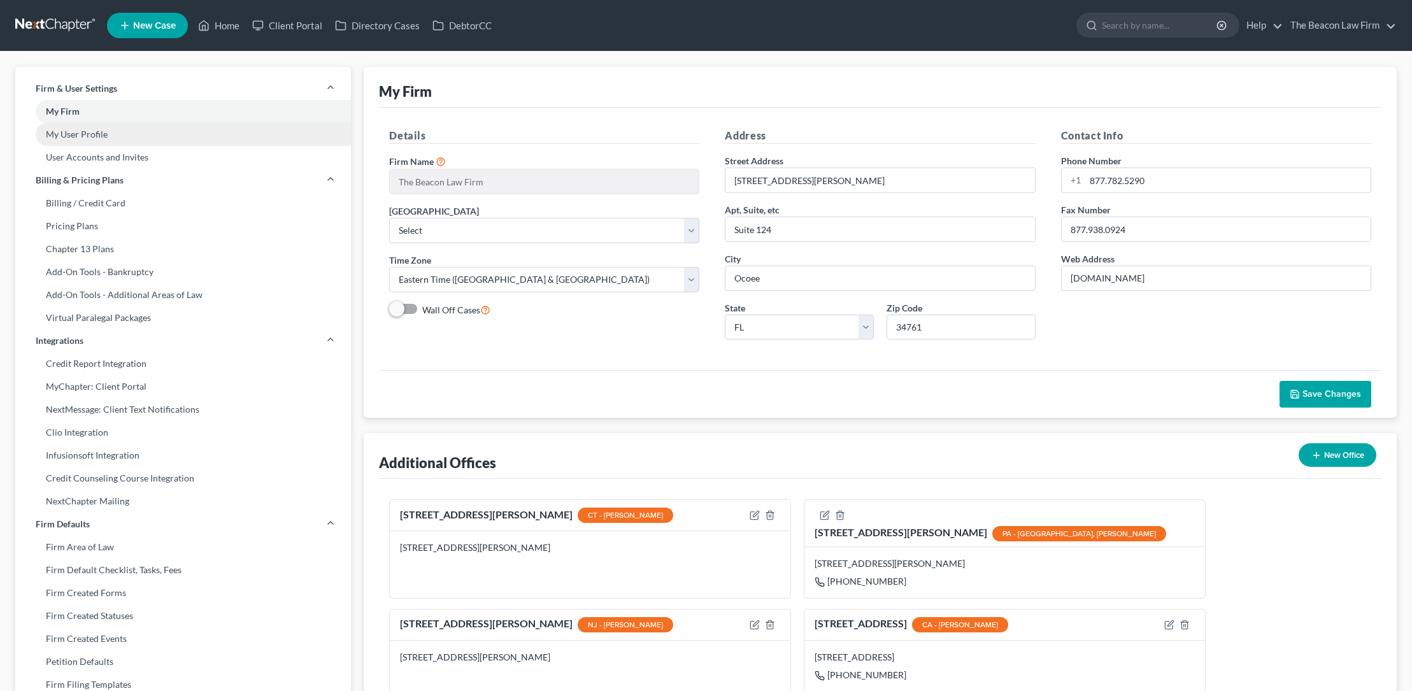
click at [98, 133] on link "My User Profile" at bounding box center [183, 134] width 336 height 23
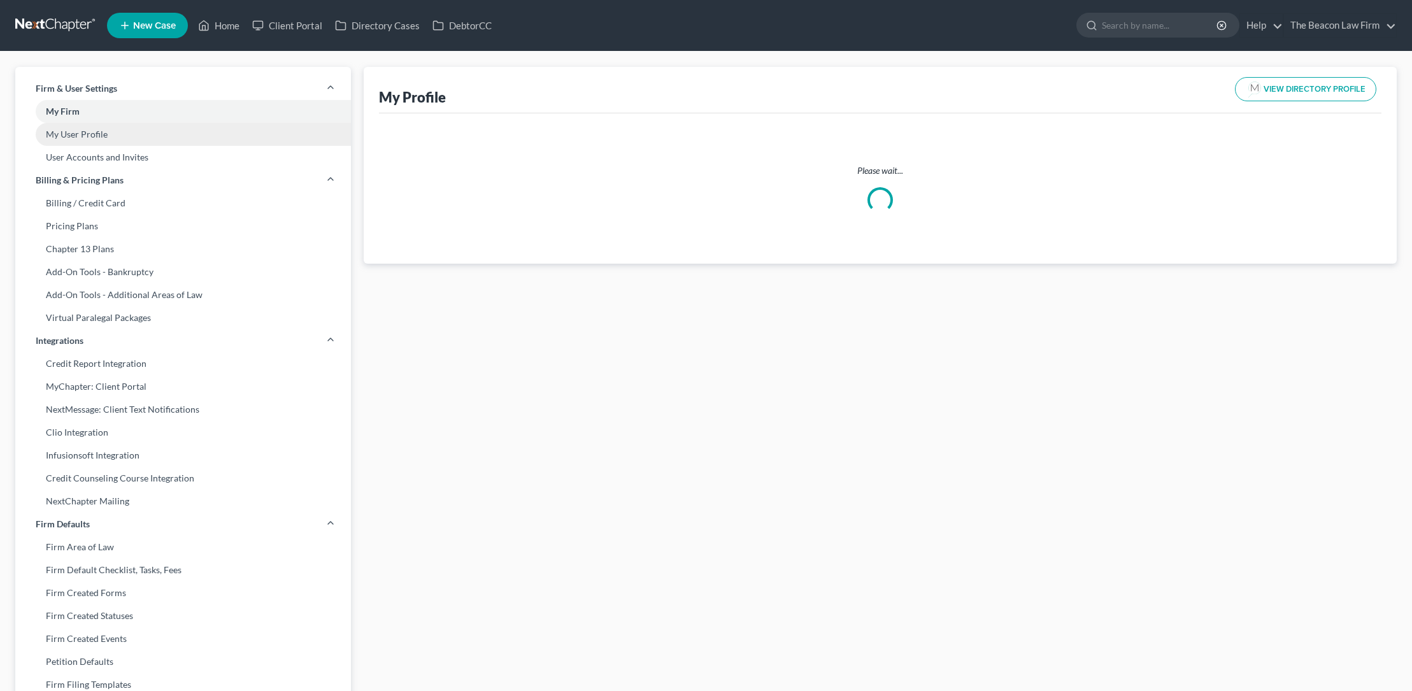
select select "3"
select select "4"
select select "attorney"
select select "1"
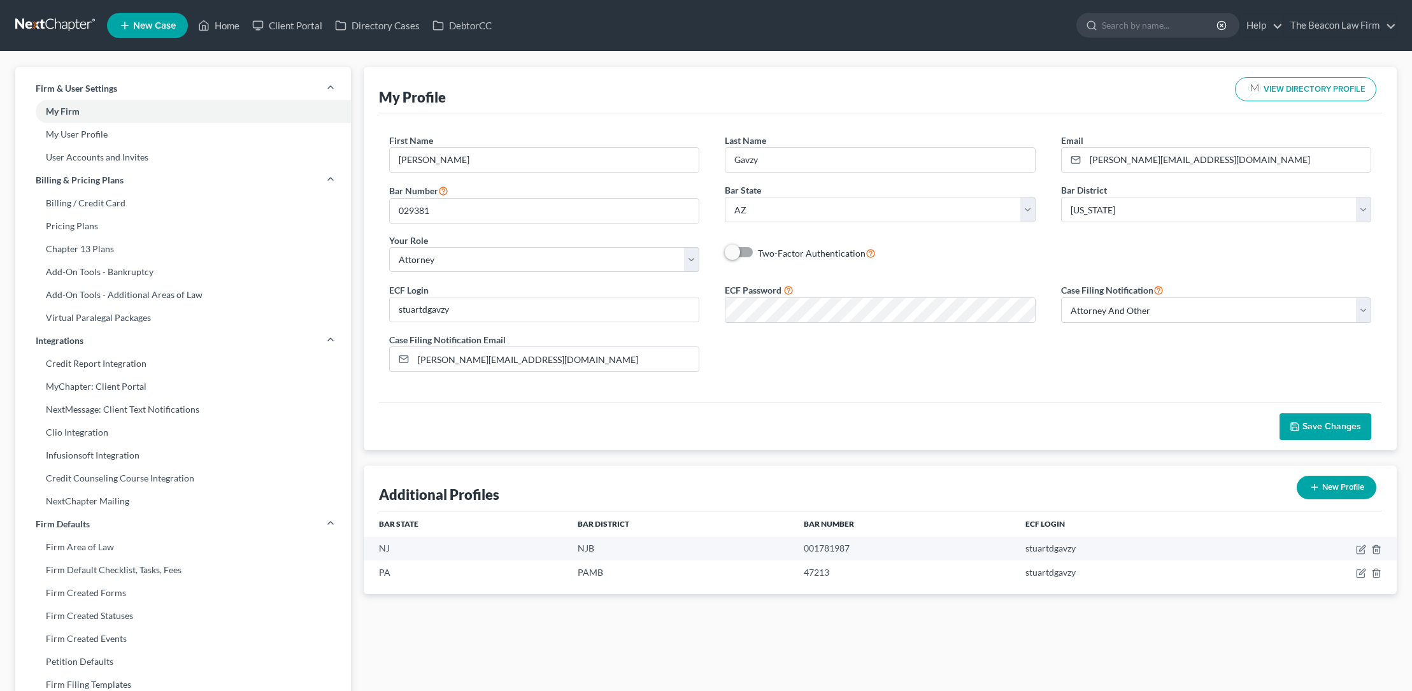
click at [1338, 422] on span "Save Changes" at bounding box center [1332, 426] width 59 height 11
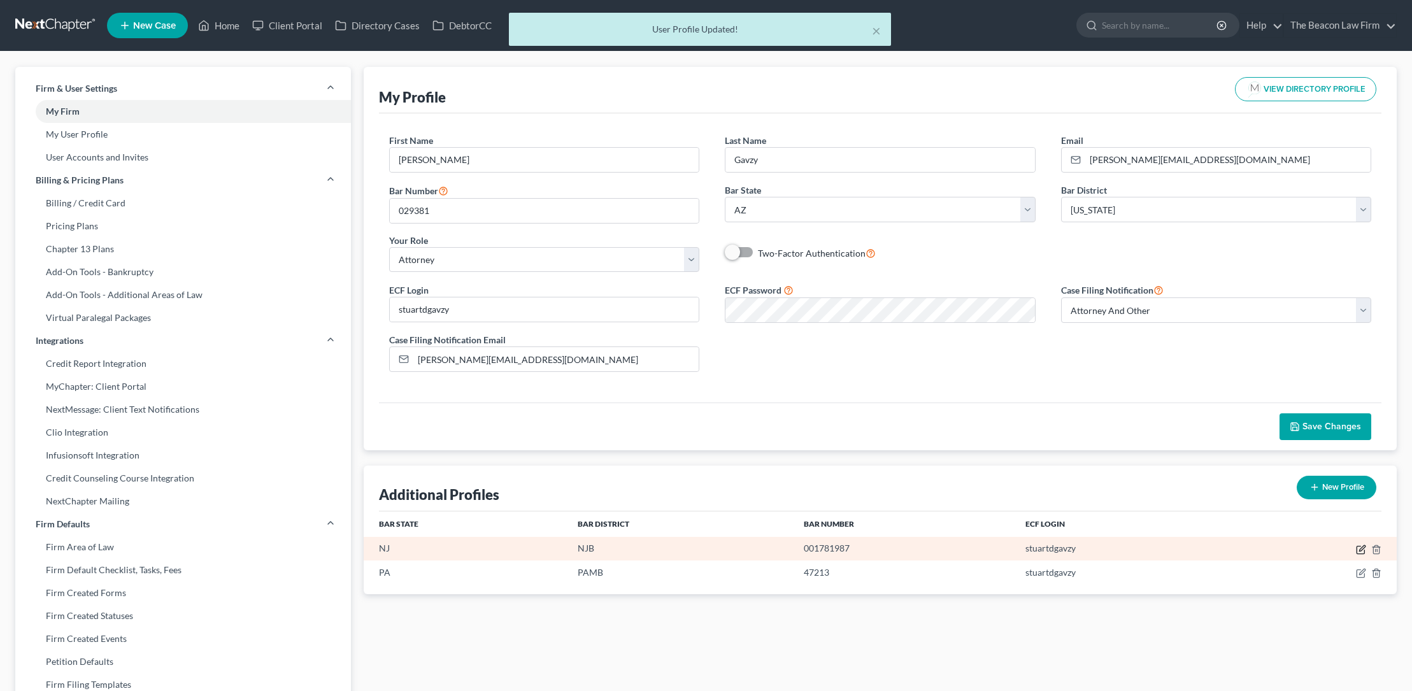
click at [1361, 548] on icon "button" at bounding box center [1362, 548] width 6 height 6
select select "33"
select select "51"
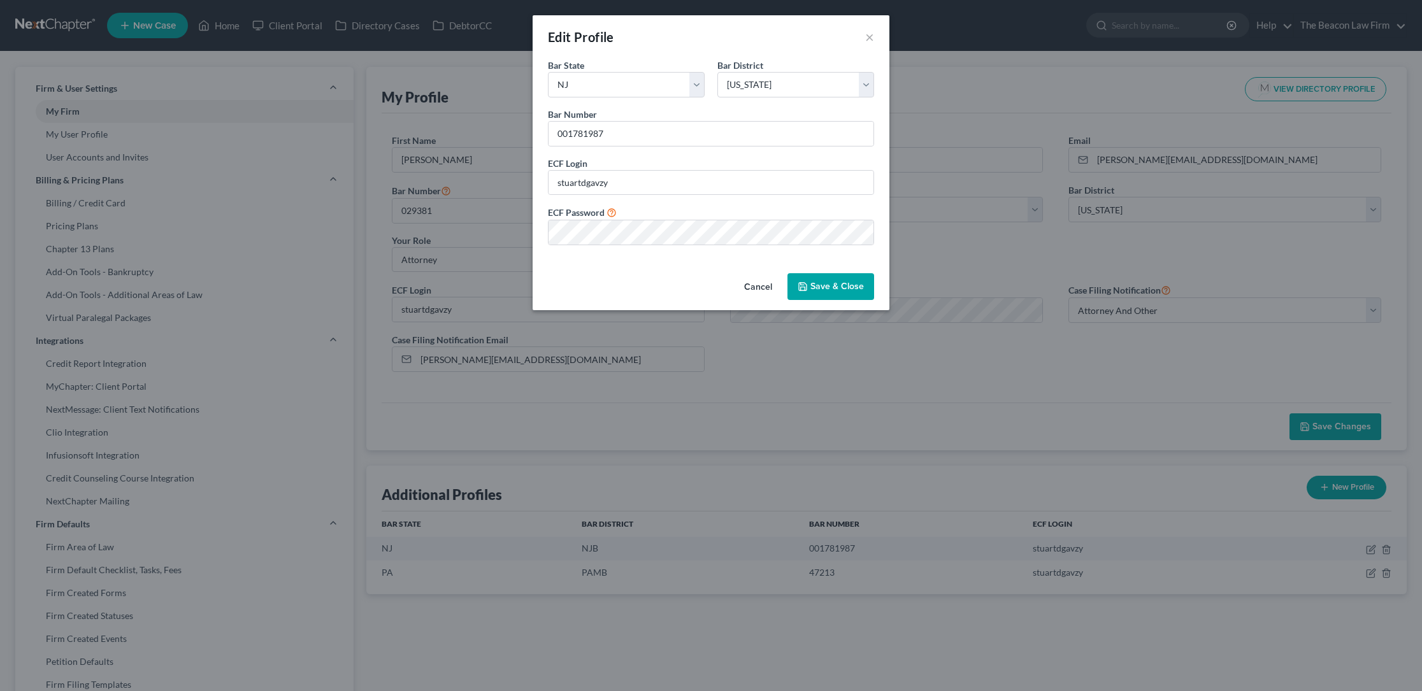
click at [823, 283] on button "Save & Close" at bounding box center [830, 286] width 87 height 27
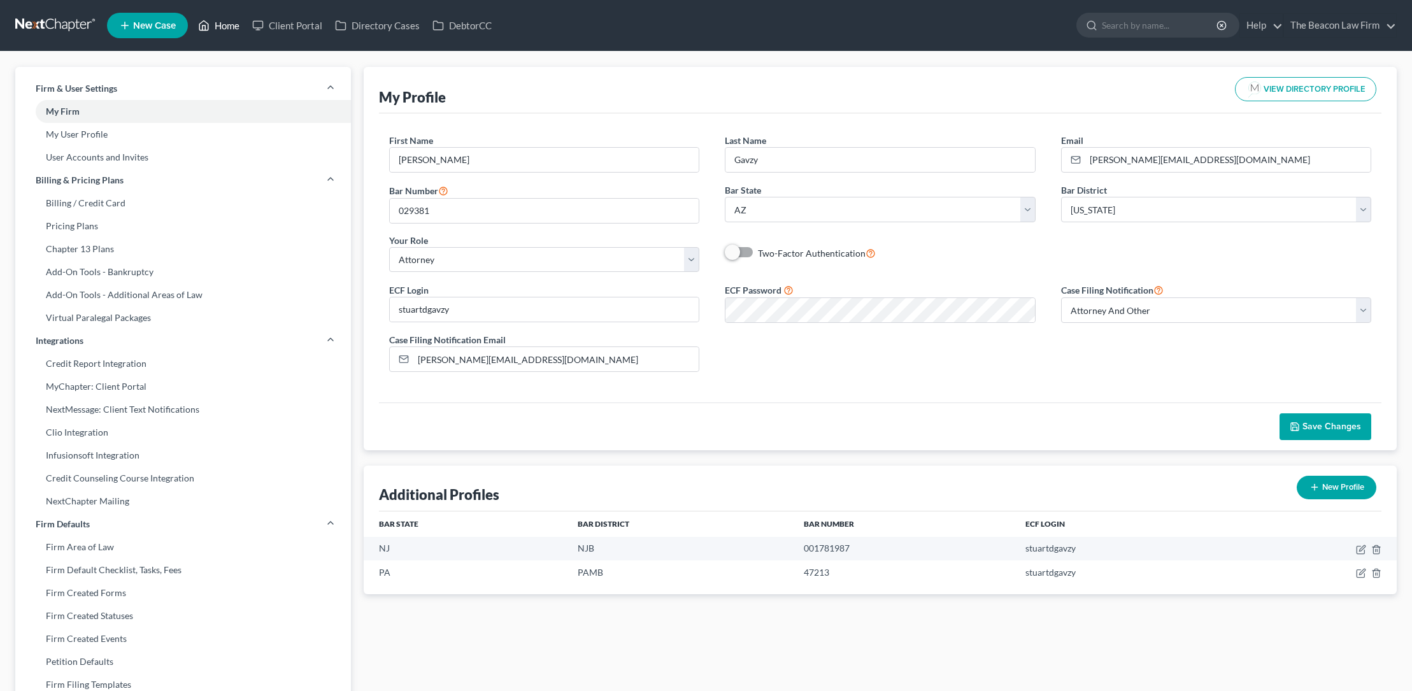
click at [231, 28] on link "Home" at bounding box center [219, 25] width 54 height 23
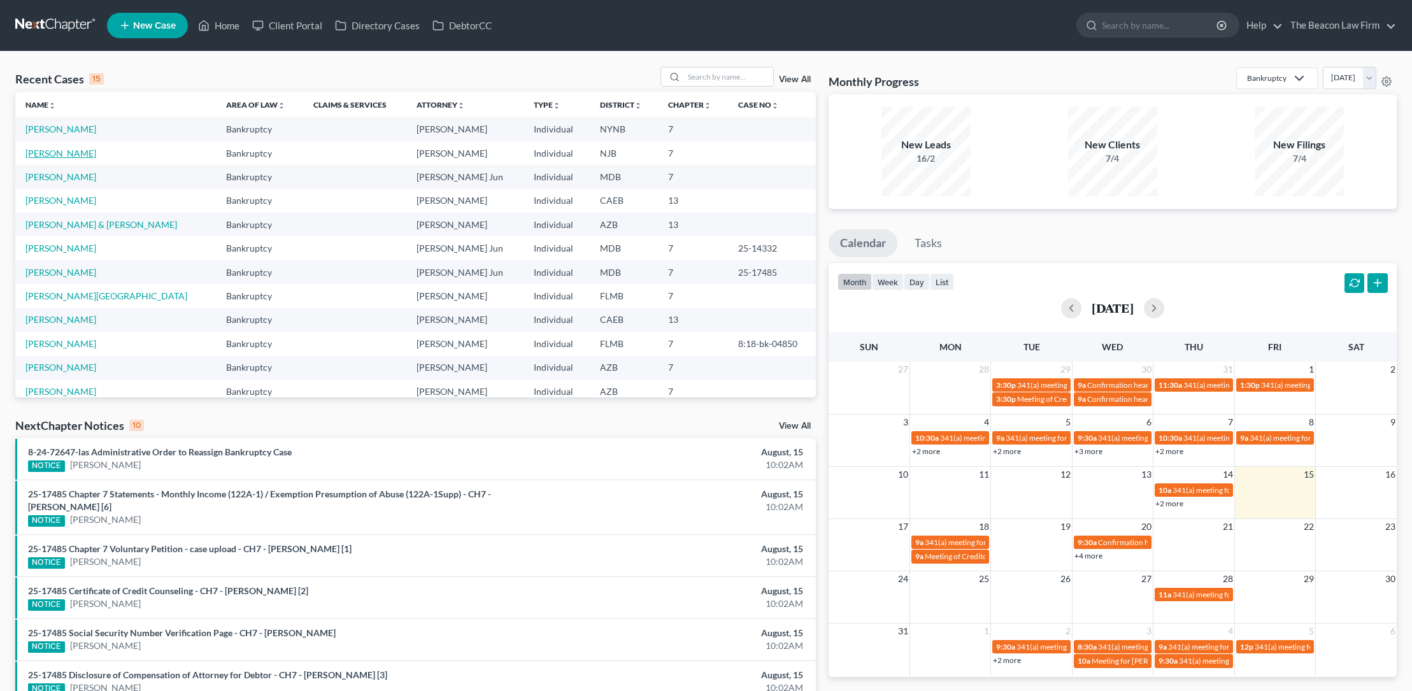
click at [55, 151] on link "[PERSON_NAME]" at bounding box center [60, 153] width 71 height 11
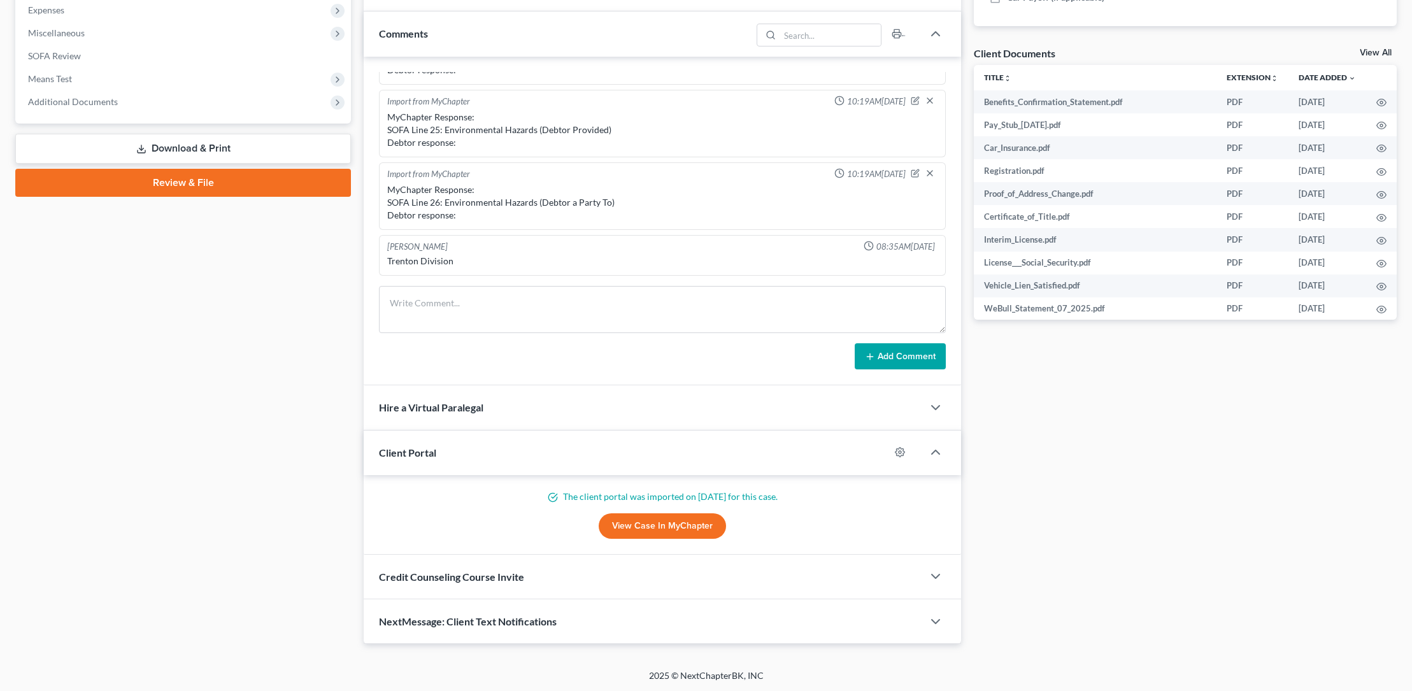
scroll to position [433, 0]
click at [186, 173] on link "Review & File" at bounding box center [183, 182] width 336 height 28
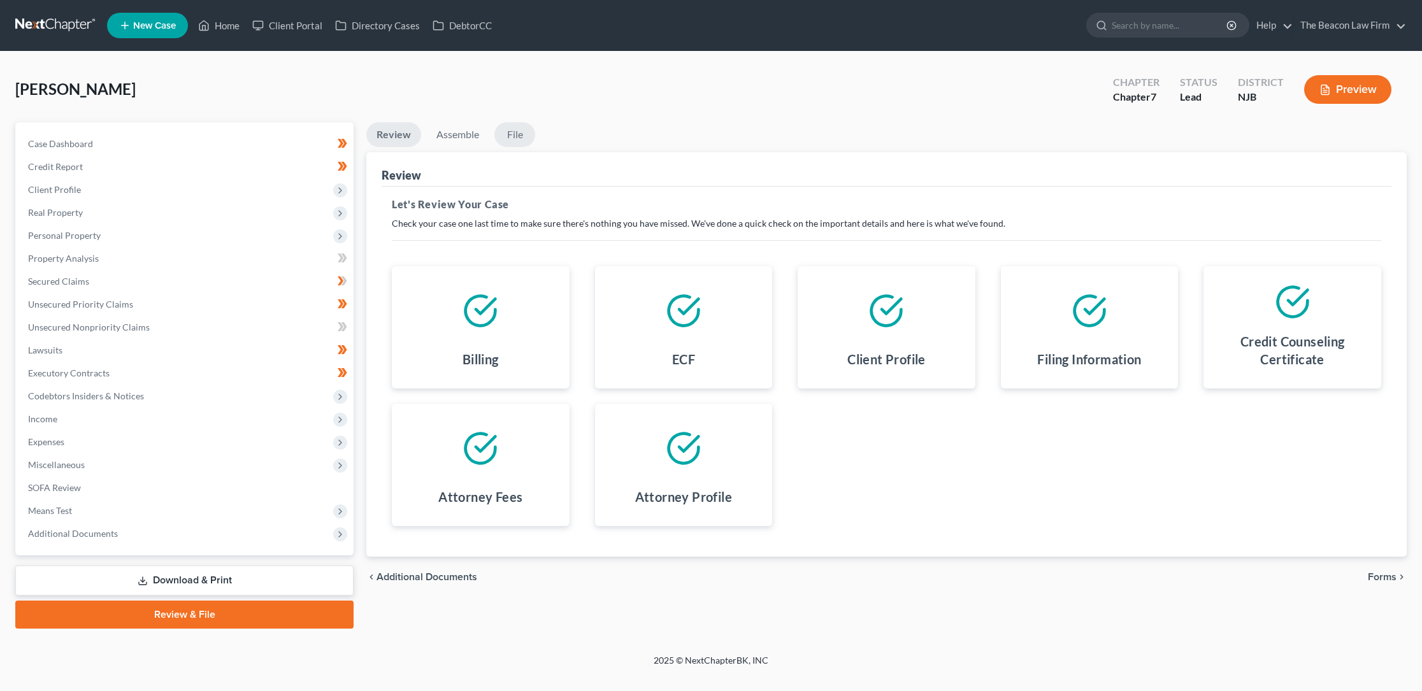
click at [515, 136] on link "File" at bounding box center [514, 134] width 41 height 25
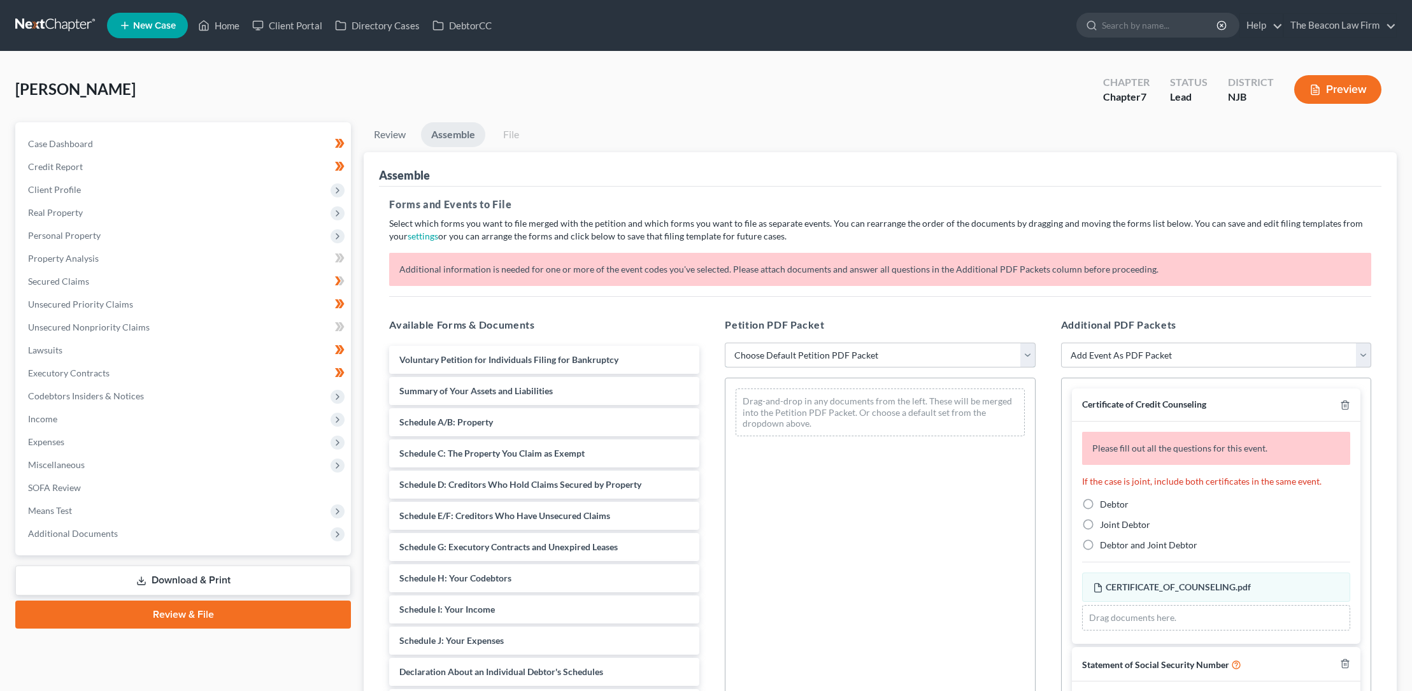
click at [820, 350] on select "Choose Default Petition PDF Packet Complete Bankruptcy Petition (all forms and …" at bounding box center [880, 355] width 310 height 25
select select "0"
click at [725, 343] on select "Choose Default Petition PDF Packet Complete Bankruptcy Petition (all forms and …" at bounding box center [880, 355] width 310 height 25
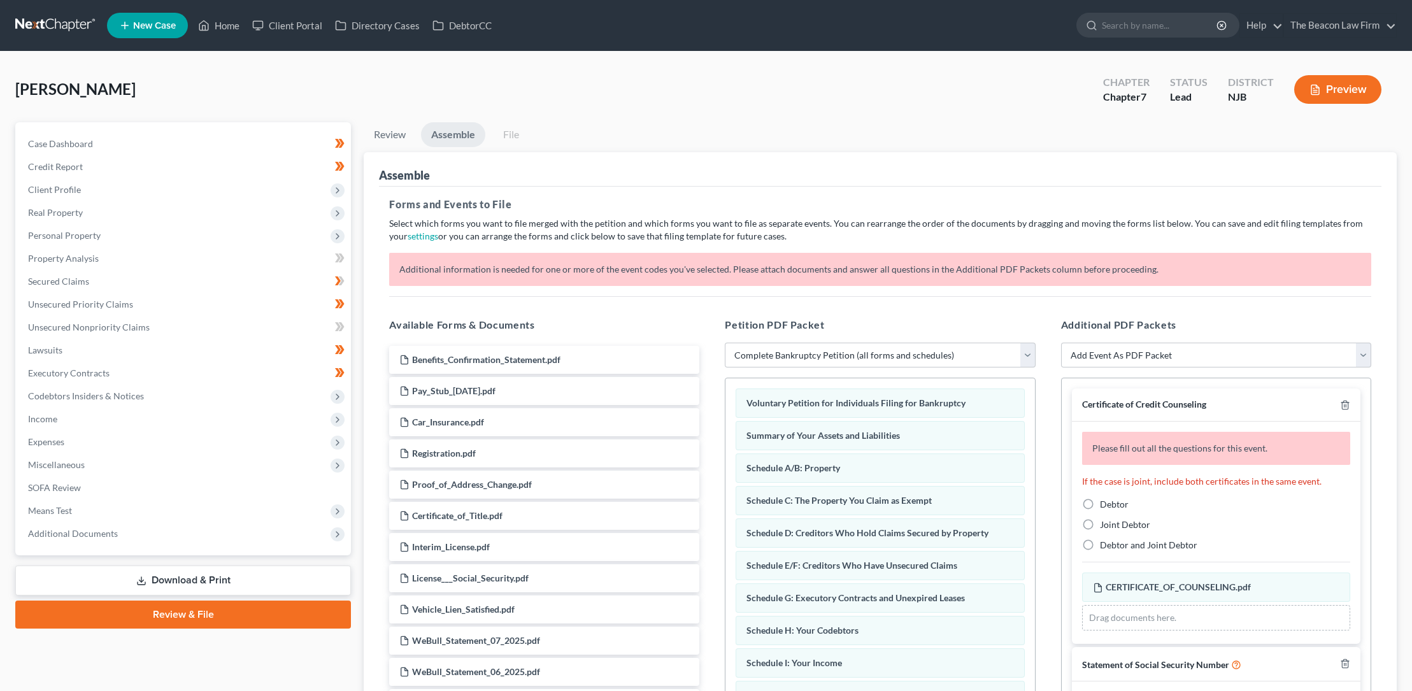
click at [1100, 510] on label "Debtor" at bounding box center [1114, 504] width 29 height 13
click at [1105, 506] on input "Debtor" at bounding box center [1109, 502] width 8 height 8
radio input "true"
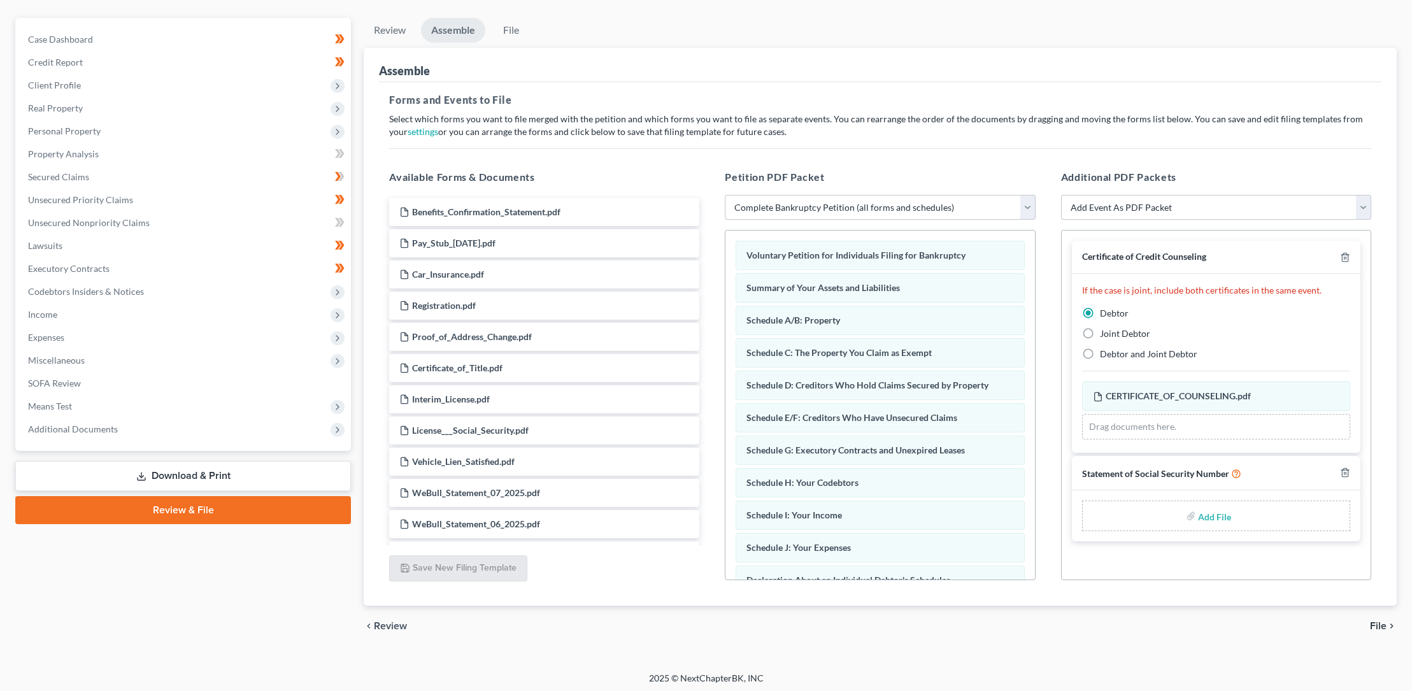
scroll to position [108, 0]
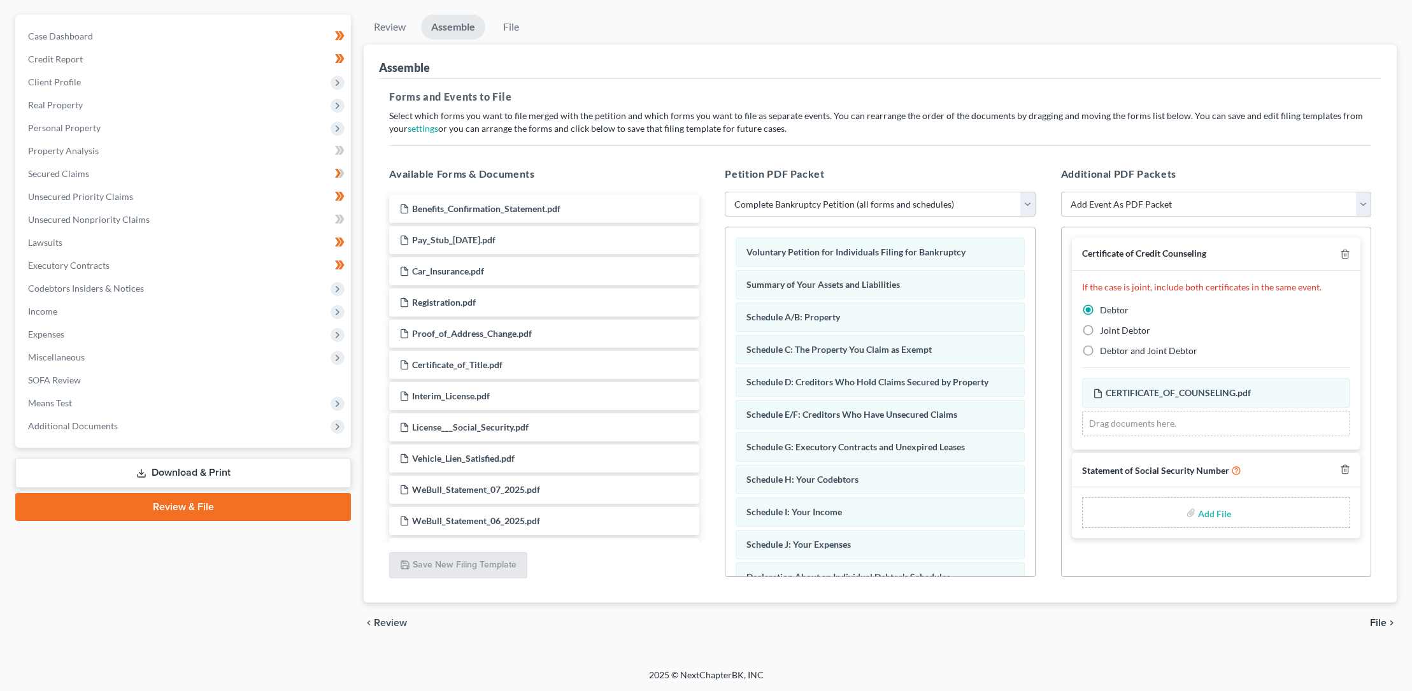
click at [1383, 621] on span "File" at bounding box center [1378, 623] width 17 height 10
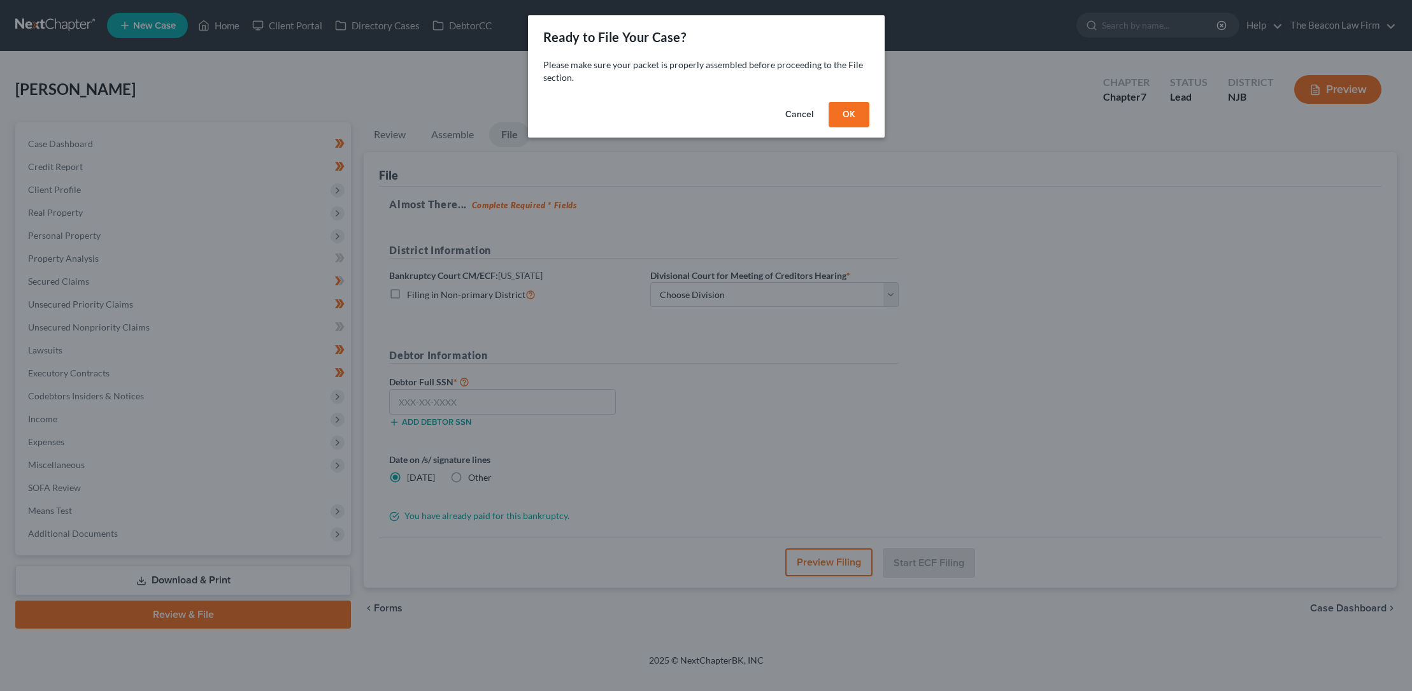
scroll to position [0, 0]
click at [852, 116] on button "OK" at bounding box center [853, 114] width 41 height 25
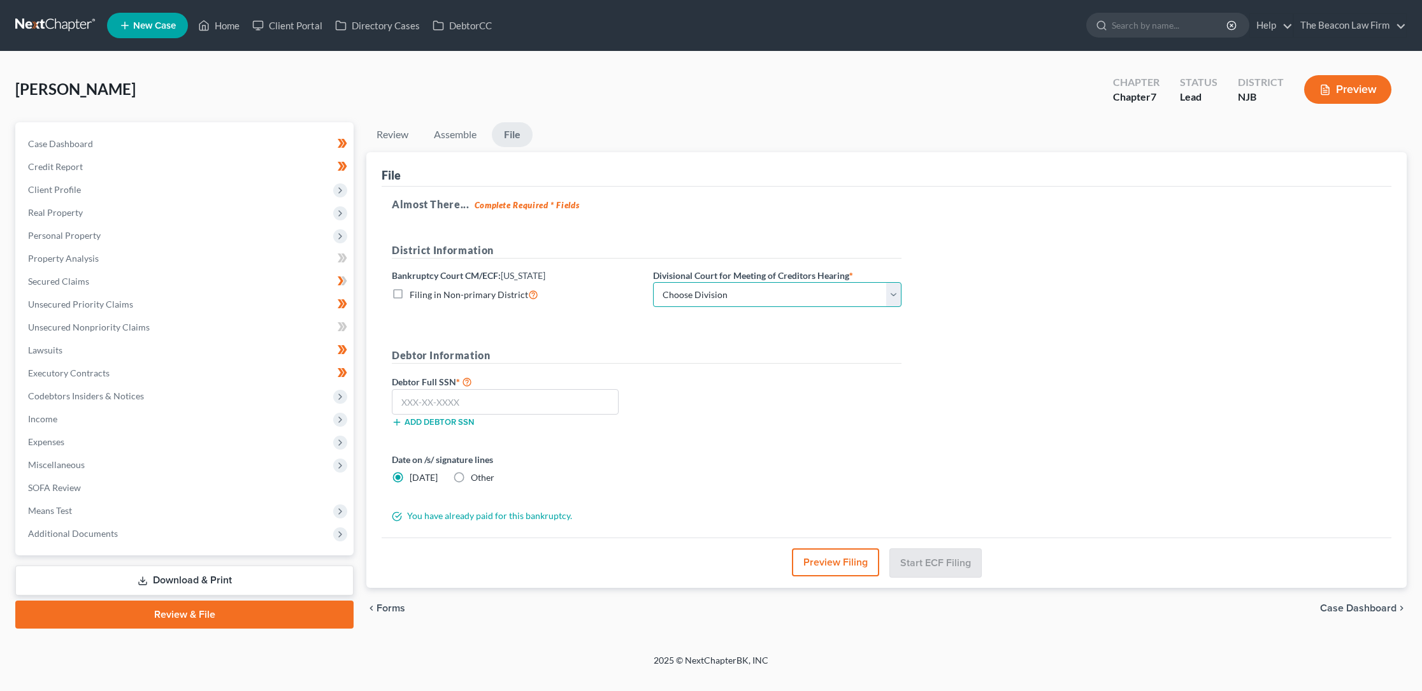
click at [728, 286] on select "Choose Division [GEOGRAPHIC_DATA] [GEOGRAPHIC_DATA]/[GEOGRAPHIC_DATA] [GEOGRAPH…" at bounding box center [777, 294] width 248 height 25
select select "3"
click at [653, 282] on select "Choose Division [GEOGRAPHIC_DATA] [GEOGRAPHIC_DATA]/[GEOGRAPHIC_DATA] [GEOGRAPH…" at bounding box center [777, 294] width 248 height 25
click at [402, 395] on input "text" at bounding box center [505, 401] width 227 height 25
type input "592-45-7452"
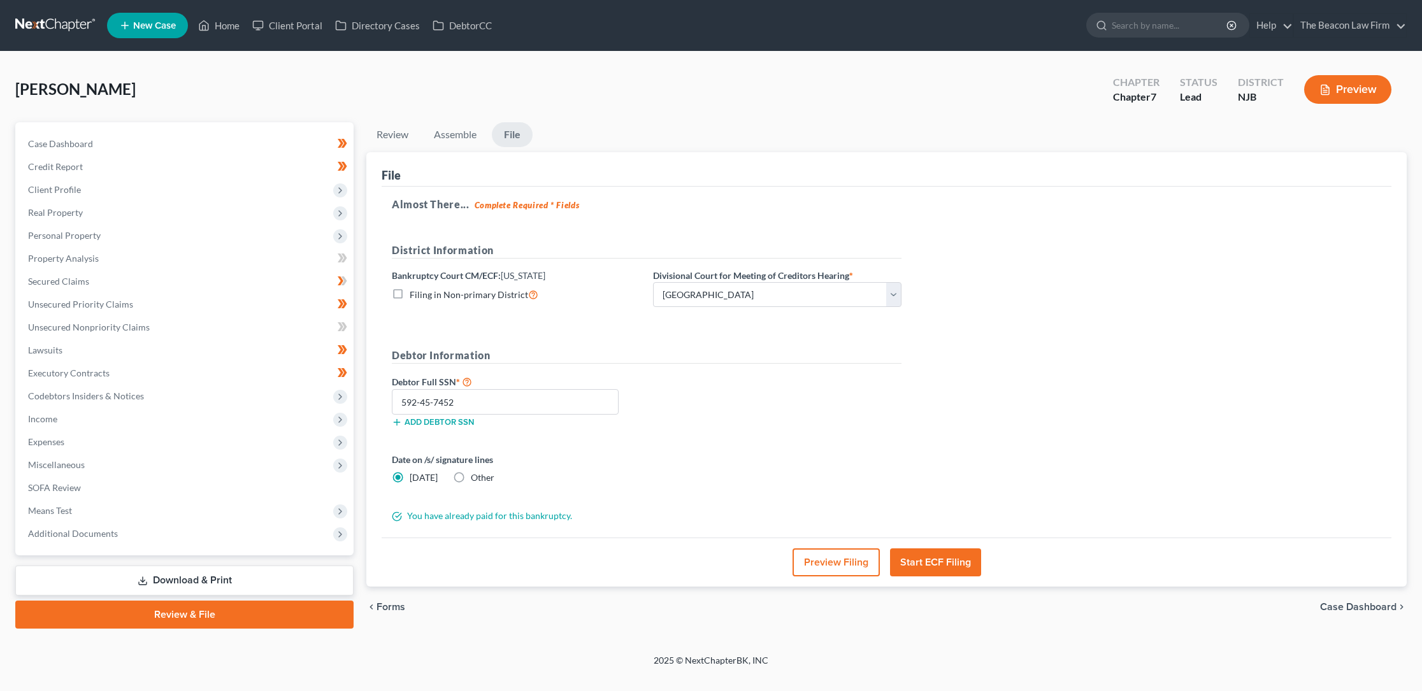
click at [929, 560] on button "Start ECF Filing" at bounding box center [935, 562] width 91 height 28
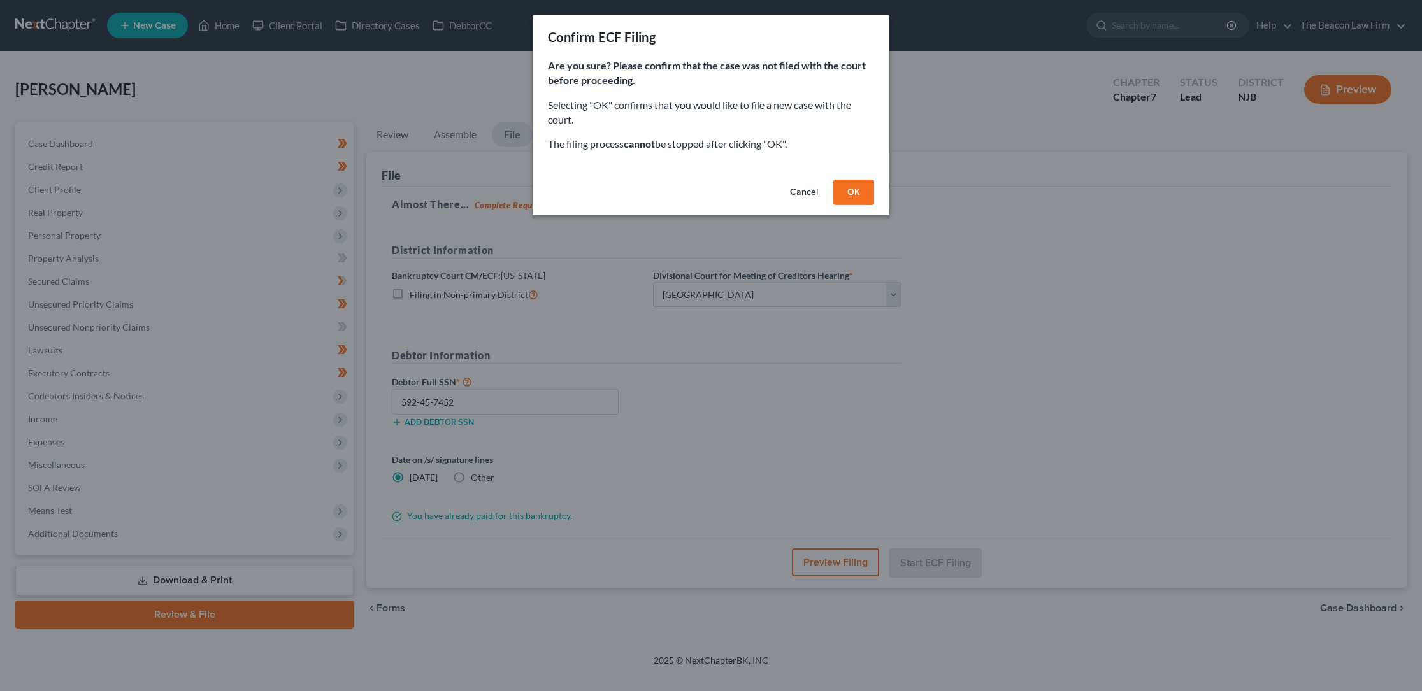
click at [855, 189] on button "OK" at bounding box center [853, 192] width 41 height 25
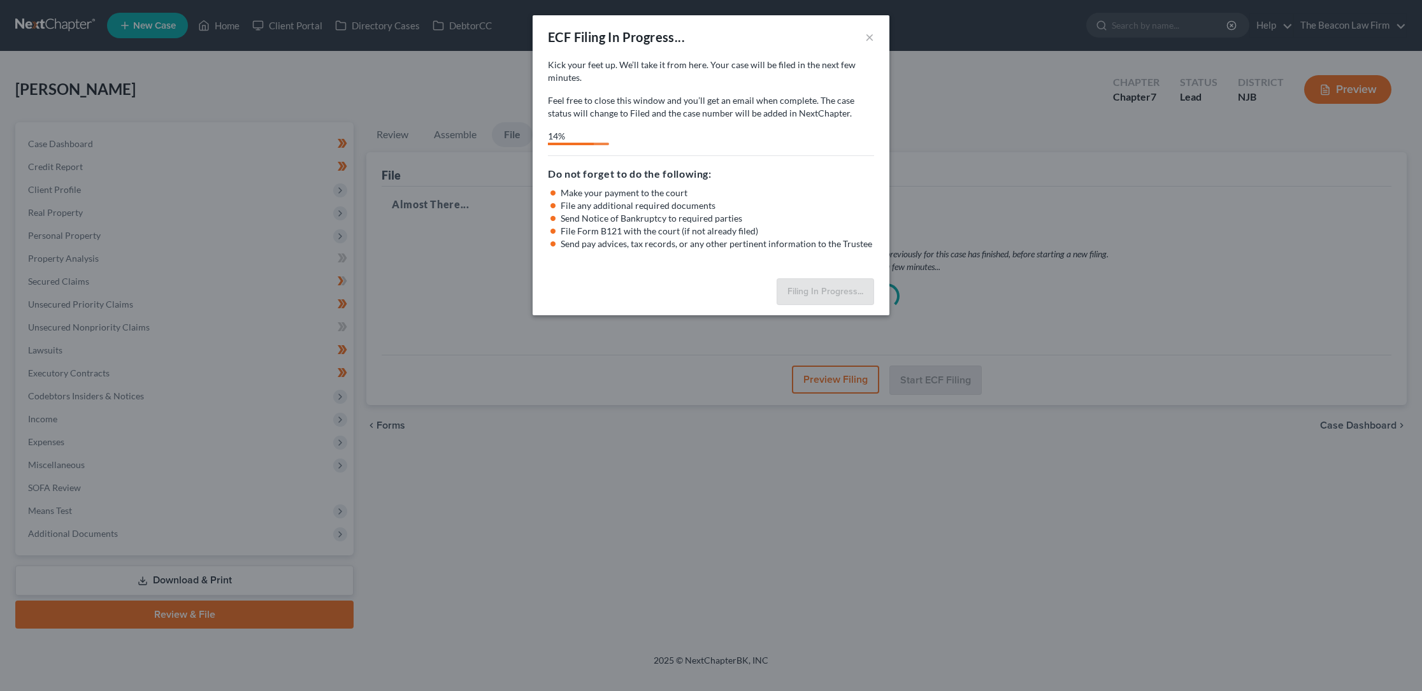
select select "3"
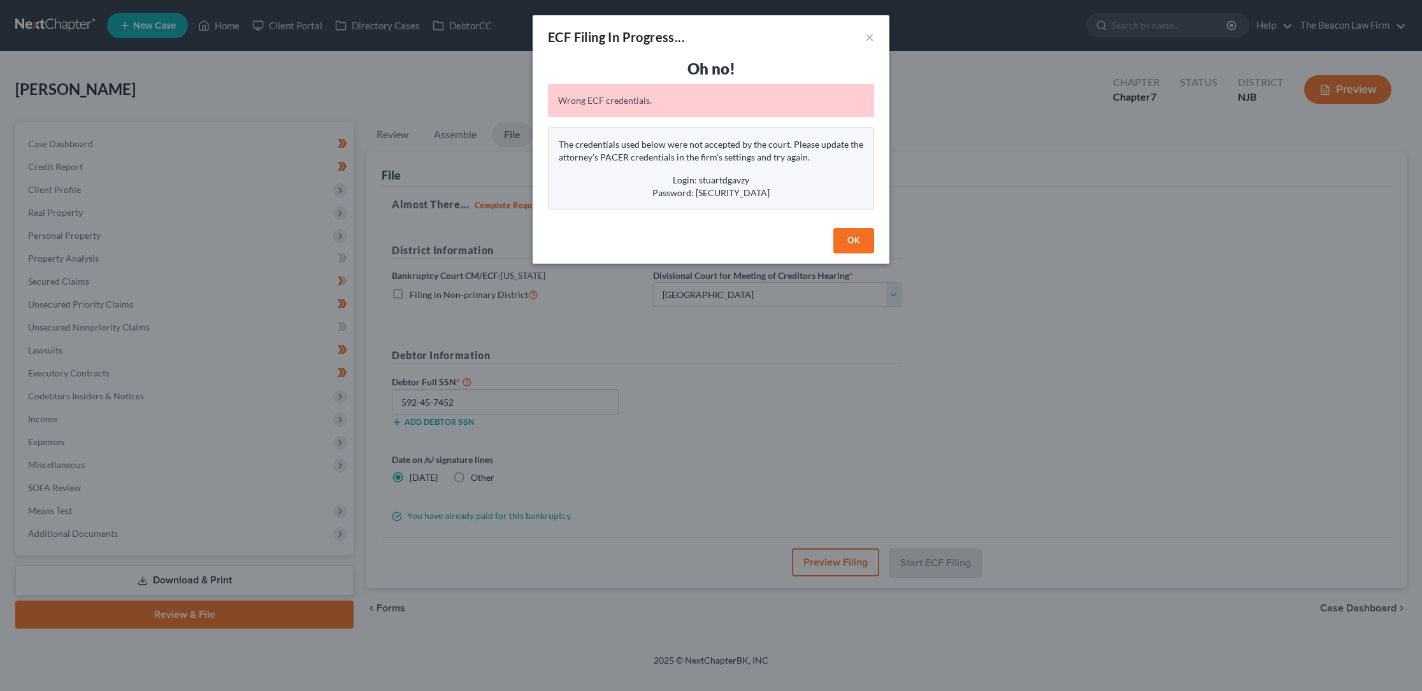
click at [855, 235] on button "OK" at bounding box center [853, 240] width 41 height 25
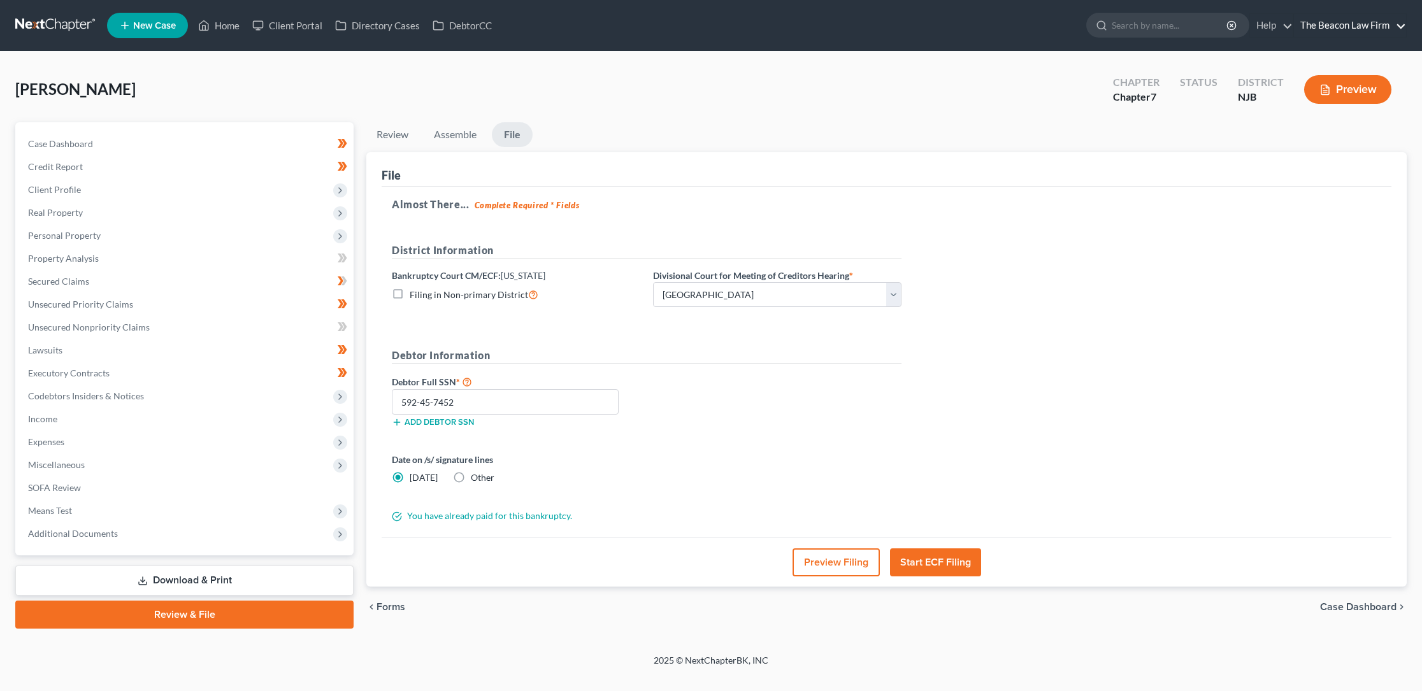
click at [1403, 28] on link "The Beacon Law Firm" at bounding box center [1350, 25] width 112 height 23
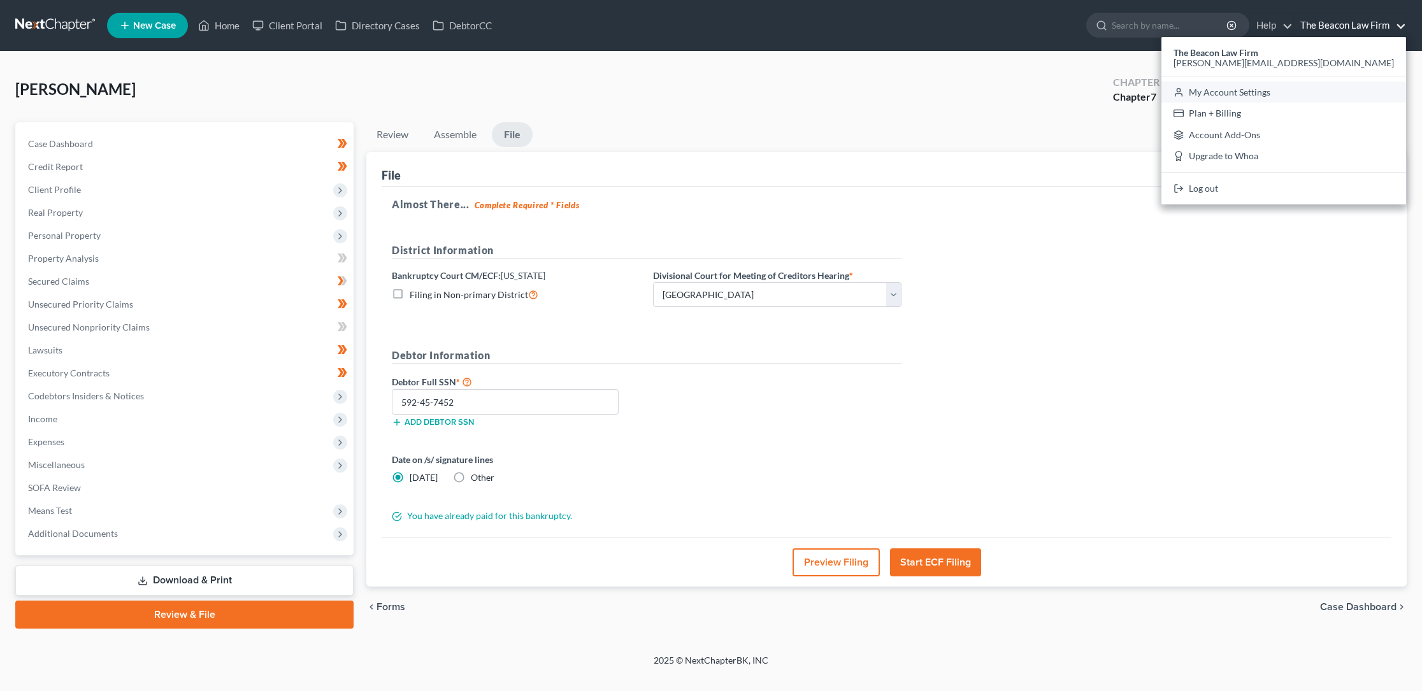
click at [1339, 90] on link "My Account Settings" at bounding box center [1283, 93] width 245 height 22
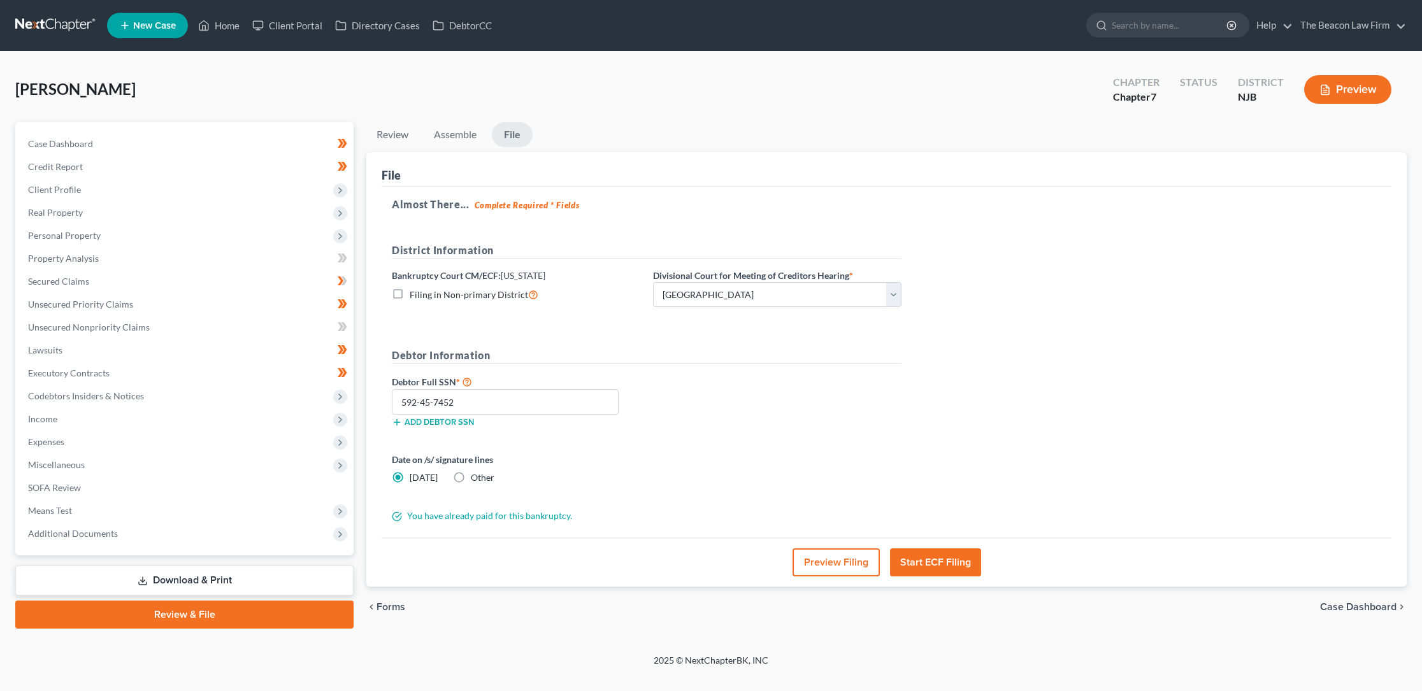
select select "15"
select select "24"
select select "9"
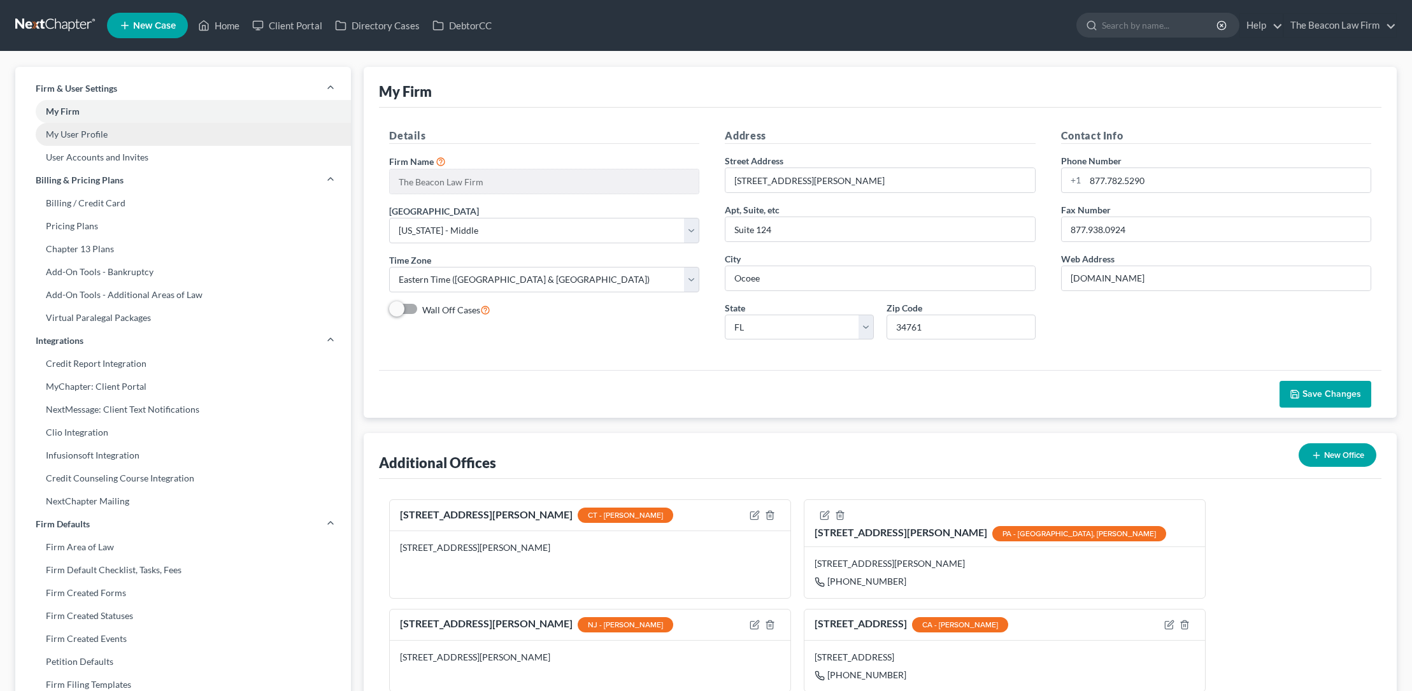
click at [101, 132] on link "My User Profile" at bounding box center [183, 134] width 336 height 23
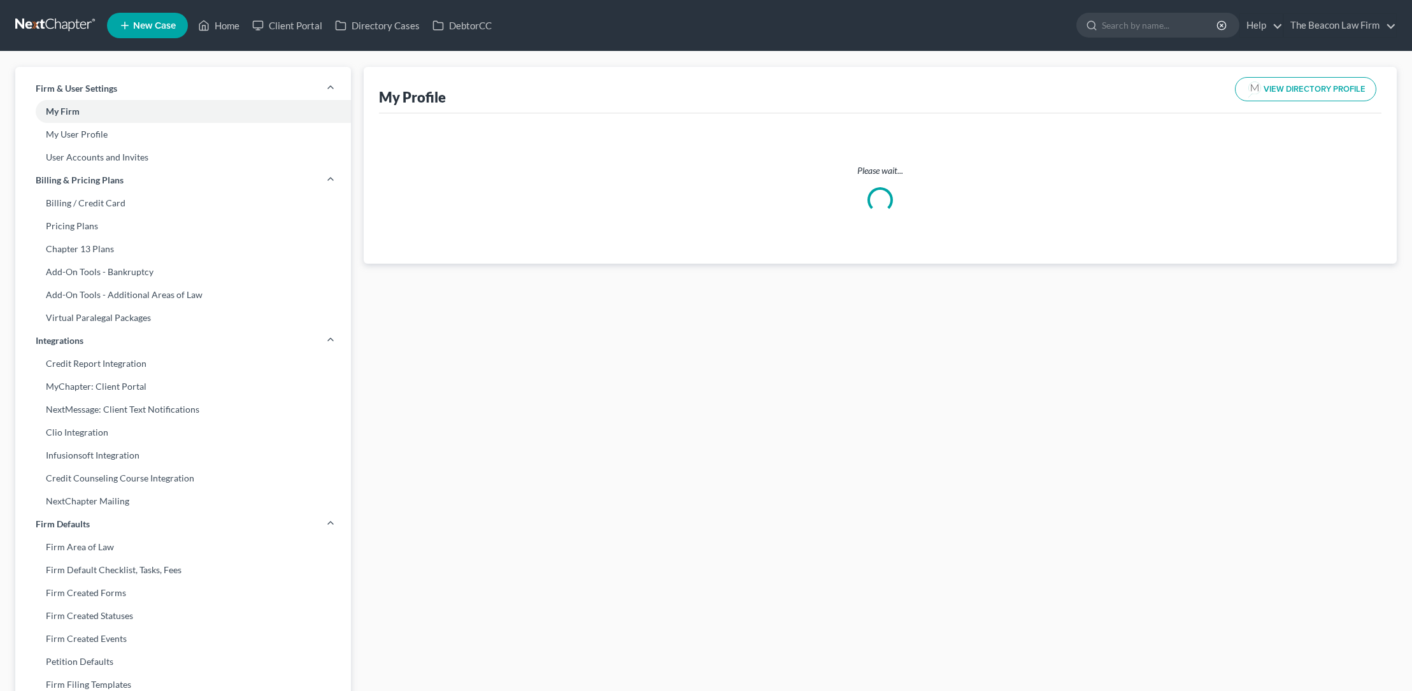
select select "3"
select select "4"
select select "attorney"
select select "1"
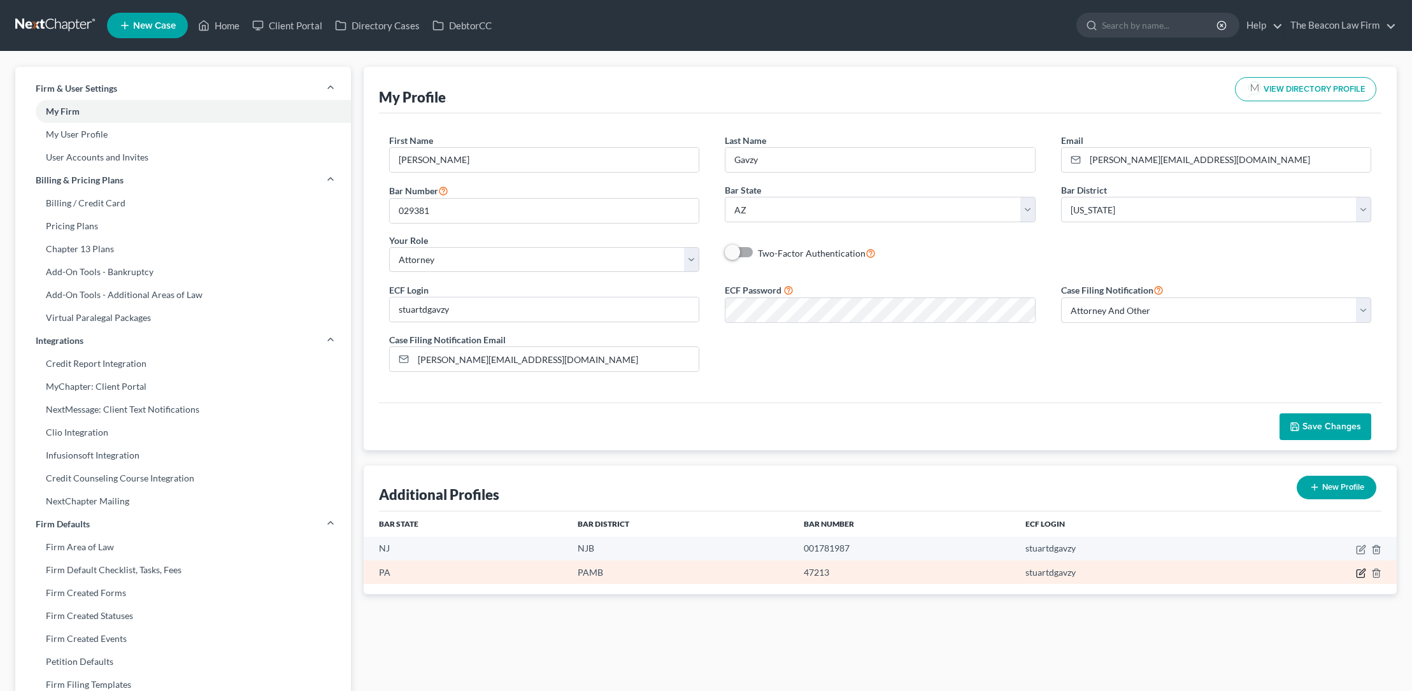
click at [1364, 572] on icon "button" at bounding box center [1362, 572] width 6 height 6
select select "39"
select select "68"
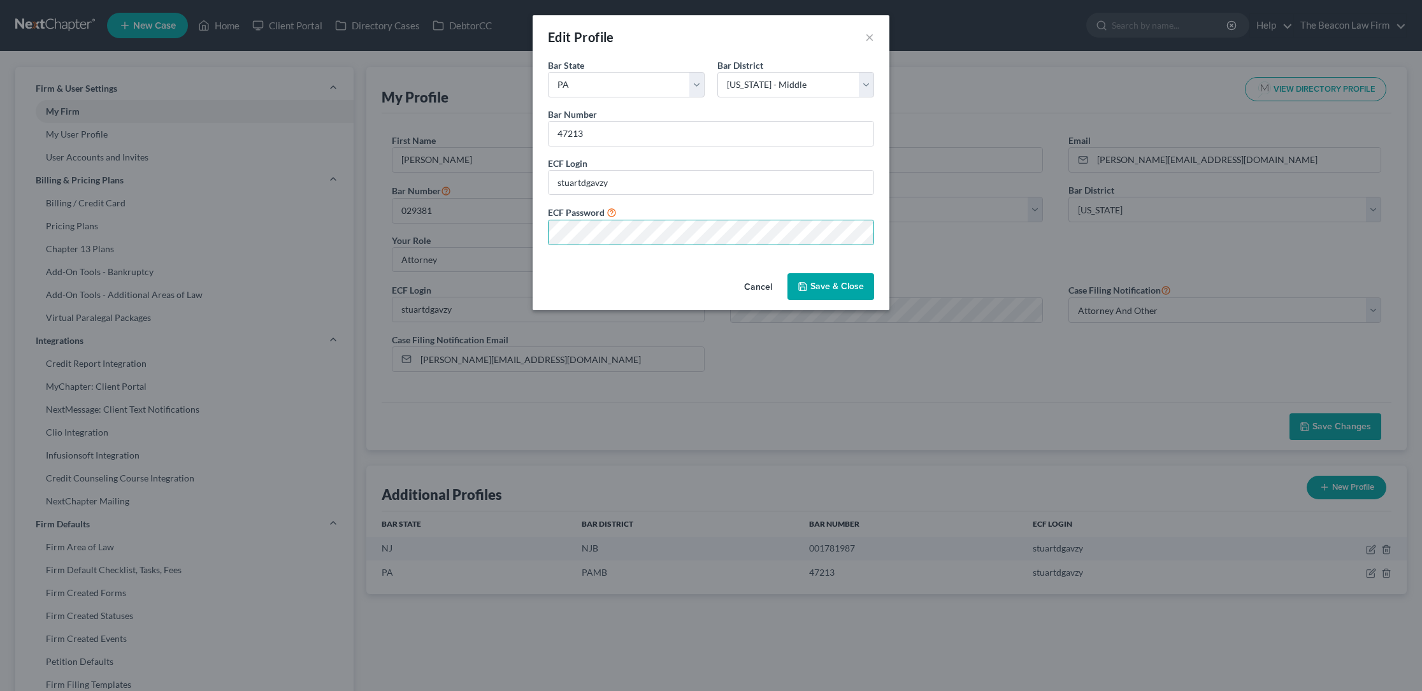
click at [826, 283] on button "Save & Close" at bounding box center [830, 286] width 87 height 27
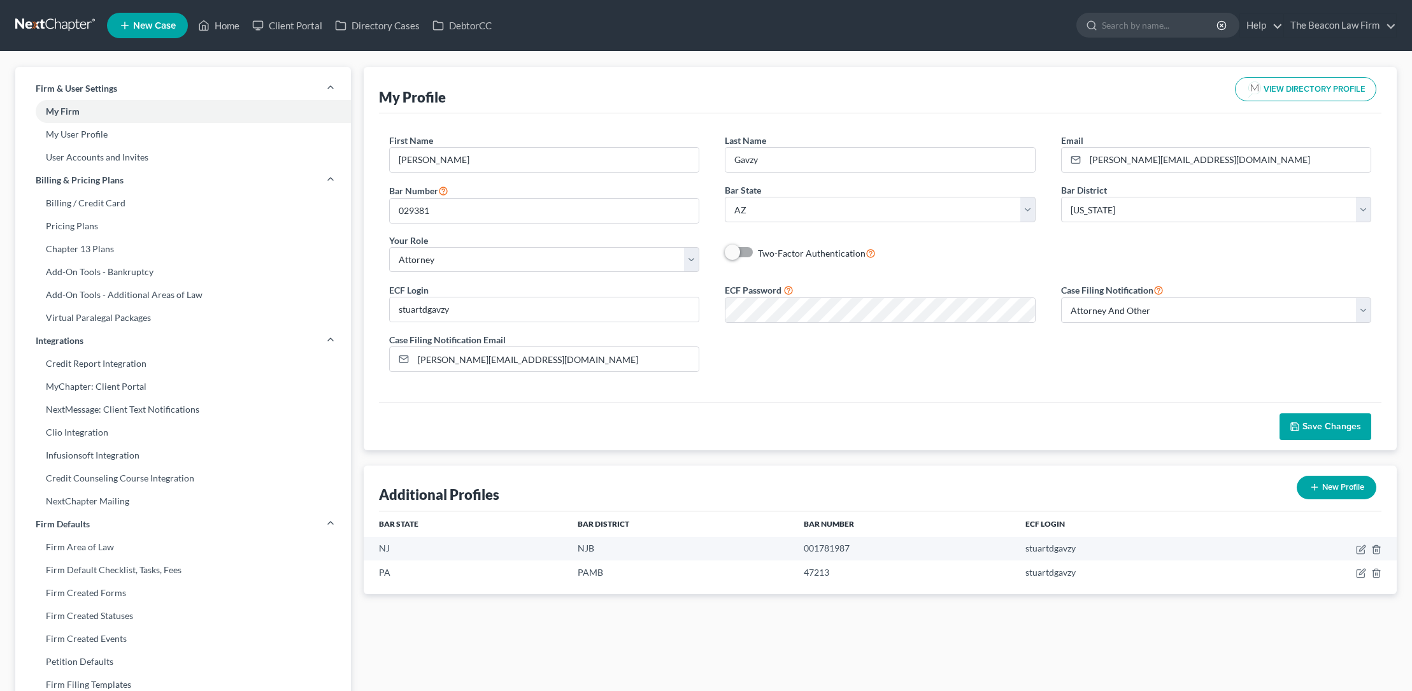
click at [1333, 423] on span "Save Changes" at bounding box center [1332, 426] width 59 height 11
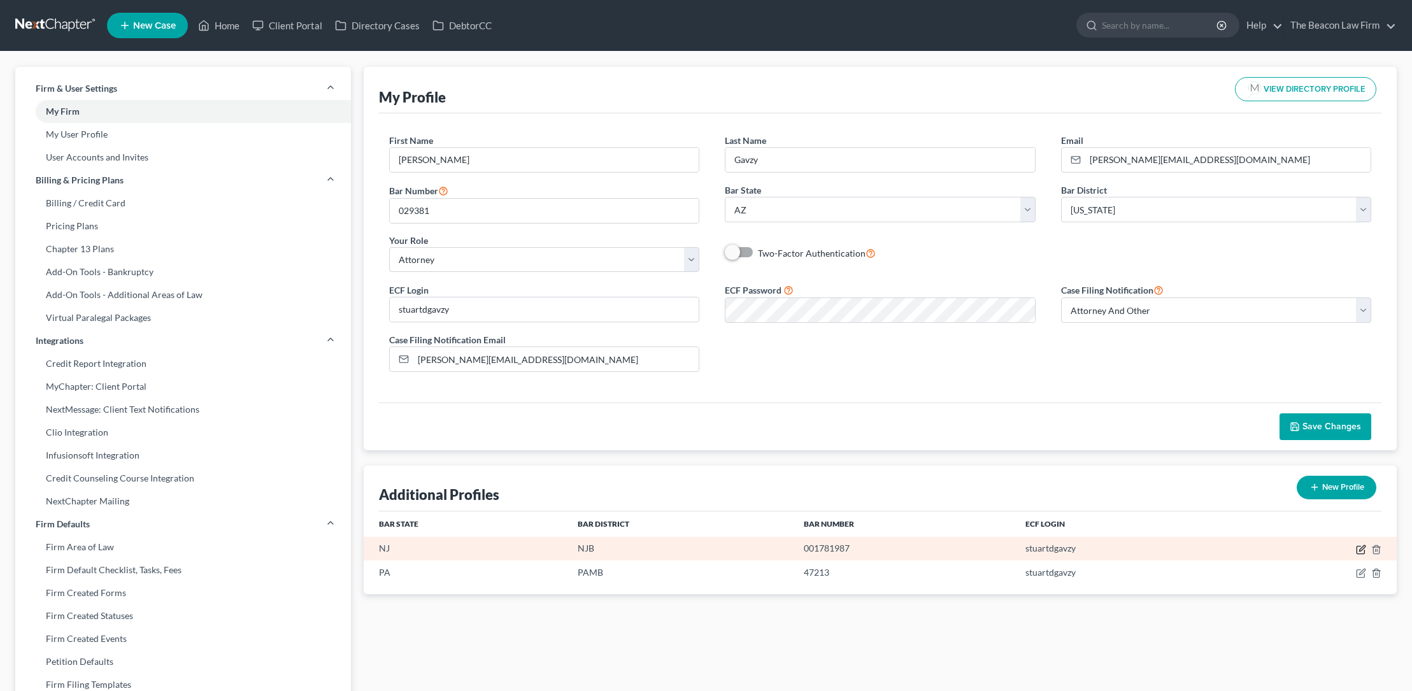
click at [1362, 548] on icon "button" at bounding box center [1361, 550] width 10 height 10
select select "33"
select select "51"
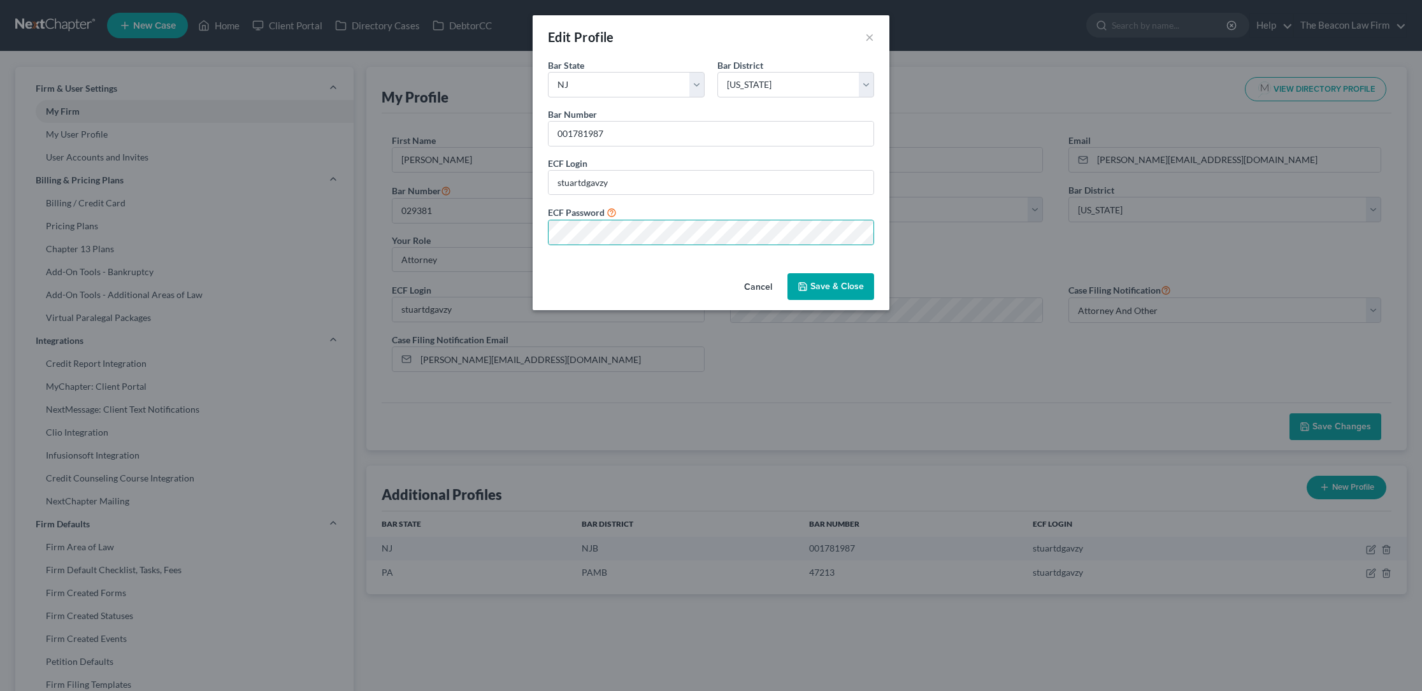
click at [822, 282] on button "Save & Close" at bounding box center [830, 286] width 87 height 27
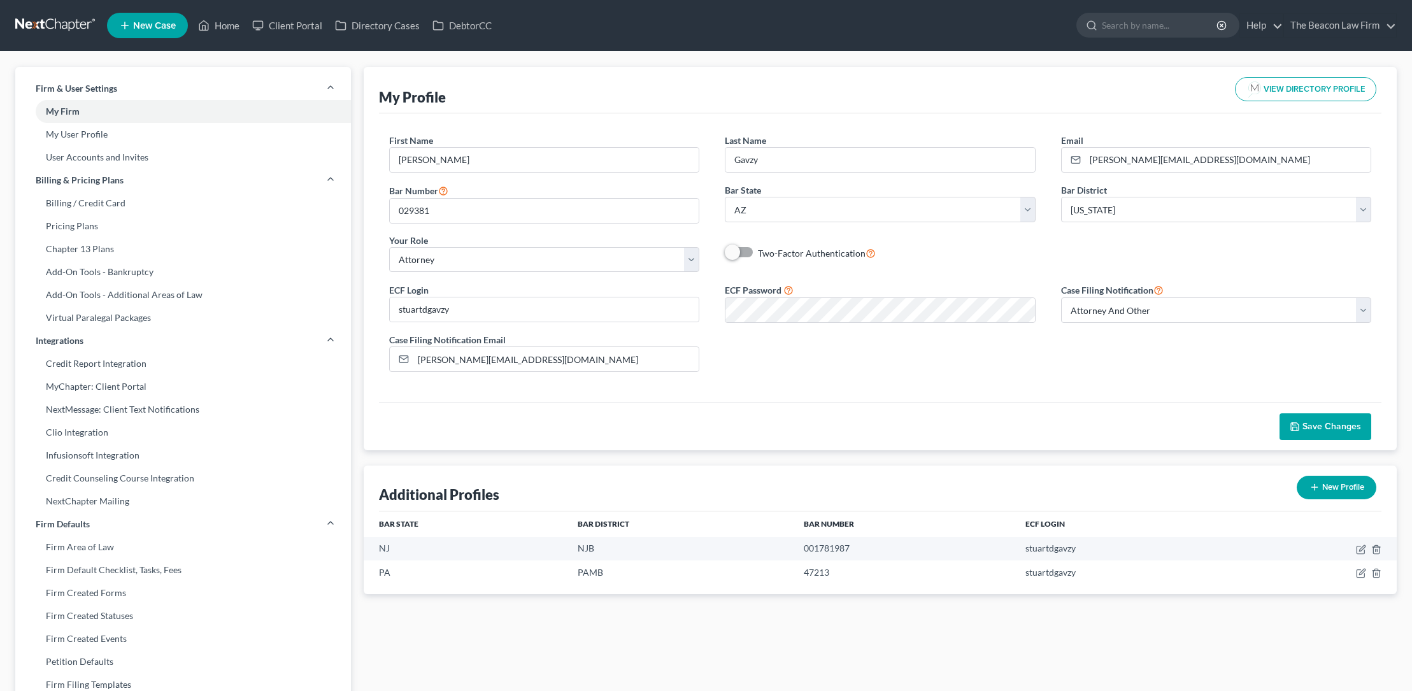
click at [1299, 424] on icon "button" at bounding box center [1295, 427] width 10 height 10
click at [302, 24] on link "Client Portal" at bounding box center [287, 25] width 83 height 23
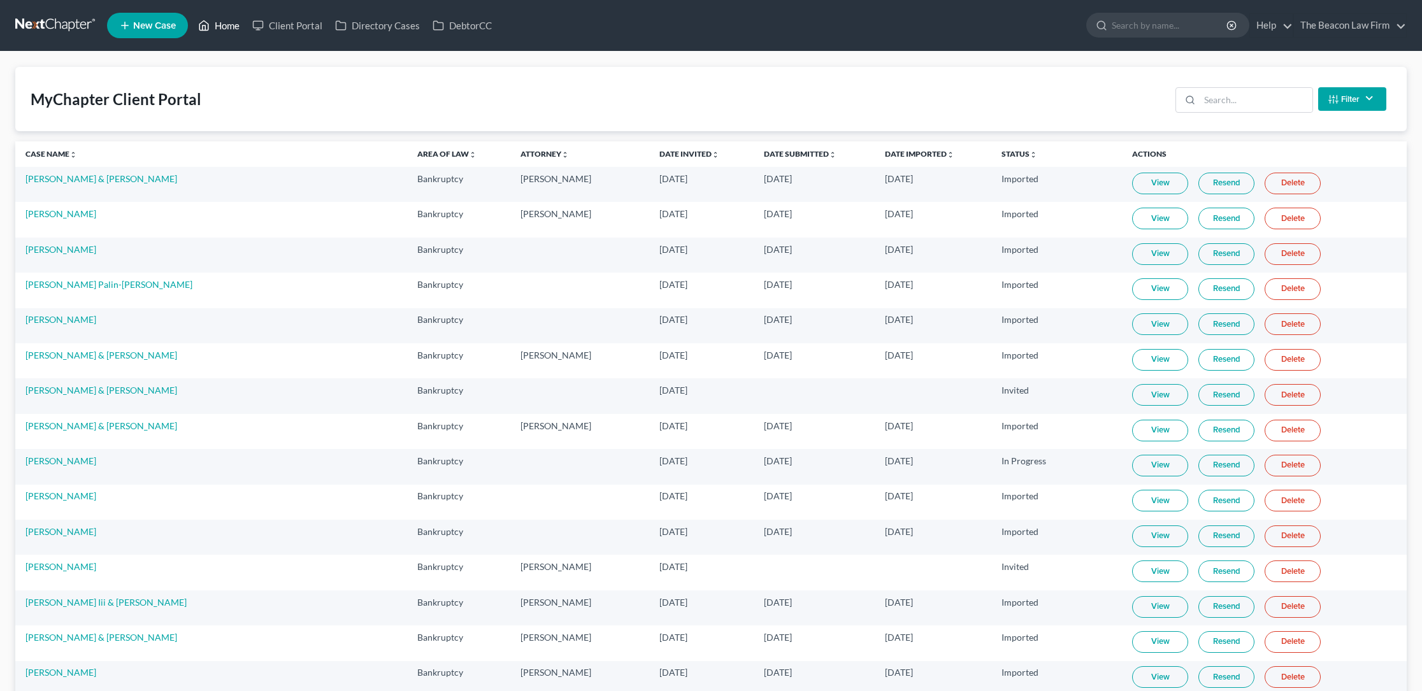
click at [230, 26] on link "Home" at bounding box center [219, 25] width 54 height 23
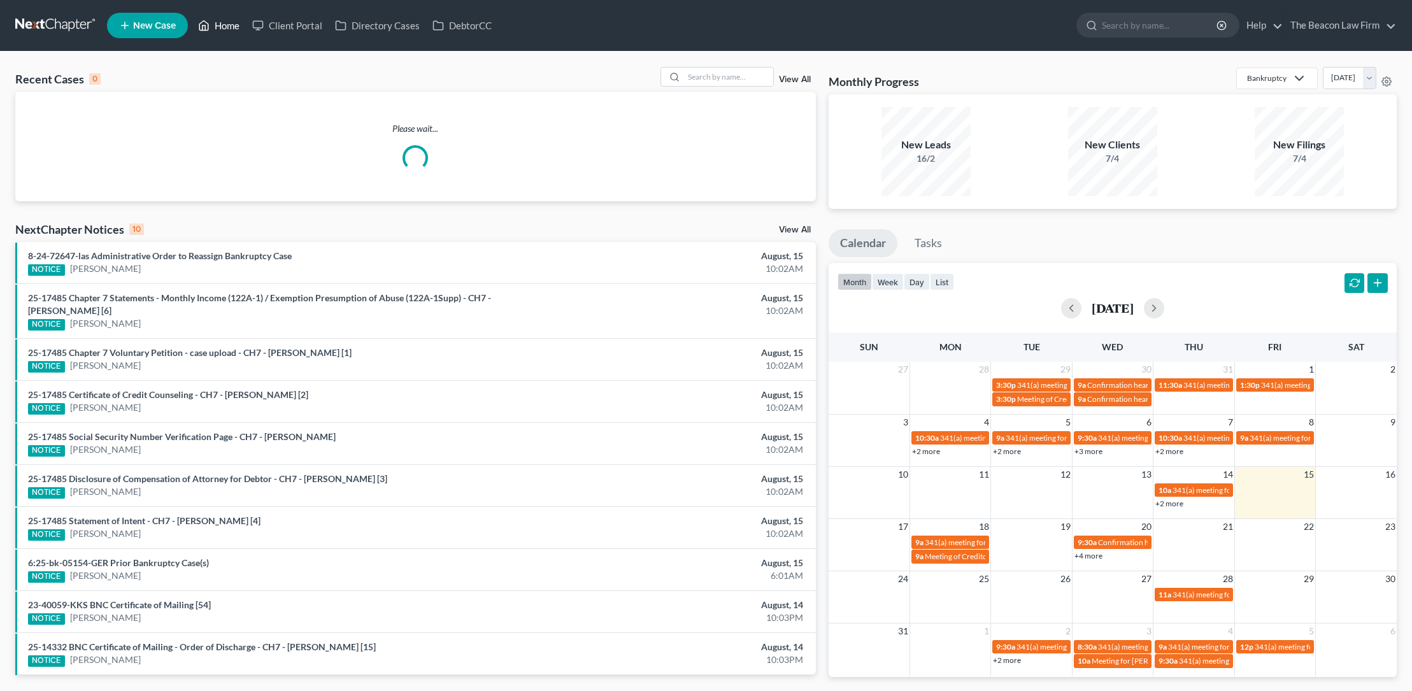
click at [226, 24] on link "Home" at bounding box center [219, 25] width 54 height 23
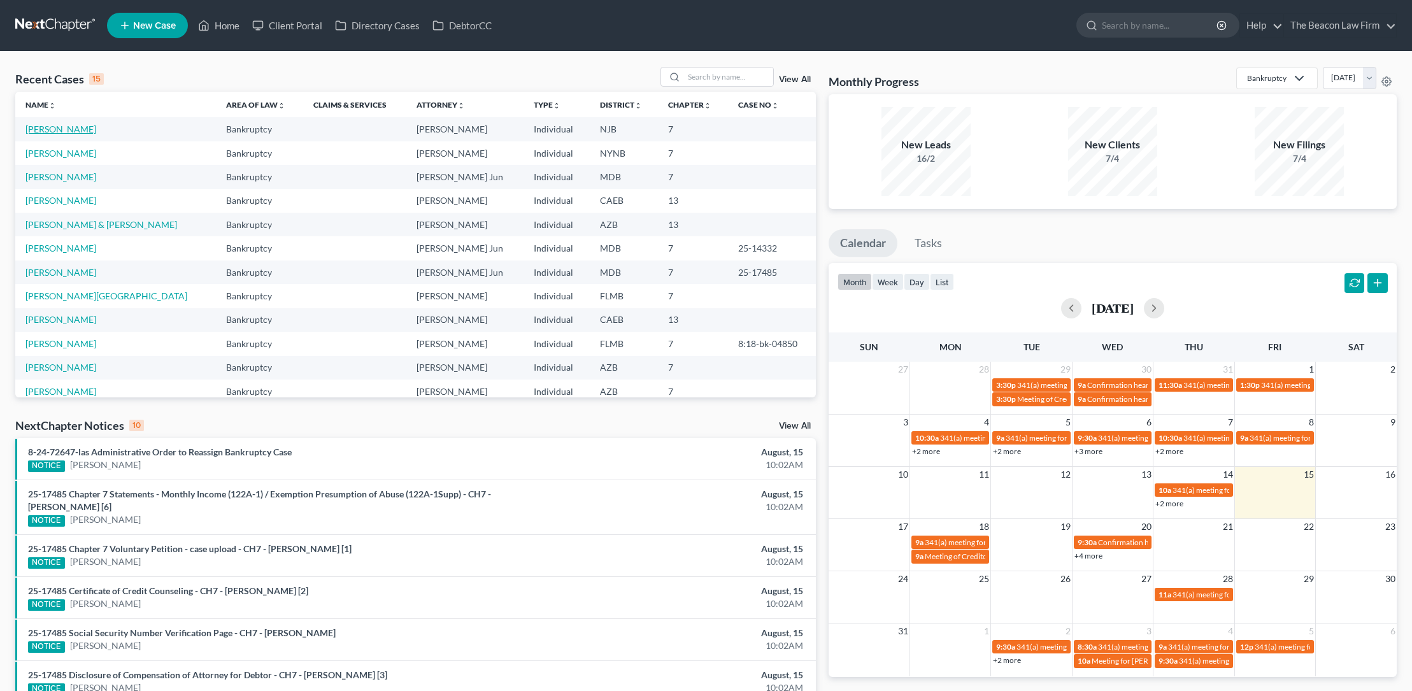
click at [87, 127] on link "[PERSON_NAME]" at bounding box center [60, 129] width 71 height 11
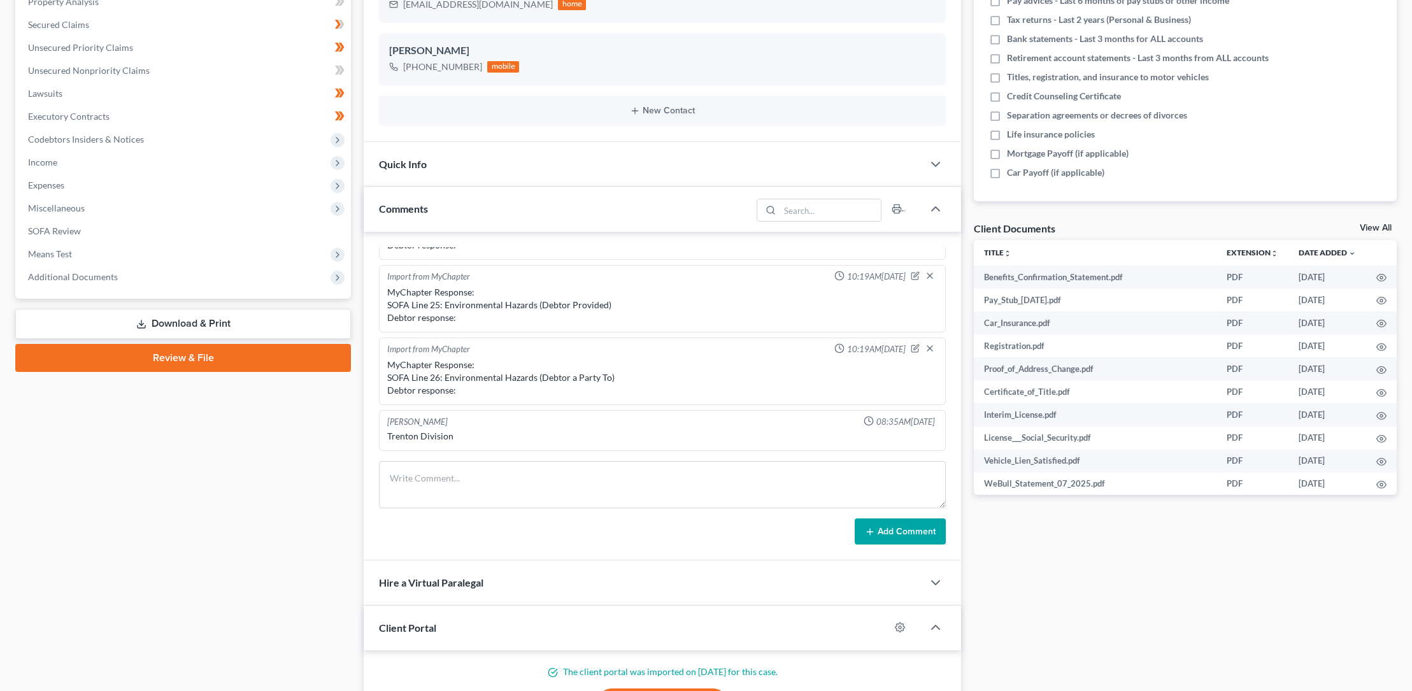
scroll to position [433, 0]
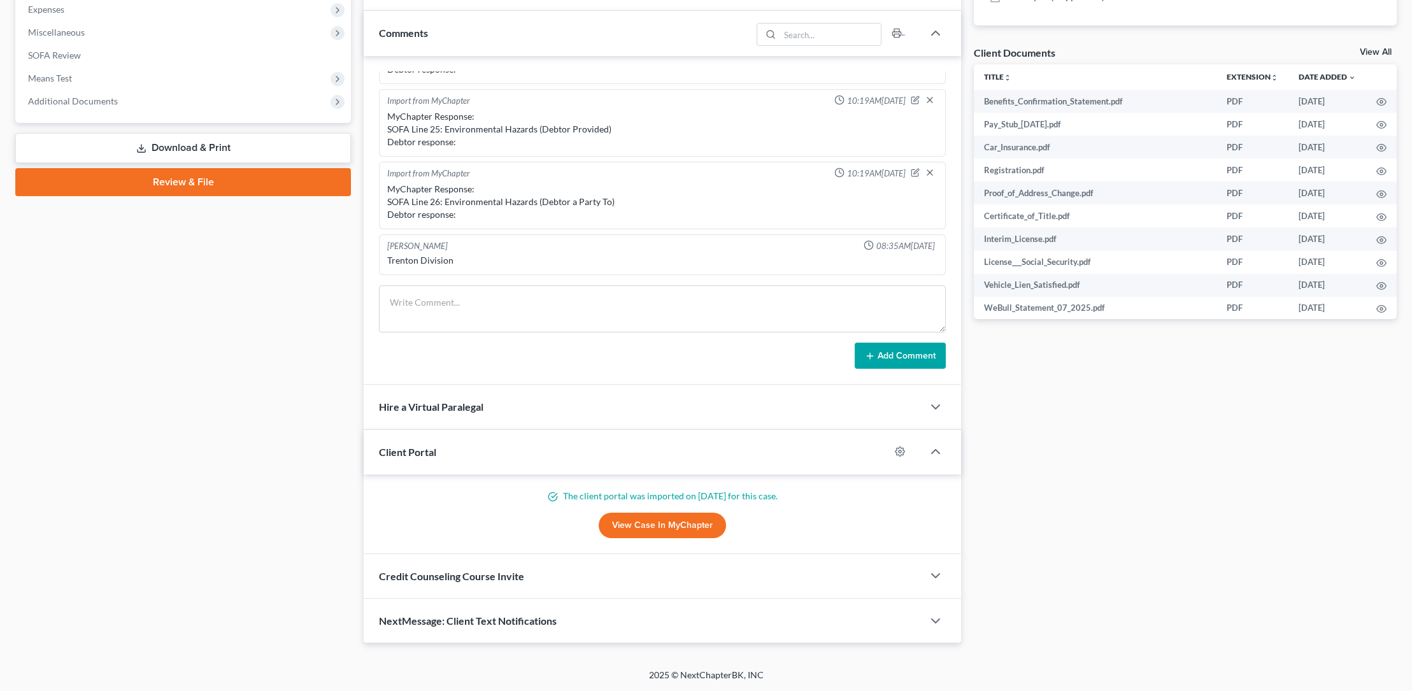
click at [176, 178] on link "Review & File" at bounding box center [183, 182] width 336 height 28
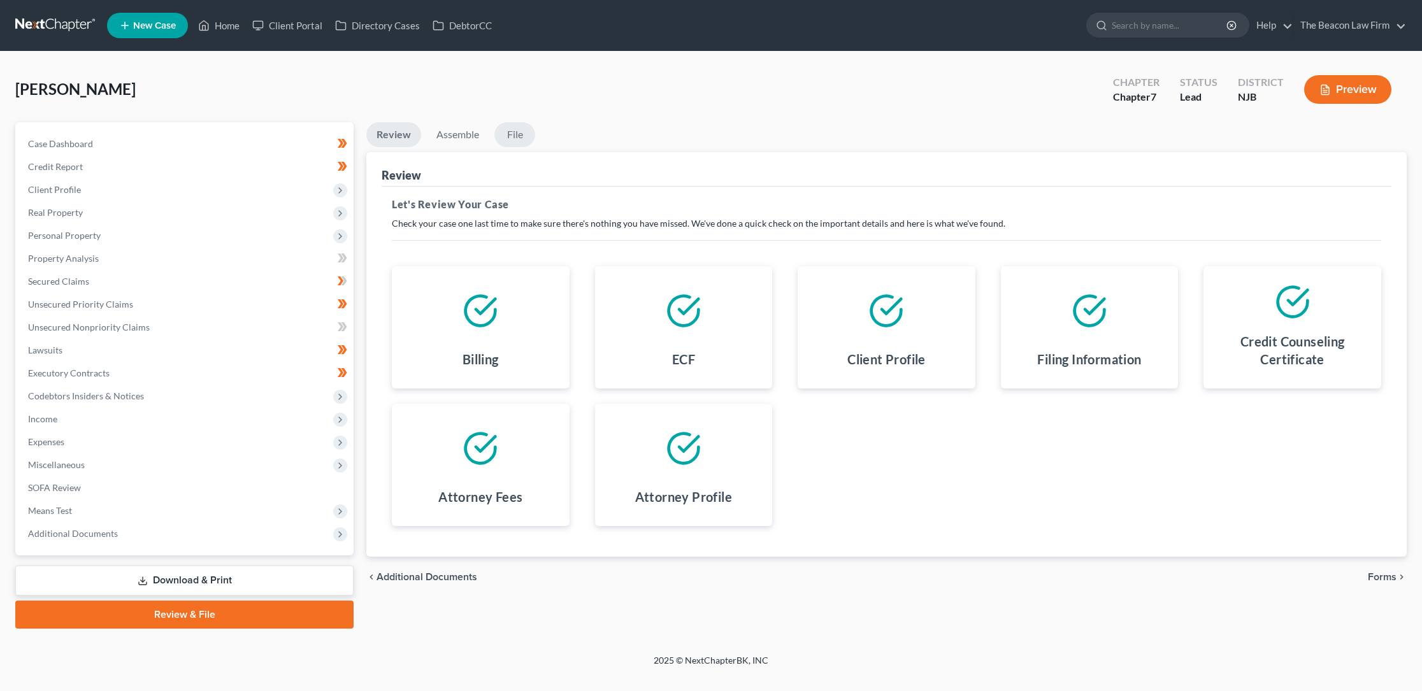
click at [522, 135] on link "File" at bounding box center [514, 134] width 41 height 25
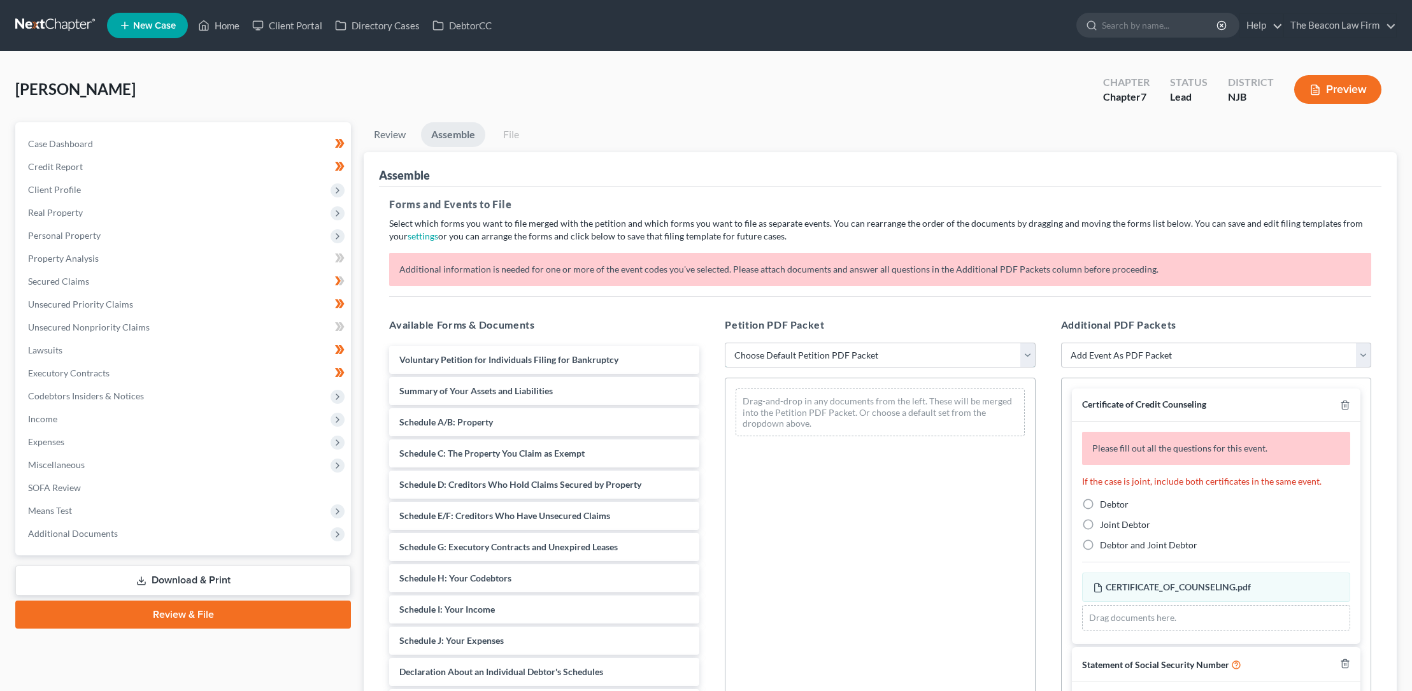
click at [883, 351] on select "Choose Default Petition PDF Packet Complete Bankruptcy Petition (all forms and …" at bounding box center [880, 355] width 310 height 25
select select "0"
click at [725, 343] on select "Choose Default Petition PDF Packet Complete Bankruptcy Petition (all forms and …" at bounding box center [880, 355] width 310 height 25
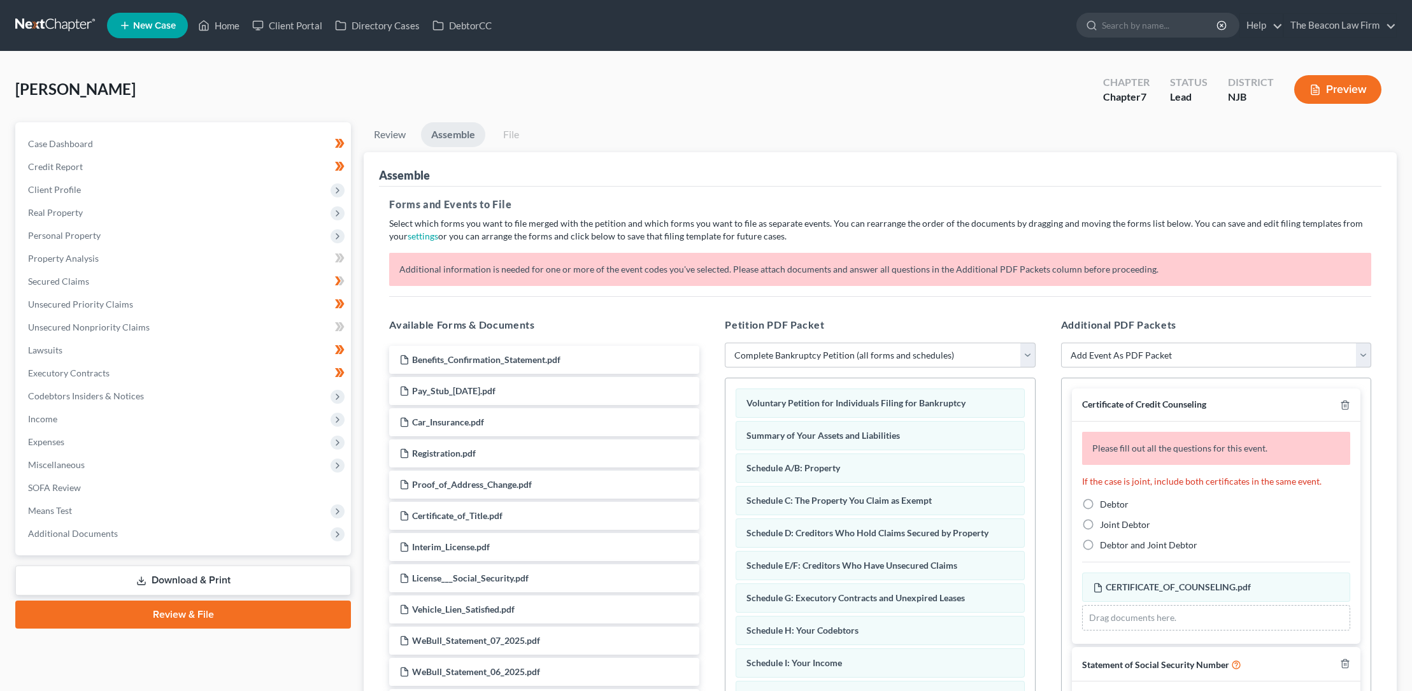
click at [1100, 500] on label "Debtor" at bounding box center [1114, 504] width 29 height 13
click at [1105, 500] on input "Debtor" at bounding box center [1109, 502] width 8 height 8
radio input "true"
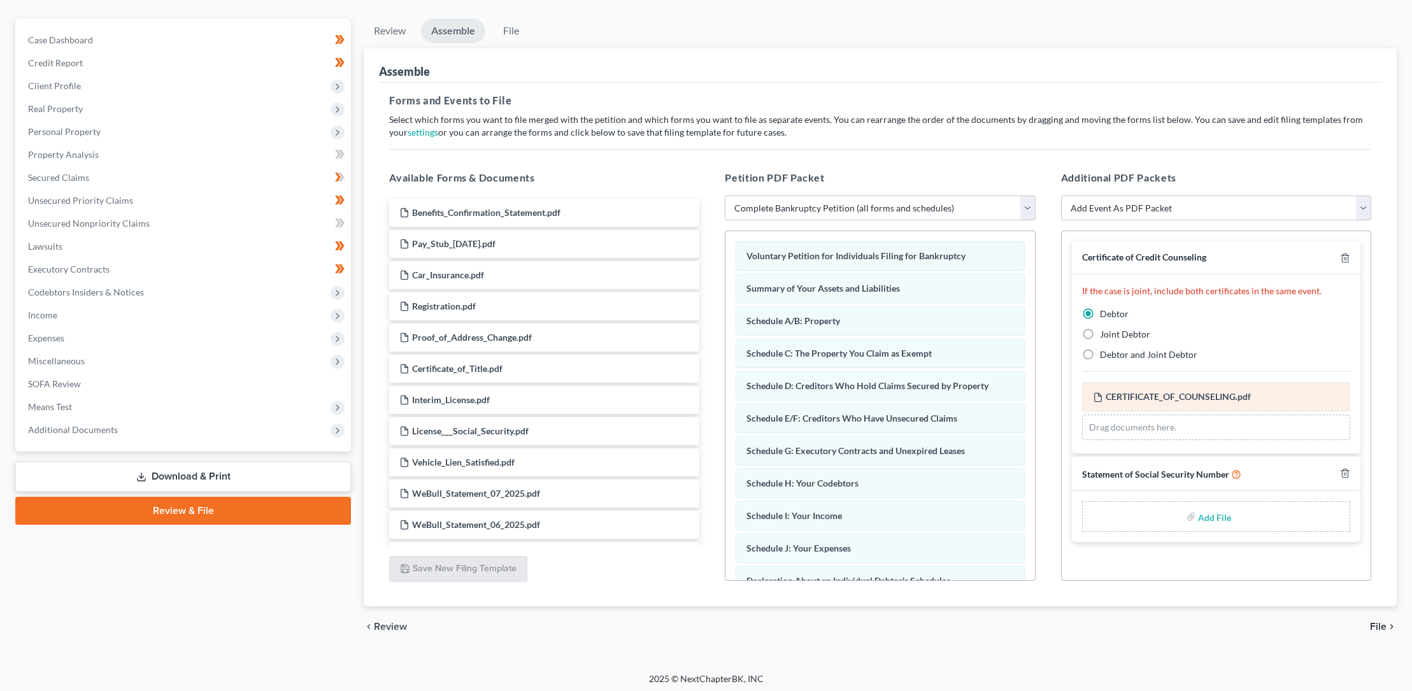
scroll to position [108, 0]
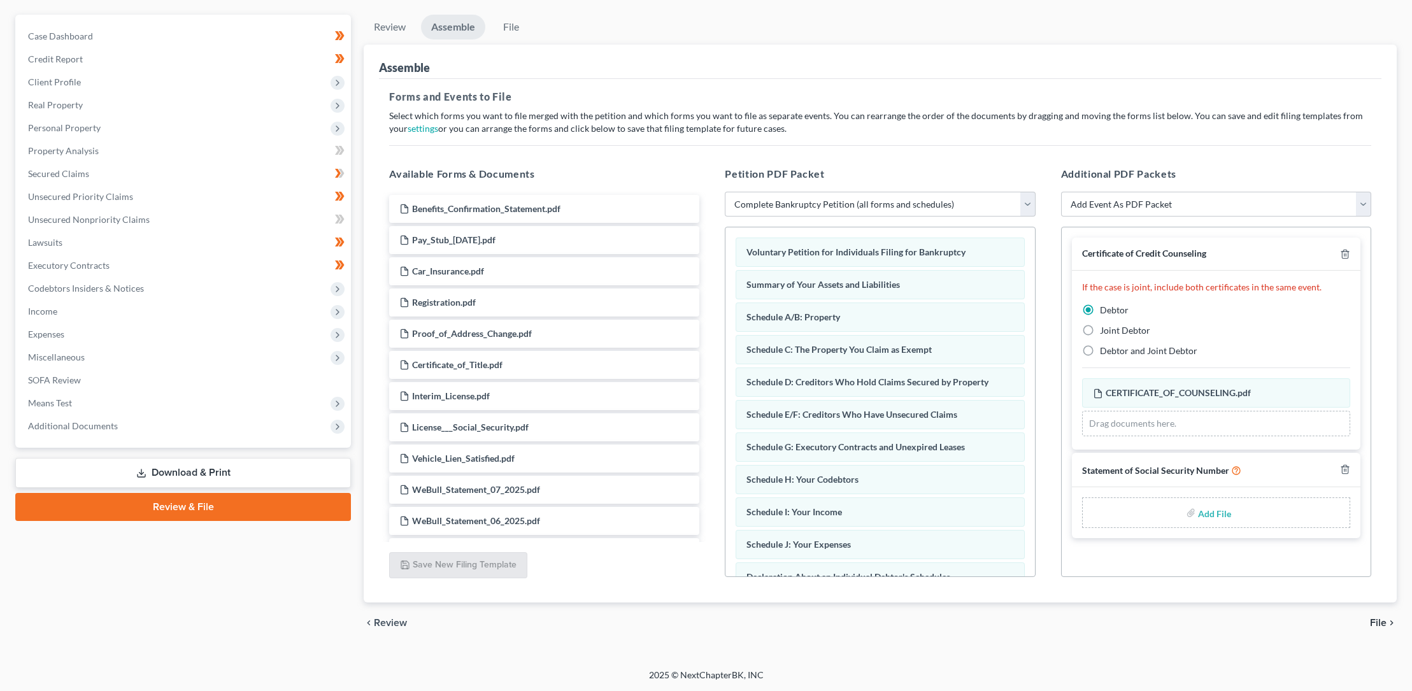
click at [1387, 624] on icon "chevron_right" at bounding box center [1392, 623] width 10 height 10
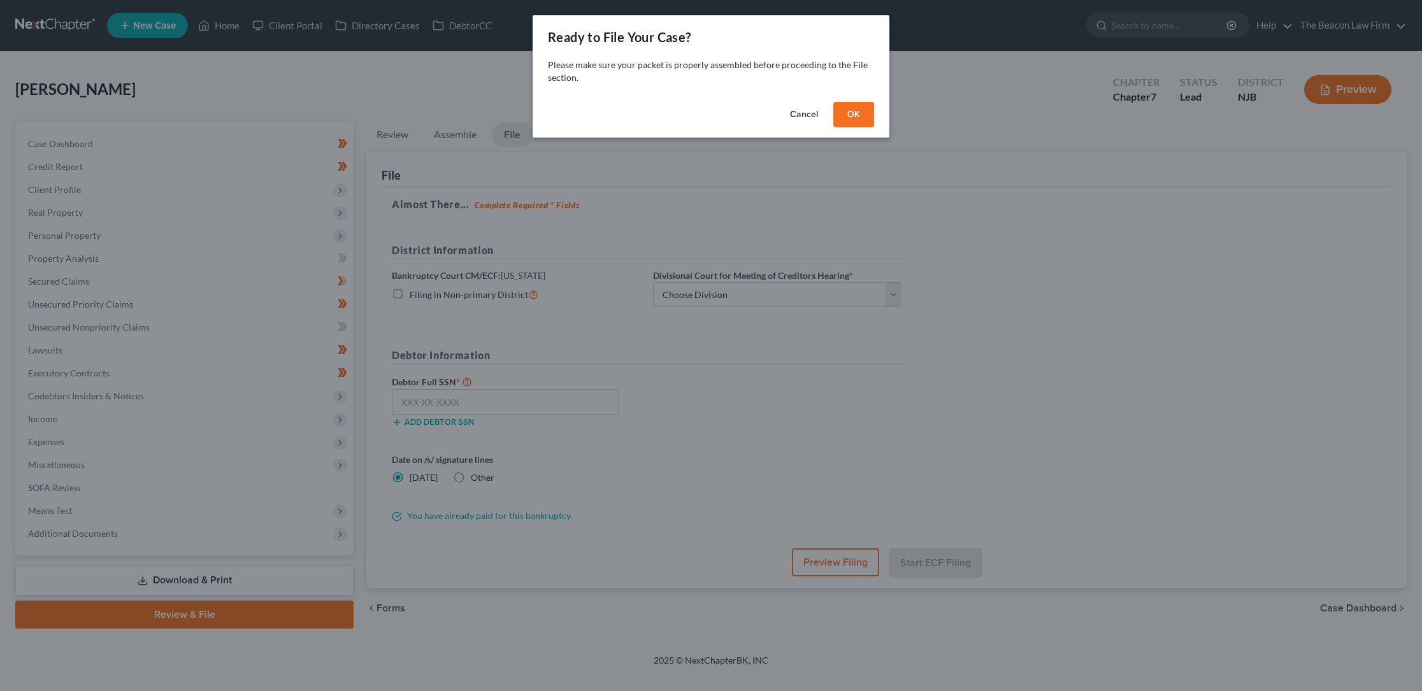
click at [859, 111] on button "OK" at bounding box center [853, 114] width 41 height 25
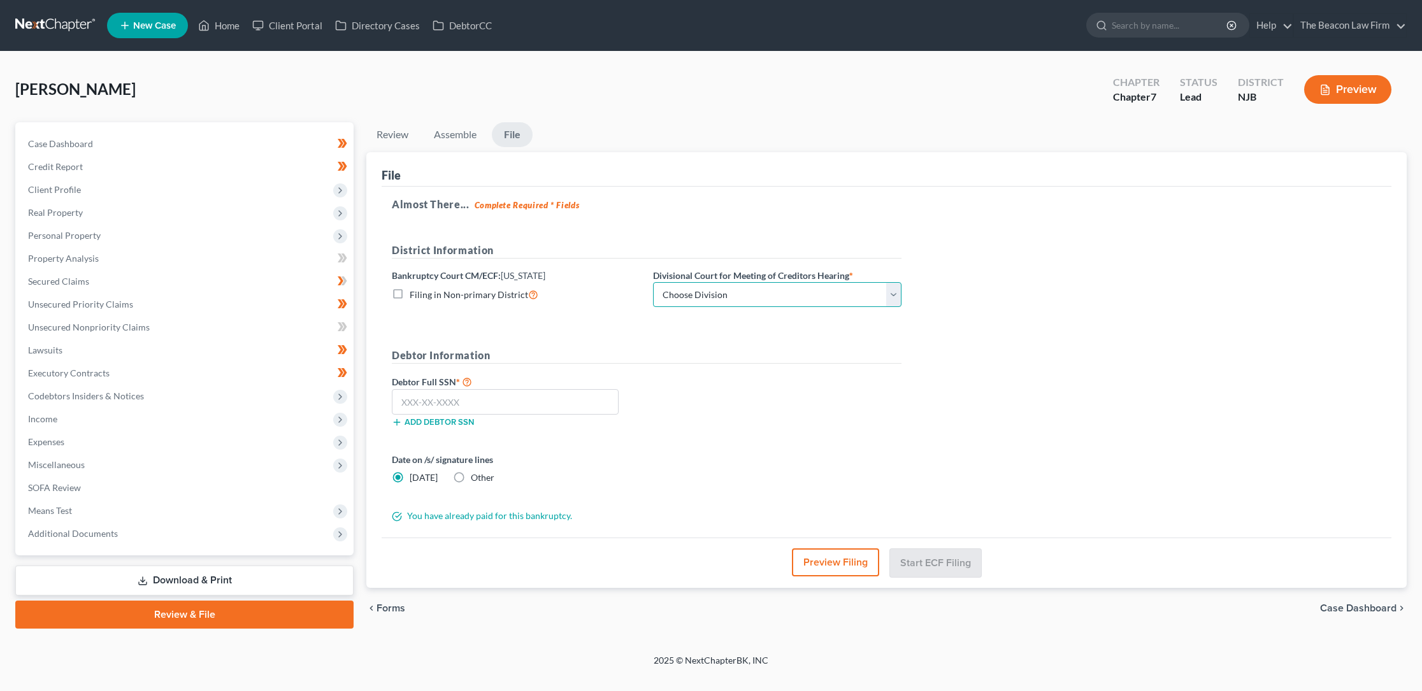
click at [726, 296] on select "Choose Division [GEOGRAPHIC_DATA] [GEOGRAPHIC_DATA]/[GEOGRAPHIC_DATA] [GEOGRAPH…" at bounding box center [777, 294] width 248 height 25
select select "3"
click at [653, 282] on select "Choose Division [GEOGRAPHIC_DATA] [GEOGRAPHIC_DATA]/[GEOGRAPHIC_DATA] [GEOGRAPH…" at bounding box center [777, 294] width 248 height 25
click at [426, 405] on input "text" at bounding box center [505, 401] width 227 height 25
type input "592-45-7452"
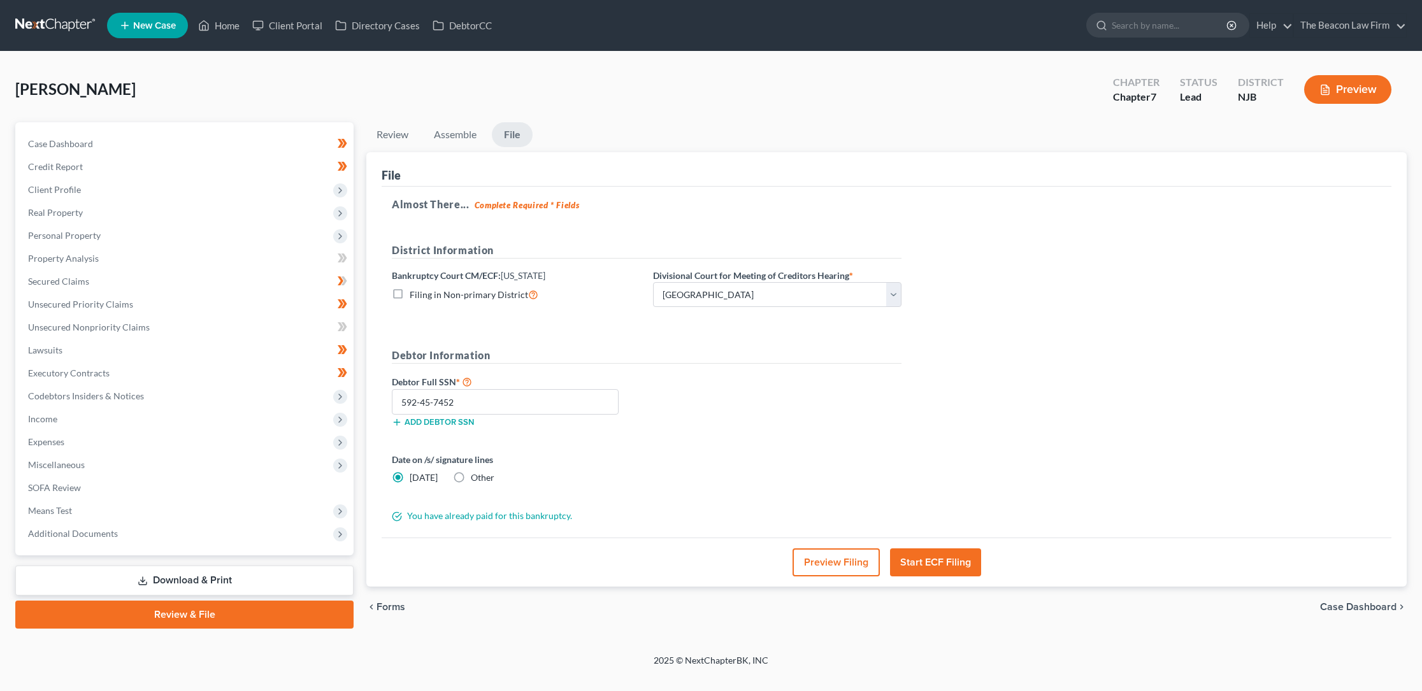
click at [936, 558] on button "Start ECF Filing" at bounding box center [935, 562] width 91 height 28
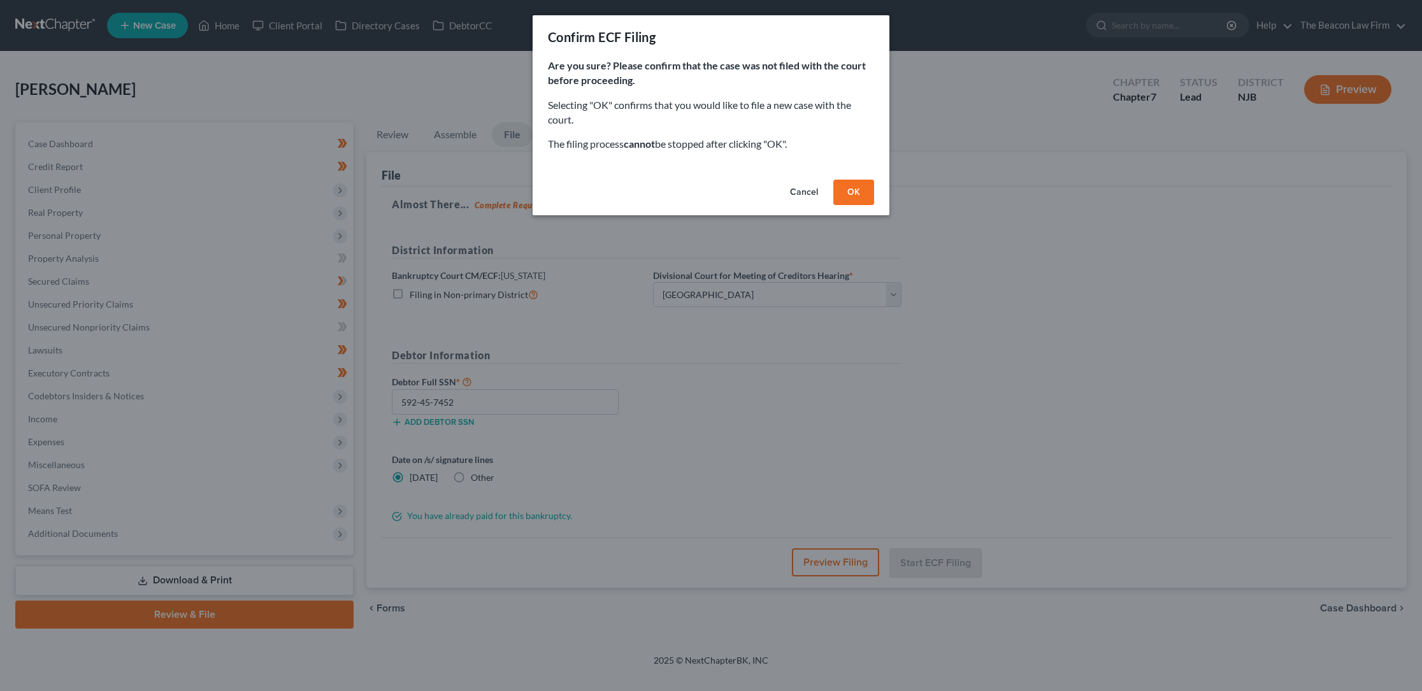
click at [853, 186] on button "OK" at bounding box center [853, 192] width 41 height 25
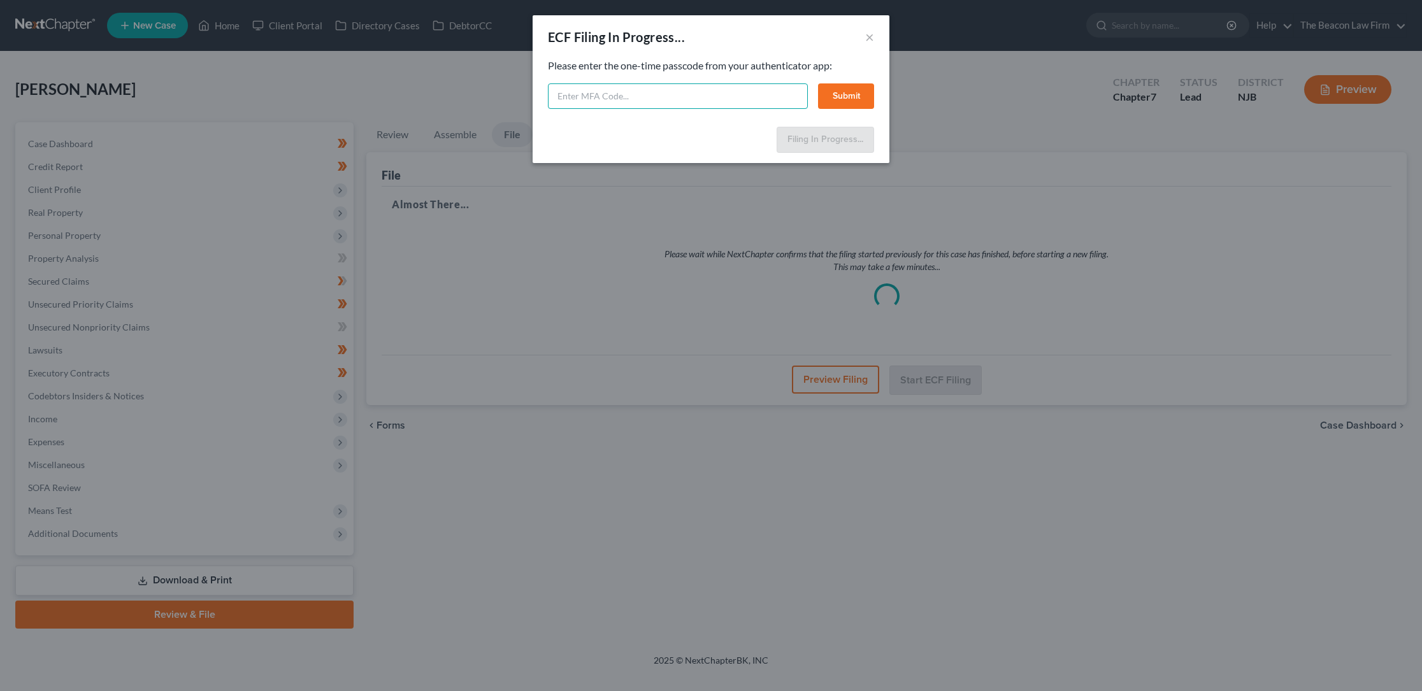
click at [587, 97] on input "text" at bounding box center [678, 95] width 260 height 25
type input "207834"
click at [849, 97] on button "Submit" at bounding box center [846, 95] width 56 height 25
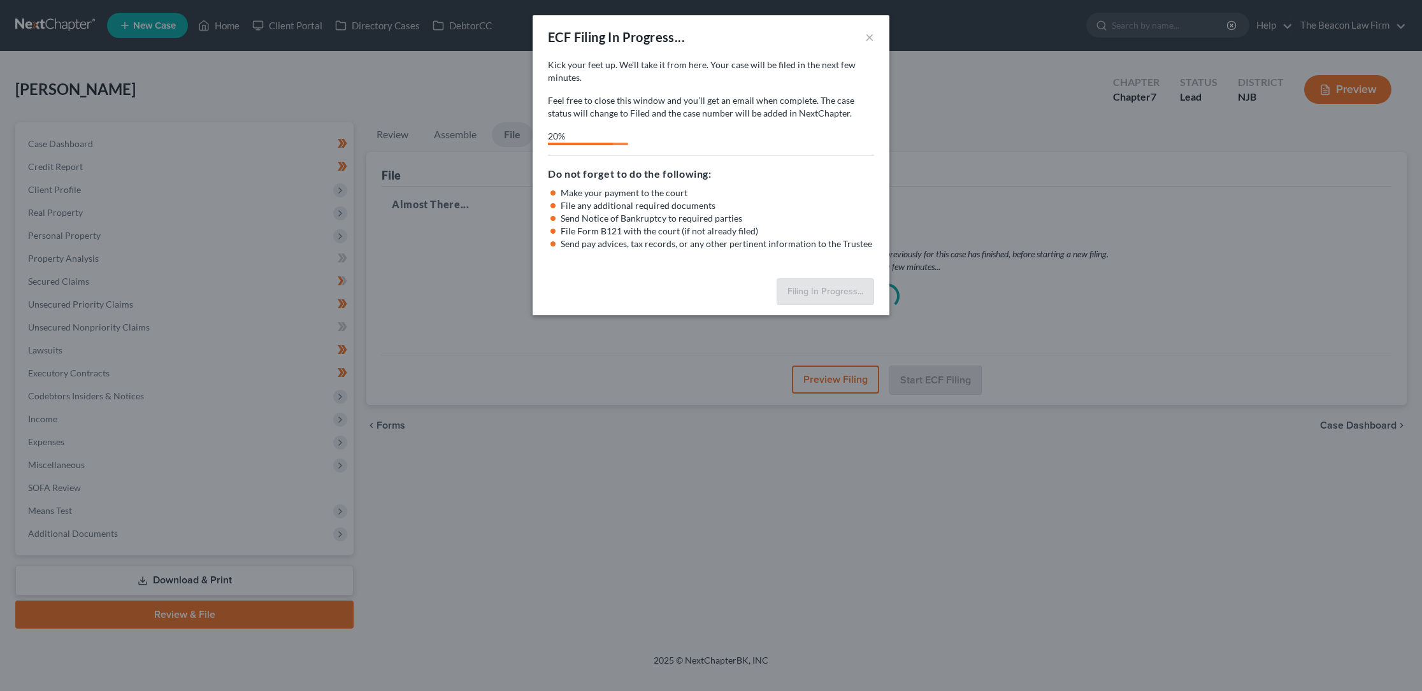
select select "3"
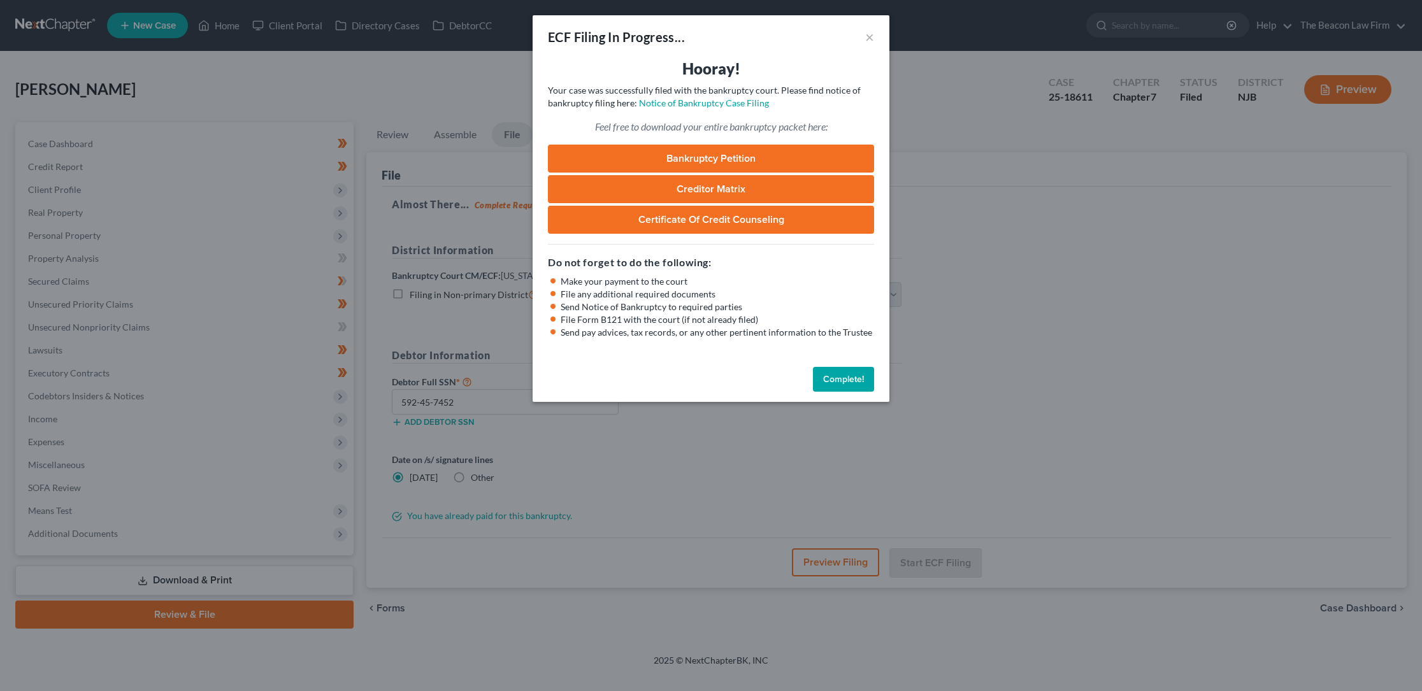
click at [836, 377] on button "Complete!" at bounding box center [843, 379] width 61 height 25
